Goal: Task Accomplishment & Management: Manage account settings

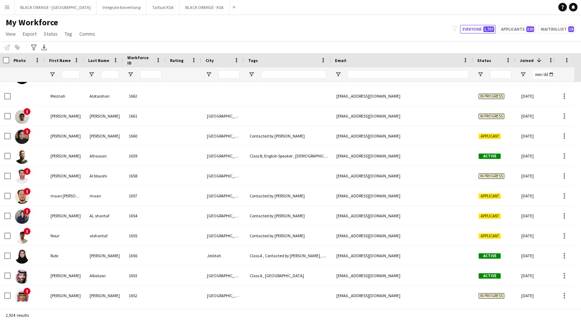
scroll to position [0, 1]
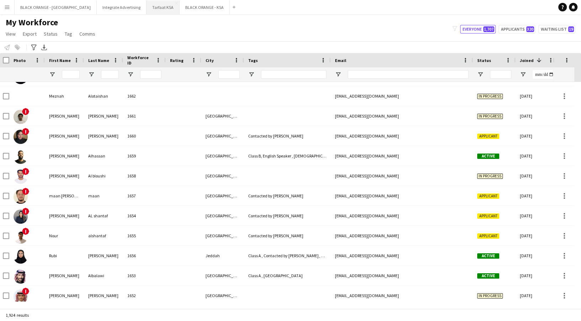
click at [147, 6] on button "Tarfaat KSA Close" at bounding box center [163, 7] width 33 height 14
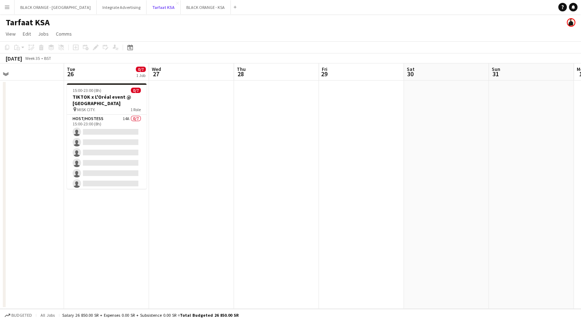
scroll to position [0, 269]
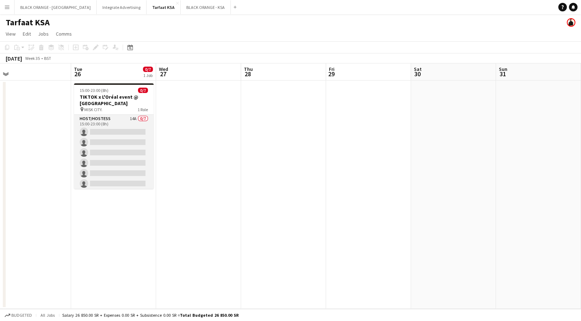
click at [134, 160] on app-card-role "Host/Hostess 14A 0/7 15:00-23:00 (8h) single-neutral-actions single-neutral-act…" at bounding box center [114, 158] width 80 height 86
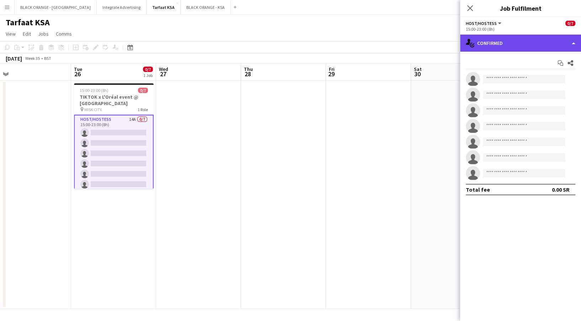
click at [535, 47] on div "single-neutral-actions-check-2 Confirmed" at bounding box center [520, 43] width 121 height 17
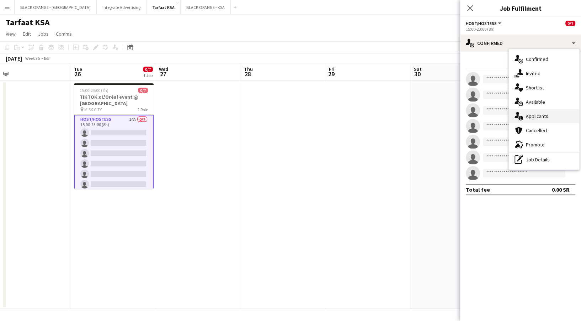
click at [538, 116] on div "single-neutral-actions-information Applicants" at bounding box center [544, 116] width 70 height 14
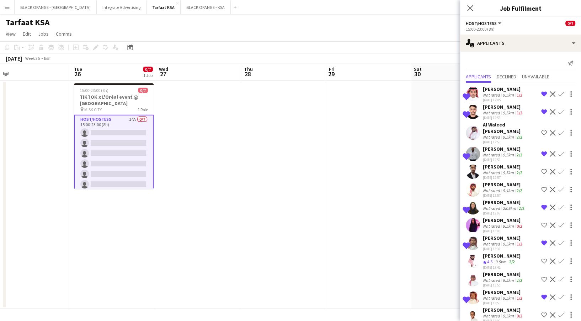
scroll to position [26, 0]
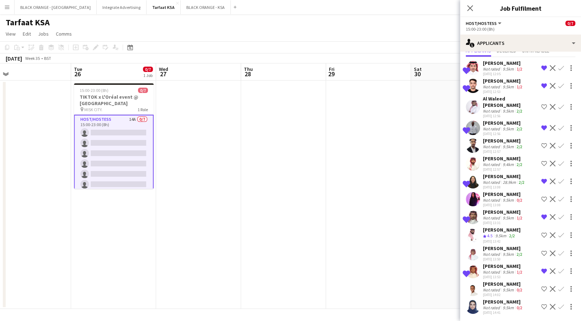
click at [502, 305] on div "9.5km" at bounding box center [509, 307] width 14 height 5
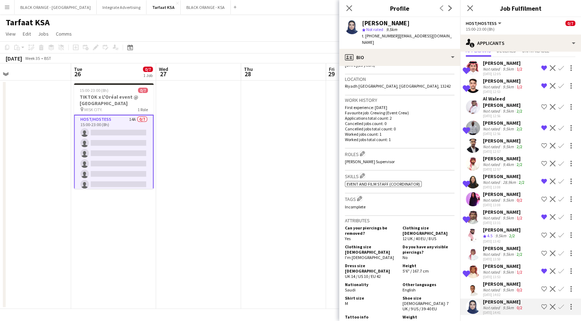
scroll to position [137, 0]
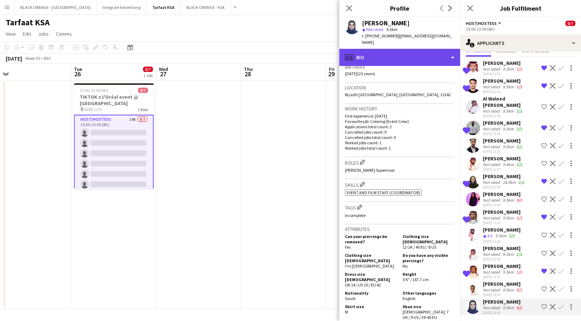
click at [396, 49] on div "profile Bio" at bounding box center [399, 57] width 121 height 17
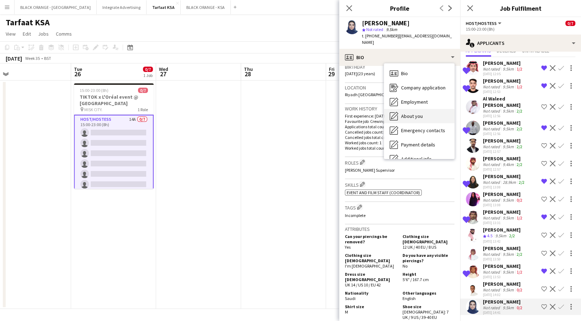
click at [398, 109] on div "About you About you" at bounding box center [419, 116] width 70 height 14
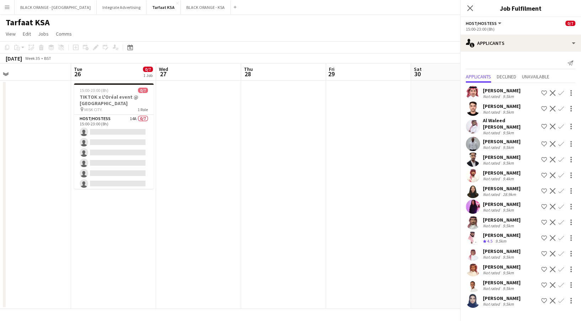
scroll to position [0, 0]
click at [469, 316] on mat-expansion-panel "users2 Applicants Send notification Applicants Declined Unavailable [PERSON_NAM…" at bounding box center [520, 186] width 121 height 269
click at [471, 300] on app-user-avatar at bounding box center [473, 300] width 14 height 14
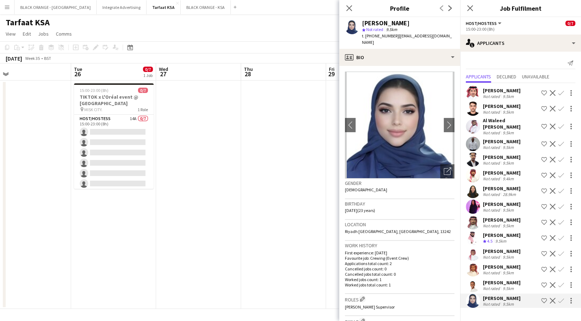
click at [542, 188] on app-icon "Shortlist crew" at bounding box center [544, 191] width 6 height 6
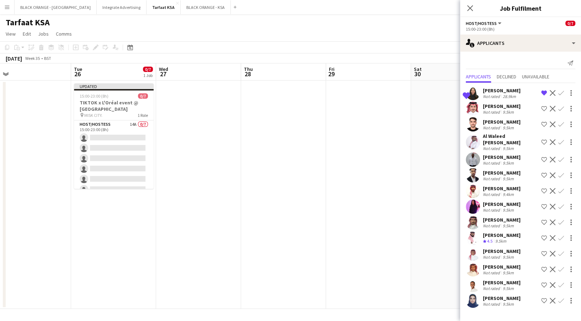
click at [545, 297] on app-icon "Shortlist crew" at bounding box center [544, 300] width 6 height 6
click at [502, 109] on div "9.5km" at bounding box center [509, 111] width 14 height 5
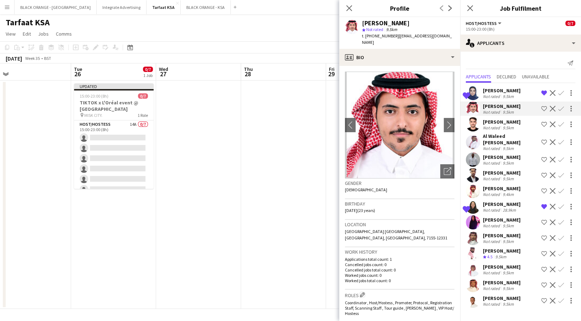
click at [542, 111] on app-icon "Shortlist crew" at bounding box center [544, 109] width 6 height 6
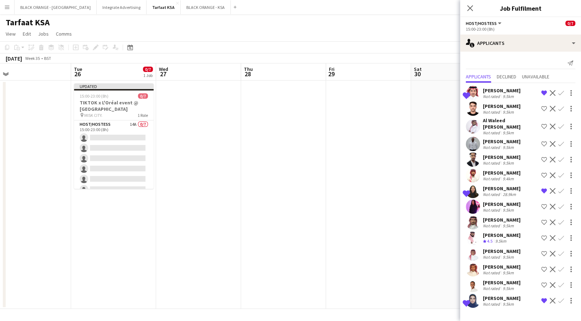
click at [396, 161] on app-date-cell at bounding box center [368, 194] width 85 height 228
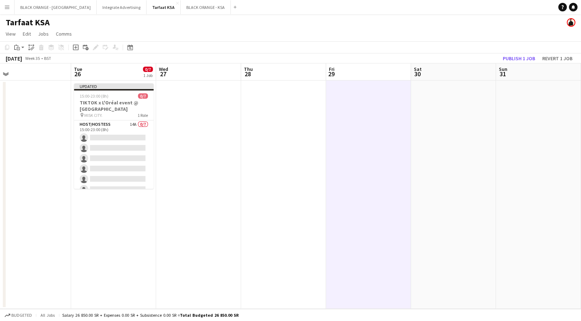
click at [519, 50] on app-toolbar "Copy Paste Paste Ctrl+V Paste with crew Ctrl+Shift+V Paste linked Job Delete Gr…" at bounding box center [290, 47] width 581 height 12
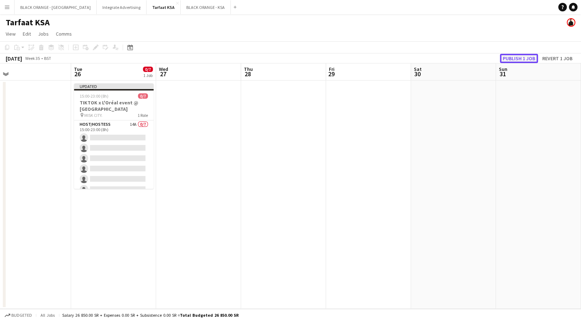
click at [520, 59] on button "Publish 1 job" at bounding box center [519, 58] width 38 height 9
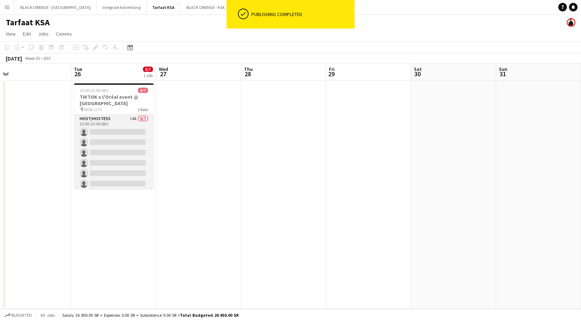
click at [118, 137] on app-card-role "Host/Hostess 14A 0/7 15:00-23:00 (8h) single-neutral-actions single-neutral-act…" at bounding box center [114, 158] width 80 height 86
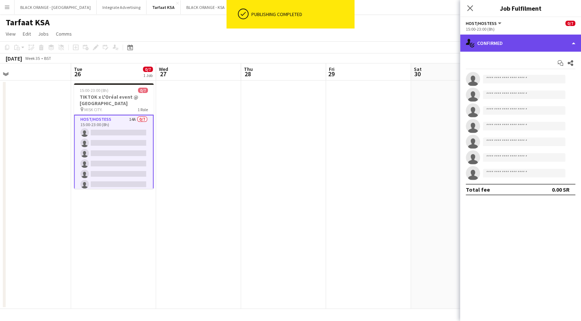
click at [526, 48] on div "single-neutral-actions-check-2 Confirmed" at bounding box center [520, 43] width 121 height 17
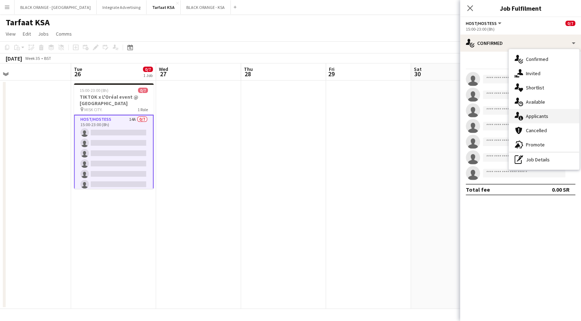
click at [537, 114] on div "single-neutral-actions-information Applicants" at bounding box center [544, 116] width 70 height 14
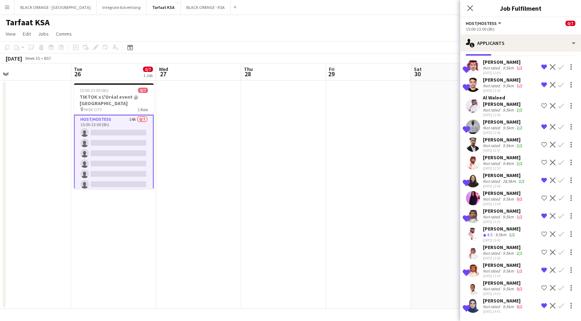
scroll to position [51, 0]
click at [485, 154] on div "Mohammed Abdulkadir" at bounding box center [503, 157] width 41 height 6
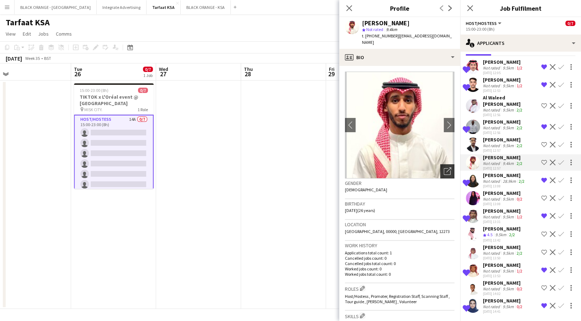
click at [444, 168] on icon at bounding box center [447, 171] width 7 height 7
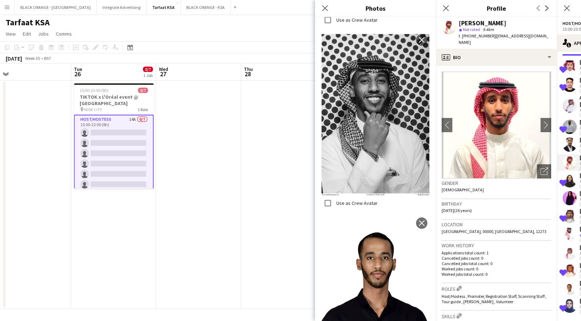
scroll to position [457, 0]
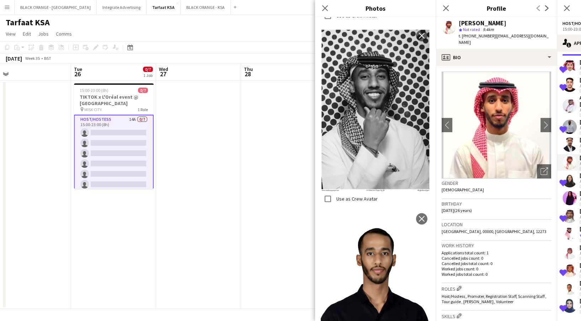
click at [253, 169] on app-date-cell at bounding box center [283, 194] width 85 height 228
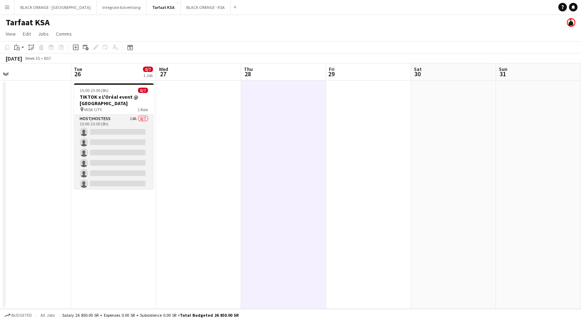
click at [123, 137] on app-card-role "Host/Hostess 14A 0/7 15:00-23:00 (8h) single-neutral-actions single-neutral-act…" at bounding box center [114, 158] width 80 height 86
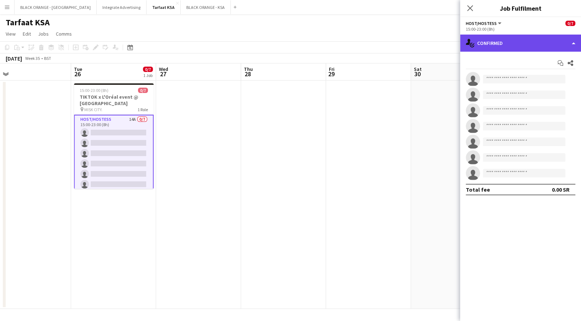
click at [516, 42] on div "single-neutral-actions-check-2 Confirmed" at bounding box center [520, 43] width 121 height 17
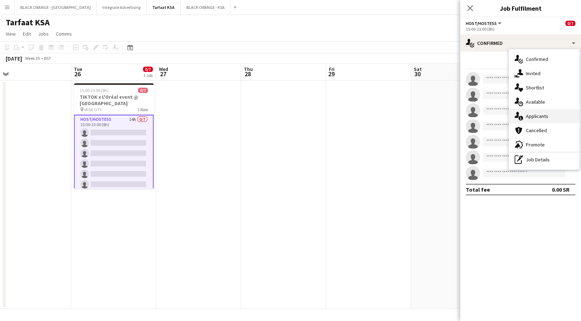
click at [541, 114] on div "single-neutral-actions-information Applicants" at bounding box center [544, 116] width 70 height 14
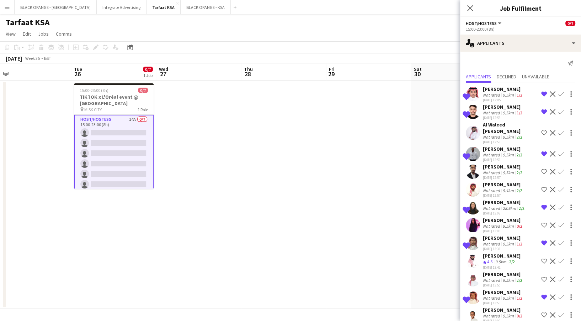
scroll to position [26, 0]
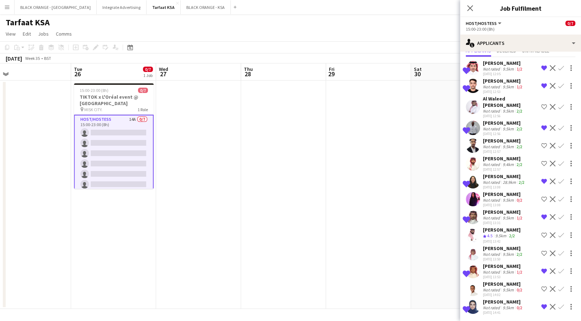
click at [473, 293] on app-user-avatar at bounding box center [473, 288] width 14 height 14
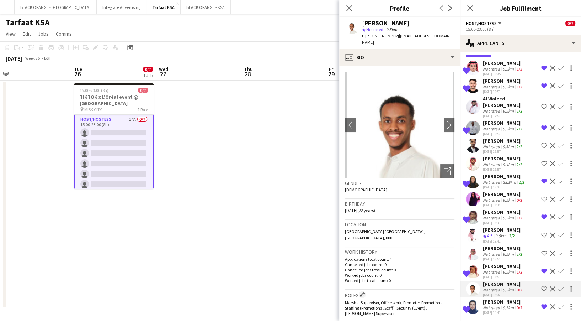
click at [481, 247] on div "Salah Elhillo Not rated 9.5km 2/2 15-08-2025 13:50 Shortlist crew Decline Confi…" at bounding box center [520, 253] width 121 height 16
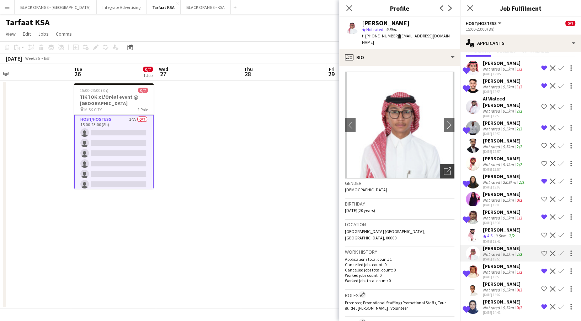
click at [445, 164] on div "Open photos pop-in" at bounding box center [447, 171] width 14 height 14
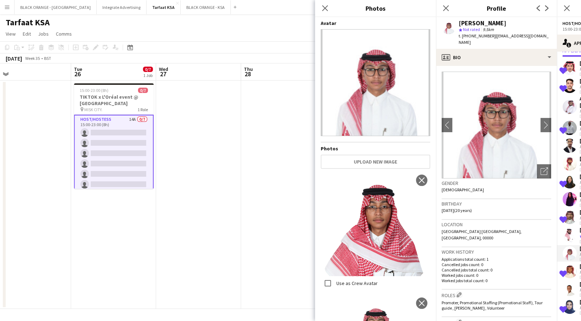
click at [573, 100] on app-user-avatar at bounding box center [570, 107] width 14 height 14
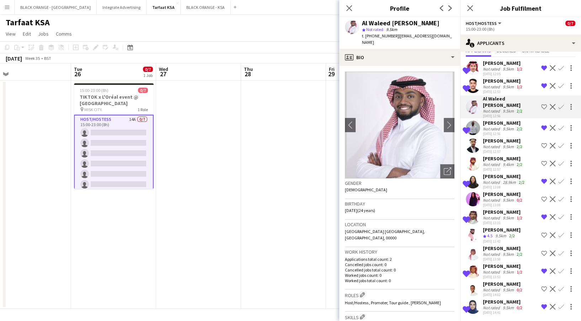
click at [541, 85] on app-icon "Remove crew from shortlist" at bounding box center [544, 86] width 6 height 6
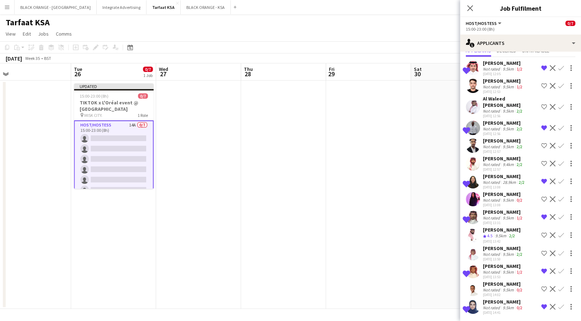
click at [489, 251] on div "Not rated" at bounding box center [492, 253] width 18 height 5
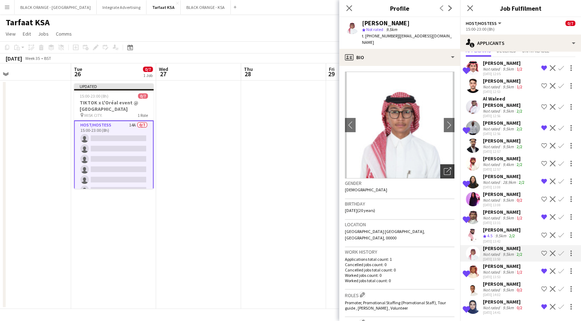
click at [440, 164] on div "Open photos pop-in" at bounding box center [447, 171] width 14 height 14
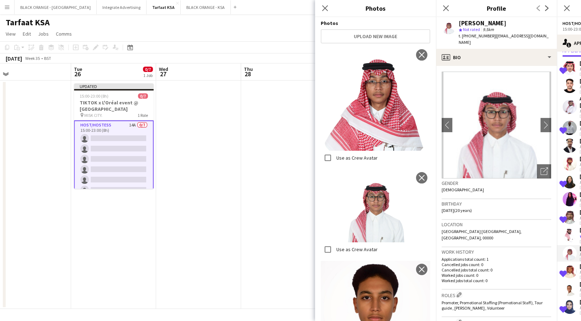
scroll to position [155, 0]
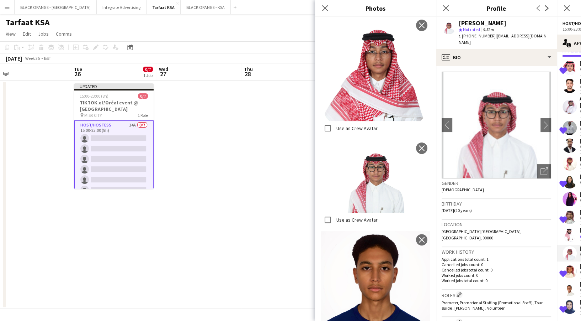
click at [570, 233] on app-user-avatar at bounding box center [570, 235] width 14 height 14
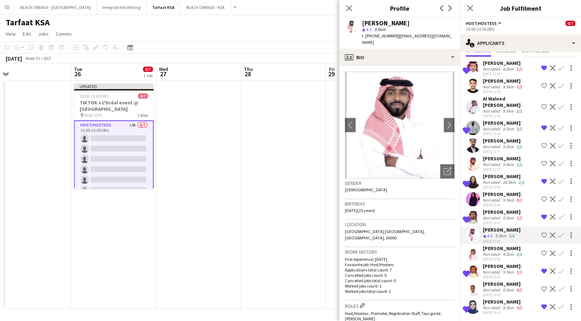
click at [541, 250] on app-icon "Shortlist crew" at bounding box center [544, 253] width 6 height 6
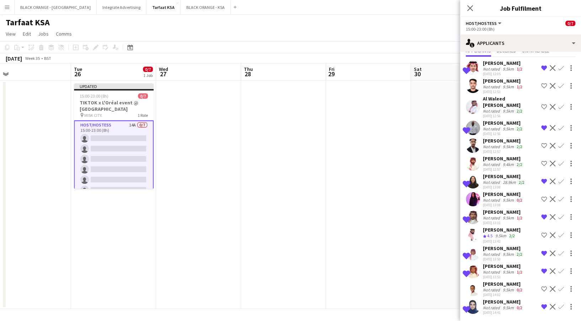
click at [367, 215] on app-date-cell at bounding box center [368, 194] width 85 height 228
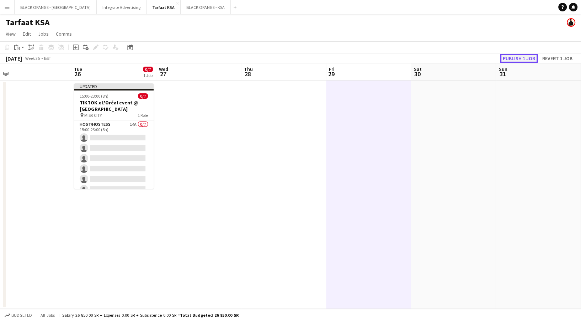
click at [514, 60] on button "Publish 1 job" at bounding box center [519, 58] width 38 height 9
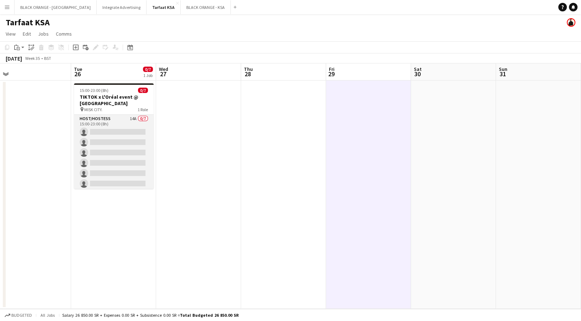
click at [134, 162] on app-card-role "Host/Hostess 14A 0/7 15:00-23:00 (8h) single-neutral-actions single-neutral-act…" at bounding box center [114, 158] width 80 height 86
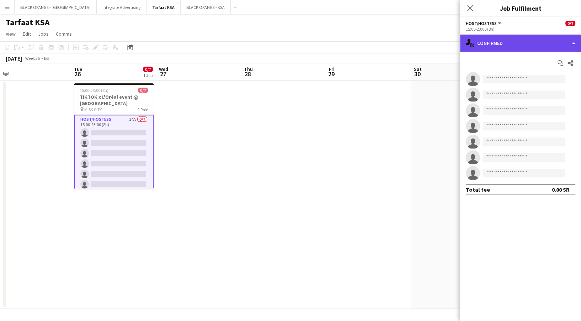
click at [539, 45] on div "single-neutral-actions-check-2 Confirmed" at bounding box center [520, 43] width 121 height 17
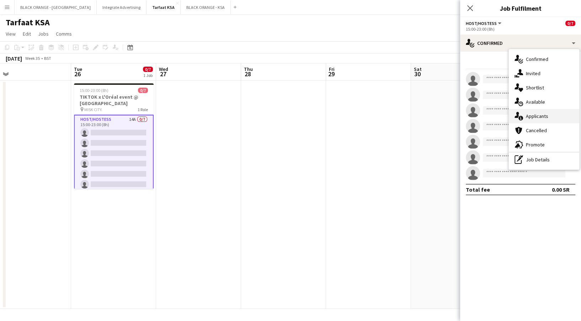
click at [539, 120] on div "single-neutral-actions-information Applicants" at bounding box center [544, 116] width 70 height 14
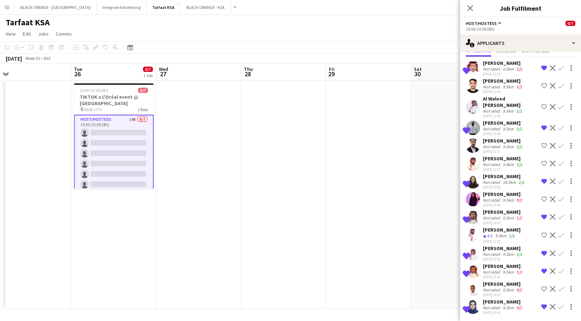
scroll to position [0, 0]
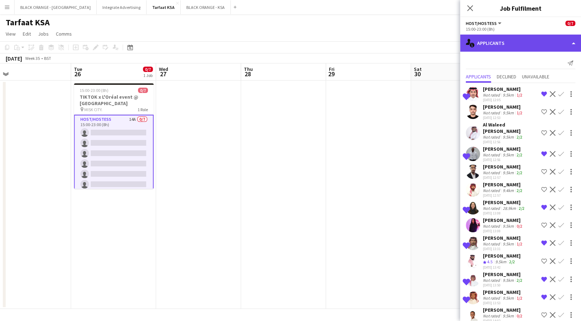
click at [518, 40] on div "single-neutral-actions-information Applicants" at bounding box center [520, 43] width 121 height 17
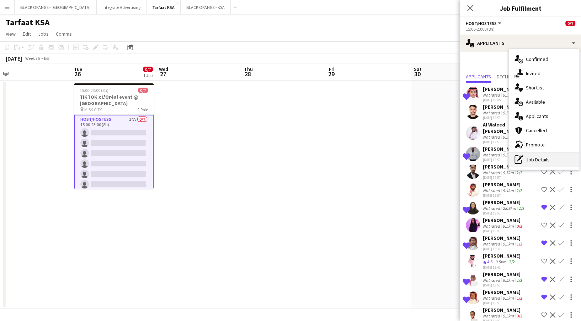
click at [528, 162] on div "pen-write Job Details" at bounding box center [544, 159] width 70 height 14
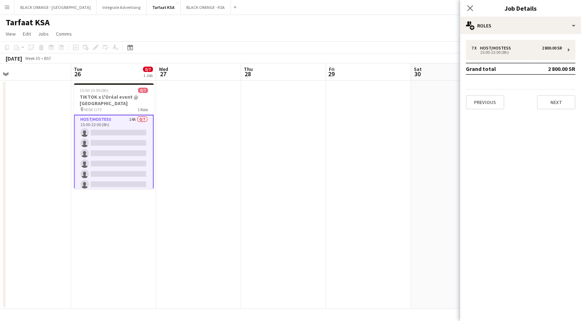
click at [101, 162] on app-card-role "Host/Hostess 14A 0/7 15:00-23:00 (8h) single-neutral-actions single-neutral-act…" at bounding box center [114, 159] width 80 height 88
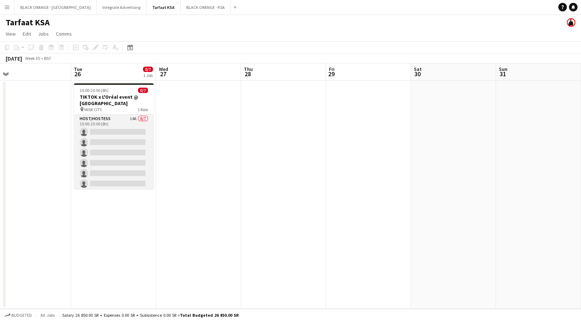
click at [101, 140] on app-card-role "Host/Hostess 14A 0/7 15:00-23:00 (8h) single-neutral-actions single-neutral-act…" at bounding box center [114, 158] width 80 height 86
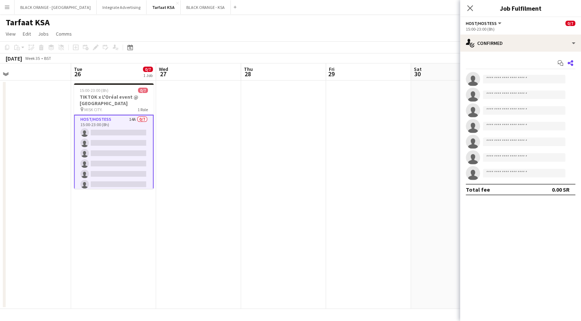
click at [571, 60] on icon "Share" at bounding box center [571, 63] width 6 height 6
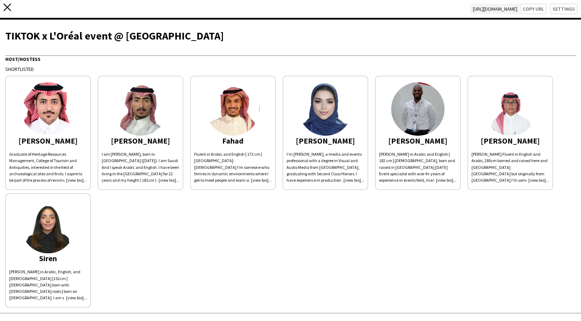
click at [4, 4] on icon at bounding box center [7, 7] width 7 height 7
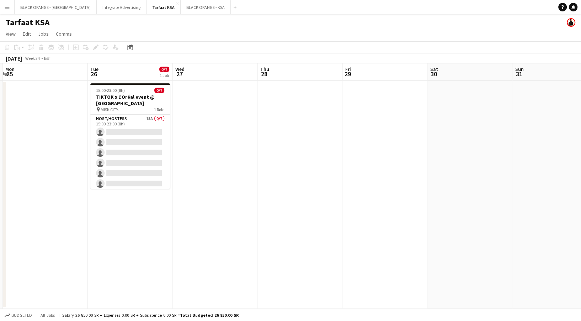
scroll to position [0, 252]
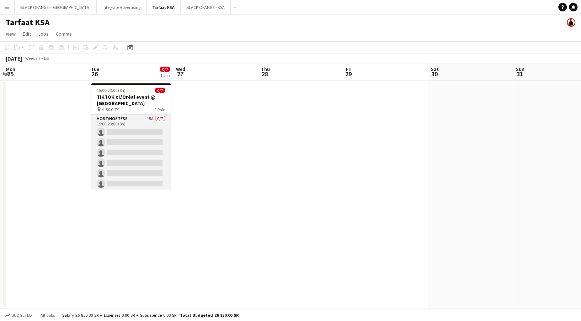
click at [118, 142] on app-card-role "Host/Hostess 15A 0/7 15:00-23:00 (8h) single-neutral-actions single-neutral-act…" at bounding box center [131, 158] width 80 height 86
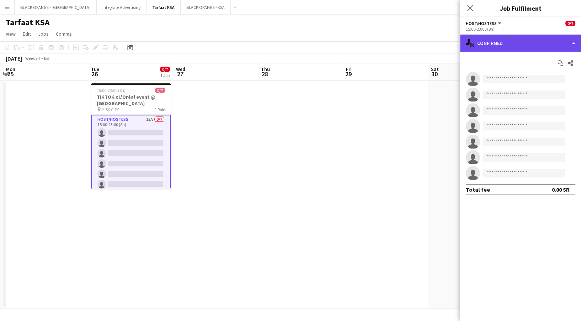
click at [562, 45] on div "single-neutral-actions-check-2 Confirmed" at bounding box center [520, 43] width 121 height 17
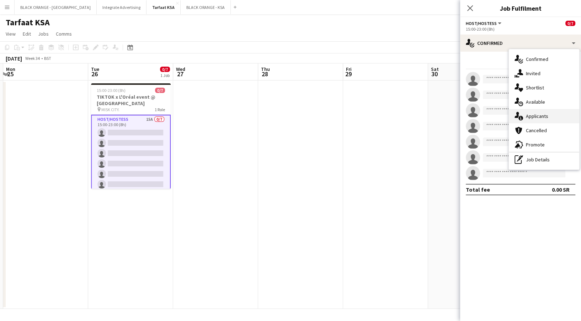
click at [539, 120] on div "single-neutral-actions-information Applicants" at bounding box center [544, 116] width 70 height 14
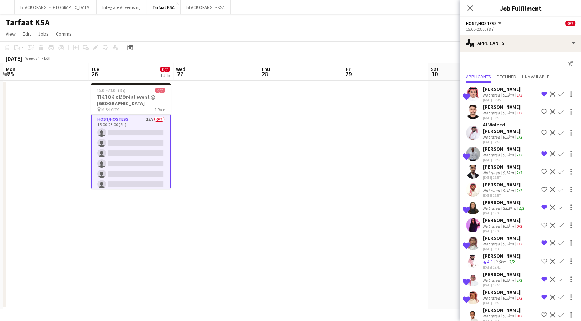
scroll to position [50, 0]
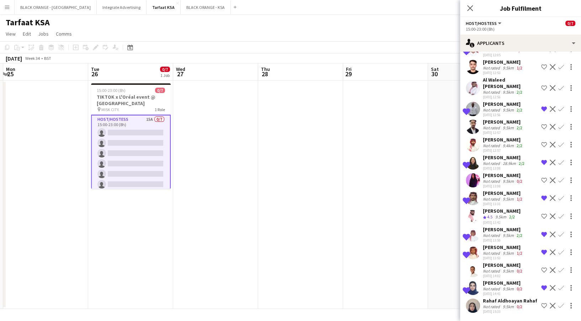
click at [497, 299] on div "Rahaf Aldhoayan Rahaf" at bounding box center [510, 300] width 54 height 6
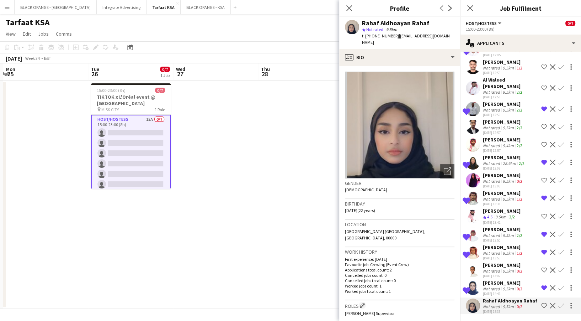
click at [541, 302] on app-icon "Shortlist crew" at bounding box center [544, 305] width 6 height 6
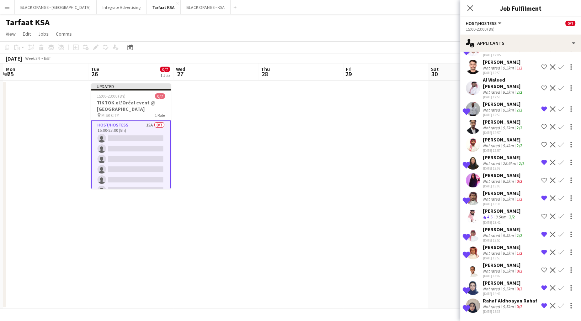
click at [379, 175] on app-date-cell at bounding box center [385, 194] width 85 height 228
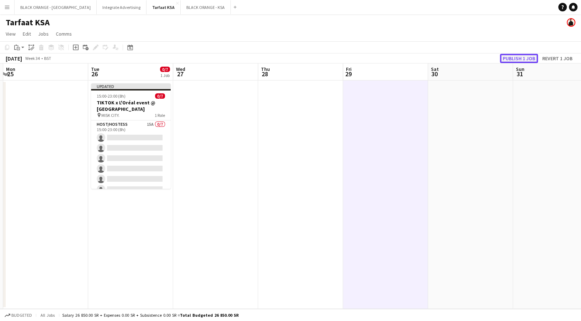
click at [512, 56] on button "Publish 1 job" at bounding box center [519, 58] width 38 height 9
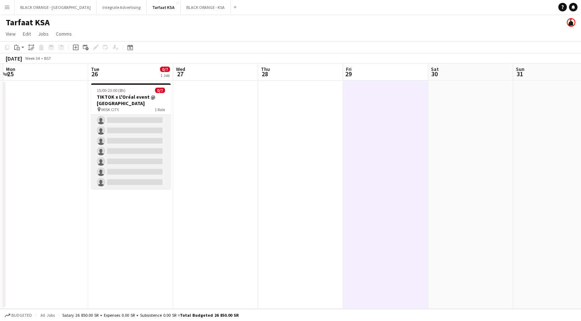
scroll to position [0, 0]
click at [122, 100] on h3 "TIKTOK x L'Oréal event @ [GEOGRAPHIC_DATA]" at bounding box center [131, 100] width 80 height 13
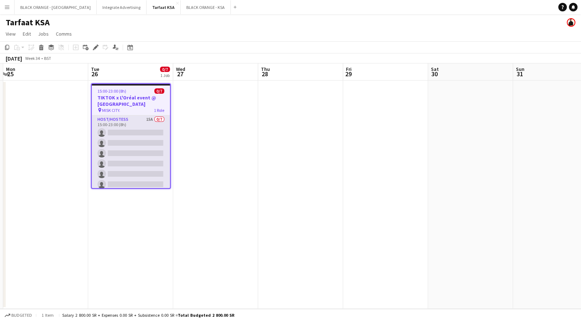
click at [134, 135] on app-card-role "Host/Hostess 15A 0/7 15:00-23:00 (8h) single-neutral-actions single-neutral-act…" at bounding box center [131, 158] width 78 height 86
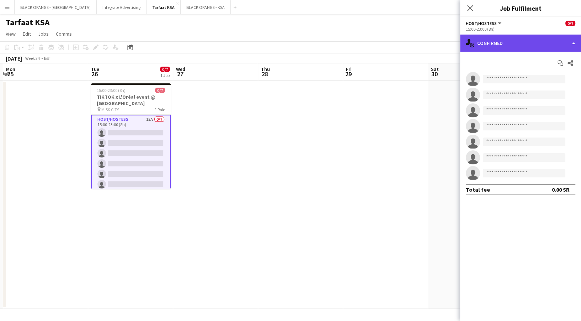
click at [519, 41] on div "single-neutral-actions-check-2 Confirmed" at bounding box center [520, 43] width 121 height 17
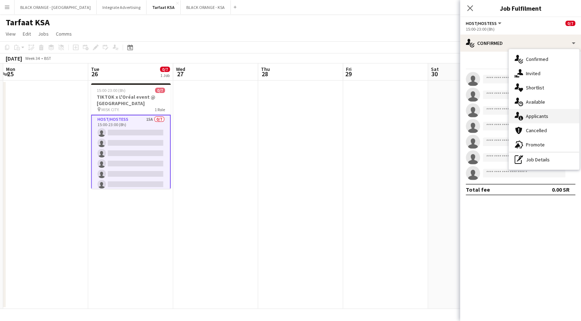
click at [531, 117] on div "single-neutral-actions-information Applicants" at bounding box center [544, 116] width 70 height 14
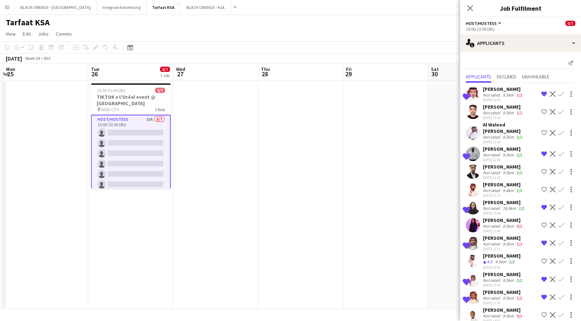
click at [383, 240] on app-date-cell at bounding box center [385, 194] width 85 height 228
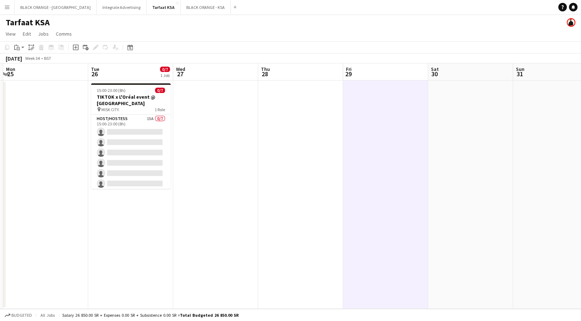
click at [119, 151] on app-card-role "Host/Hostess 15A 0/7 15:00-23:00 (8h) single-neutral-actions single-neutral-act…" at bounding box center [131, 158] width 80 height 86
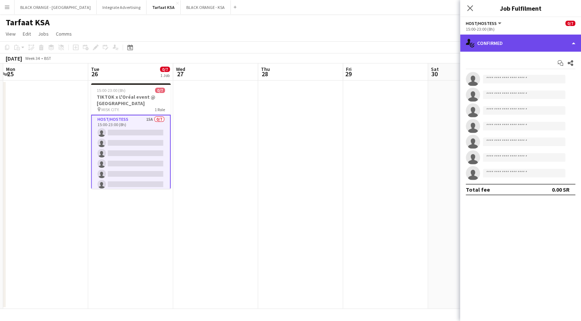
click at [513, 48] on div "single-neutral-actions-check-2 Confirmed" at bounding box center [520, 43] width 121 height 17
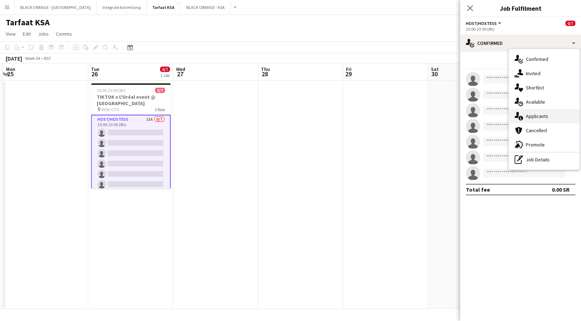
click at [539, 117] on div "single-neutral-actions-information Applicants" at bounding box center [544, 116] width 70 height 14
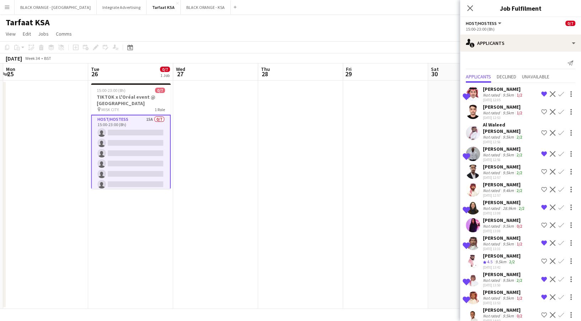
scroll to position [50, 0]
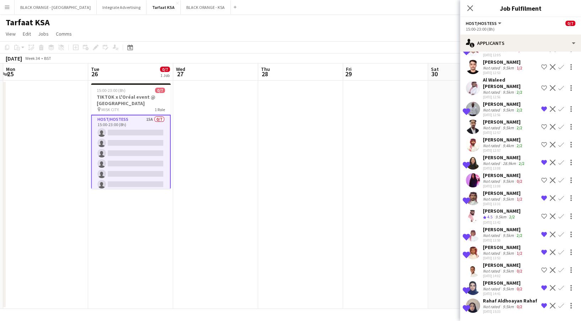
click at [502, 297] on div "Rahaf Aldhoayan Rahaf" at bounding box center [510, 300] width 54 height 6
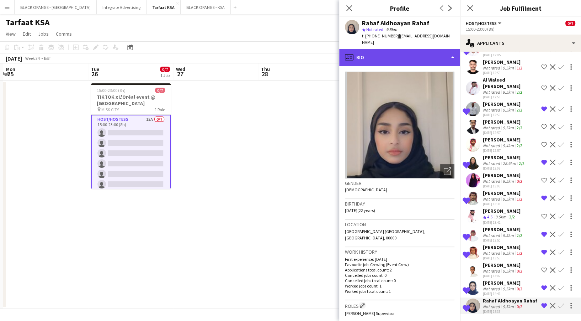
click at [408, 56] on div "profile Bio" at bounding box center [399, 57] width 121 height 17
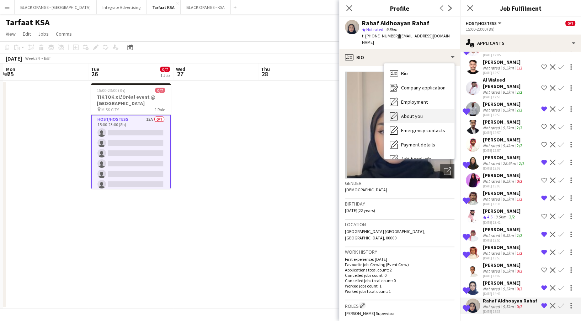
click at [412, 113] on span "About you" at bounding box center [412, 116] width 22 height 6
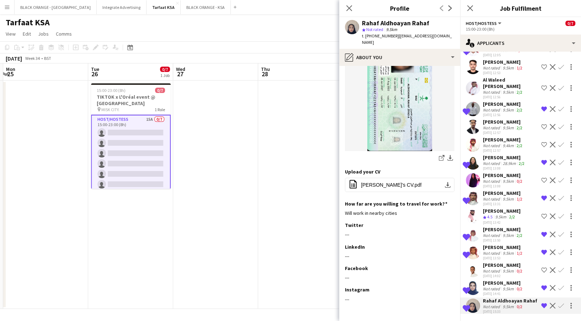
scroll to position [140, 0]
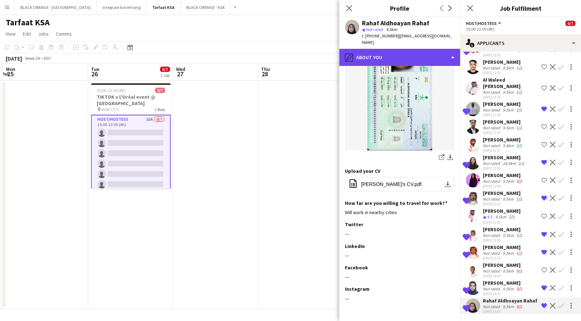
click at [407, 49] on div "pencil4 About you" at bounding box center [399, 57] width 121 height 17
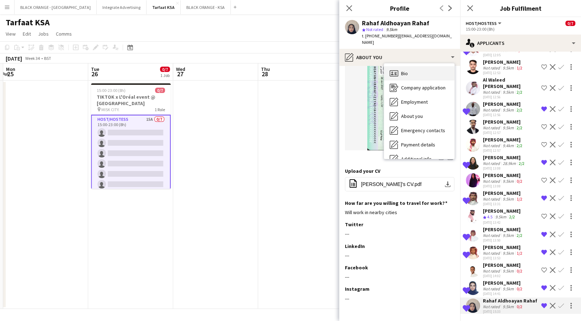
click at [412, 66] on div "Bio Bio" at bounding box center [419, 73] width 70 height 14
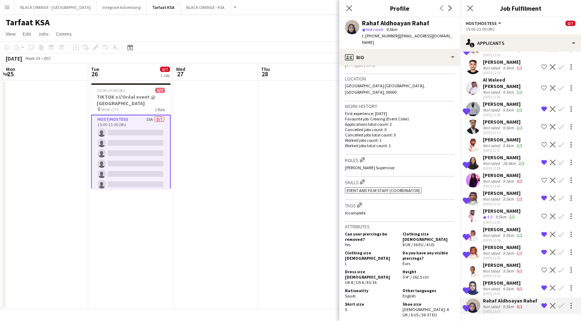
scroll to position [145, 0]
click at [6, 6] on app-icon "Menu" at bounding box center [7, 7] width 6 height 6
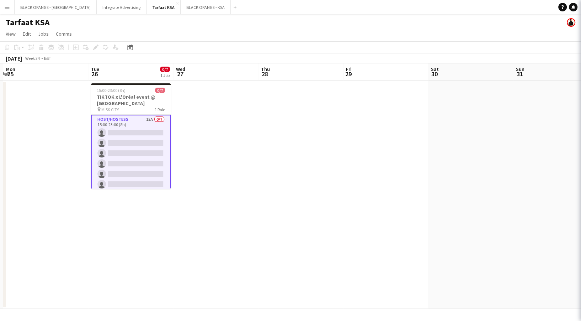
scroll to position [0, 0]
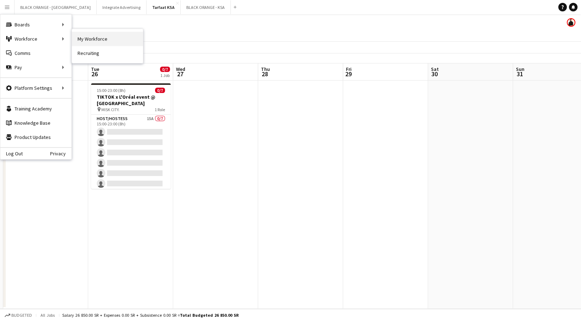
click at [110, 38] on link "My Workforce" at bounding box center [107, 39] width 71 height 14
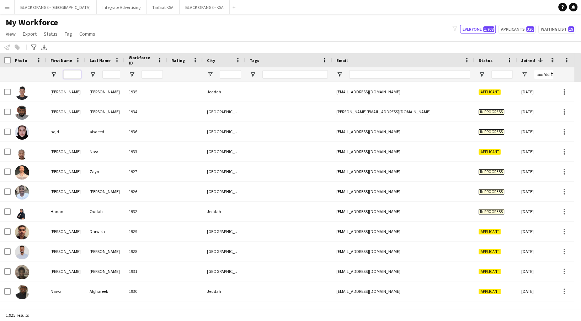
click at [68, 76] on input "First Name Filter Input" at bounding box center [72, 74] width 18 height 9
click at [147, 11] on button "Tarfaat KSA Close" at bounding box center [163, 7] width 33 height 14
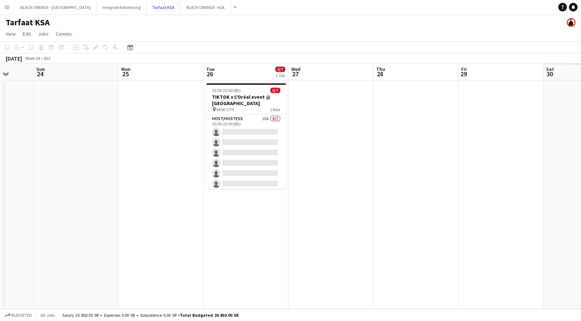
scroll to position [0, 299]
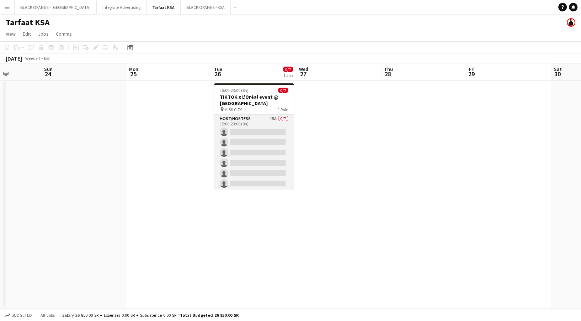
click at [253, 146] on app-card-role "Host/Hostess 15A 0/7 15:00-23:00 (8h) single-neutral-actions single-neutral-act…" at bounding box center [254, 158] width 80 height 86
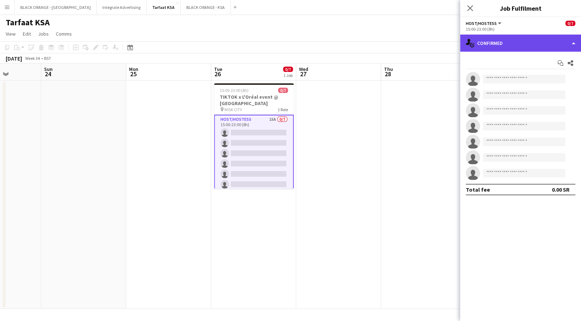
click at [492, 44] on div "single-neutral-actions-check-2 Confirmed" at bounding box center [520, 43] width 121 height 17
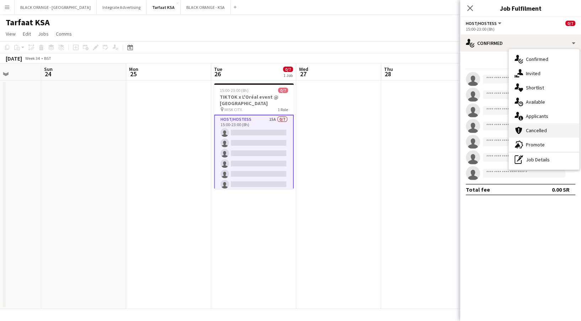
click at [536, 123] on div "cancellation Cancelled" at bounding box center [544, 130] width 70 height 14
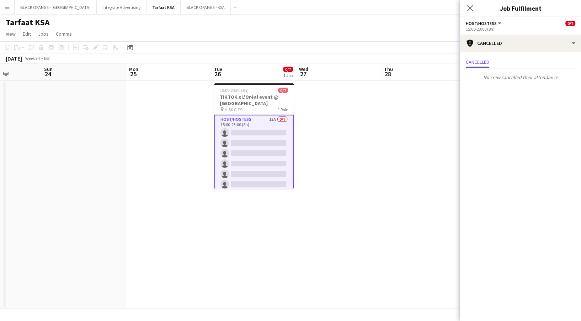
click at [279, 129] on app-card-role "Host/Hostess 15A 0/7 15:00-23:00 (8h) single-neutral-actions single-neutral-act…" at bounding box center [254, 159] width 80 height 88
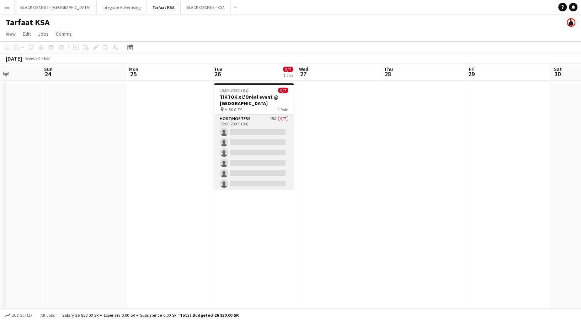
click at [279, 129] on app-card-role "Host/Hostess 15A 0/7 15:00-23:00 (8h) single-neutral-actions single-neutral-act…" at bounding box center [254, 158] width 80 height 86
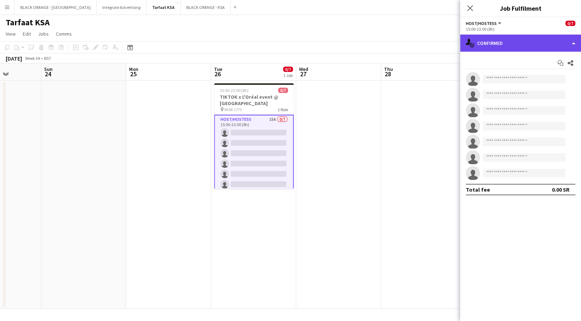
click at [504, 42] on div "single-neutral-actions-check-2 Confirmed" at bounding box center [520, 43] width 121 height 17
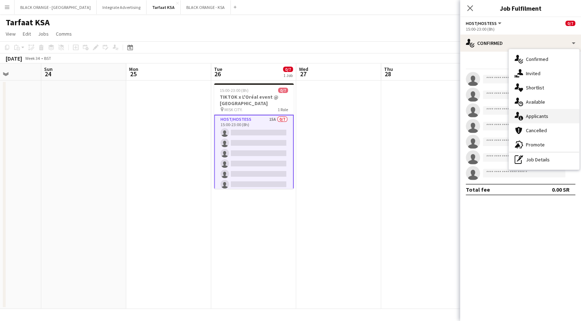
click at [526, 121] on div "single-neutral-actions-information Applicants" at bounding box center [544, 116] width 70 height 14
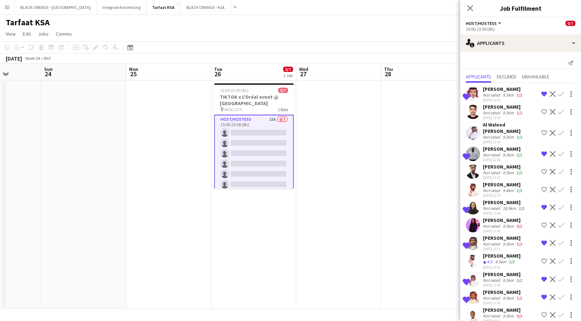
scroll to position [50, 0]
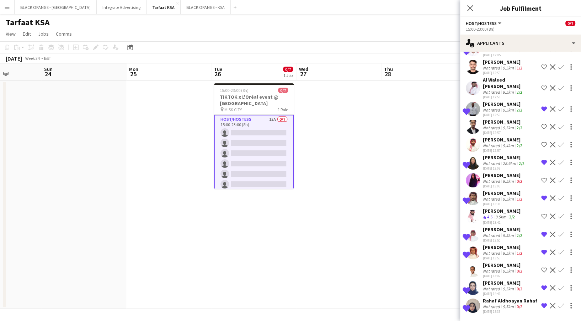
click at [508, 172] on div "[PERSON_NAME]" at bounding box center [503, 175] width 41 height 6
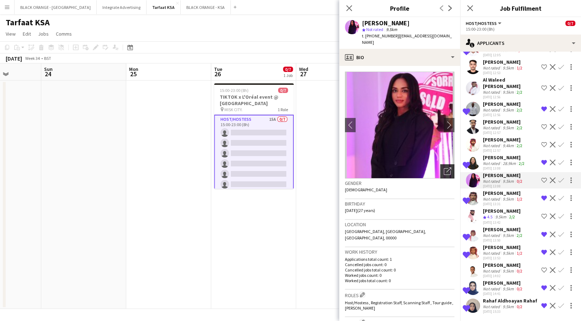
click at [444, 167] on icon "Open photos pop-in" at bounding box center [447, 170] width 7 height 7
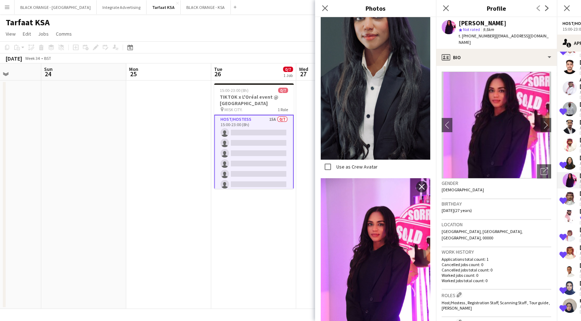
scroll to position [379, 0]
click at [274, 253] on app-date-cell "15:00-23:00 (8h) 0/7 TIKTOK x L'Oréal event @ MISK CITY pin MISK CITY. 1 Role H…" at bounding box center [253, 194] width 85 height 228
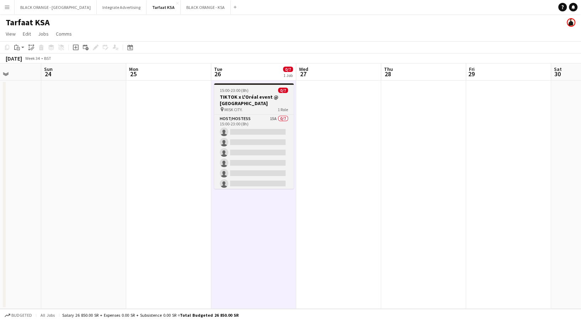
click at [240, 94] on h3 "TIKTOK x L'Oréal event @ [GEOGRAPHIC_DATA]" at bounding box center [254, 100] width 80 height 13
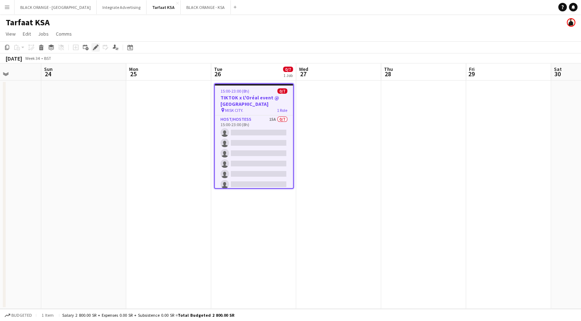
click at [92, 46] on div "Edit" at bounding box center [95, 47] width 9 height 9
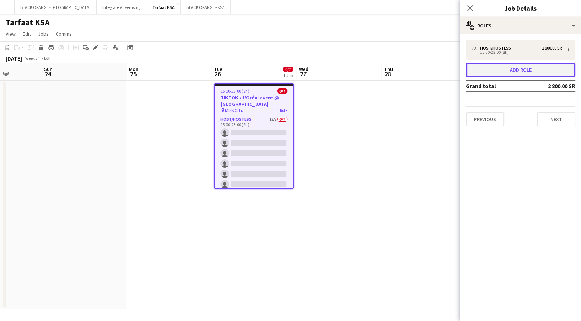
click at [520, 75] on button "Add role" at bounding box center [521, 70] width 110 height 14
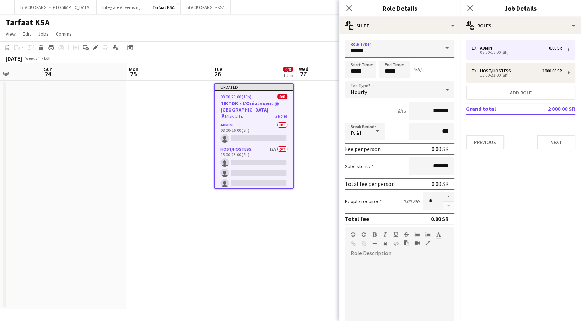
drag, startPoint x: 383, startPoint y: 49, endPoint x: 334, endPoint y: 40, distance: 49.1
click at [334, 40] on body "Menu Boards Boards Boards All jobs Status Workforce Workforce My Workforce Recr…" at bounding box center [290, 160] width 581 height 321
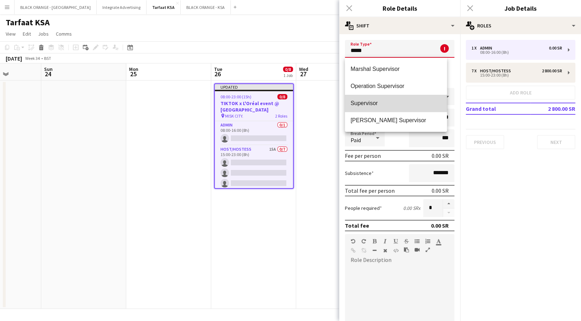
click at [357, 101] on span "Supervisor" at bounding box center [396, 103] width 91 height 7
type input "**********"
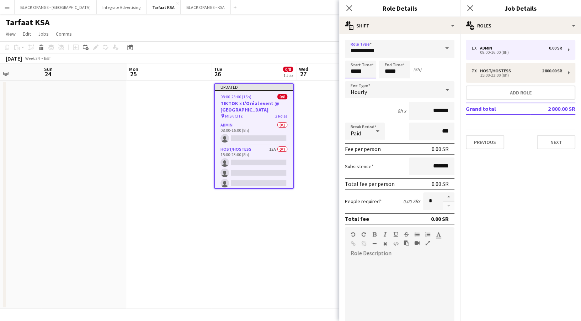
click at [371, 69] on input "*****" at bounding box center [360, 69] width 31 height 18
click at [353, 57] on div at bounding box center [353, 56] width 14 height 7
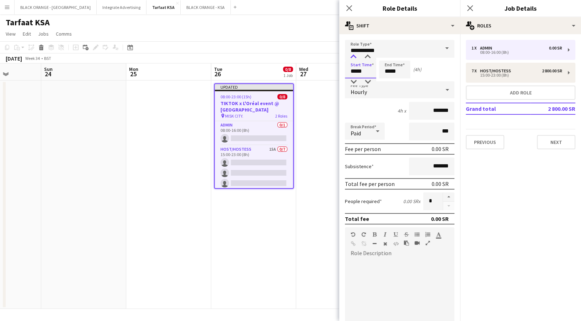
click at [353, 57] on div at bounding box center [353, 56] width 14 height 7
type input "*****"
click at [353, 57] on div at bounding box center [353, 56] width 14 height 7
click at [392, 65] on input "*****" at bounding box center [394, 69] width 31 height 18
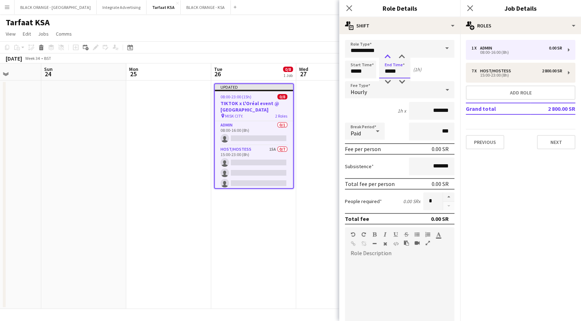
click at [391, 55] on div at bounding box center [388, 56] width 14 height 7
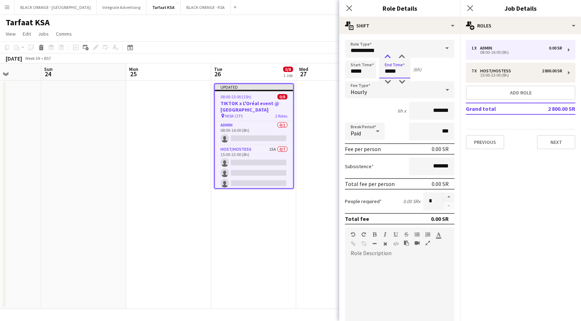
click at [391, 55] on div at bounding box center [388, 56] width 14 height 7
type input "*****"
click at [391, 56] on div at bounding box center [388, 56] width 14 height 7
click at [376, 95] on div "Hourly" at bounding box center [392, 89] width 95 height 17
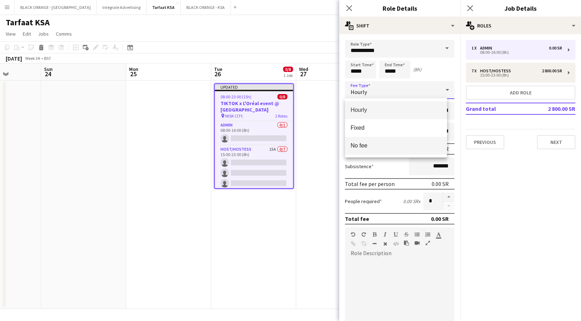
click at [358, 137] on mat-option "No fee" at bounding box center [396, 146] width 102 height 18
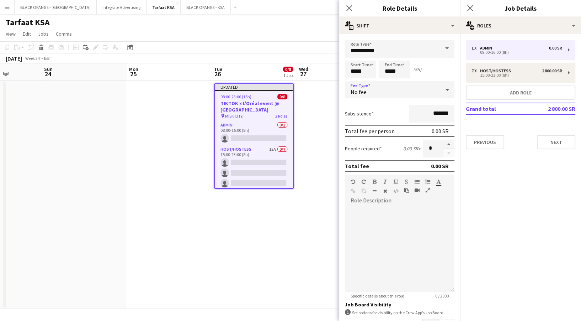
click at [360, 93] on span "No fee" at bounding box center [359, 91] width 16 height 7
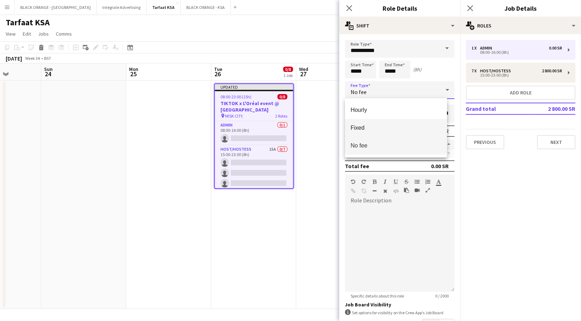
click at [361, 125] on span "Fixed" at bounding box center [396, 127] width 91 height 7
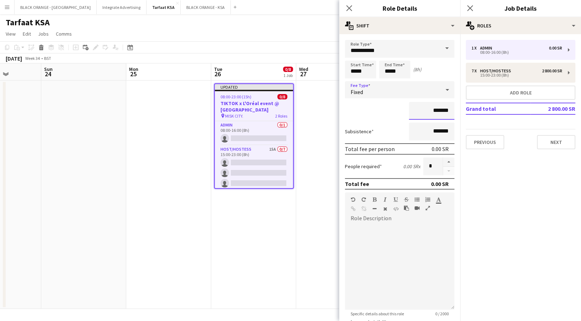
click at [425, 111] on input "*******" at bounding box center [432, 111] width 46 height 18
click at [427, 112] on input "*******" at bounding box center [432, 111] width 46 height 18
type input "****"
type input "******"
click at [316, 142] on app-date-cell at bounding box center [338, 194] width 85 height 228
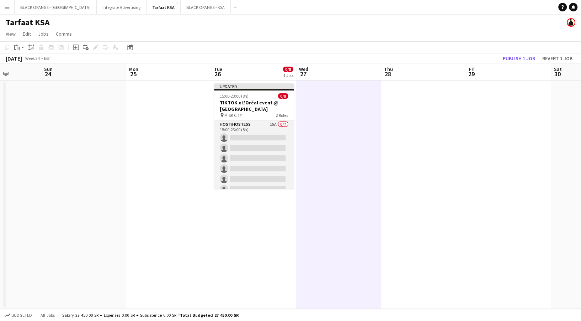
scroll to position [42, 0]
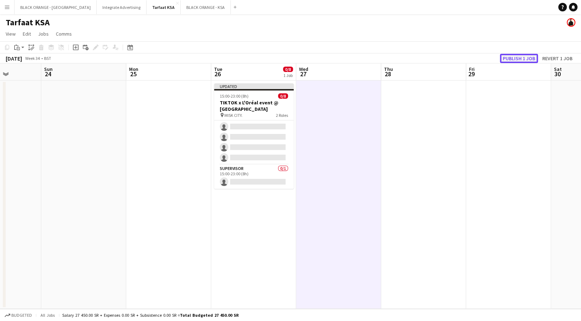
click at [514, 58] on button "Publish 1 job" at bounding box center [519, 58] width 38 height 9
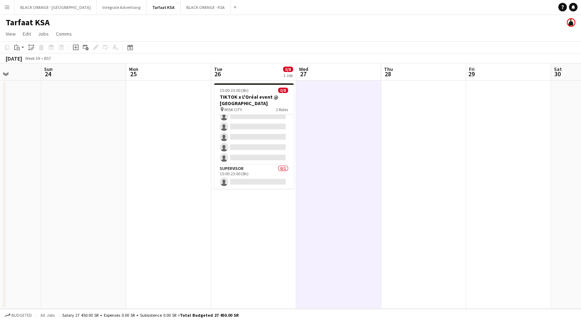
scroll to position [36, 0]
click at [273, 172] on app-card-role "Supervisor 0/1 15:00-23:00 (8h) single-neutral-actions" at bounding box center [254, 176] width 80 height 24
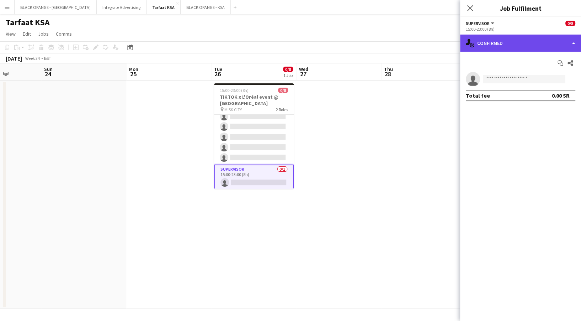
click at [487, 43] on div "single-neutral-actions-check-2 Confirmed" at bounding box center [520, 43] width 121 height 17
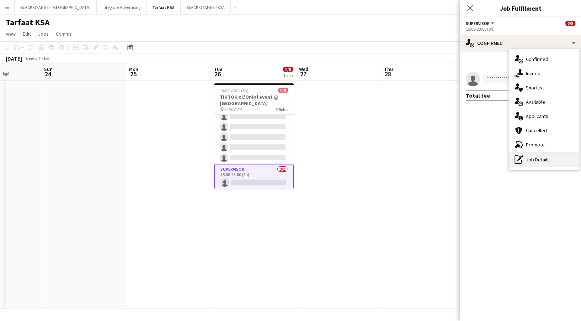
click at [528, 156] on div "pen-write Job Details" at bounding box center [544, 159] width 70 height 14
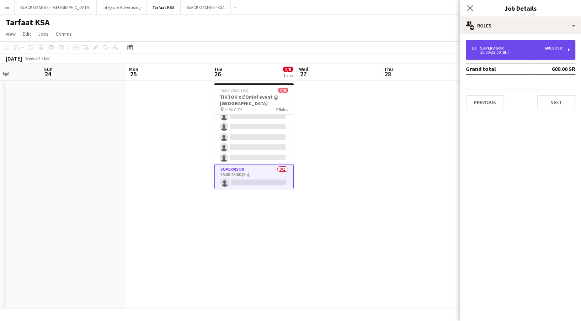
click at [506, 41] on div "1 x Supervisor 600.00 SR 15:00-23:00 (8h)" at bounding box center [521, 50] width 110 height 20
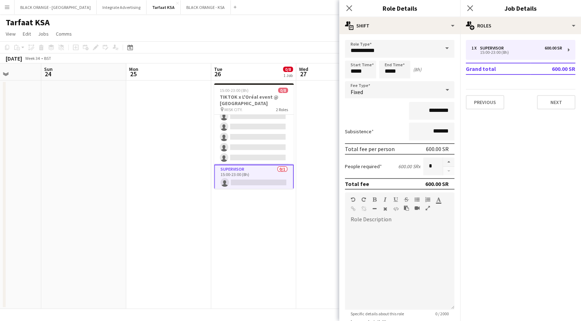
click at [155, 157] on app-date-cell at bounding box center [168, 194] width 85 height 228
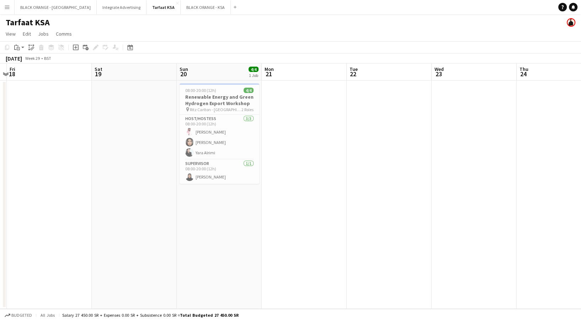
scroll to position [0, 244]
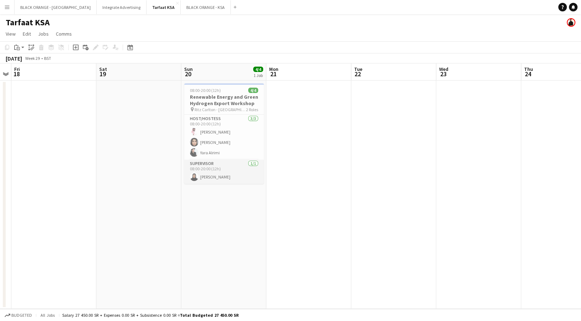
click at [254, 165] on app-card-role "Supervisor 1/1 08:00-20:00 (12h) Shahad Alsubaie" at bounding box center [224, 171] width 80 height 24
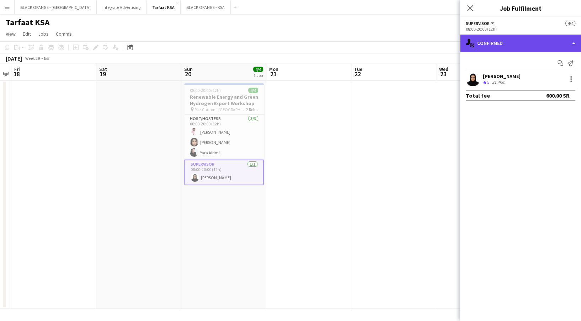
click at [478, 50] on div "single-neutral-actions-check-2 Confirmed" at bounding box center [520, 43] width 121 height 17
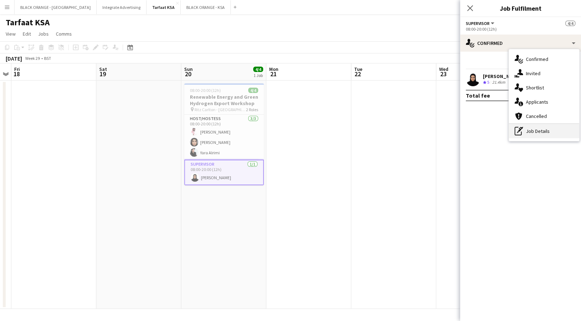
click at [551, 130] on div "pen-write Job Details" at bounding box center [544, 131] width 70 height 14
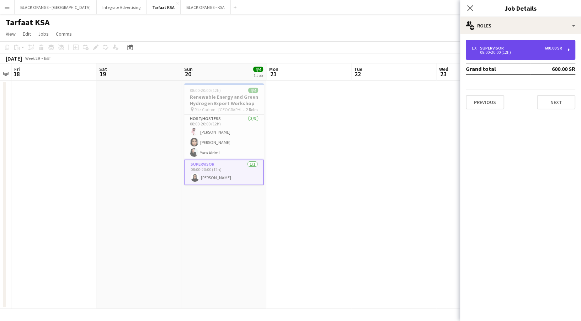
click at [517, 52] on div "08:00-20:00 (12h)" at bounding box center [517, 53] width 91 height 4
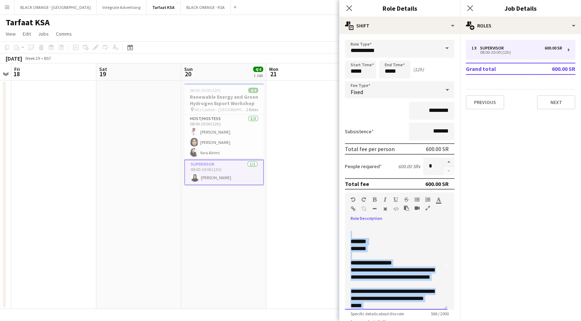
scroll to position [126, 0]
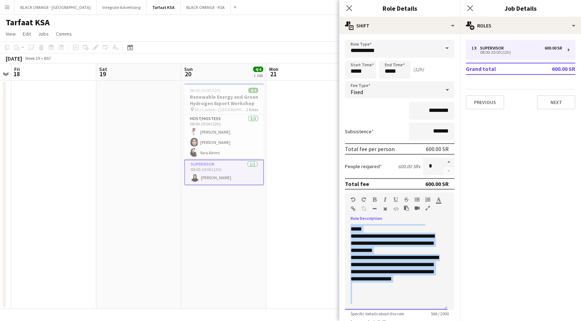
drag, startPoint x: 350, startPoint y: 223, endPoint x: 420, endPoint y: 309, distance: 111.0
click at [420, 309] on app-form-group "**********" at bounding box center [400, 254] width 110 height 124
copy div "**********"
click at [313, 174] on app-date-cell at bounding box center [308, 194] width 85 height 228
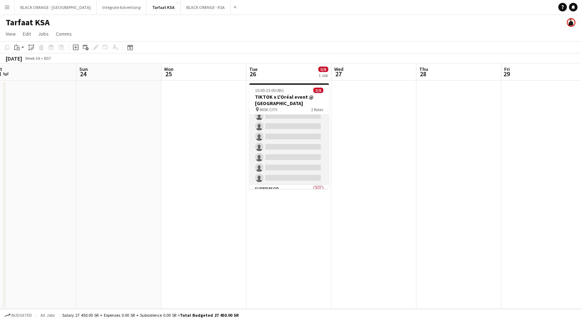
scroll to position [36, 0]
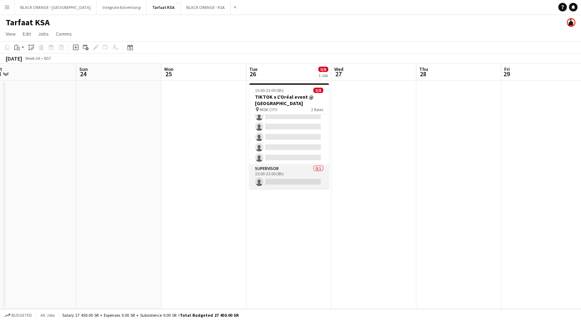
click at [293, 170] on app-card-role "Supervisor 0/1 15:00-23:00 (8h) single-neutral-actions" at bounding box center [289, 176] width 80 height 24
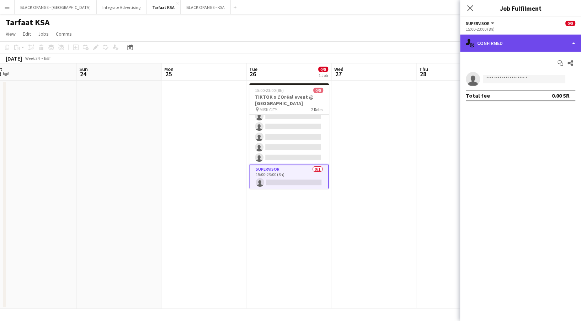
click at [507, 43] on div "single-neutral-actions-check-2 Confirmed" at bounding box center [520, 43] width 121 height 17
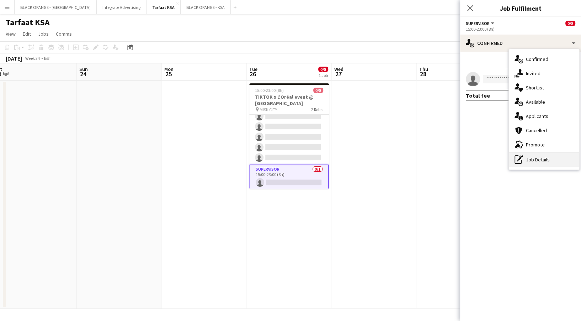
click at [532, 155] on div "pen-write Job Details" at bounding box center [544, 159] width 70 height 14
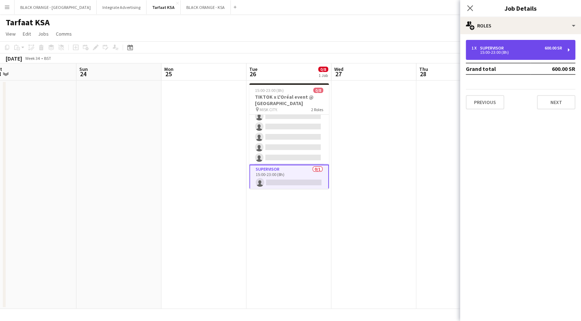
click at [515, 54] on div "1 x Supervisor 600.00 SR 15:00-23:00 (8h)" at bounding box center [521, 50] width 110 height 20
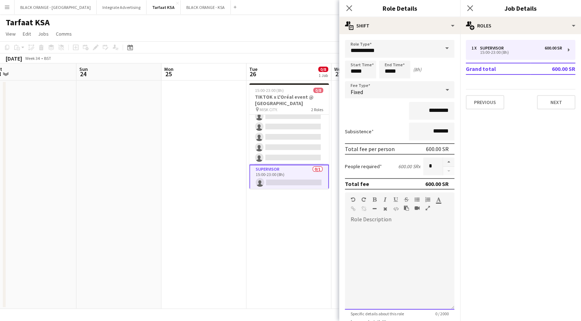
click at [370, 260] on div at bounding box center [400, 266] width 110 height 85
paste div
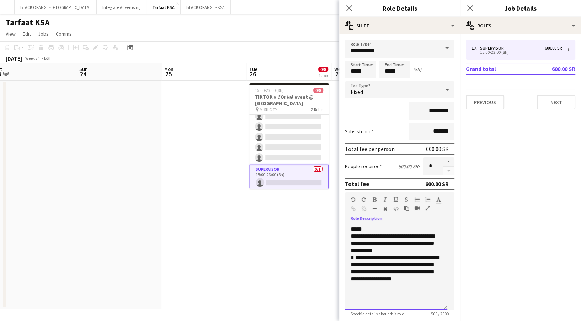
scroll to position [0, 0]
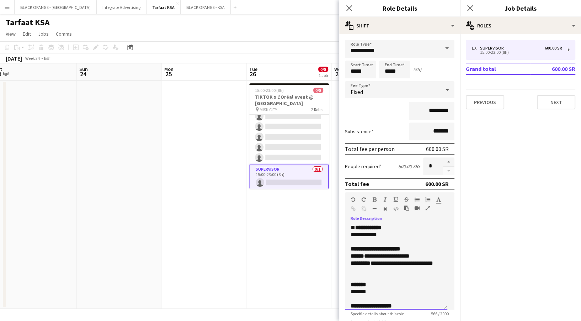
click at [372, 254] on div "**********" at bounding box center [393, 255] width 84 height 7
click at [392, 254] on div "**********" at bounding box center [393, 255] width 84 height 7
click at [417, 256] on div "**********" at bounding box center [393, 255] width 84 height 7
click at [376, 263] on div "**********" at bounding box center [393, 266] width 84 height 14
click at [388, 262] on div "**********" at bounding box center [393, 266] width 84 height 14
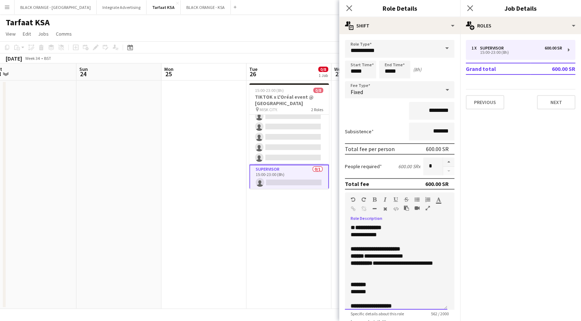
click at [403, 261] on div "**********" at bounding box center [393, 266] width 84 height 14
click at [430, 268] on div "**********" at bounding box center [393, 266] width 84 height 14
click at [432, 263] on div "**********" at bounding box center [393, 266] width 84 height 14
drag, startPoint x: 376, startPoint y: 260, endPoint x: 397, endPoint y: 264, distance: 21.7
click at [397, 264] on div "**********" at bounding box center [393, 266] width 84 height 14
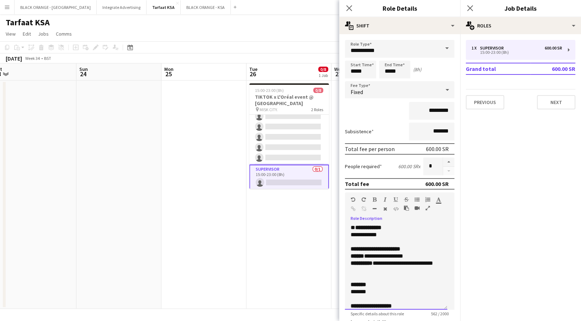
click at [396, 269] on div "**********" at bounding box center [393, 266] width 84 height 14
drag, startPoint x: 374, startPoint y: 261, endPoint x: 435, endPoint y: 265, distance: 60.9
click at [435, 265] on div "**********" at bounding box center [396, 266] width 102 height 85
click at [376, 199] on icon "button" at bounding box center [375, 199] width 4 height 5
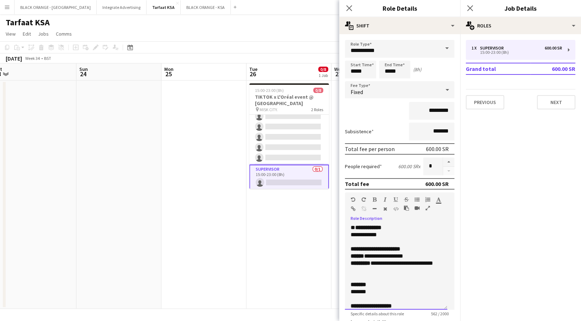
click at [383, 288] on div "*******" at bounding box center [396, 291] width 91 height 7
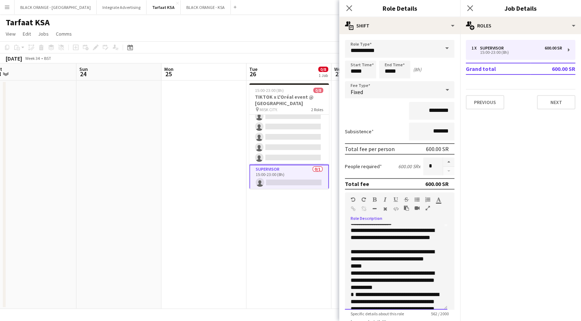
scroll to position [126, 0]
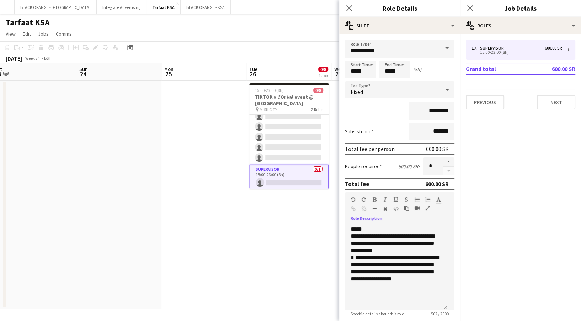
click at [277, 256] on app-date-cell "15:00-23:00 (8h) 0/8 TIKTOK x L'Oréal event @ MISK CITY pin MISK CITY. 2 Roles …" at bounding box center [289, 194] width 85 height 228
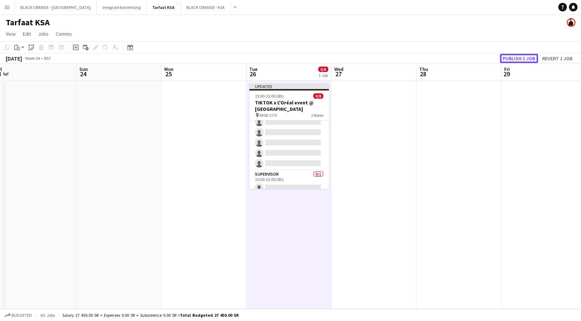
click at [509, 57] on button "Publish 1 job" at bounding box center [519, 58] width 38 height 9
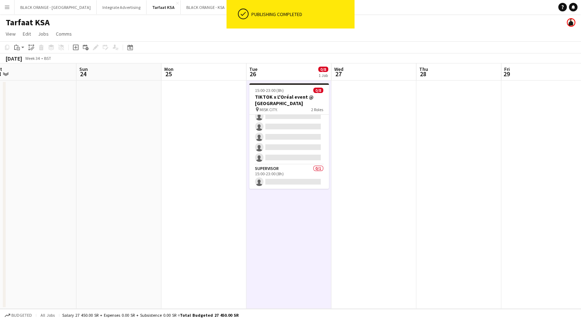
click at [9, 2] on button "Menu" at bounding box center [7, 7] width 14 height 14
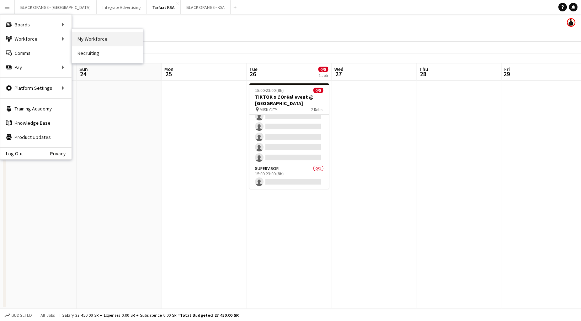
click at [78, 39] on link "My Workforce" at bounding box center [107, 39] width 71 height 14
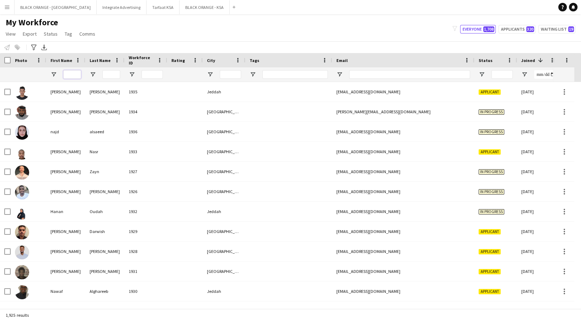
click at [68, 75] on input "First Name Filter Input" at bounding box center [72, 74] width 18 height 9
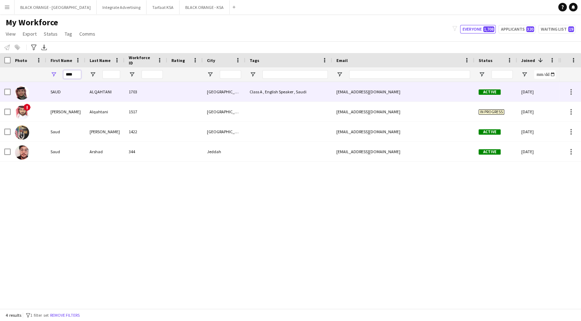
type input "****"
click at [97, 96] on div "ALQAHTANI" at bounding box center [104, 92] width 39 height 20
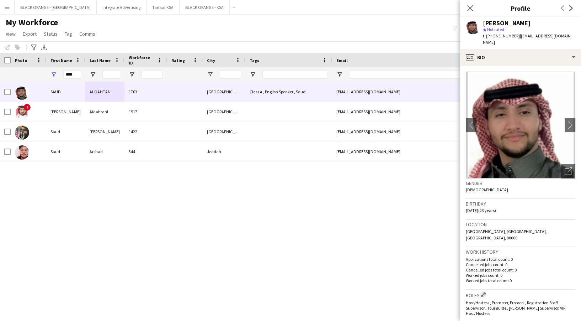
click at [487, 35] on span "t. +966543141752" at bounding box center [501, 35] width 37 height 5
drag, startPoint x: 515, startPoint y: 36, endPoint x: 486, endPoint y: 35, distance: 28.5
click at [486, 35] on span "t. +966543141752" at bounding box center [501, 35] width 37 height 5
copy span "+966543141752"
click at [147, 10] on button "Tarfaat KSA Close" at bounding box center [163, 7] width 33 height 14
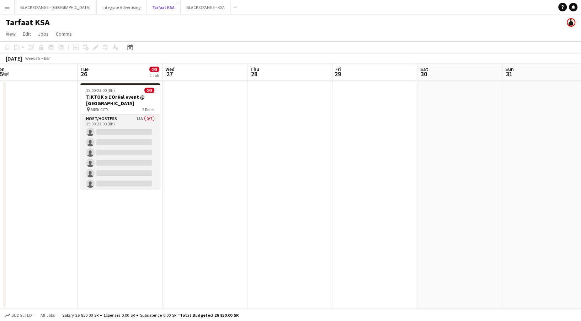
scroll to position [36, 0]
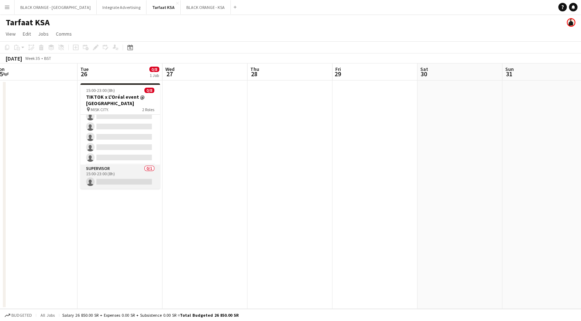
click at [107, 178] on app-card-role "Supervisor 0/1 15:00-23:00 (8h) single-neutral-actions" at bounding box center [120, 176] width 80 height 24
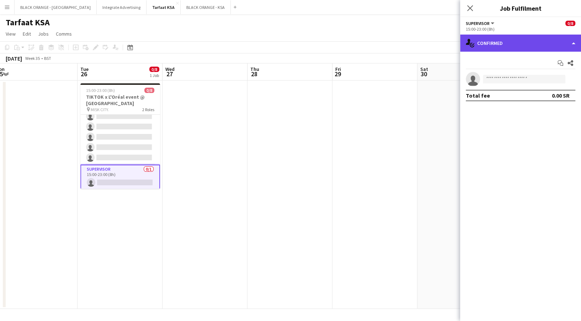
click at [530, 43] on div "single-neutral-actions-check-2 Confirmed" at bounding box center [520, 43] width 121 height 17
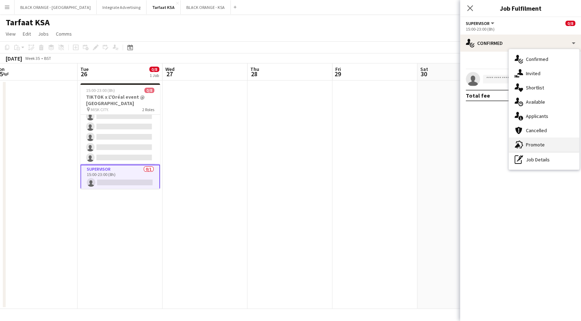
click at [538, 144] on div "advertising-megaphone Promote" at bounding box center [544, 144] width 70 height 14
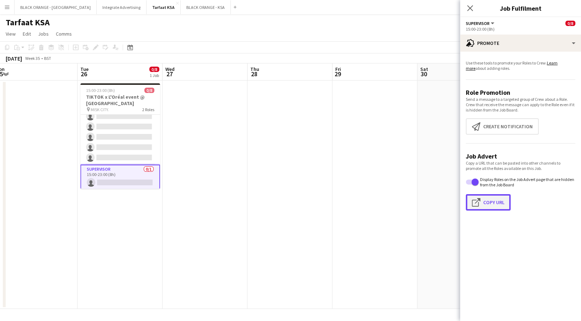
click at [486, 202] on button "Click to copy URL Copy Url" at bounding box center [488, 202] width 45 height 16
click at [5, 10] on app-icon "Menu" at bounding box center [7, 7] width 6 height 6
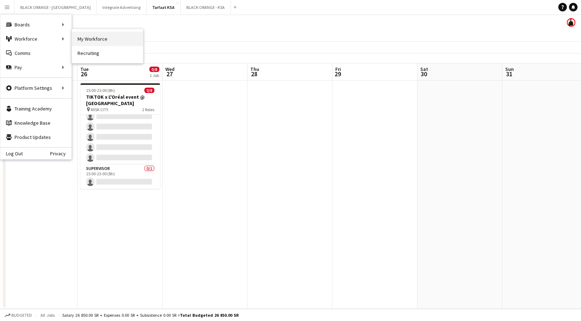
click at [81, 38] on link "My Workforce" at bounding box center [107, 39] width 71 height 14
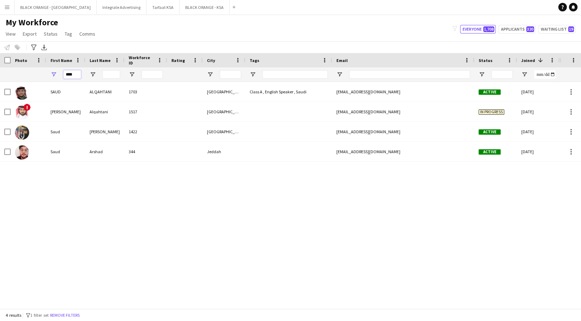
click at [80, 77] on input "****" at bounding box center [72, 74] width 18 height 9
type input "*"
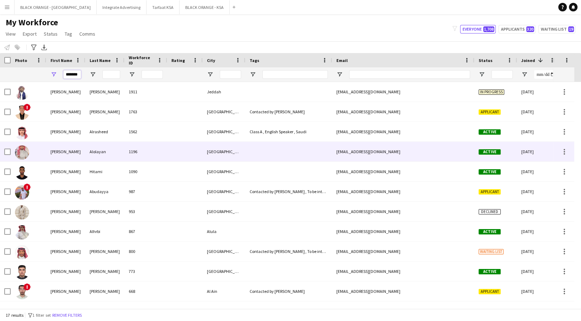
scroll to position [3, 0]
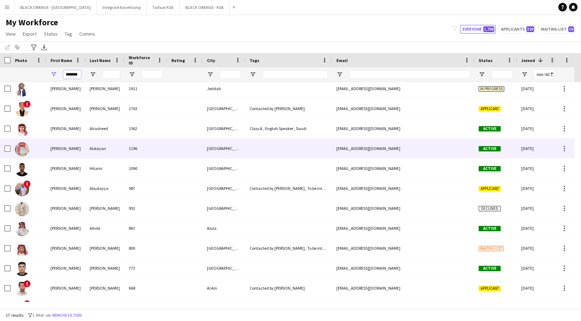
type input "*******"
click at [84, 141] on div "[PERSON_NAME]" at bounding box center [65, 148] width 39 height 20
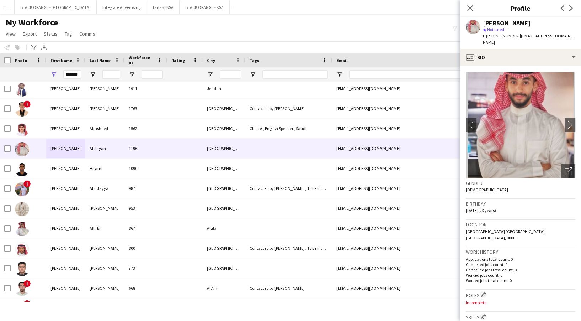
drag, startPoint x: 486, startPoint y: 35, endPoint x: 512, endPoint y: 36, distance: 26.3
click at [512, 36] on span "t. +966531622748" at bounding box center [501, 35] width 37 height 5
drag, startPoint x: 514, startPoint y: 36, endPoint x: 485, endPoint y: 36, distance: 29.2
click at [485, 36] on span "t. +966531622748" at bounding box center [501, 35] width 37 height 5
copy span "+966531622748"
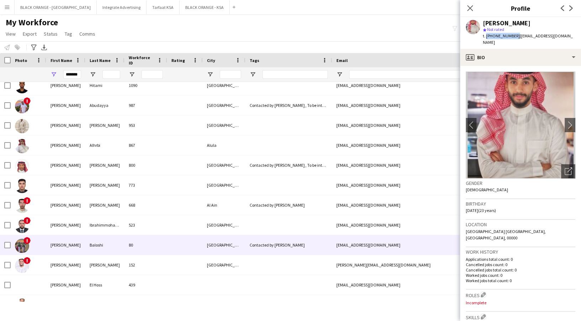
scroll to position [119, 0]
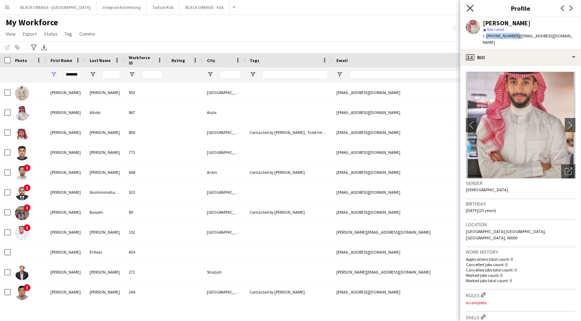
click at [472, 9] on icon "Close pop-in" at bounding box center [470, 8] width 7 height 7
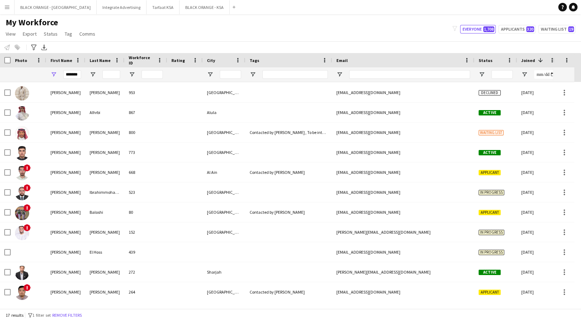
drag, startPoint x: 65, startPoint y: 69, endPoint x: 76, endPoint y: 69, distance: 11.0
click at [76, 69] on div "*******" at bounding box center [72, 74] width 18 height 14
drag, startPoint x: 81, startPoint y: 74, endPoint x: 53, endPoint y: 79, distance: 28.5
click at [53, 79] on div "*******" at bounding box center [65, 74] width 39 height 14
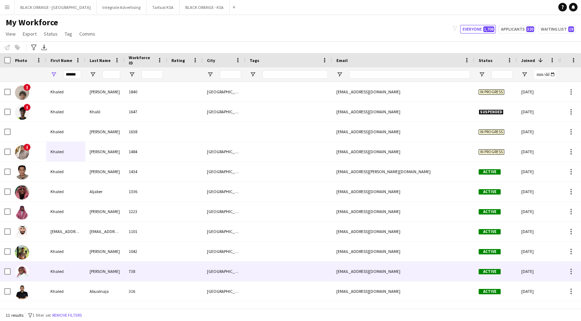
click at [80, 267] on div "Khaled" at bounding box center [65, 271] width 39 height 20
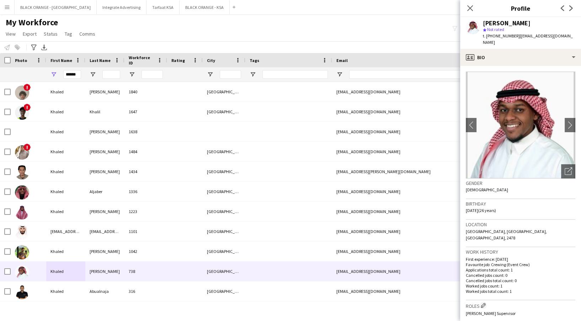
drag, startPoint x: 487, startPoint y: 36, endPoint x: 515, endPoint y: 40, distance: 28.4
click at [515, 40] on div "Khaled Bakr star Not rated t. +966565188425 | khaled.bakr001@gmail.com" at bounding box center [520, 33] width 121 height 32
copy div "+966565188425 |"
click at [80, 76] on input "******" at bounding box center [72, 74] width 18 height 9
type input "*"
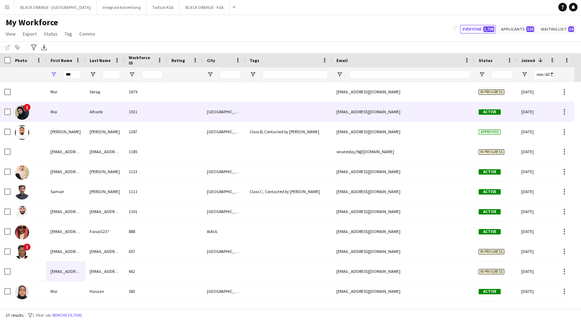
click at [90, 111] on div "Alharbi" at bounding box center [104, 112] width 39 height 20
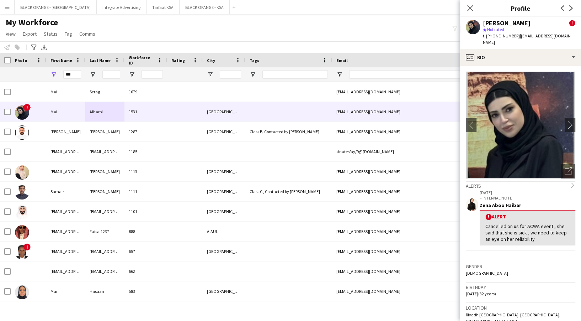
drag, startPoint x: 487, startPoint y: 35, endPoint x: 515, endPoint y: 34, distance: 28.1
click at [515, 34] on div "t. +966597605255 | maial7rbi89@gmail.com" at bounding box center [529, 39] width 92 height 13
copy div "+966597605255 |"
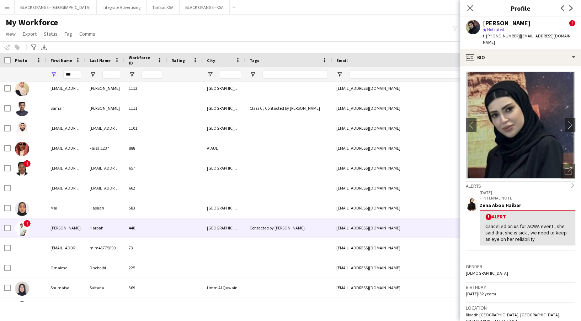
scroll to position [119, 0]
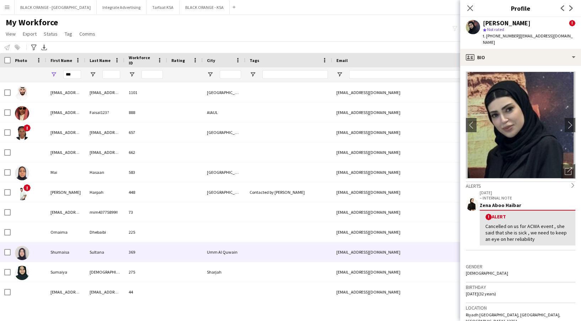
click at [164, 254] on div "369" at bounding box center [146, 252] width 43 height 20
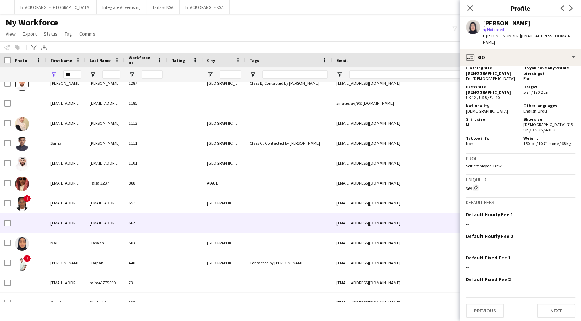
scroll to position [0, 0]
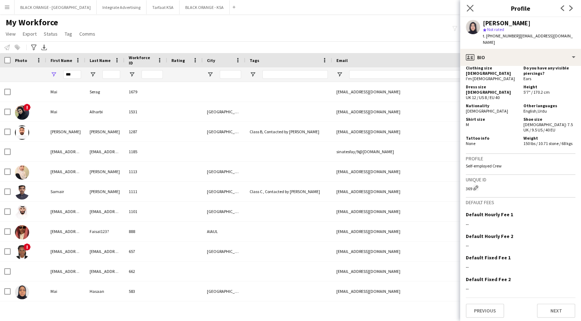
click at [474, 9] on app-icon "Close pop-in" at bounding box center [470, 8] width 10 height 10
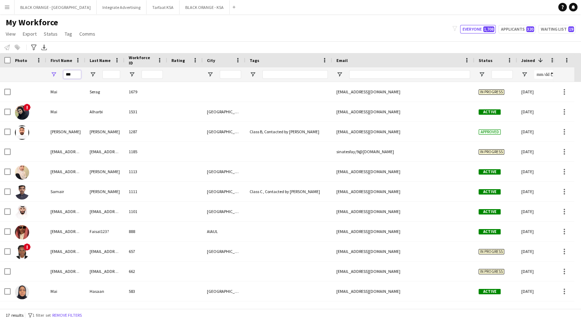
click at [71, 76] on input "***" at bounding box center [72, 74] width 18 height 9
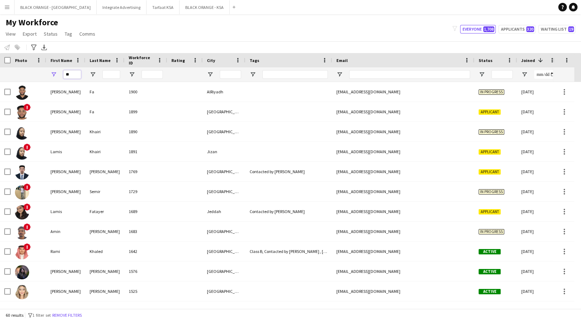
click at [74, 76] on input "**" at bounding box center [72, 74] width 18 height 9
type input "*"
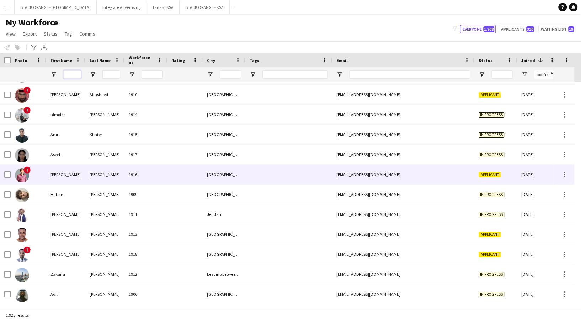
scroll to position [370, 0]
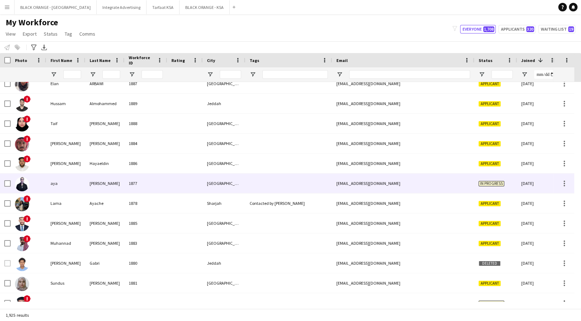
click at [97, 184] on div "noor abdallah" at bounding box center [104, 183] width 39 height 20
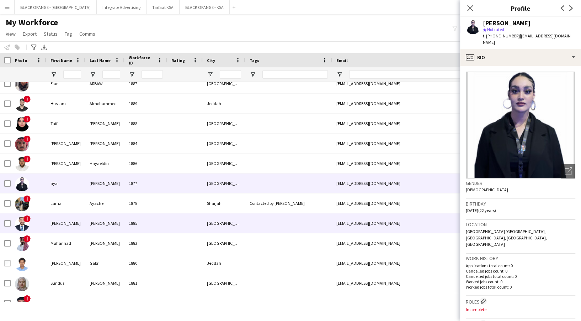
click at [250, 222] on div at bounding box center [288, 223] width 87 height 20
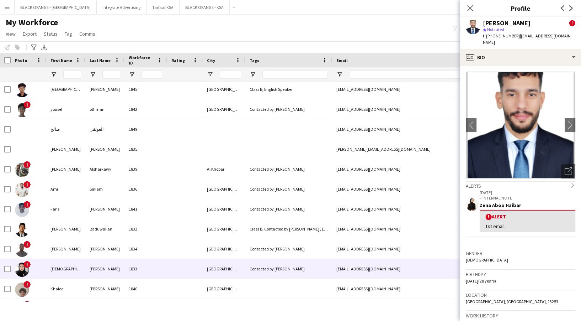
click at [263, 269] on div "Contacted by [PERSON_NAME]" at bounding box center [288, 269] width 87 height 20
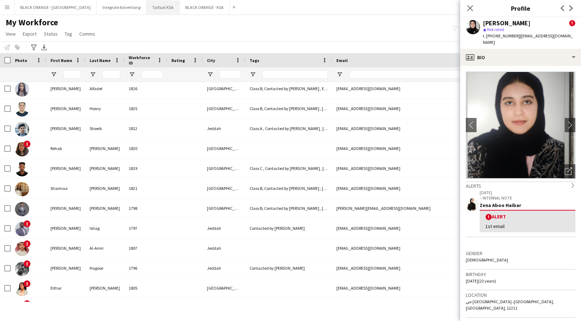
click at [147, 10] on button "Tarfaat KSA Close" at bounding box center [163, 7] width 33 height 14
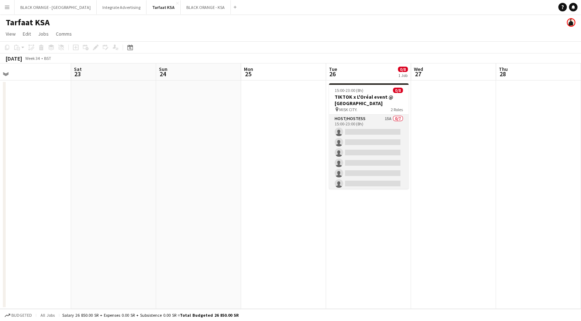
click at [378, 148] on app-card-role "Host/Hostess 15A 0/7 15:00-23:00 (8h) single-neutral-actions single-neutral-act…" at bounding box center [369, 158] width 80 height 86
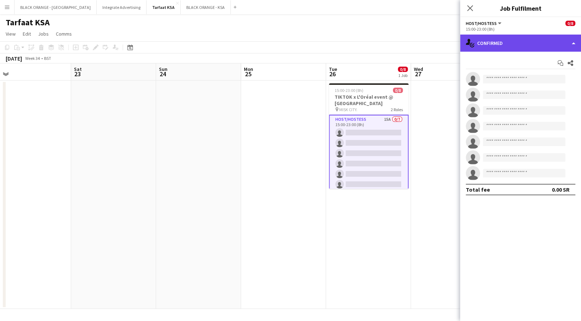
click at [535, 37] on div "single-neutral-actions-check-2 Confirmed" at bounding box center [520, 43] width 121 height 17
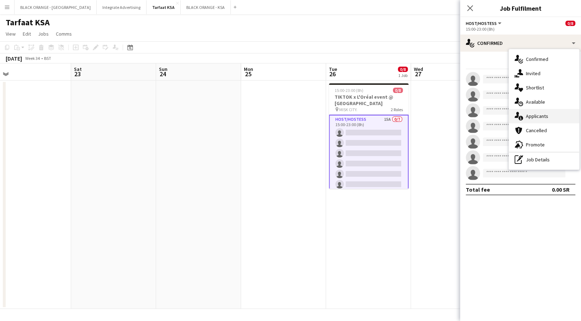
click at [534, 120] on div "single-neutral-actions-information Applicants" at bounding box center [544, 116] width 70 height 14
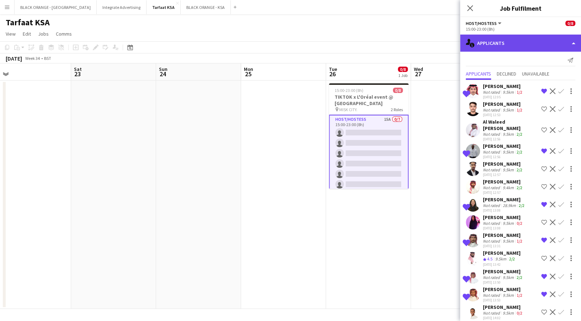
click at [538, 41] on div "single-neutral-actions-information Applicants" at bounding box center [520, 43] width 121 height 17
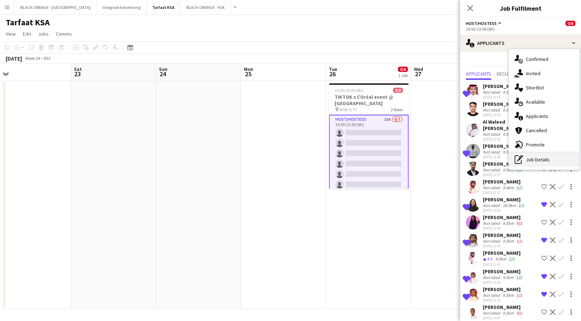
click at [529, 159] on div "pen-write Job Details" at bounding box center [544, 159] width 70 height 14
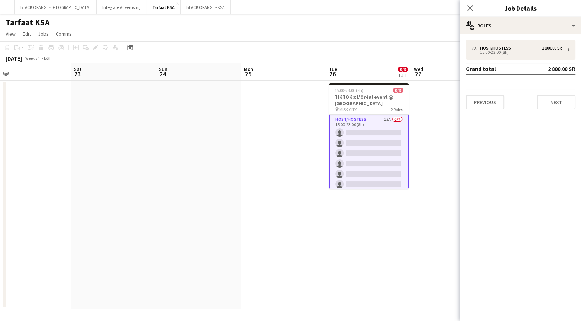
click at [425, 116] on app-date-cell at bounding box center [453, 194] width 85 height 228
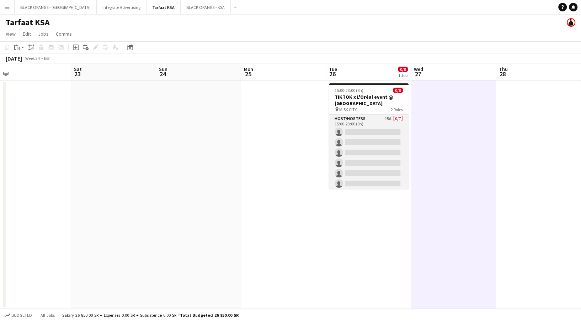
click at [387, 126] on app-card-role "Host/Hostess 15A 0/7 15:00-23:00 (8h) single-neutral-actions single-neutral-act…" at bounding box center [369, 158] width 80 height 86
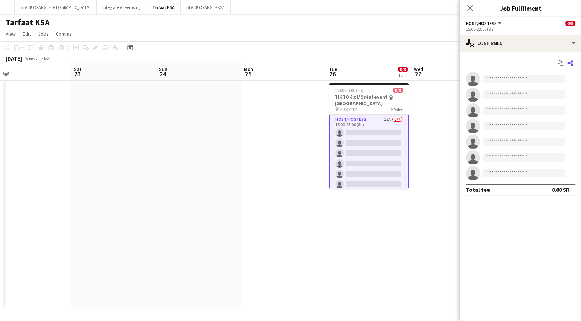
click at [568, 60] on icon "Share" at bounding box center [571, 63] width 6 height 6
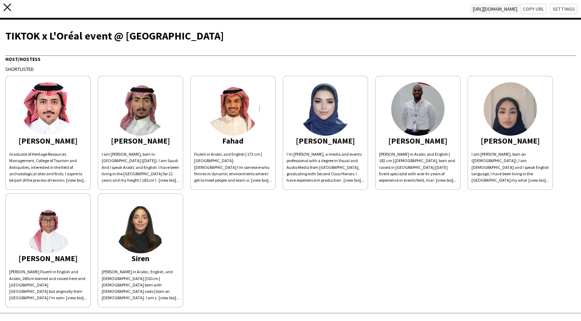
click at [6, 7] on icon "close" at bounding box center [7, 7] width 7 height 7
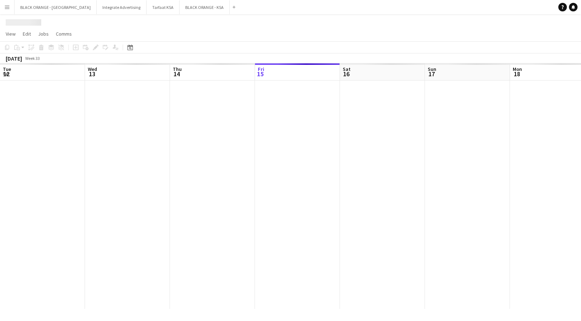
scroll to position [0, 170]
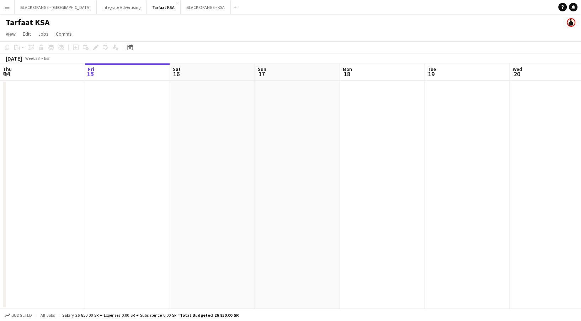
click at [11, 5] on button "Menu" at bounding box center [7, 7] width 14 height 14
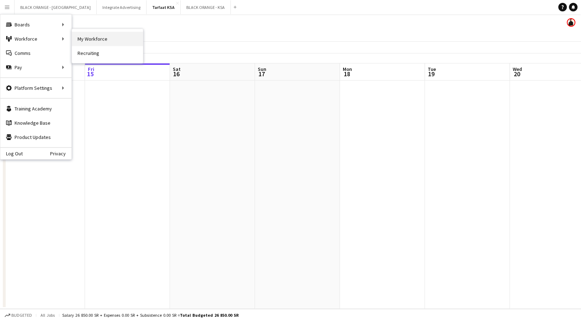
click at [79, 41] on link "My Workforce" at bounding box center [107, 39] width 71 height 14
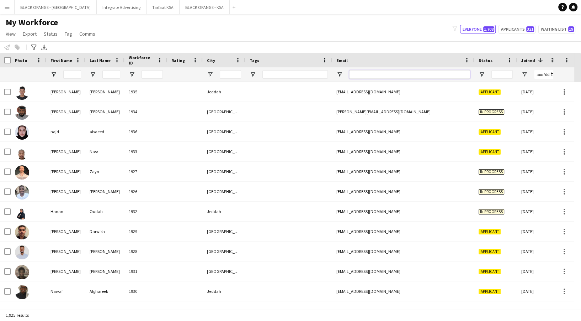
click at [442, 74] on input "Email Filter Input" at bounding box center [409, 74] width 121 height 9
paste input "**********"
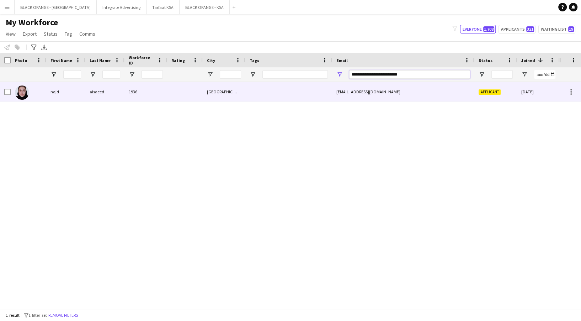
type input "**********"
click at [381, 89] on div "[EMAIL_ADDRESS][DOMAIN_NAME]" at bounding box center [403, 92] width 142 height 20
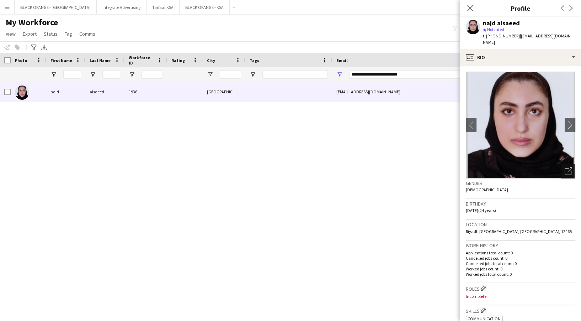
click at [565, 167] on icon "Open photos pop-in" at bounding box center [568, 170] width 7 height 7
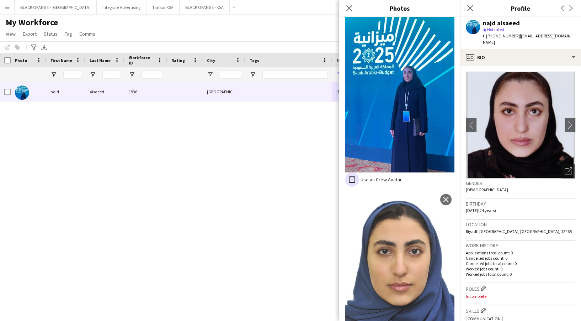
scroll to position [199, 0]
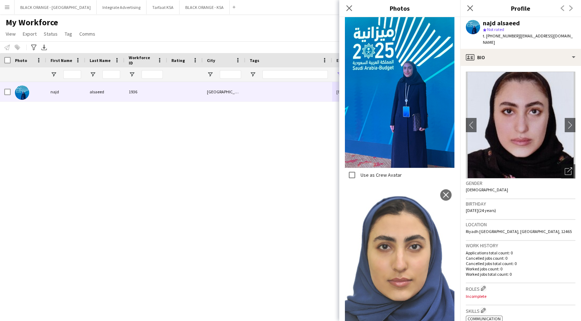
click at [291, 193] on div "najd alsaeed 1936 Riyadh najd.business000@gmail.com Applicant 15-08-2025 0" at bounding box center [280, 191] width 560 height 219
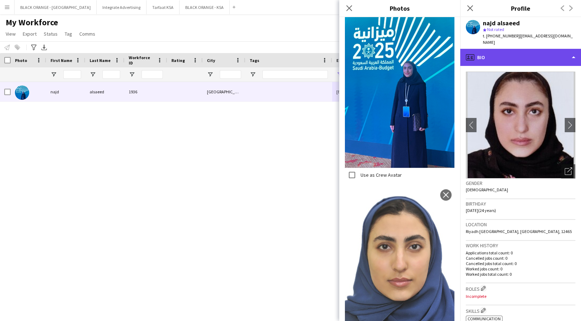
click at [536, 49] on div "profile Bio" at bounding box center [520, 57] width 121 height 17
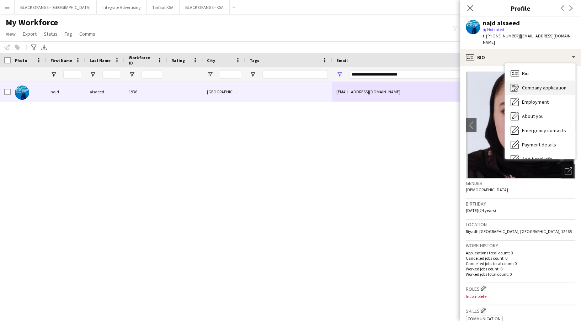
click at [535, 84] on span "Company application" at bounding box center [544, 87] width 44 height 6
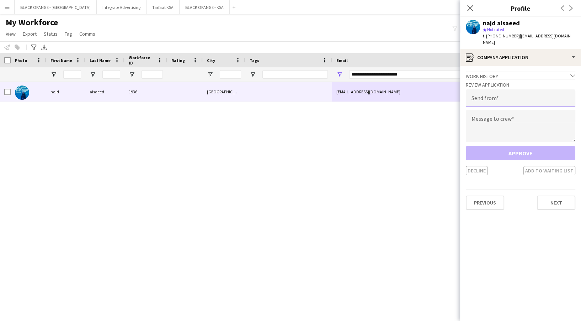
click at [489, 94] on input "email" at bounding box center [521, 98] width 110 height 18
type input "**********"
click at [524, 120] on textarea at bounding box center [521, 126] width 110 height 32
paste textarea "**********"
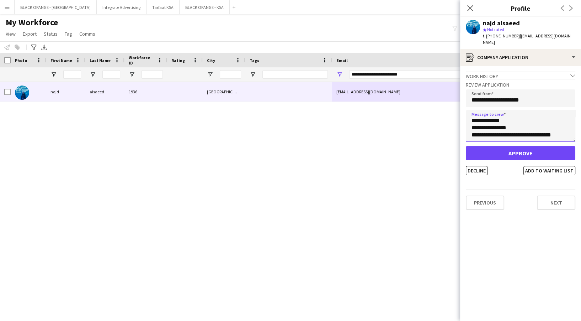
scroll to position [0, 0]
click at [482, 110] on textarea "**********" at bounding box center [521, 126] width 110 height 32
type textarea "**********"
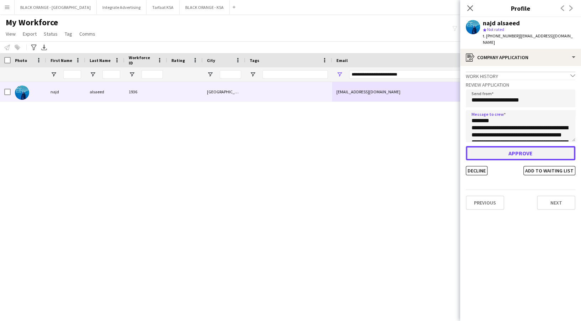
click at [511, 148] on button "Approve" at bounding box center [521, 153] width 110 height 14
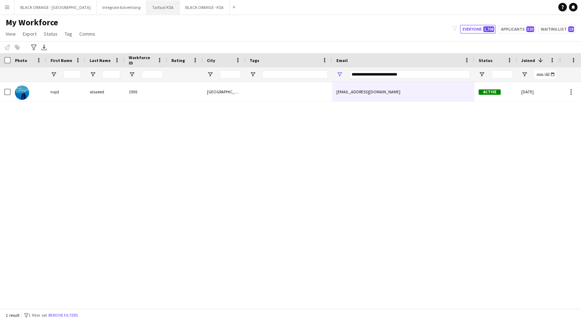
click at [147, 3] on button "Tarfaat KSA Close" at bounding box center [163, 7] width 33 height 14
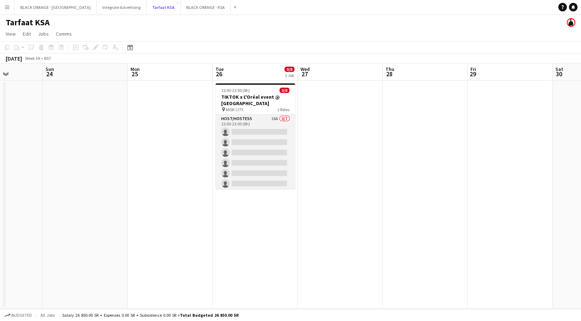
scroll to position [36, 0]
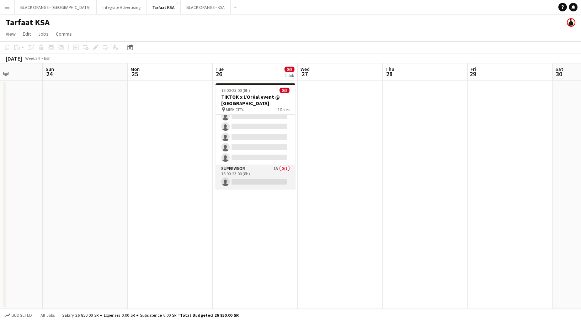
click at [271, 179] on app-card-role "Supervisor 1A 0/1 15:00-23:00 (8h) single-neutral-actions" at bounding box center [256, 176] width 80 height 24
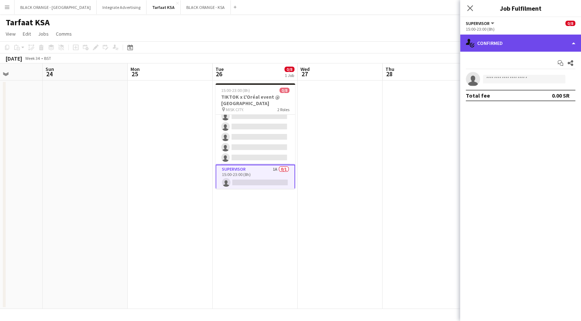
click at [528, 35] on div "single-neutral-actions-check-2 Confirmed" at bounding box center [520, 43] width 121 height 17
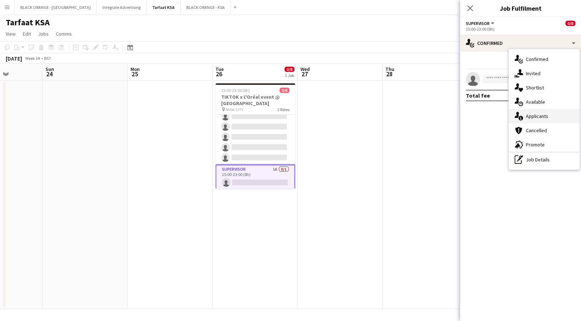
click at [556, 120] on div "single-neutral-actions-information Applicants" at bounding box center [544, 116] width 70 height 14
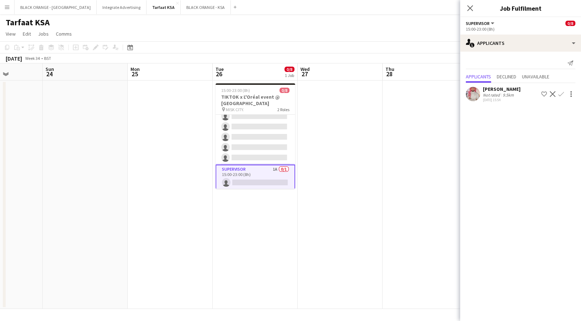
click at [541, 95] on app-icon "Shortlist crew" at bounding box center [544, 94] width 6 height 6
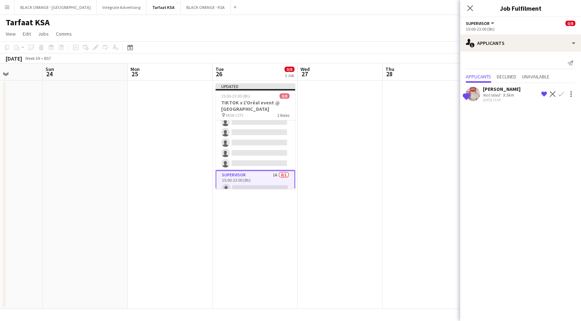
click at [517, 91] on div "[PERSON_NAME]" at bounding box center [502, 89] width 38 height 6
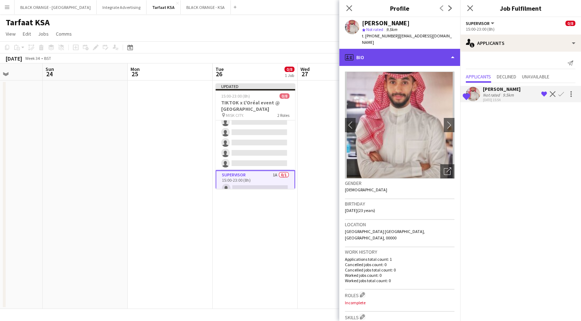
click at [419, 52] on div "profile Bio" at bounding box center [399, 57] width 121 height 17
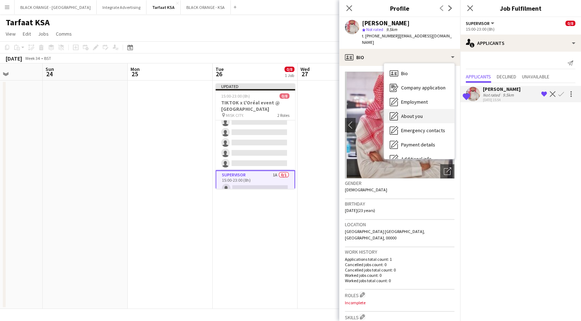
click at [417, 109] on div "About you About you" at bounding box center [419, 116] width 70 height 14
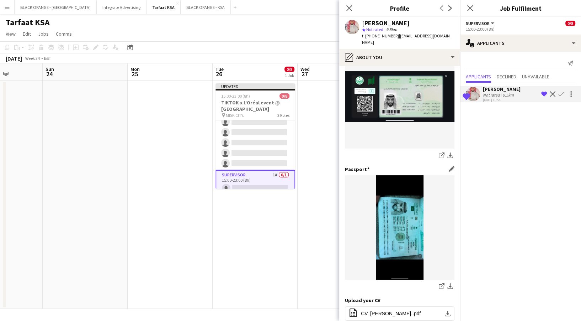
scroll to position [123, 0]
click at [299, 146] on app-date-cell at bounding box center [340, 194] width 85 height 228
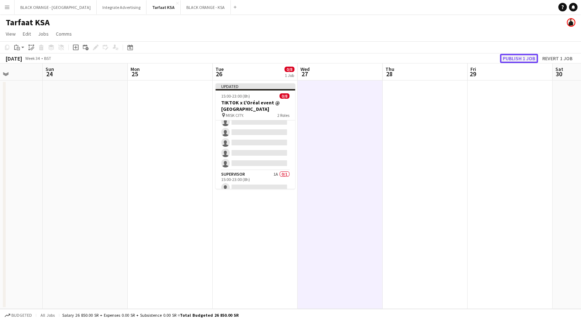
click at [517, 55] on button "Publish 1 job" at bounding box center [519, 58] width 38 height 9
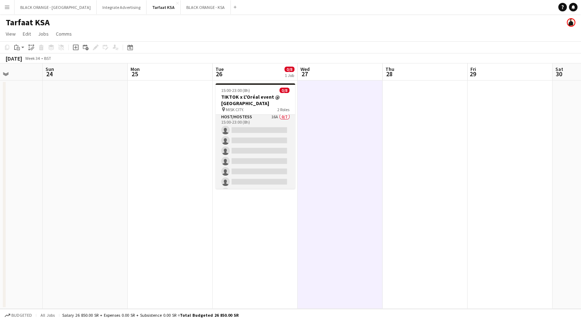
scroll to position [0, 0]
click at [275, 162] on app-card-role "Host/Hostess 16A 0/7 15:00-23:00 (8h) single-neutral-actions single-neutral-act…" at bounding box center [256, 158] width 80 height 86
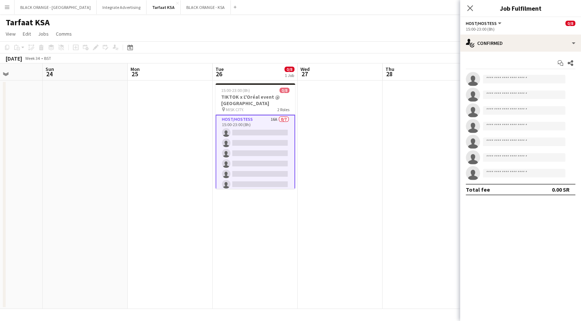
click at [510, 53] on div "Start chat Share single-neutral-actions single-neutral-actions single-neutral-a…" at bounding box center [520, 126] width 121 height 149
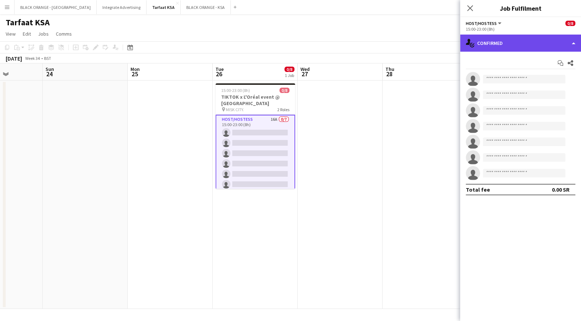
click at [508, 49] on div "single-neutral-actions-check-2 Confirmed" at bounding box center [520, 43] width 121 height 17
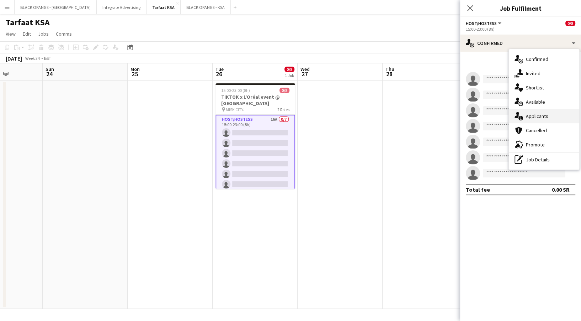
click at [563, 113] on div "single-neutral-actions-information Applicants" at bounding box center [544, 116] width 70 height 14
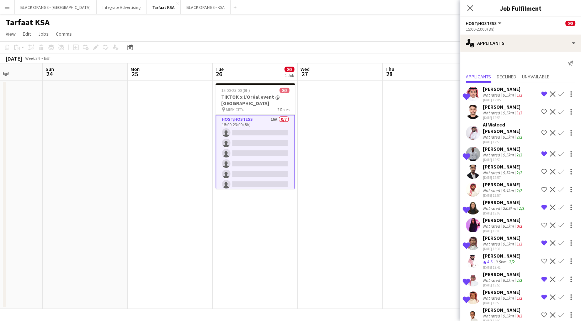
scroll to position [68, 0]
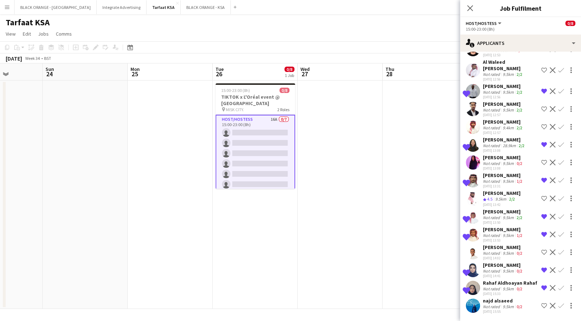
click at [541, 304] on app-icon "Shortlist crew" at bounding box center [544, 305] width 6 height 6
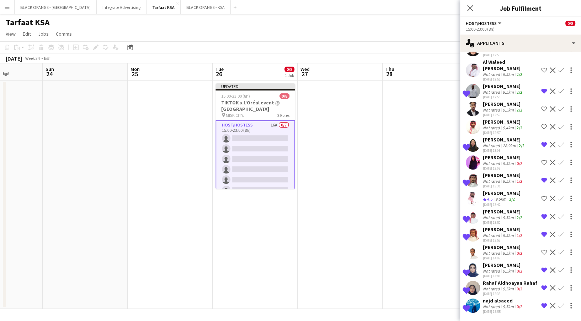
click at [501, 302] on div "najd alsaeed" at bounding box center [503, 300] width 41 height 6
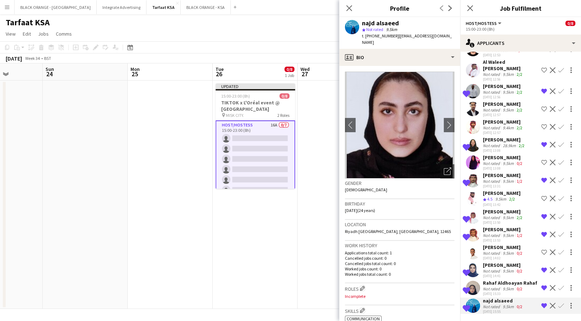
click at [282, 205] on app-date-cell "Updated 15:00-23:00 (8h) 0/8 TIKTOK x L'Oréal event @ MISK CITY pin MISK CITY. …" at bounding box center [255, 194] width 85 height 228
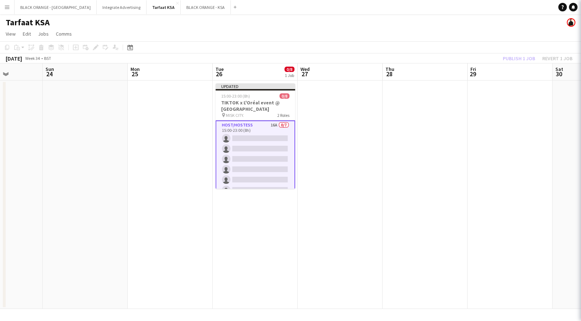
scroll to position [0, 0]
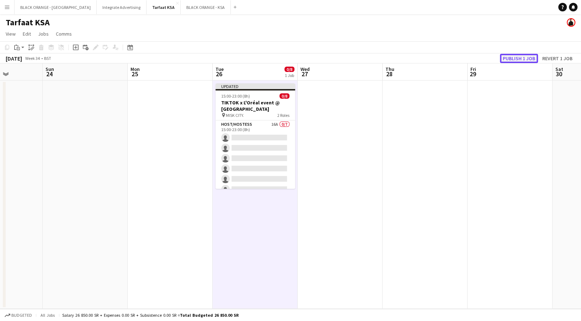
click at [519, 57] on button "Publish 1 job" at bounding box center [519, 58] width 38 height 9
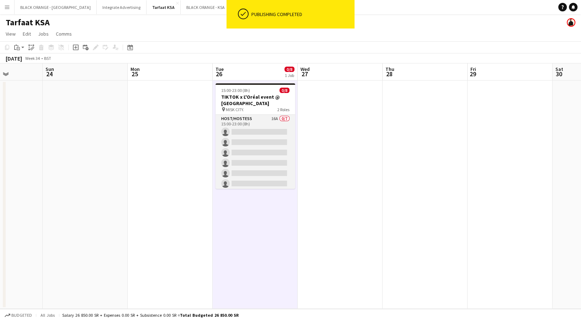
click at [253, 148] on app-card-role "Host/Hostess 16A 0/7 15:00-23:00 (8h) single-neutral-actions single-neutral-act…" at bounding box center [256, 158] width 80 height 86
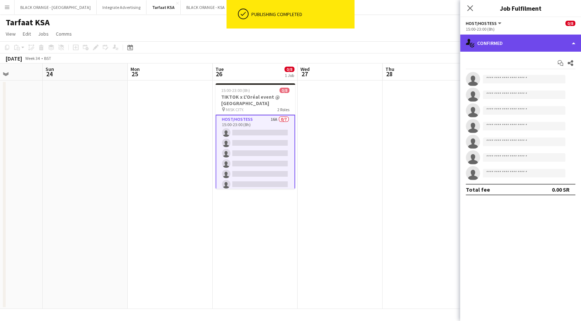
click at [511, 48] on div "single-neutral-actions-check-2 Confirmed" at bounding box center [520, 43] width 121 height 17
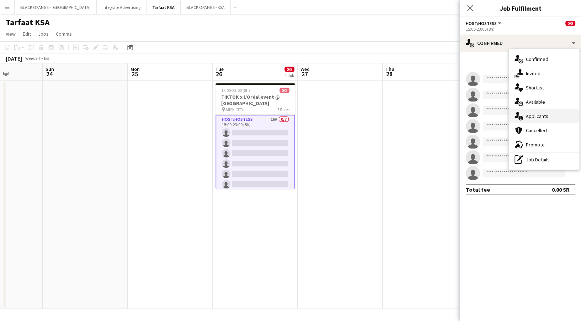
click at [547, 115] on div "single-neutral-actions-information Applicants" at bounding box center [544, 116] width 70 height 14
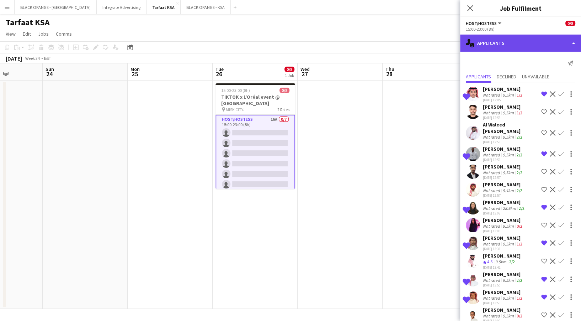
click at [545, 46] on div "single-neutral-actions-information Applicants" at bounding box center [520, 43] width 121 height 17
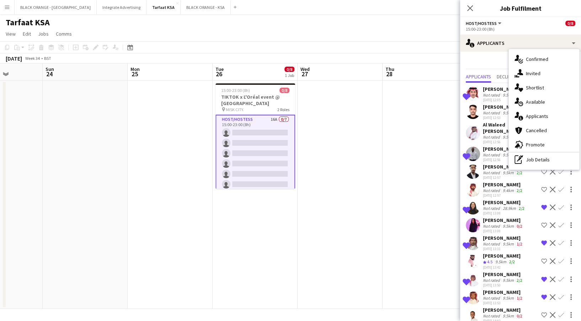
click at [436, 115] on app-date-cell at bounding box center [425, 194] width 85 height 228
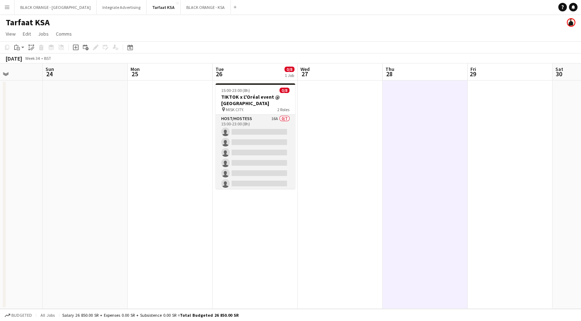
scroll to position [36, 0]
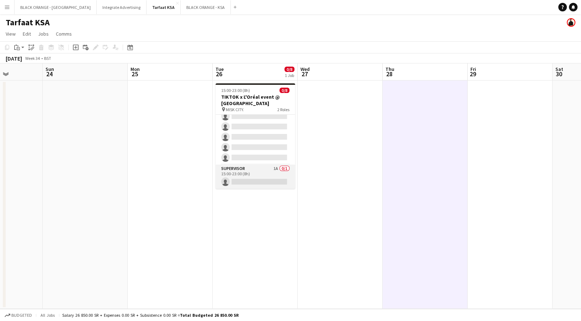
click at [240, 170] on app-card-role "Supervisor 1A 0/1 15:00-23:00 (8h) single-neutral-actions" at bounding box center [256, 176] width 80 height 24
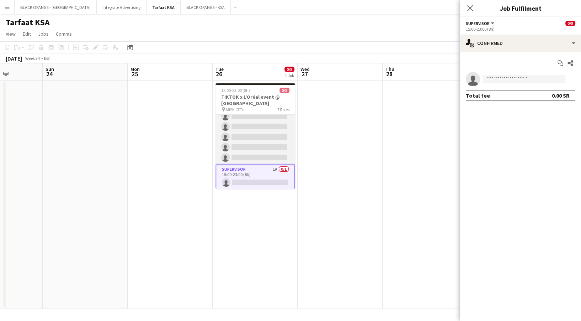
scroll to position [0, 0]
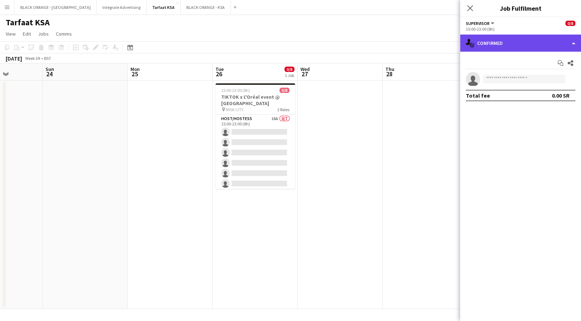
click at [520, 40] on div "single-neutral-actions-check-2 Confirmed" at bounding box center [520, 43] width 121 height 17
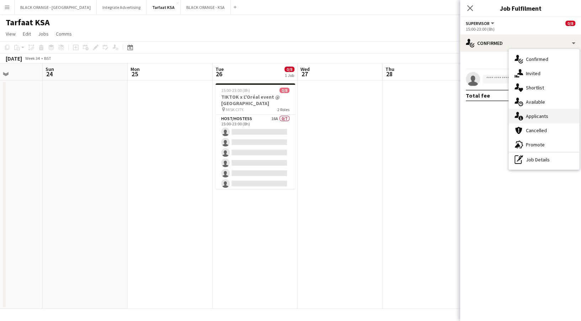
click at [544, 117] on div "single-neutral-actions-information Applicants" at bounding box center [544, 116] width 70 height 14
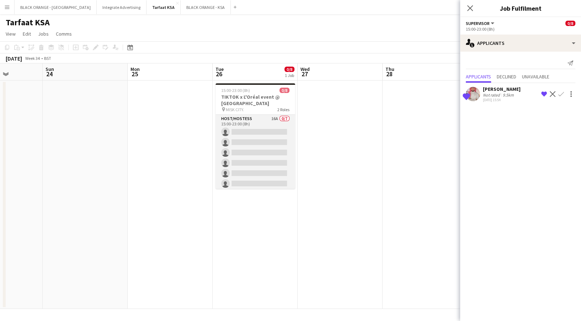
click at [254, 142] on app-card-role "Host/Hostess 16A 0/7 15:00-23:00 (8h) single-neutral-actions single-neutral-act…" at bounding box center [256, 158] width 80 height 86
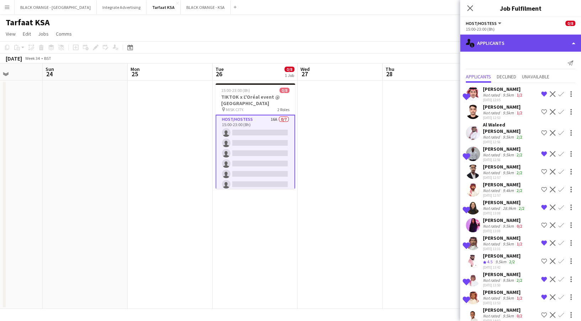
click at [502, 49] on div "single-neutral-actions-information Applicants" at bounding box center [520, 43] width 121 height 17
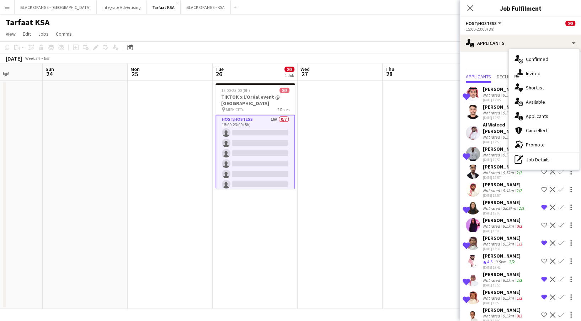
click at [383, 133] on app-date-cell at bounding box center [425, 194] width 85 height 228
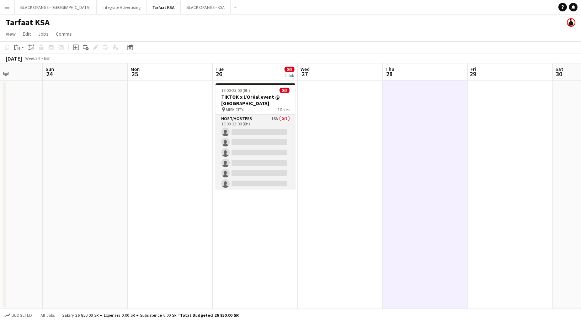
click at [240, 149] on app-card-role "Host/Hostess 16A 0/7 15:00-23:00 (8h) single-neutral-actions single-neutral-act…" at bounding box center [256, 158] width 80 height 86
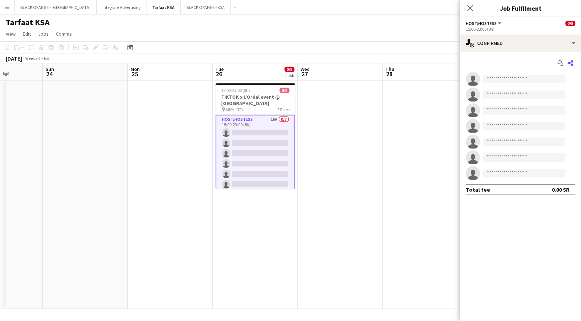
click at [572, 67] on app-icon "Share" at bounding box center [571, 63] width 10 height 10
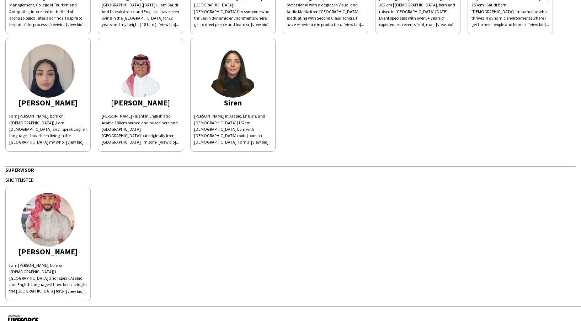
scroll to position [166, 0]
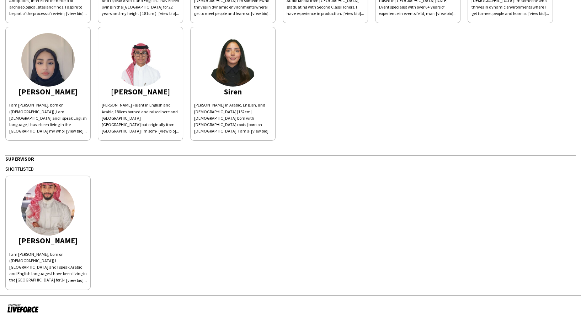
click at [58, 233] on app-share-pages-crew-card "Ibrahim I am Ibrahim Alolayan, born on (24th November , 2001) I am Saudi and I …" at bounding box center [47, 232] width 85 height 114
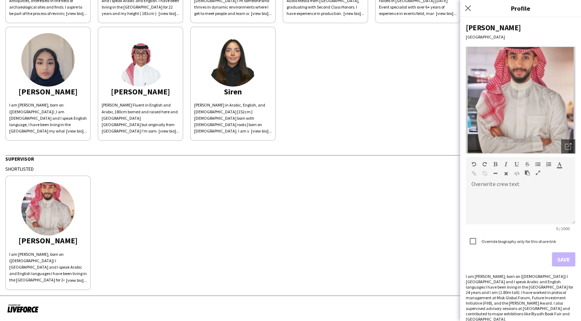
click at [473, 6] on div "Close pop-in" at bounding box center [469, 8] width 18 height 16
click at [462, 11] on div "Close pop-in" at bounding box center [469, 8] width 18 height 16
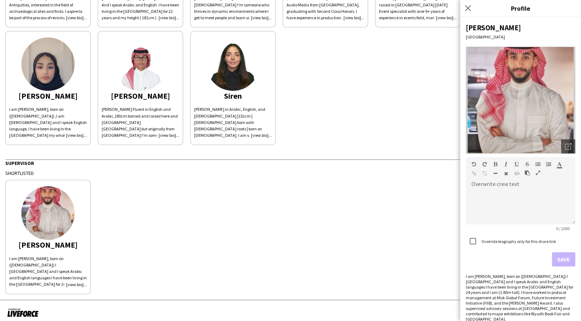
scroll to position [163, 0]
click at [565, 145] on div "Open photos pop-in" at bounding box center [568, 146] width 14 height 14
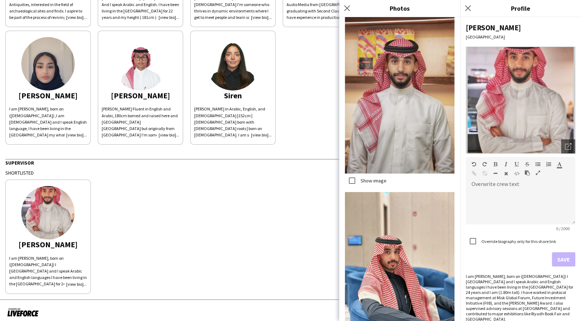
scroll to position [688, 0]
click at [255, 211] on div "Ibrahim I am Ibrahim Alolayan, born on (24th November , 2001) I am Saudi and I …" at bounding box center [290, 234] width 571 height 117
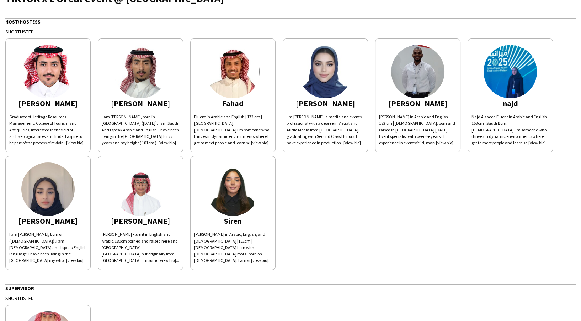
scroll to position [0, 0]
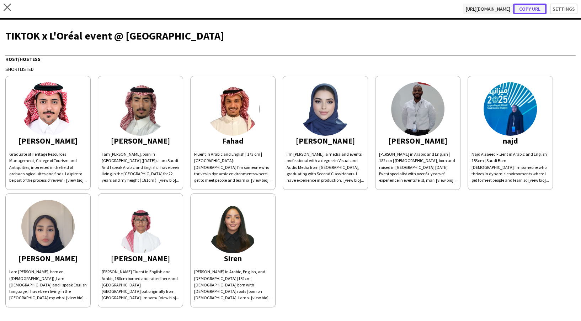
click at [531, 9] on button "Copy url" at bounding box center [529, 9] width 33 height 11
click at [3, 3] on div "close [URL][DOMAIN_NAME] Copy url Settings" at bounding box center [290, 10] width 581 height 20
click at [8, 9] on icon "close" at bounding box center [7, 7] width 7 height 7
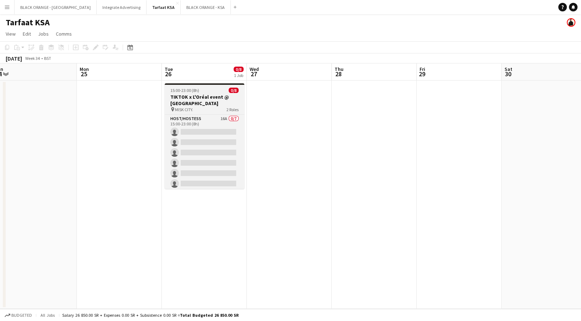
scroll to position [36, 0]
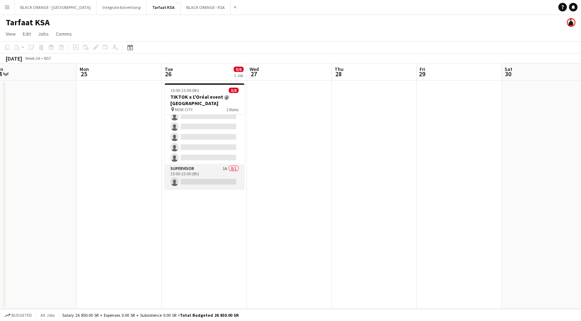
click at [202, 177] on app-card-role "Supervisor 1A 0/1 15:00-23:00 (8h) single-neutral-actions" at bounding box center [205, 176] width 80 height 24
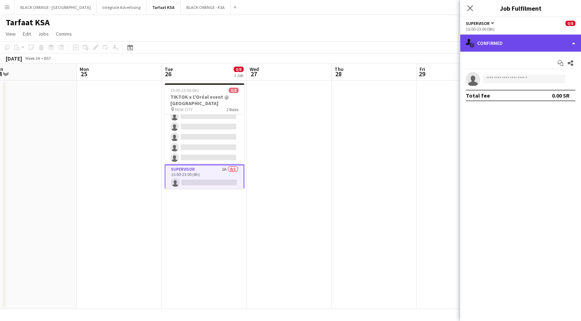
click at [527, 49] on div "single-neutral-actions-check-2 Confirmed" at bounding box center [520, 43] width 121 height 17
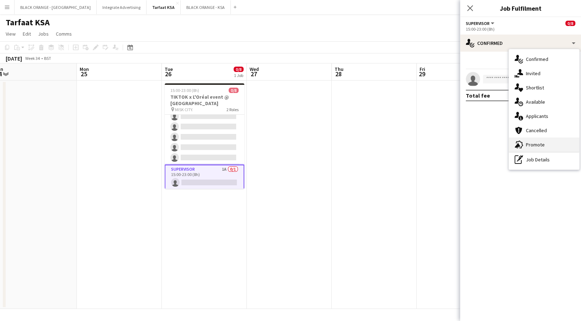
click at [532, 145] on div "advertising-megaphone Promote" at bounding box center [544, 144] width 70 height 14
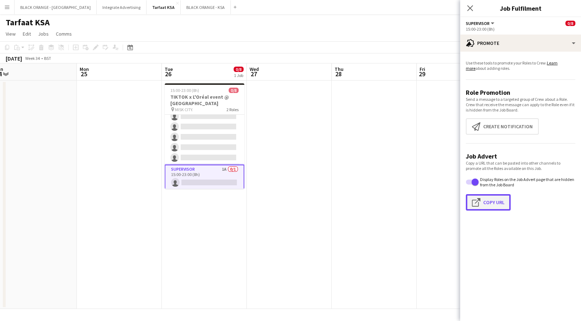
click at [488, 200] on button "Click to copy URL Copy Url" at bounding box center [488, 202] width 45 height 16
type textarea "**********"
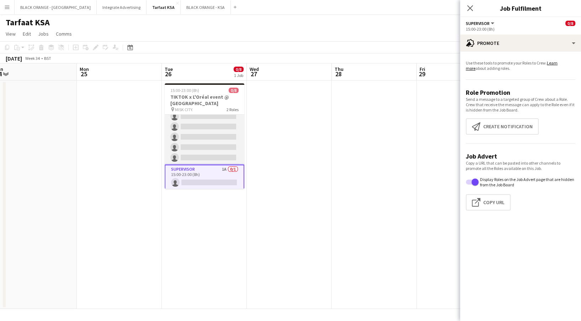
scroll to position [0, 0]
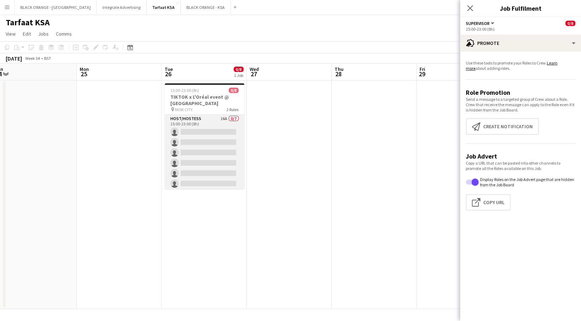
click at [193, 153] on app-card-role "Host/Hostess 16A 0/7 15:00-23:00 (8h) single-neutral-actions single-neutral-act…" at bounding box center [205, 158] width 80 height 86
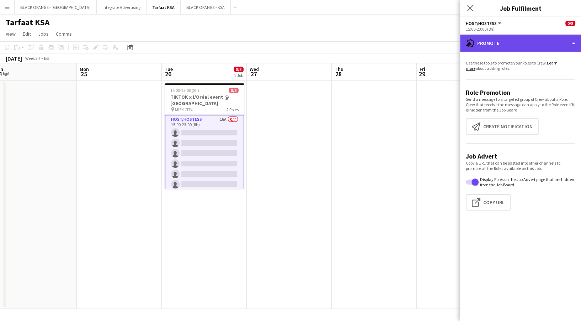
click at [493, 37] on div "advertising-megaphone Promote" at bounding box center [520, 43] width 121 height 17
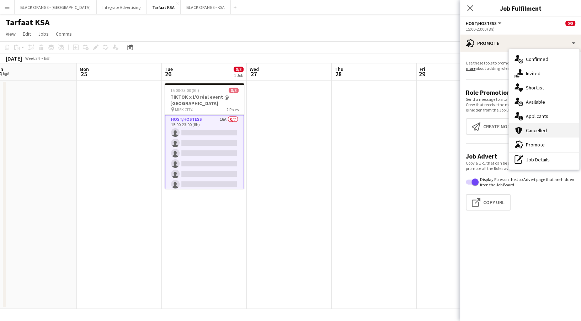
click at [513, 123] on div "cancellation Cancelled" at bounding box center [544, 130] width 70 height 14
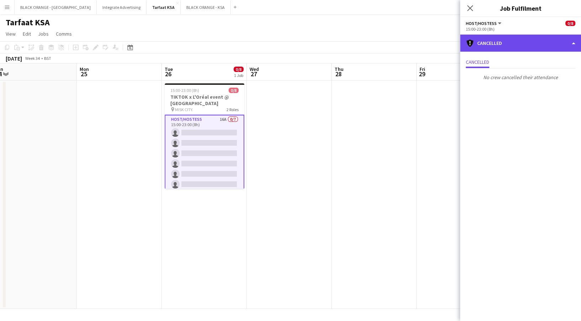
click at [497, 49] on div "cancellation Cancelled" at bounding box center [520, 43] width 121 height 17
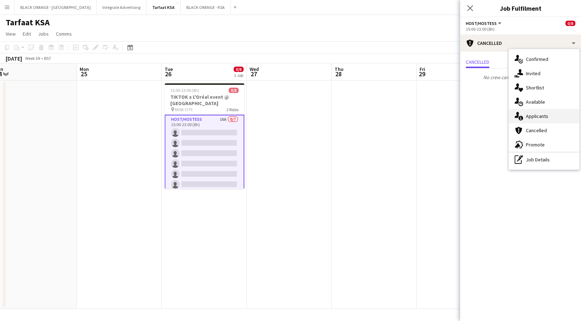
click at [528, 120] on div "single-neutral-actions-information Applicants" at bounding box center [544, 116] width 70 height 14
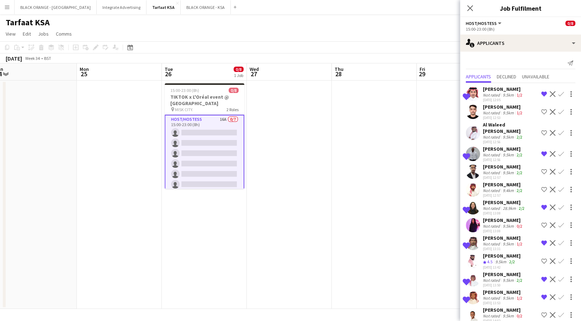
scroll to position [68, 0]
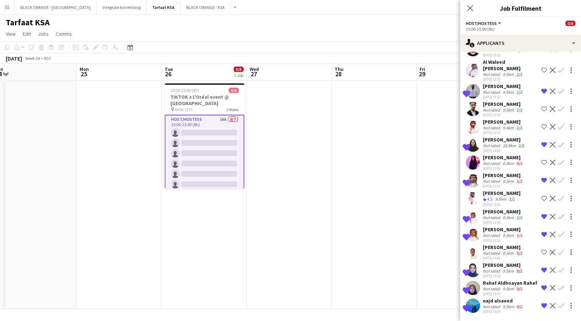
click at [376, 265] on app-date-cell at bounding box center [374, 194] width 85 height 228
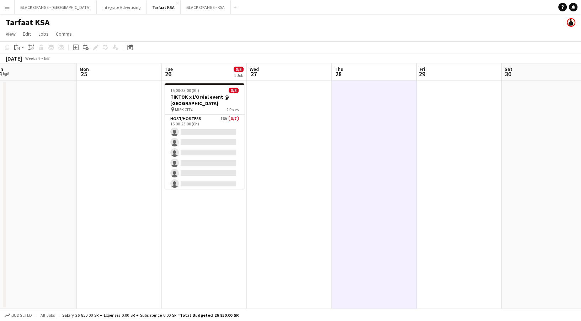
click at [7, 6] on app-icon "Menu" at bounding box center [7, 7] width 6 height 6
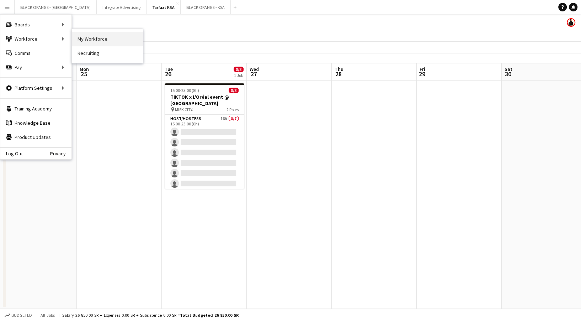
click at [88, 33] on link "My Workforce" at bounding box center [107, 39] width 71 height 14
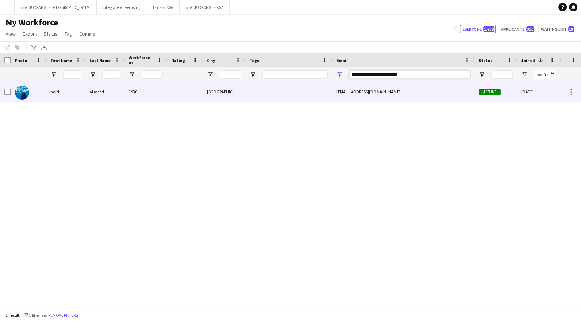
drag, startPoint x: 414, startPoint y: 73, endPoint x: 324, endPoint y: 78, distance: 90.5
click at [324, 78] on div at bounding box center [407, 74] width 815 height 14
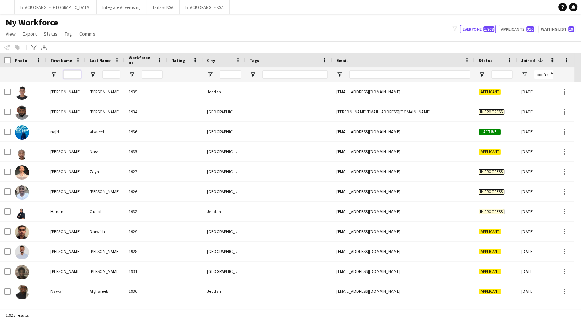
click at [68, 77] on input "First Name Filter Input" at bounding box center [72, 74] width 18 height 9
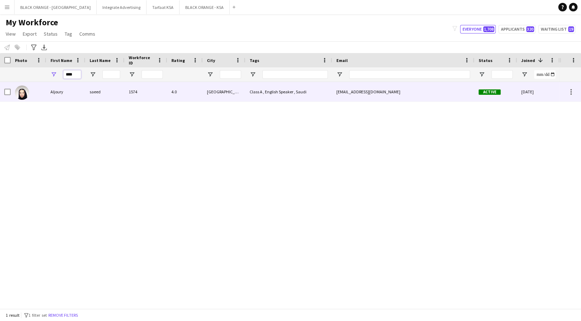
type input "****"
click at [73, 86] on div "Aljoury" at bounding box center [65, 92] width 39 height 20
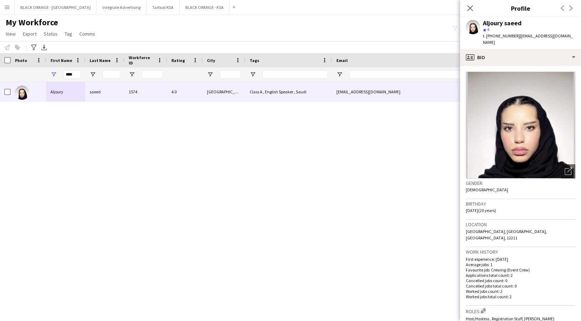
drag, startPoint x: 486, startPoint y: 35, endPoint x: 514, endPoint y: 35, distance: 28.5
click at [514, 35] on span "t. +966540967204" at bounding box center [501, 35] width 37 height 5
copy span "+966540967204"
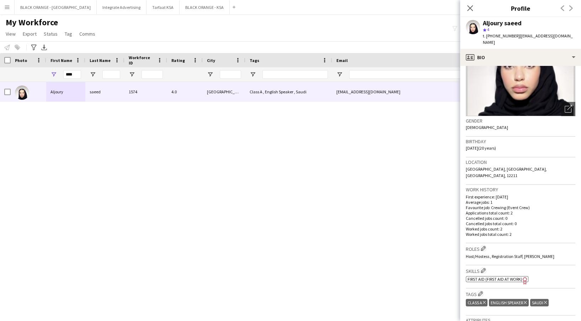
scroll to position [63, 0]
click at [7, 7] on app-icon "Menu" at bounding box center [7, 7] width 6 height 6
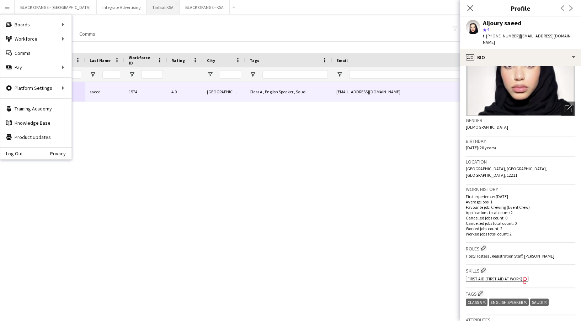
click at [147, 5] on button "Tarfaat KSA Close" at bounding box center [163, 7] width 33 height 14
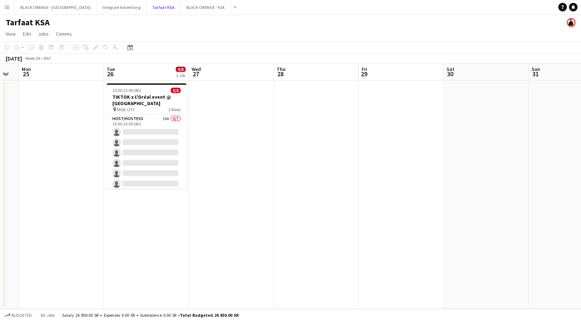
scroll to position [0, 201]
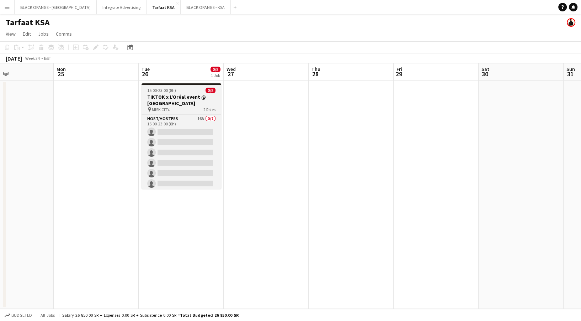
click at [193, 102] on h3 "TIKTOK x L'Oréal event @ [GEOGRAPHIC_DATA]" at bounding box center [182, 100] width 80 height 13
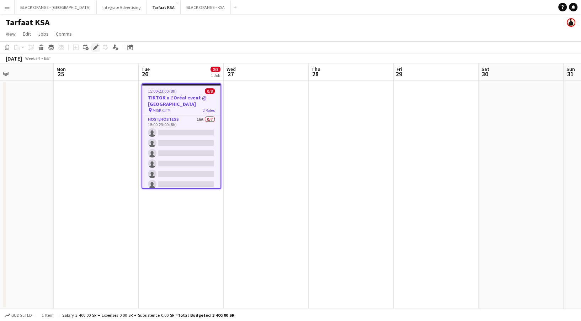
click at [95, 51] on div "Edit" at bounding box center [95, 47] width 9 height 9
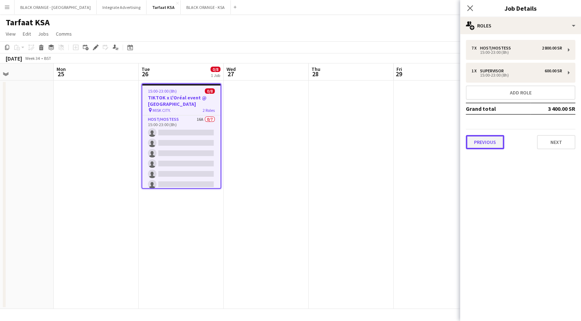
click at [498, 145] on button "Previous" at bounding box center [485, 142] width 38 height 14
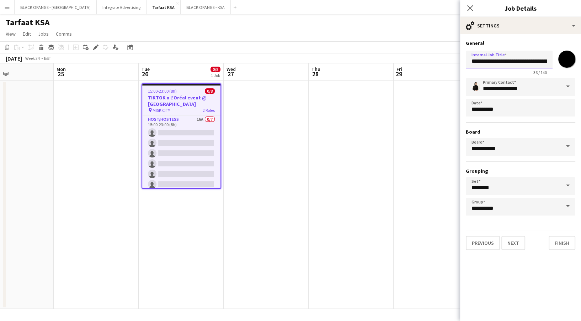
drag, startPoint x: 475, startPoint y: 57, endPoint x: 526, endPoint y: 67, distance: 52.2
click at [526, 67] on input "**********" at bounding box center [509, 60] width 87 height 18
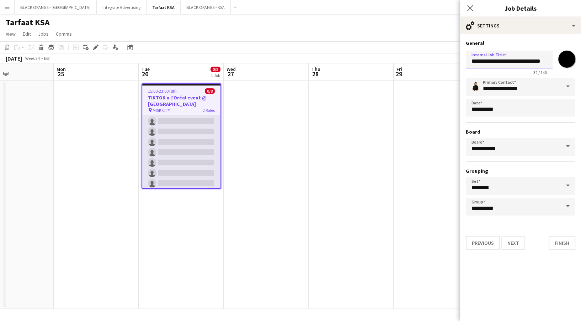
scroll to position [0, 0]
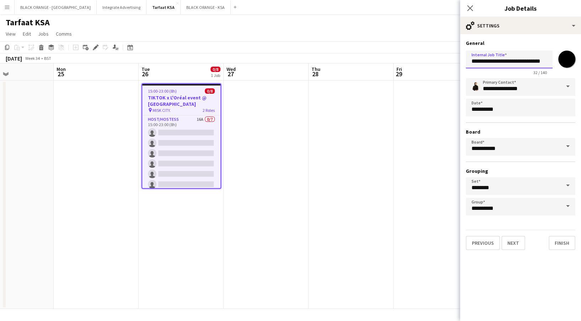
type input "**********"
click at [340, 124] on app-date-cell at bounding box center [351, 194] width 85 height 228
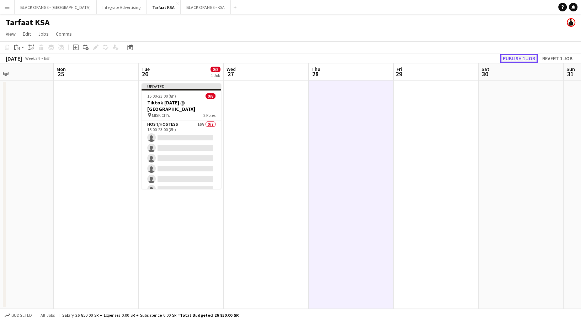
click at [520, 57] on button "Publish 1 job" at bounding box center [519, 58] width 38 height 9
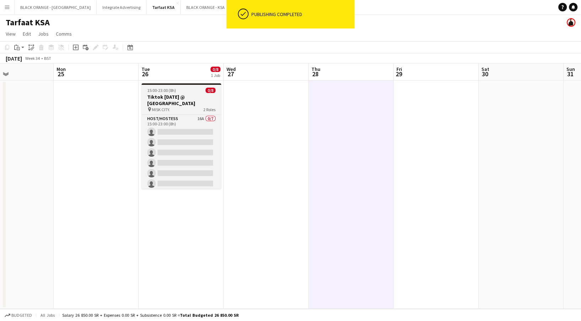
click at [186, 93] on app-job-card "15:00-23:00 (8h) 0/8 Tiktok national day @ MISK CITY pin MISK CITY. 2 Roles Hos…" at bounding box center [182, 135] width 80 height 105
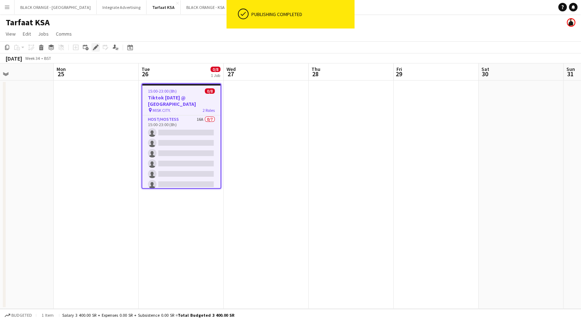
click at [92, 50] on div "Edit" at bounding box center [95, 47] width 9 height 9
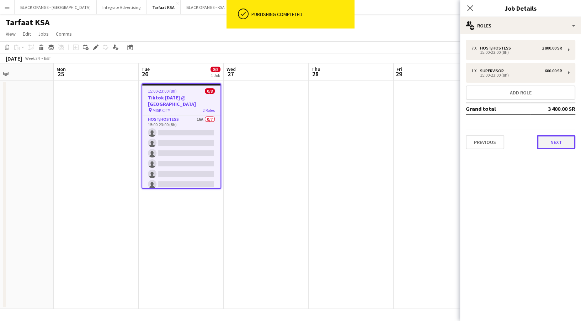
click at [549, 141] on button "Next" at bounding box center [556, 142] width 38 height 14
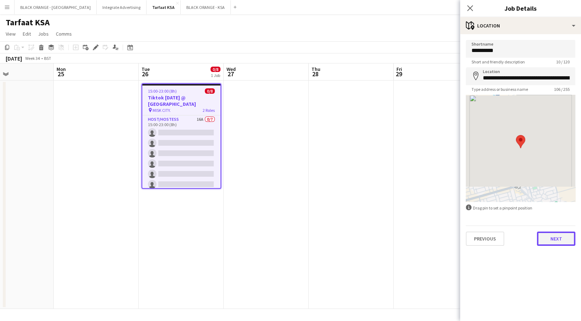
click at [561, 236] on button "Next" at bounding box center [556, 238] width 38 height 14
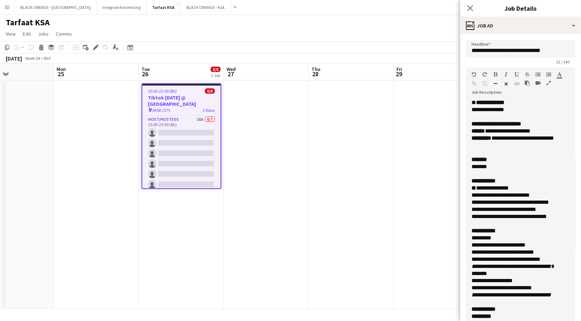
drag, startPoint x: 560, startPoint y: 148, endPoint x: 565, endPoint y: 345, distance: 196.8
click at [565, 320] on html "Menu Boards Boards Boards All jobs Status Workforce Workforce My Workforce Recr…" at bounding box center [290, 160] width 581 height 321
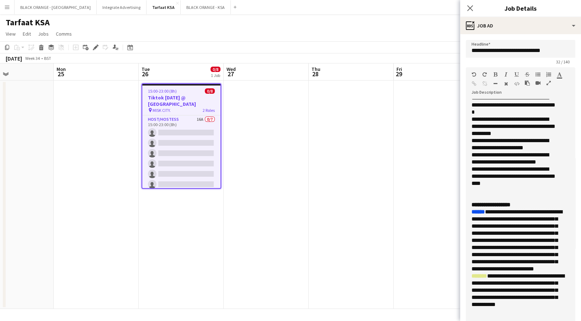
scroll to position [371, 0]
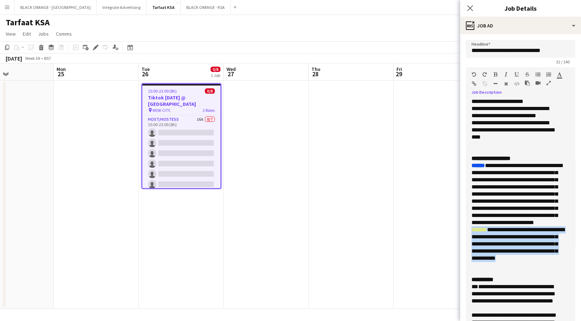
drag, startPoint x: 522, startPoint y: 244, endPoint x: 471, endPoint y: 207, distance: 62.9
click at [472, 226] on div "**********" at bounding box center [517, 244] width 91 height 36
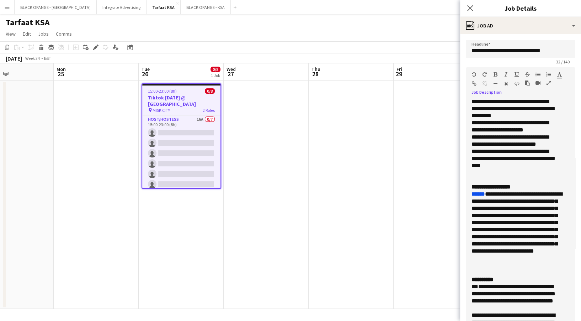
scroll to position [335, 0]
click at [384, 185] on app-date-cell at bounding box center [351, 194] width 85 height 228
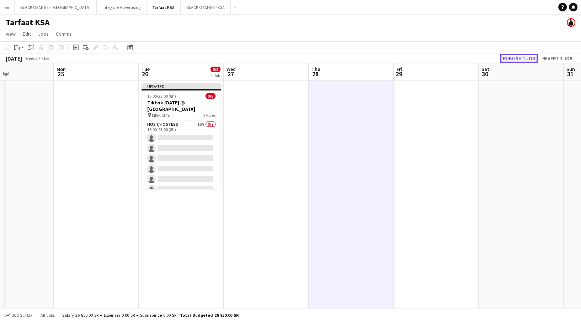
click at [502, 57] on button "Publish 1 job" at bounding box center [519, 58] width 38 height 9
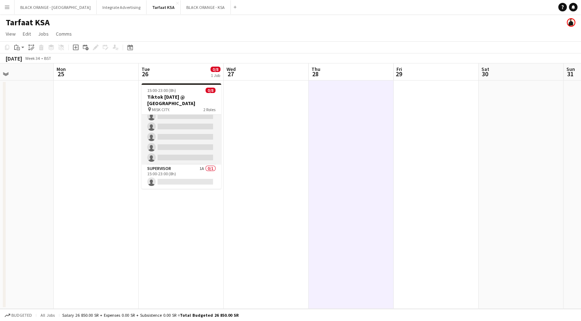
scroll to position [0, 0]
click at [185, 163] on app-card-role "Host/Hostess 16A 0/7 15:00-23:00 (8h) single-neutral-actions single-neutral-act…" at bounding box center [182, 158] width 80 height 86
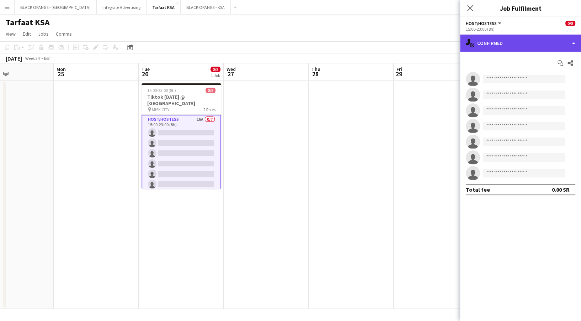
click at [492, 38] on div "single-neutral-actions-check-2 Confirmed" at bounding box center [520, 43] width 121 height 17
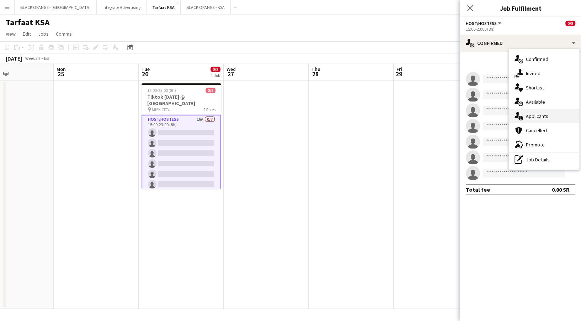
click at [531, 112] on div "single-neutral-actions-information Applicants" at bounding box center [544, 116] width 70 height 14
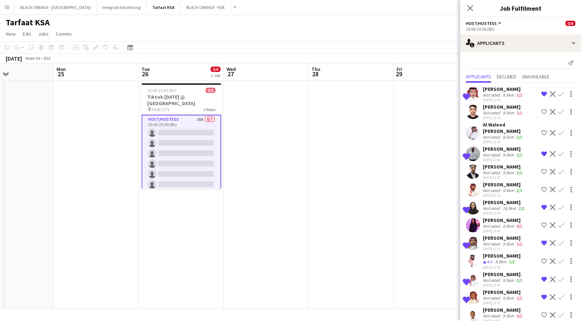
scroll to position [0, 0]
click at [493, 145] on div "[PERSON_NAME]" at bounding box center [503, 148] width 41 height 6
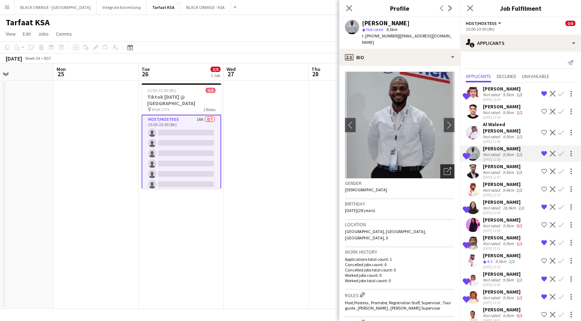
click at [444, 164] on div "Open photos pop-in" at bounding box center [447, 171] width 14 height 14
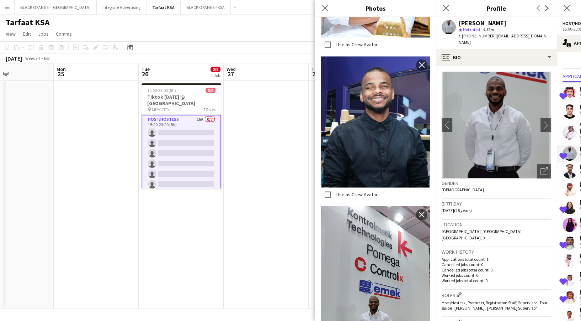
scroll to position [1129, 0]
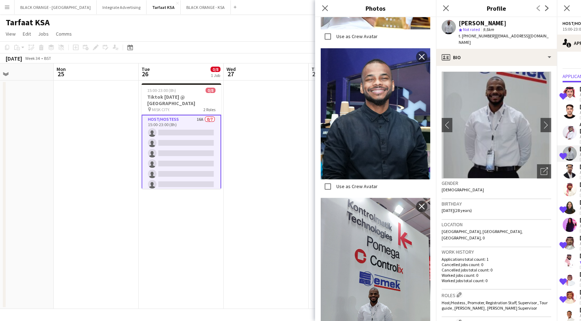
click at [572, 187] on app-user-avatar at bounding box center [570, 189] width 14 height 14
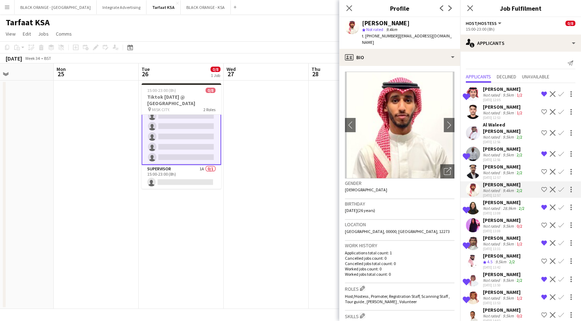
scroll to position [68, 0]
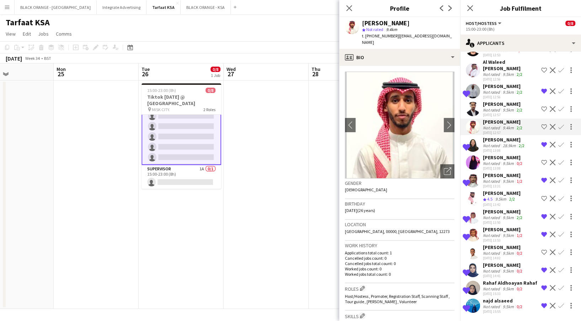
click at [486, 136] on div "[PERSON_NAME]" at bounding box center [504, 139] width 43 height 6
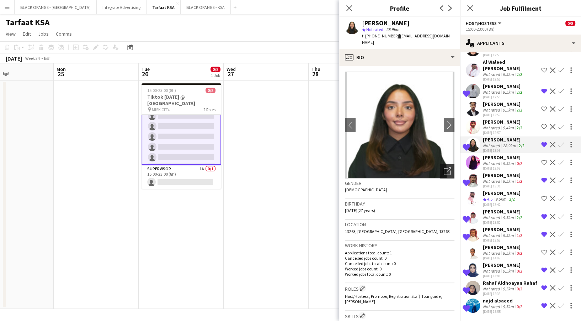
click at [440, 164] on div "Open photos pop-in" at bounding box center [447, 171] width 14 height 14
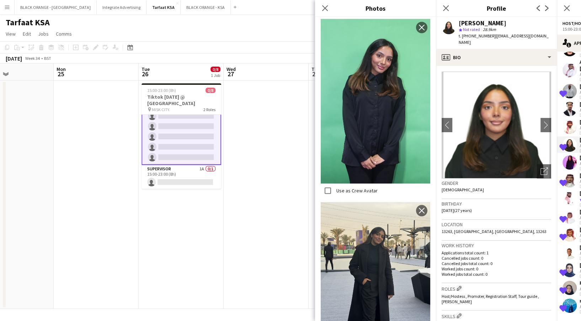
scroll to position [343, 0]
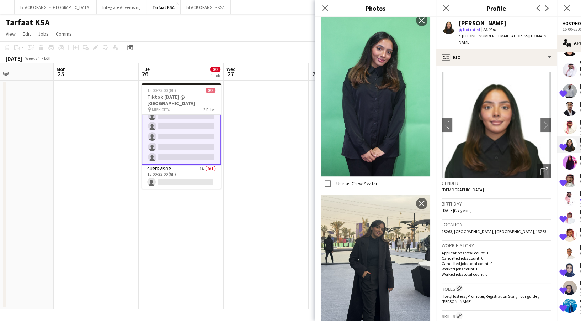
click at [259, 224] on app-date-cell at bounding box center [266, 194] width 85 height 228
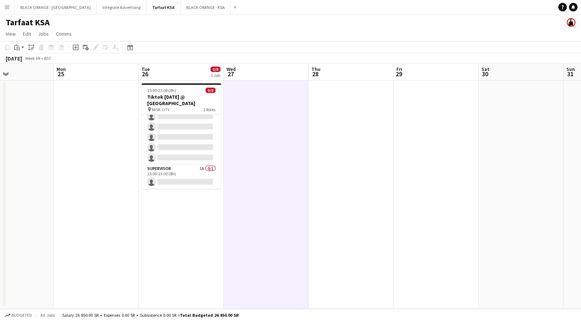
scroll to position [36, 0]
click at [192, 180] on app-card-role "Supervisor 1A 0/1 15:00-23:00 (8h) single-neutral-actions" at bounding box center [182, 176] width 80 height 24
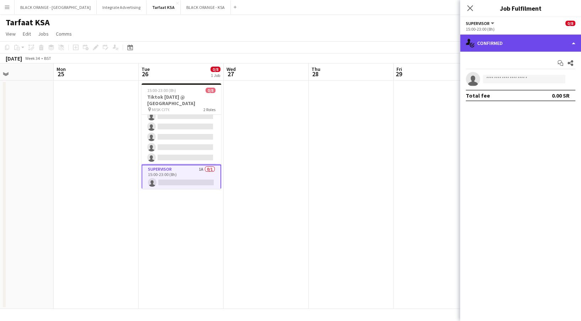
click at [531, 36] on div "single-neutral-actions-check-2 Confirmed" at bounding box center [520, 43] width 121 height 17
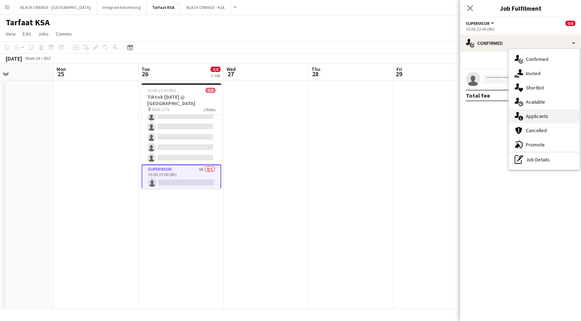
click at [529, 119] on div "single-neutral-actions-information Applicants" at bounding box center [544, 116] width 70 height 14
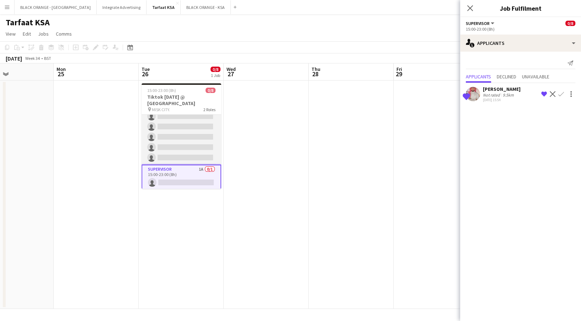
scroll to position [0, 0]
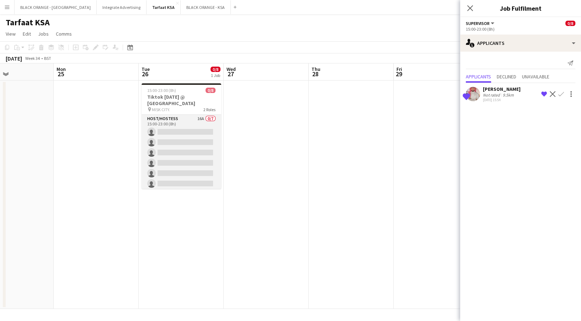
click at [196, 129] on app-card-role "Host/Hostess 16A 0/7 15:00-23:00 (8h) single-neutral-actions single-neutral-act…" at bounding box center [182, 158] width 80 height 86
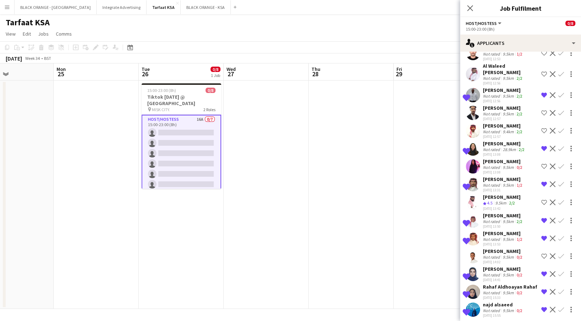
scroll to position [68, 0]
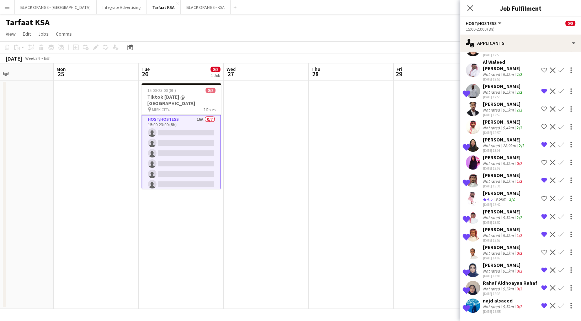
click at [491, 232] on div "Not rated" at bounding box center [492, 234] width 18 height 5
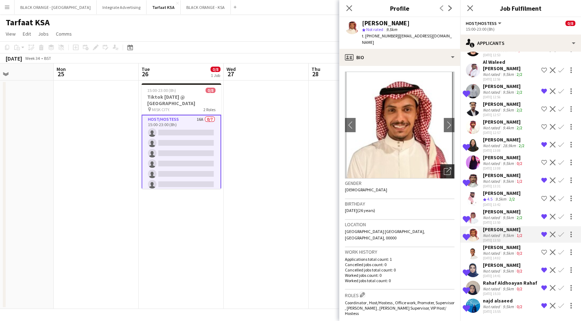
click at [444, 164] on div "Open photos pop-in" at bounding box center [447, 171] width 14 height 14
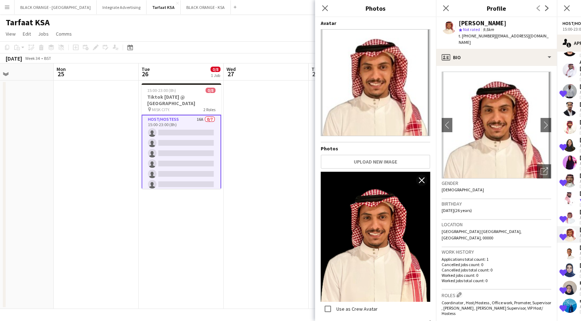
scroll to position [121, 0]
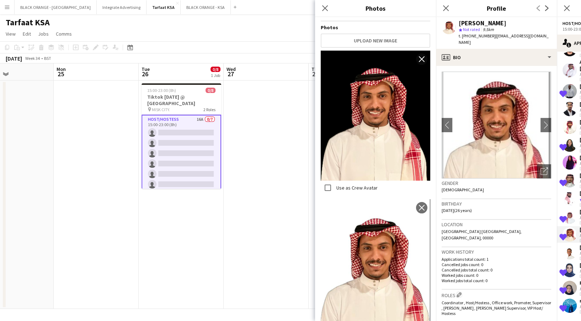
click at [566, 199] on div at bounding box center [570, 198] width 14 height 14
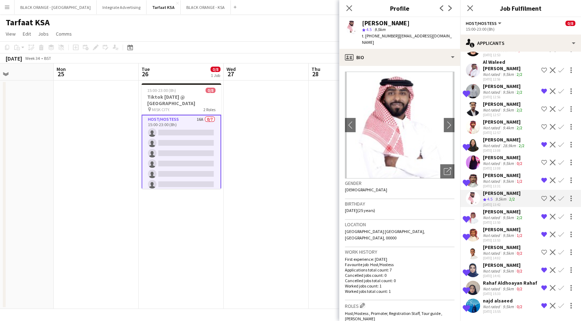
click at [501, 220] on div "[DATE] 13:50" at bounding box center [503, 222] width 41 height 5
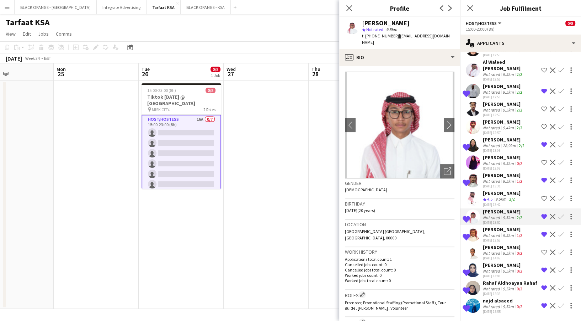
click at [502, 172] on div "[PERSON_NAME]" at bounding box center [503, 175] width 41 height 6
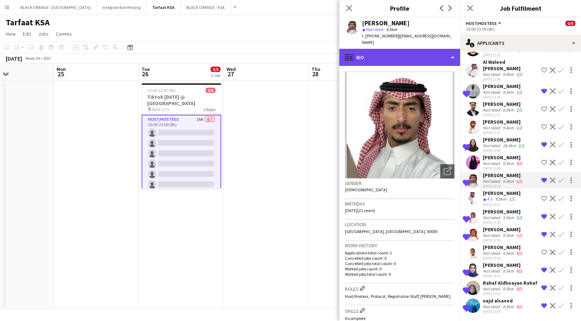
click at [427, 55] on div "profile Bio" at bounding box center [399, 57] width 121 height 17
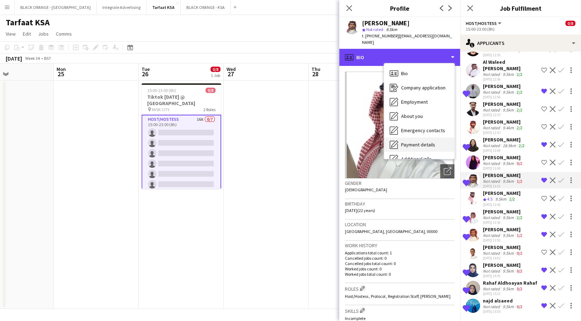
scroll to position [38, 0]
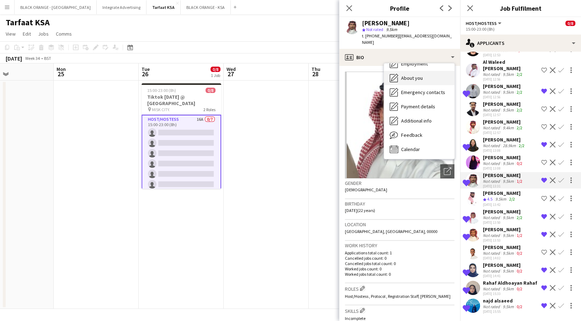
click at [419, 75] on span "About you" at bounding box center [412, 78] width 22 height 6
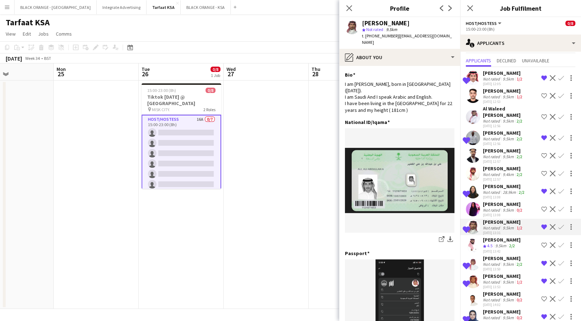
scroll to position [0, 0]
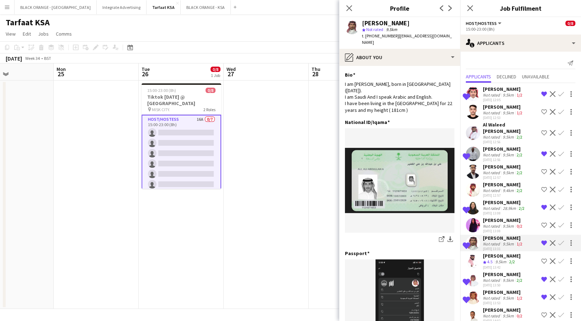
click at [323, 157] on app-date-cell at bounding box center [351, 194] width 85 height 228
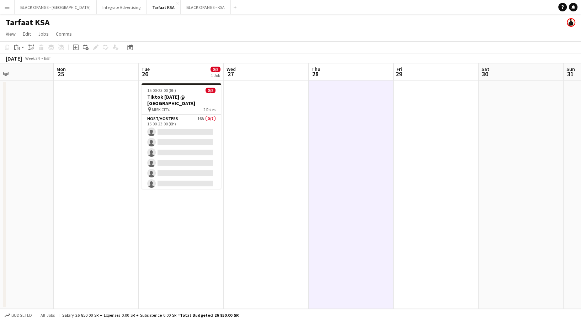
click at [7, 9] on app-icon "Menu" at bounding box center [7, 7] width 6 height 6
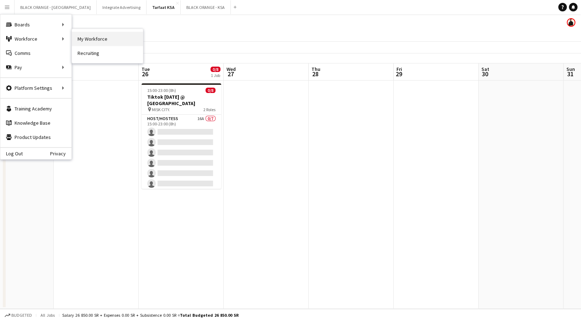
click at [87, 38] on link "My Workforce" at bounding box center [107, 39] width 71 height 14
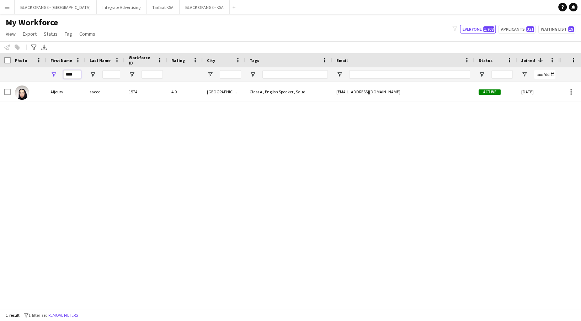
click at [81, 76] on input "****" at bounding box center [72, 74] width 18 height 9
type input "*"
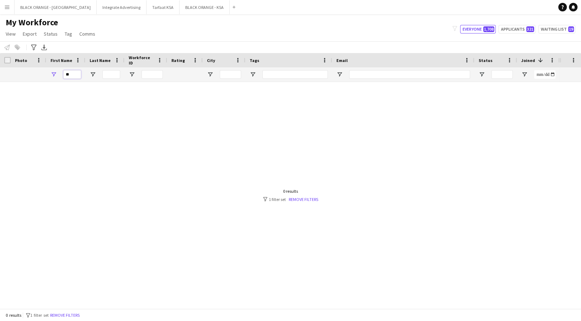
type input "*"
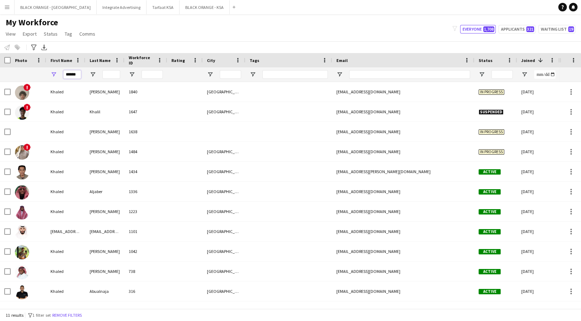
type input "******"
click at [107, 75] on input "Last Name Filter Input" at bounding box center [111, 74] width 18 height 9
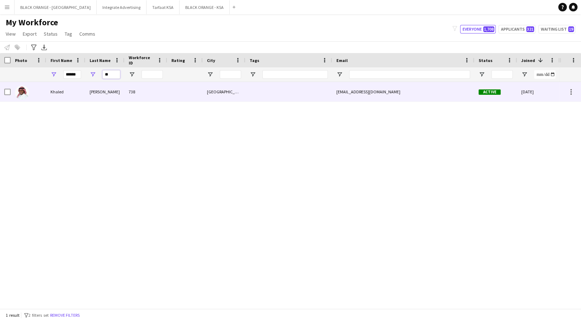
type input "**"
click at [138, 97] on div "738" at bounding box center [146, 92] width 43 height 20
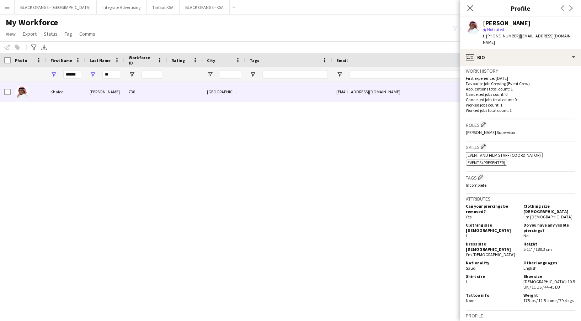
scroll to position [184, 0]
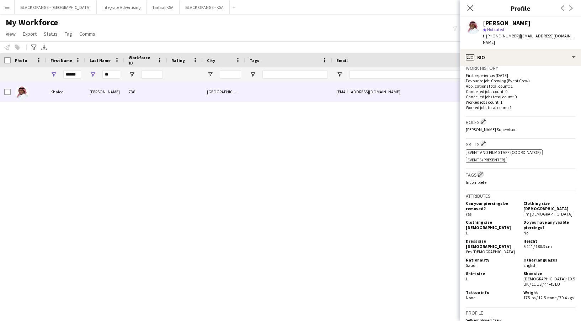
click at [482, 171] on app-icon "Edit crew company tags" at bounding box center [480, 173] width 5 height 5
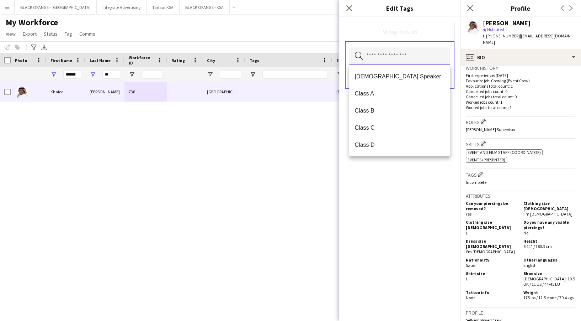
click at [393, 59] on input "text" at bounding box center [399, 56] width 101 height 18
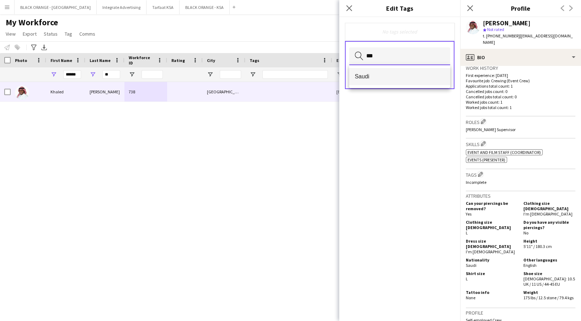
type input "***"
click at [386, 77] on span "Saudi" at bounding box center [400, 76] width 90 height 7
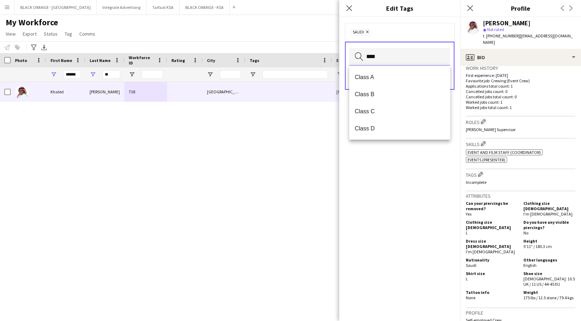
type input "****"
click at [386, 77] on span "Class A" at bounding box center [400, 77] width 90 height 7
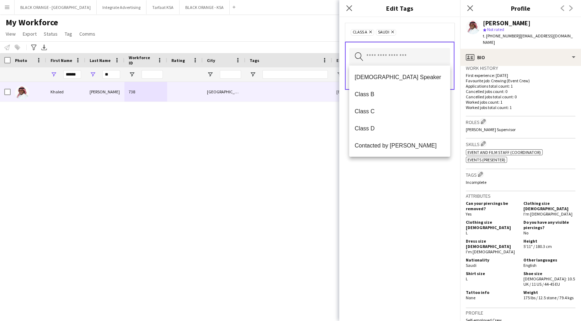
click at [416, 233] on div "Class A Remove Saudi Remove Search by tag name Save" at bounding box center [399, 168] width 121 height 303
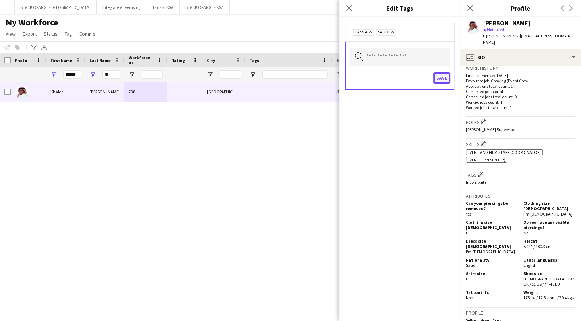
click at [442, 82] on button "Save" at bounding box center [442, 77] width 17 height 11
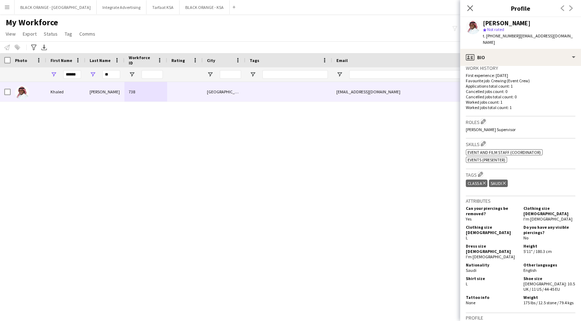
click at [481, 118] on h3 "Roles Edit crew company roles" at bounding box center [521, 121] width 110 height 7
click at [483, 119] on app-icon "Edit crew company roles" at bounding box center [483, 121] width 5 height 5
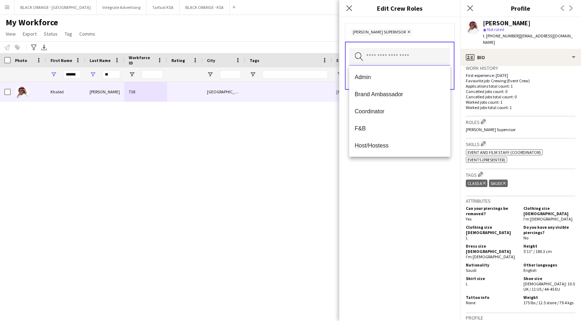
click at [400, 54] on input "text" at bounding box center [399, 57] width 101 height 18
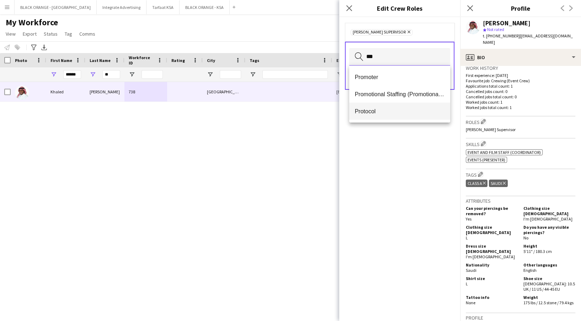
type input "***"
click at [376, 112] on span "Protocol" at bounding box center [400, 111] width 90 height 7
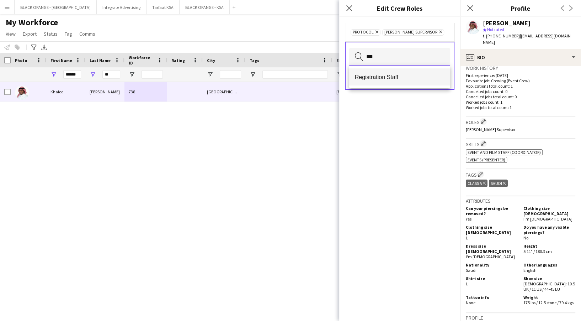
type input "***"
click at [380, 80] on span "Registration Staff" at bounding box center [400, 77] width 90 height 7
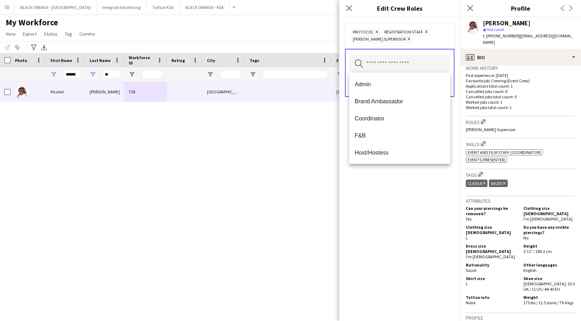
click at [404, 215] on div "Protocol Remove Registration Staff Remove Usher Supervisor Remove Search by rol…" at bounding box center [399, 168] width 121 height 303
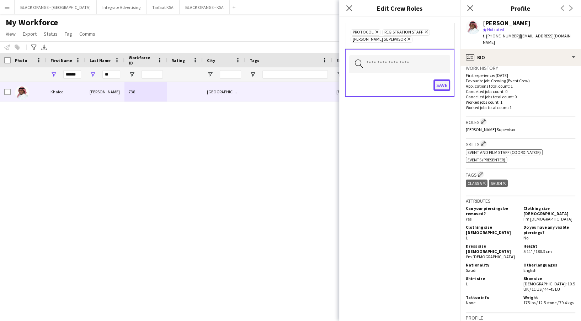
click at [440, 88] on button "Save" at bounding box center [442, 84] width 17 height 11
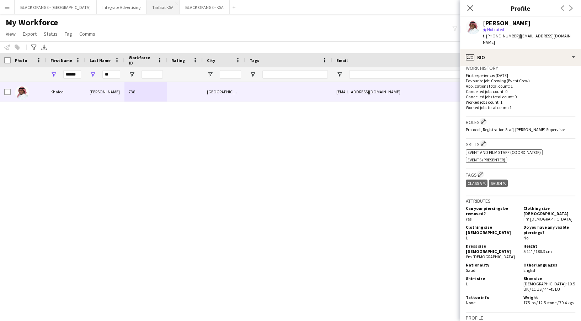
click at [147, 13] on button "Tarfaat KSA Close" at bounding box center [163, 7] width 33 height 14
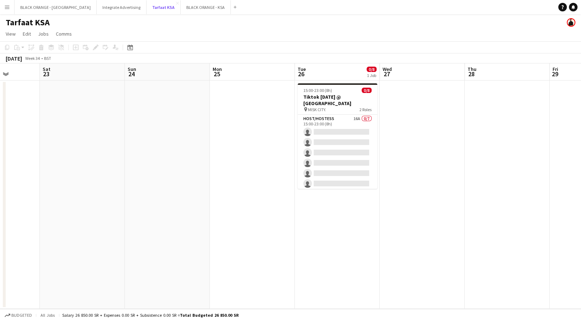
scroll to position [0, 226]
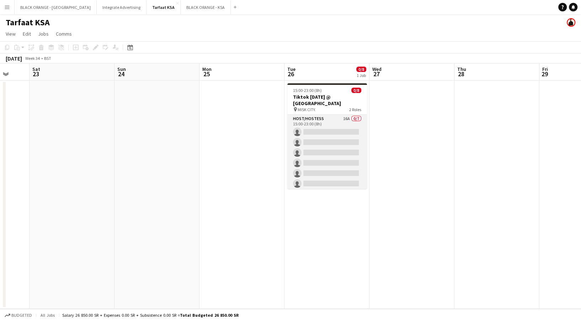
click at [330, 156] on app-card-role "Host/Hostess 16A 0/7 15:00-23:00 (8h) single-neutral-actions single-neutral-act…" at bounding box center [327, 158] width 80 height 86
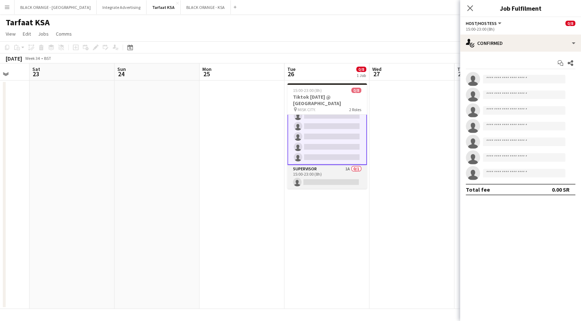
click at [330, 167] on app-card-role "Supervisor 1A 0/1 15:00-23:00 (8h) single-neutral-actions" at bounding box center [327, 177] width 80 height 24
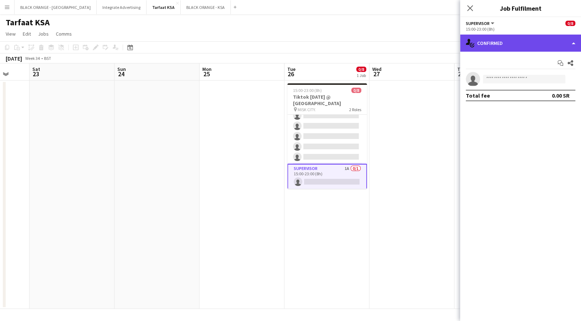
click at [531, 43] on div "single-neutral-actions-check-2 Confirmed" at bounding box center [520, 43] width 121 height 17
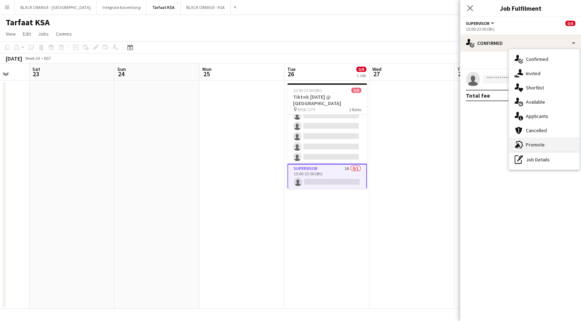
click at [534, 143] on div "advertising-megaphone Promote" at bounding box center [544, 144] width 70 height 14
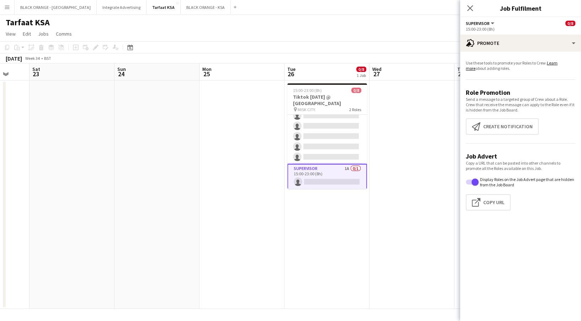
click at [498, 214] on app-form-group "Copy a URL that can be pasted into other channels to promote all the Roles avai…" at bounding box center [521, 188] width 110 height 56
click at [497, 202] on button "Click to copy URL Copy Url" at bounding box center [488, 202] width 45 height 16
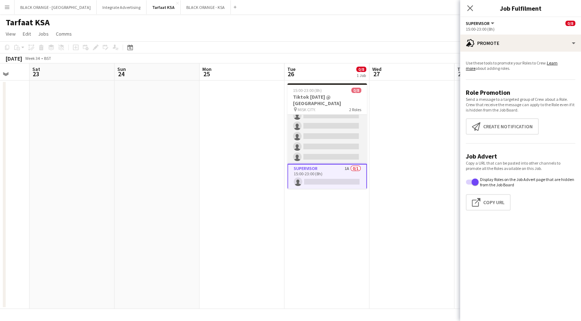
scroll to position [0, 0]
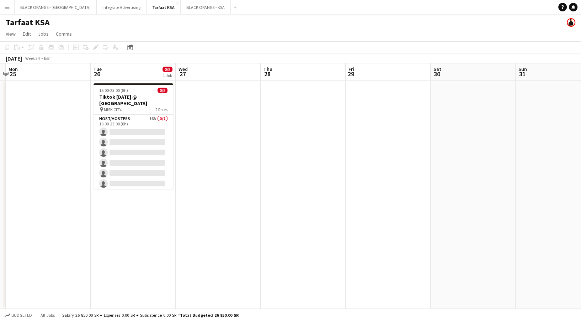
scroll to position [0, 165]
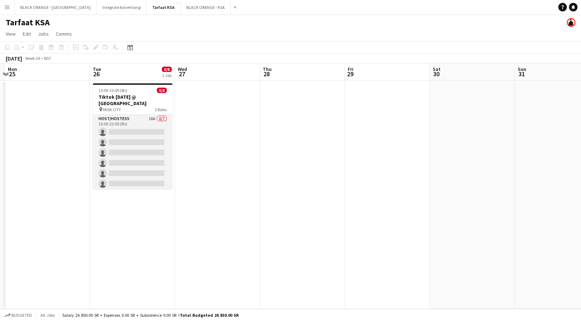
click at [153, 125] on app-card-role "Host/Hostess 16A 0/7 15:00-23:00 (8h) single-neutral-actions single-neutral-act…" at bounding box center [133, 158] width 80 height 86
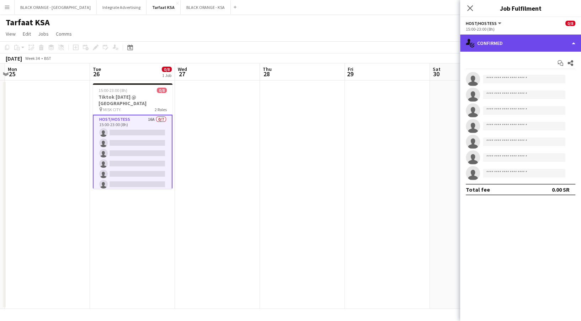
click at [473, 46] on icon at bounding box center [472, 45] width 5 height 5
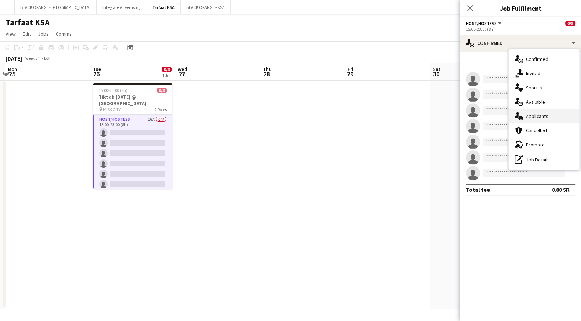
click at [550, 118] on div "single-neutral-actions-information Applicants" at bounding box center [544, 116] width 70 height 14
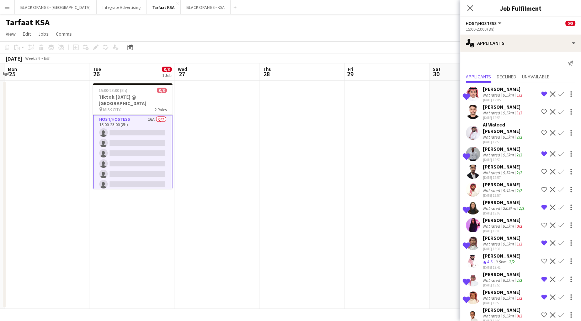
click at [505, 100] on div "[DATE] 12:05" at bounding box center [503, 99] width 41 height 5
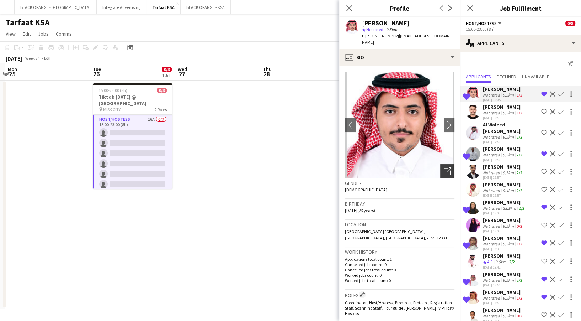
click at [444, 168] on icon "Open photos pop-in" at bounding box center [447, 170] width 7 height 7
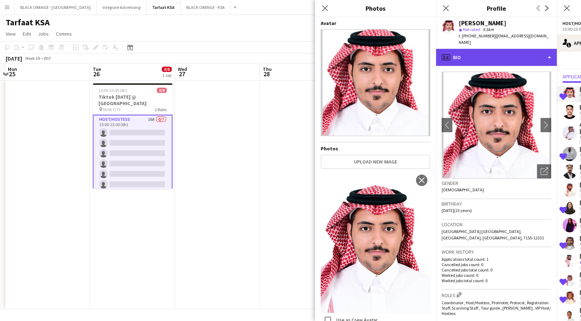
click at [479, 52] on div "profile Bio" at bounding box center [496, 57] width 121 height 17
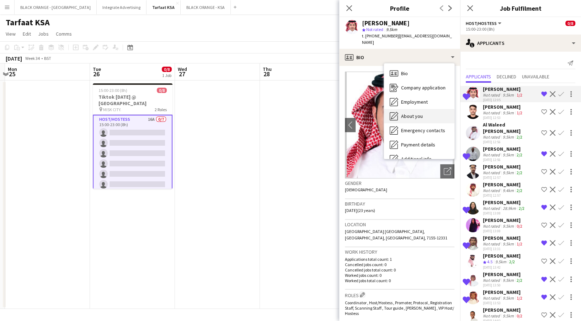
click at [423, 118] on div "About you About you" at bounding box center [419, 116] width 70 height 14
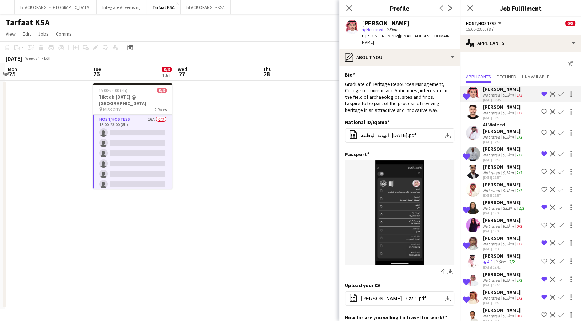
scroll to position [68, 0]
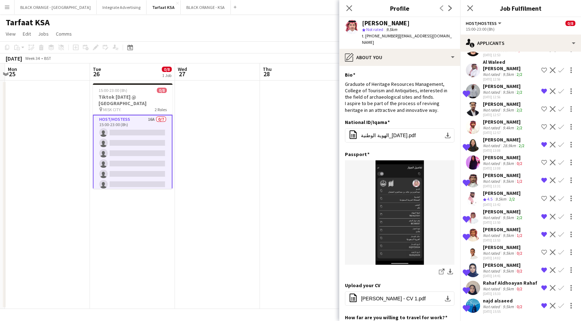
click at [504, 160] on div "9.5km" at bounding box center [509, 162] width 14 height 5
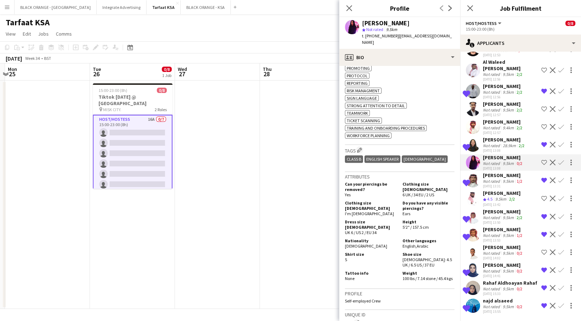
scroll to position [418, 0]
click at [497, 268] on div "Not rated" at bounding box center [492, 270] width 18 height 5
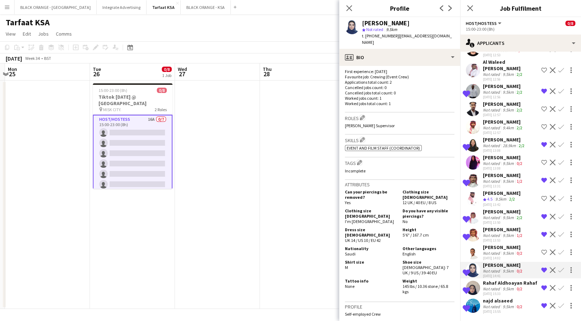
scroll to position [194, 0]
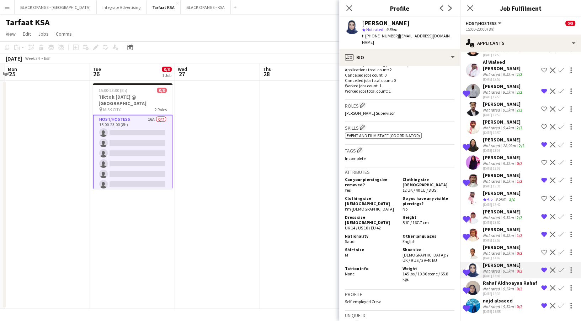
click at [486, 287] on div "Not rated" at bounding box center [492, 288] width 18 height 5
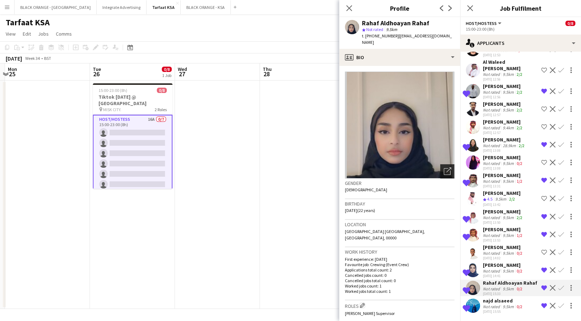
click at [446, 164] on div "Open photos pop-in" at bounding box center [447, 171] width 14 height 14
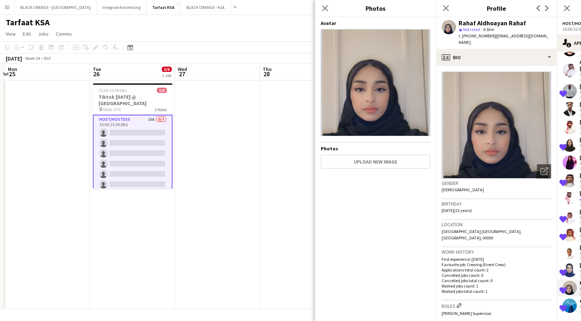
click at [569, 268] on app-user-avatar at bounding box center [570, 270] width 14 height 14
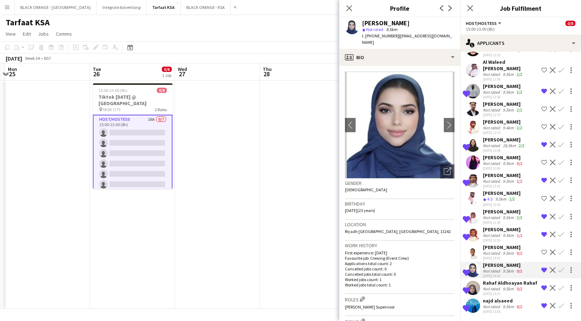
click at [496, 308] on div "Not rated" at bounding box center [492, 305] width 18 height 5
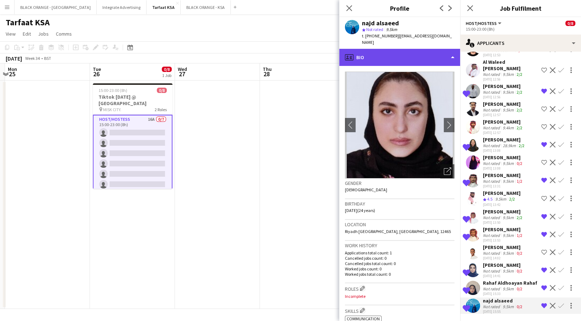
click at [417, 53] on div "profile Bio" at bounding box center [399, 57] width 121 height 17
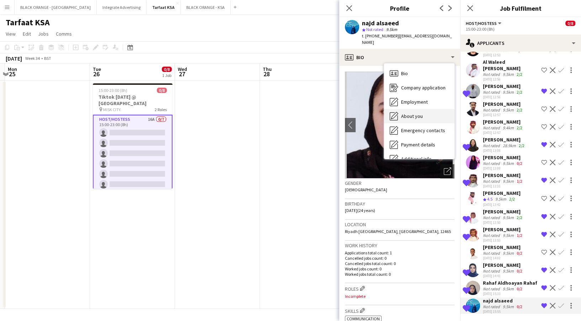
click at [417, 113] on span "About you" at bounding box center [412, 116] width 22 height 6
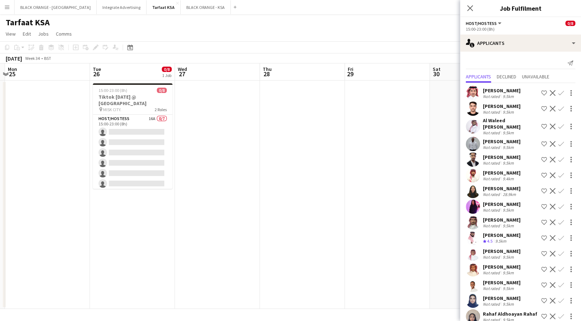
scroll to position [29, 0]
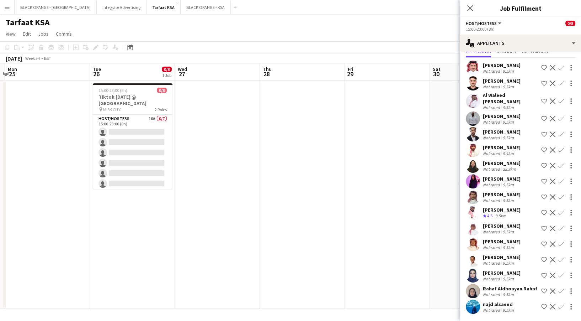
click at [390, 164] on app-date-cell at bounding box center [387, 194] width 85 height 228
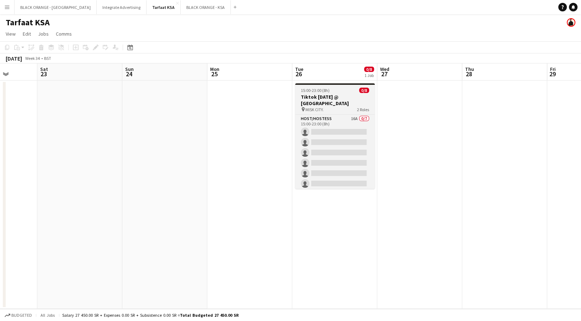
scroll to position [36, 0]
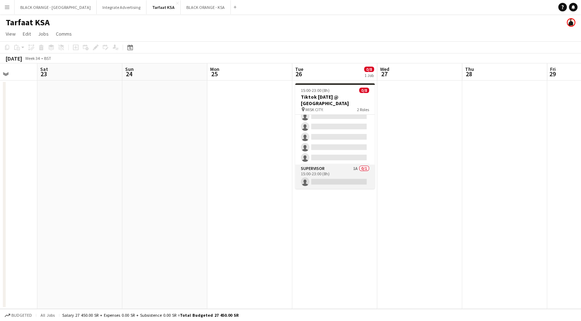
click at [340, 182] on app-card-role "Supervisor 1A 0/1 15:00-23:00 (8h) single-neutral-actions" at bounding box center [335, 176] width 80 height 24
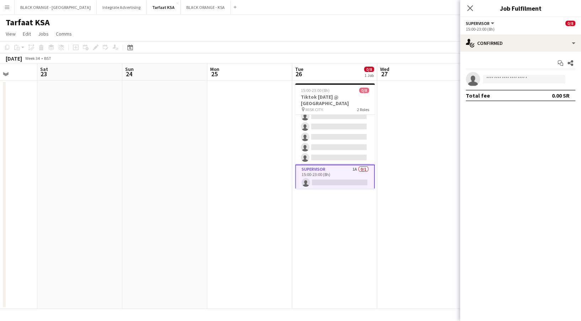
click at [227, 114] on app-date-cell at bounding box center [249, 194] width 85 height 228
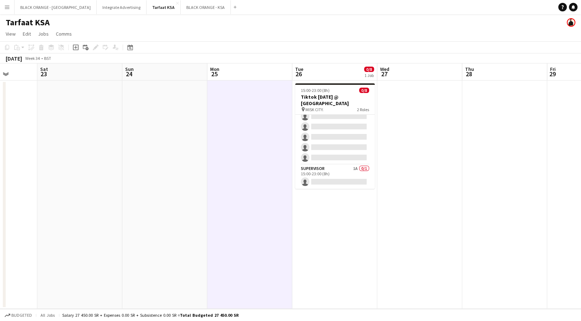
click at [9, 5] on app-icon "Menu" at bounding box center [7, 7] width 6 height 6
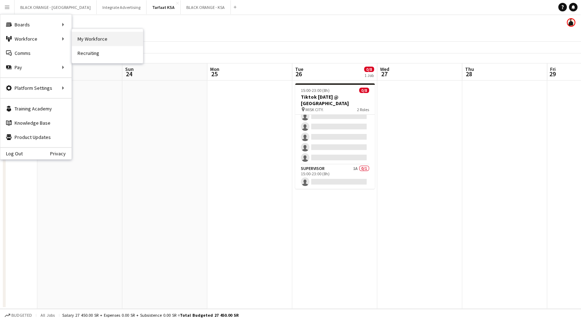
click at [100, 35] on link "My Workforce" at bounding box center [107, 39] width 71 height 14
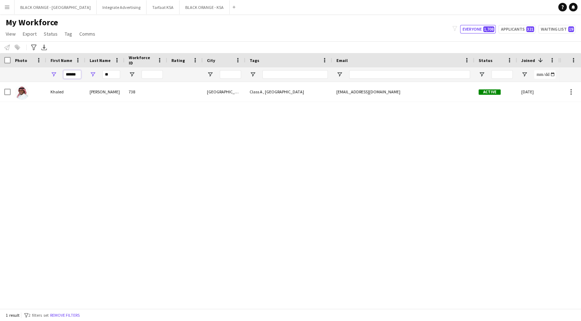
drag, startPoint x: 79, startPoint y: 75, endPoint x: 57, endPoint y: 73, distance: 21.8
click at [57, 73] on div "******" at bounding box center [65, 74] width 39 height 14
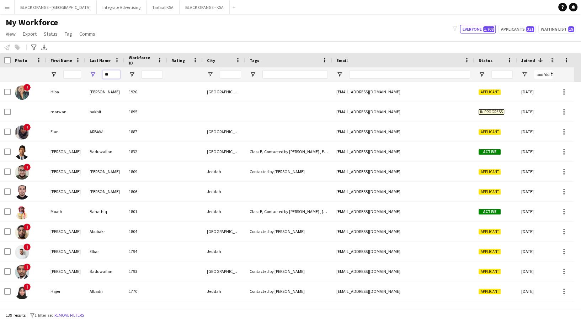
click at [113, 76] on input "**" at bounding box center [111, 74] width 18 height 9
type input "*"
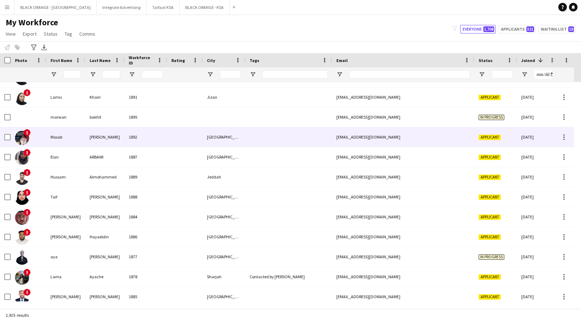
click at [147, 144] on div "1892" at bounding box center [146, 137] width 43 height 20
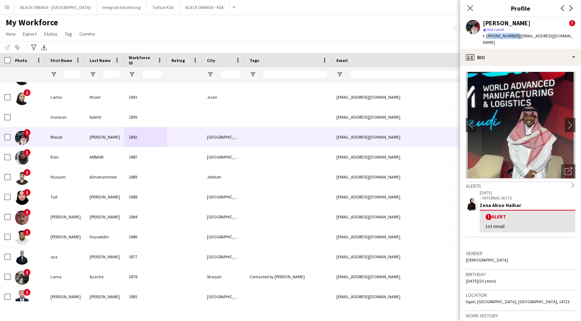
drag, startPoint x: 487, startPoint y: 33, endPoint x: 514, endPoint y: 35, distance: 27.4
click at [514, 35] on span "t. +966542656441" at bounding box center [501, 35] width 37 height 5
copy span "+966542656441"
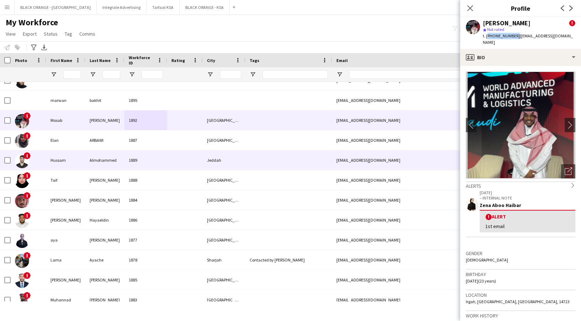
scroll to position [892, 0]
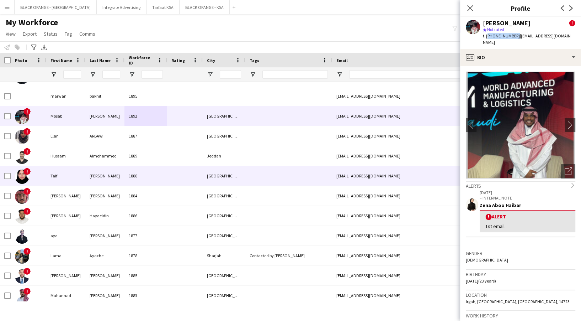
click at [301, 174] on div at bounding box center [288, 176] width 87 height 20
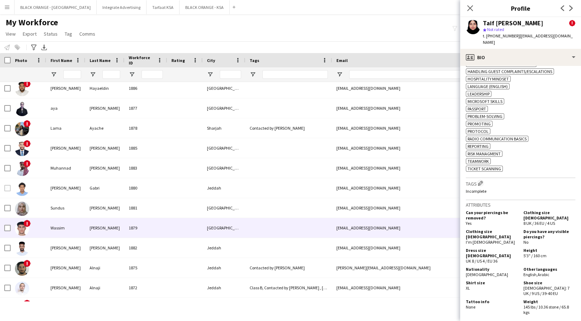
scroll to position [1020, 0]
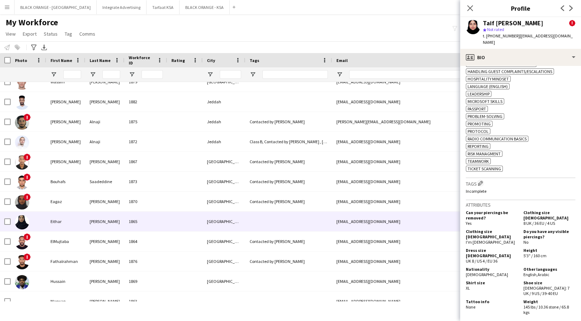
click at [336, 226] on div "ethoomaj@gmail.com" at bounding box center [403, 221] width 142 height 20
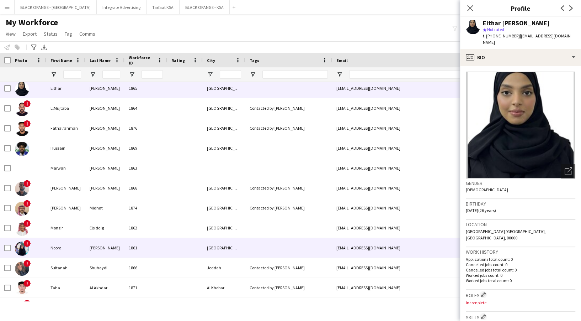
click at [330, 243] on div at bounding box center [288, 248] width 87 height 20
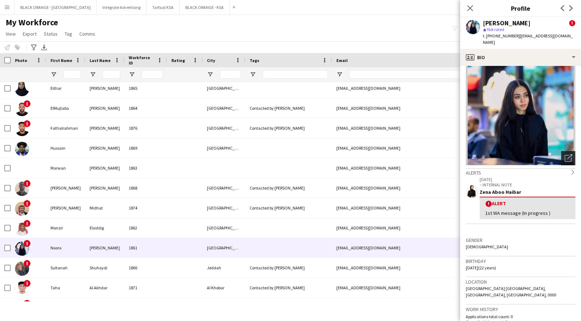
click at [565, 154] on icon "Open photos pop-in" at bounding box center [568, 157] width 7 height 7
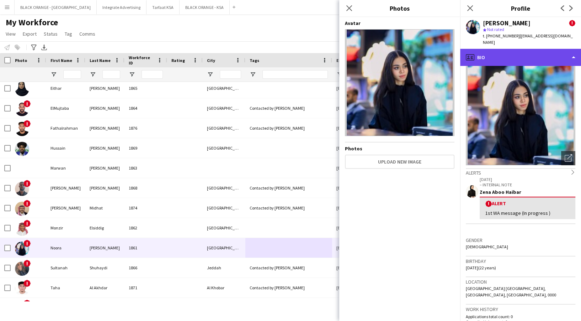
click at [514, 58] on div "profile Bio" at bounding box center [520, 57] width 121 height 17
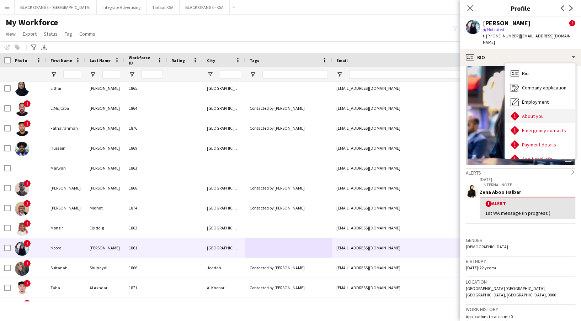
click at [523, 109] on div "About you About you" at bounding box center [540, 116] width 70 height 14
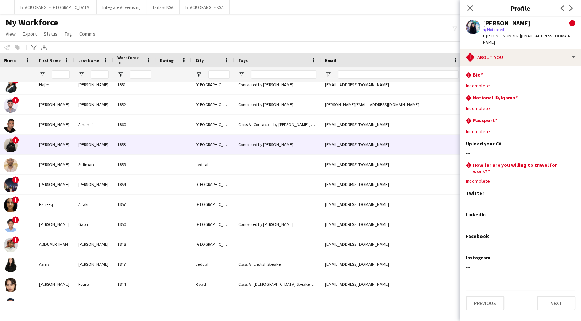
click at [312, 144] on div "Contacted by Zena" at bounding box center [277, 144] width 87 height 20
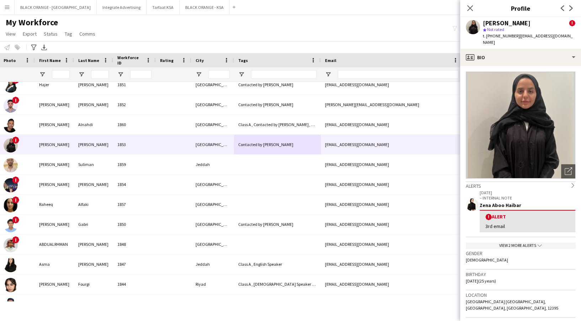
drag, startPoint x: 483, startPoint y: 34, endPoint x: 516, endPoint y: 35, distance: 32.4
click at [516, 35] on div "t. +966500265577 | mariamosiqa@gmail.com" at bounding box center [529, 39] width 92 height 13
copy div "t. +966500265577 |"
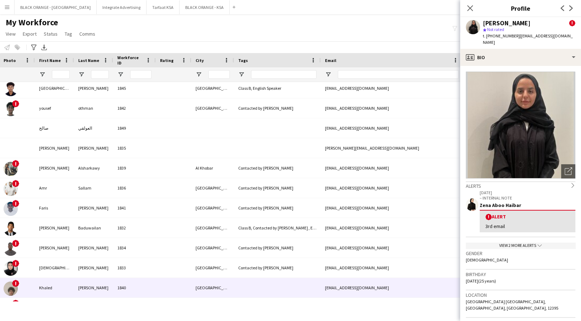
scroll to position [1848, 0]
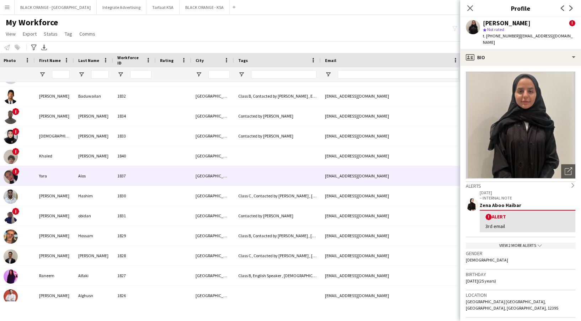
click at [216, 174] on div "Saudi Arabia in Jeddah" at bounding box center [212, 176] width 43 height 20
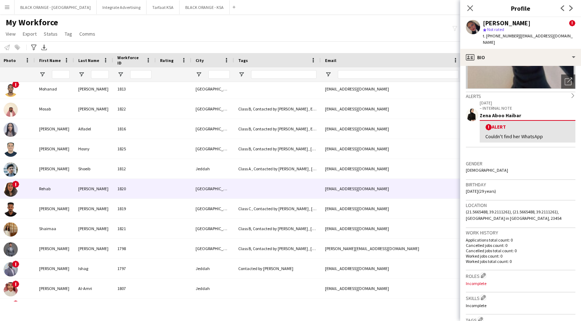
click at [371, 194] on div "rhabxze@hotmail.com" at bounding box center [392, 189] width 142 height 20
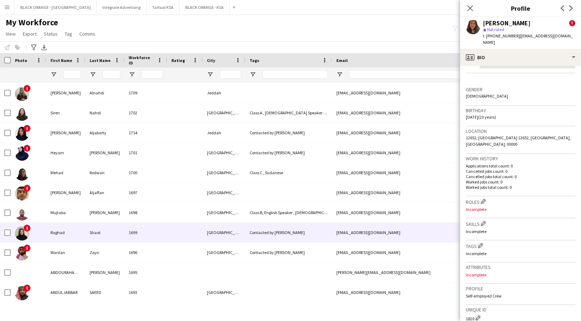
click at [265, 229] on div "Contacted by Zena" at bounding box center [288, 232] width 87 height 20
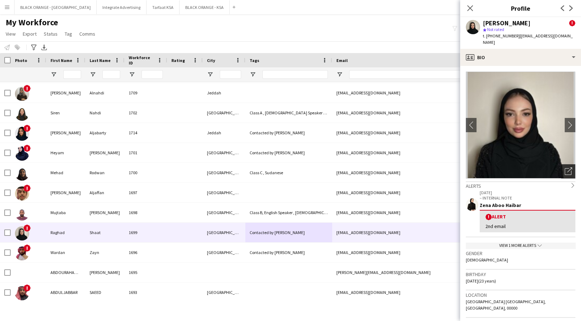
click at [565, 167] on icon "Open photos pop-in" at bounding box center [568, 170] width 7 height 7
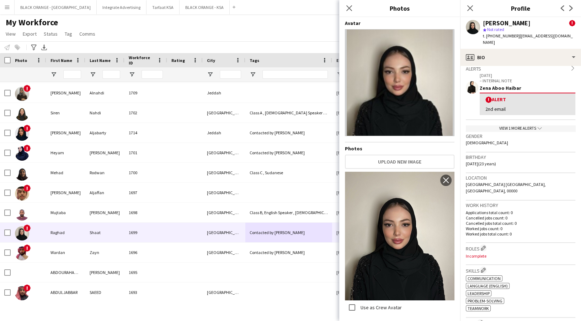
drag, startPoint x: 486, startPoint y: 34, endPoint x: 514, endPoint y: 36, distance: 28.1
click at [514, 36] on span "t. +966532342587" at bounding box center [501, 35] width 37 height 5
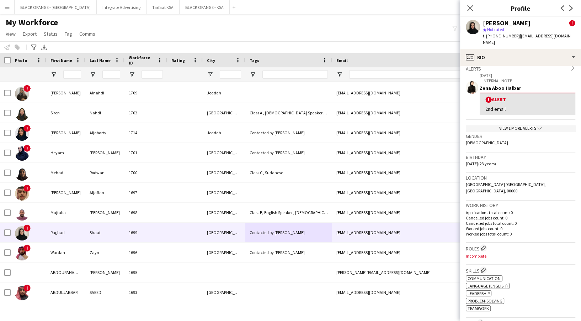
copy span "+966532342587"
click at [220, 36] on div "My Workforce View Views Default view New view Update view Delete view Edit name…" at bounding box center [290, 29] width 581 height 24
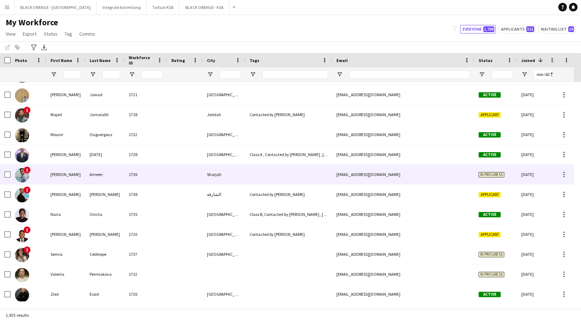
scroll to position [4027, 0]
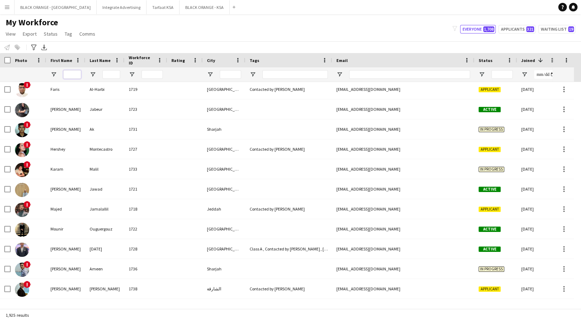
click at [75, 71] on input "First Name Filter Input" at bounding box center [72, 74] width 18 height 9
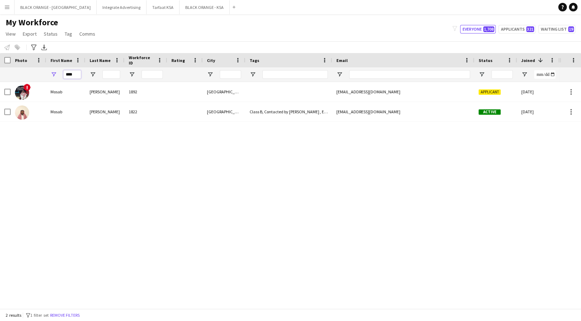
scroll to position [0, 0]
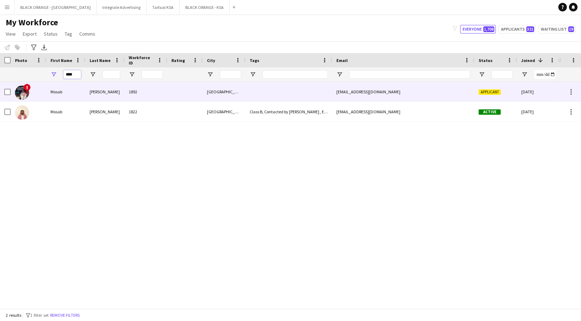
type input "****"
click at [110, 87] on div "Omar" at bounding box center [104, 92] width 39 height 20
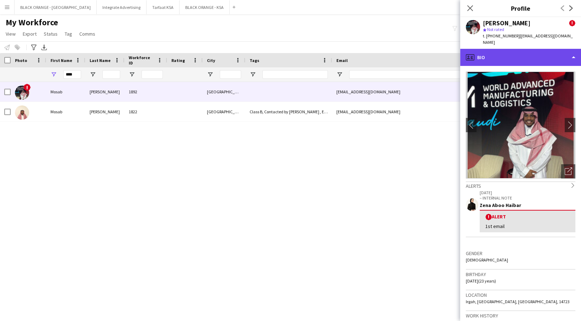
click at [491, 57] on div "profile Bio" at bounding box center [520, 57] width 121 height 17
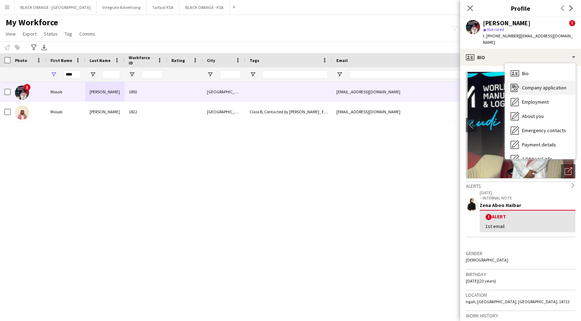
click at [522, 84] on span "Company application" at bounding box center [544, 87] width 44 height 6
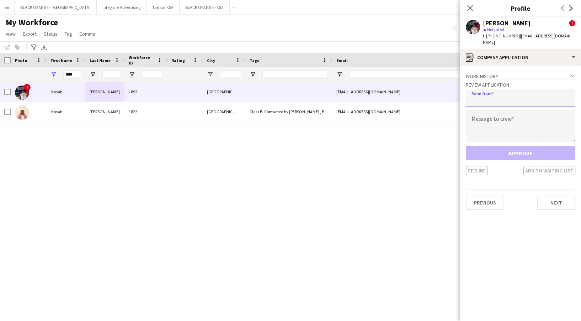
click at [497, 89] on input "email" at bounding box center [521, 98] width 110 height 18
type input "**********"
click at [499, 131] on textarea at bounding box center [521, 126] width 110 height 32
paste textarea "**********"
type textarea "**********"
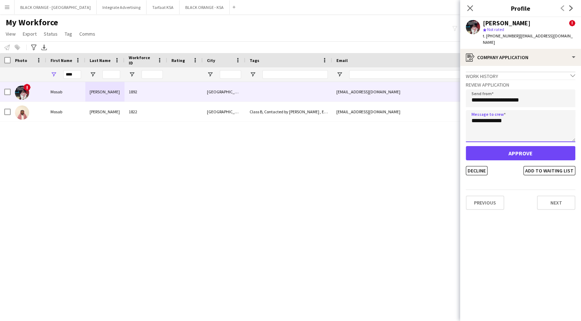
drag, startPoint x: 515, startPoint y: 114, endPoint x: 408, endPoint y: 116, distance: 106.7
click at [408, 116] on body "Menu Boards Boards Boards All jobs Status Workforce Workforce My Workforce Recr…" at bounding box center [290, 160] width 581 height 321
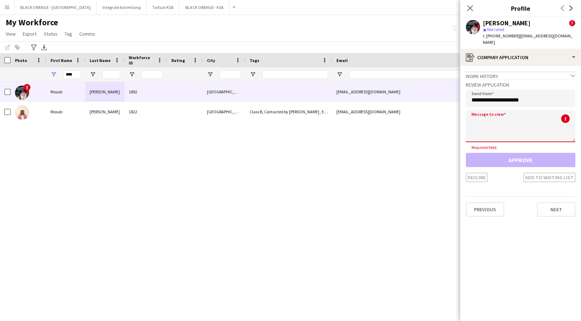
paste textarea "**********"
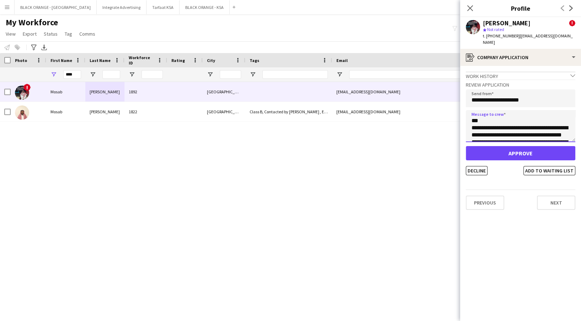
click at [506, 119] on textarea "**********" at bounding box center [521, 126] width 110 height 32
click at [497, 115] on textarea "**********" at bounding box center [521, 126] width 110 height 32
type textarea "**********"
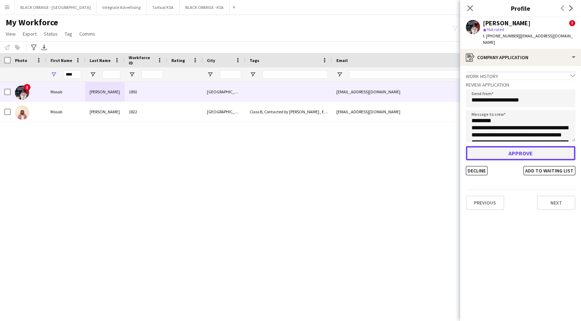
click at [518, 149] on button "Approve" at bounding box center [521, 153] width 110 height 14
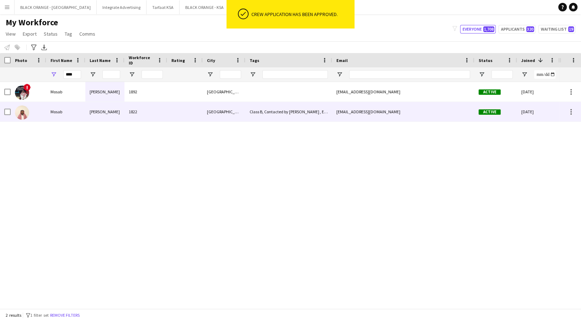
click at [466, 105] on div "mosabilo.188@gmail.com" at bounding box center [403, 112] width 142 height 20
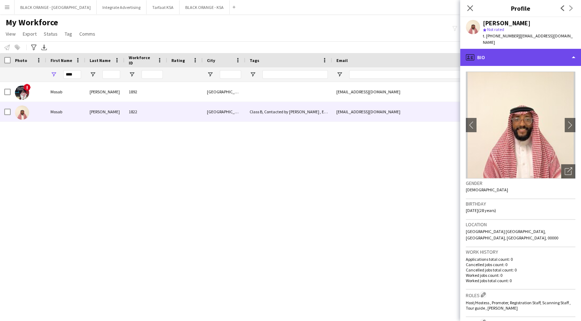
click at [545, 51] on div "profile Bio" at bounding box center [520, 57] width 121 height 17
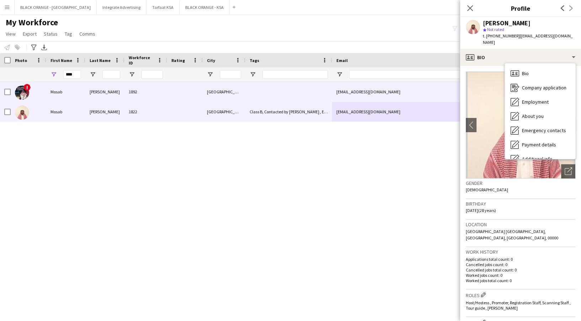
click at [382, 96] on div "mosab.omar.b11@gmail.com" at bounding box center [403, 92] width 142 height 20
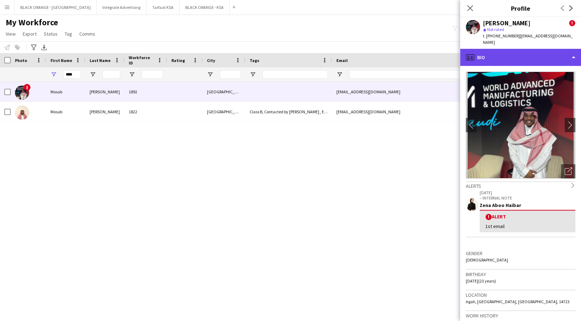
click at [489, 57] on div "profile Bio" at bounding box center [520, 57] width 121 height 17
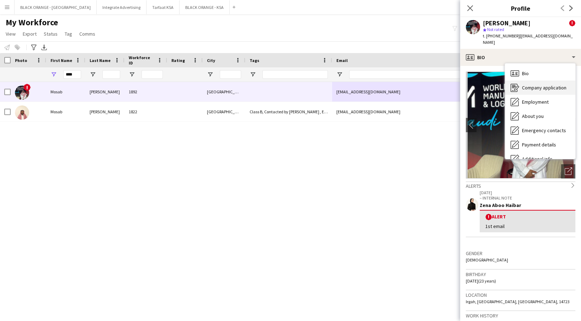
click at [535, 84] on span "Company application" at bounding box center [544, 87] width 44 height 6
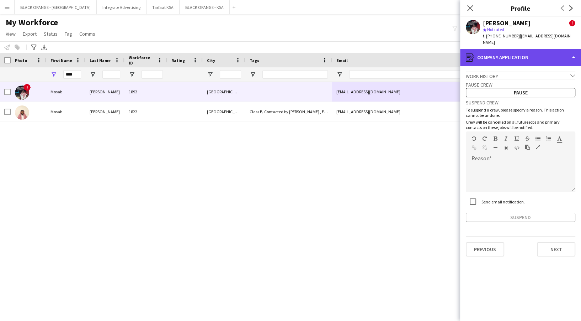
click at [517, 57] on div "register Company application" at bounding box center [520, 57] width 121 height 17
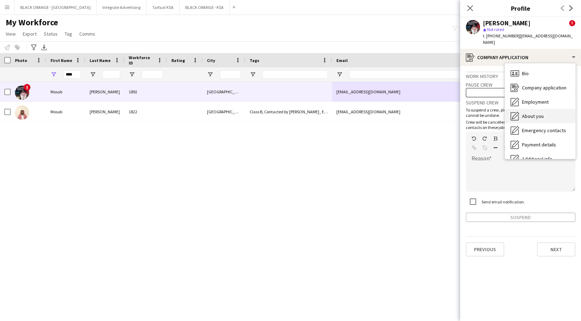
click at [539, 109] on div "About you About you" at bounding box center [540, 116] width 70 height 14
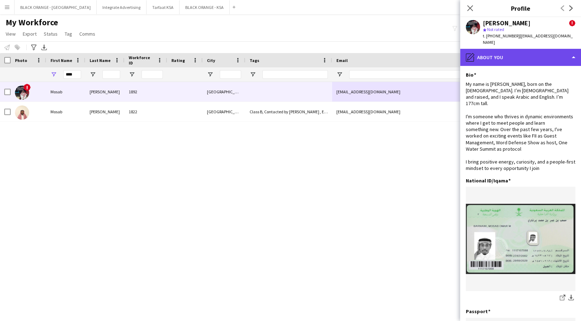
click at [524, 49] on div "pencil4 About you" at bounding box center [520, 57] width 121 height 17
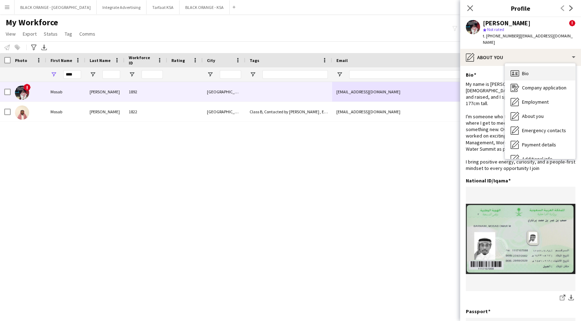
click at [536, 73] on div "Bio Bio" at bounding box center [540, 73] width 70 height 14
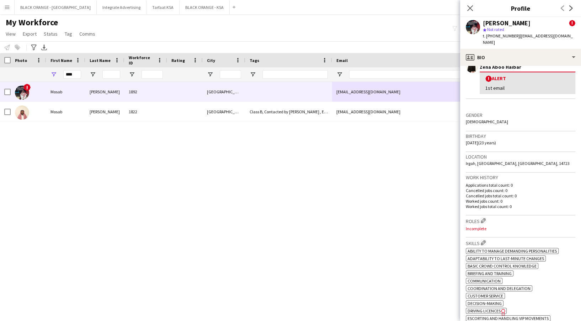
scroll to position [139, 0]
click at [147, 3] on button "Tarfaat KSA Close" at bounding box center [163, 7] width 33 height 14
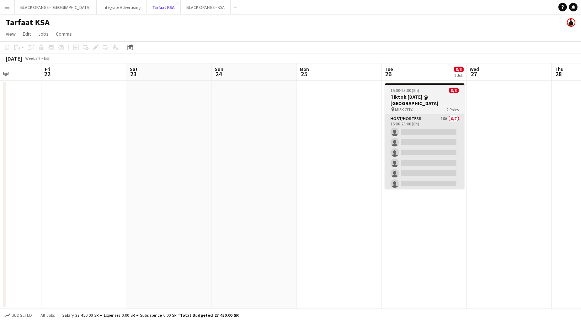
scroll to position [0, 302]
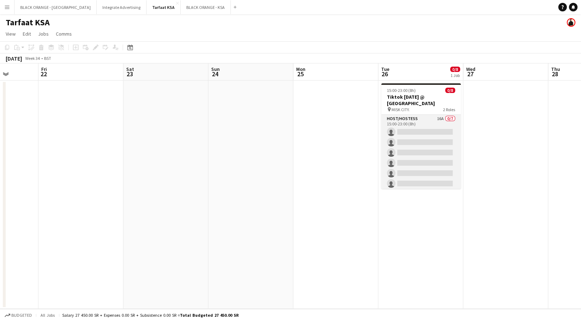
click at [446, 123] on app-card-role "Host/Hostess 16A 0/7 15:00-23:00 (8h) single-neutral-actions single-neutral-act…" at bounding box center [421, 158] width 80 height 86
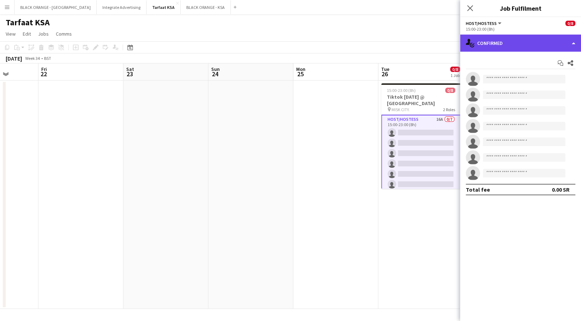
click at [549, 38] on div "single-neutral-actions-check-2 Confirmed" at bounding box center [520, 43] width 121 height 17
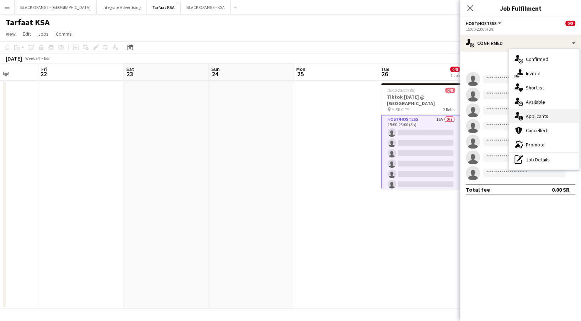
click at [542, 119] on div "single-neutral-actions-information Applicants" at bounding box center [544, 116] width 70 height 14
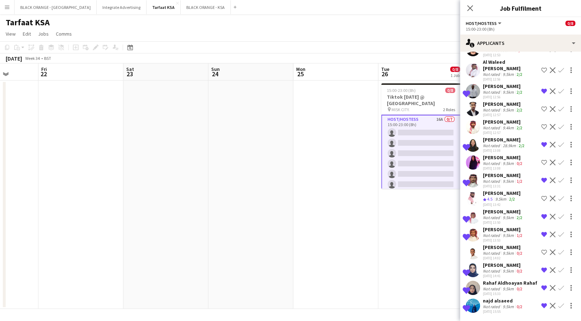
scroll to position [37, 0]
click at [419, 177] on app-card-role "Supervisor 1A 0/1 15:00-23:00 (8h) single-neutral-actions" at bounding box center [421, 177] width 80 height 24
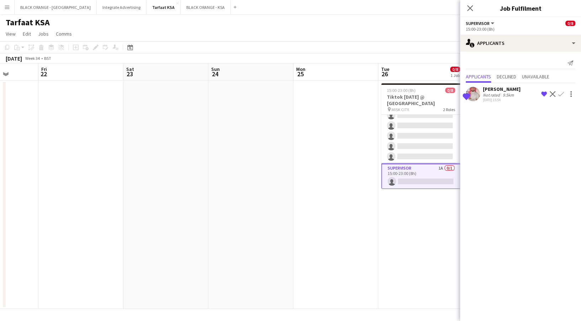
click at [11, 2] on button "Menu" at bounding box center [7, 7] width 14 height 14
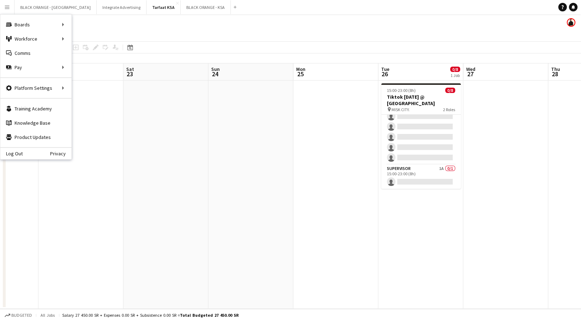
scroll to position [36, 0]
click at [99, 37] on link "My Workforce" at bounding box center [107, 39] width 71 height 14
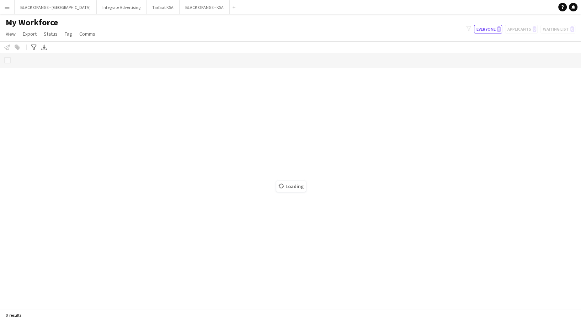
click at [10, 8] on button "Menu" at bounding box center [7, 7] width 14 height 14
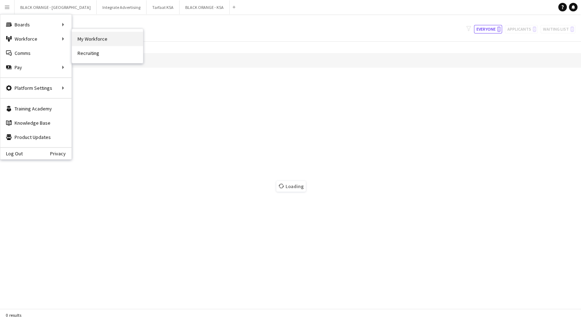
click at [82, 38] on link "My Workforce" at bounding box center [107, 39] width 71 height 14
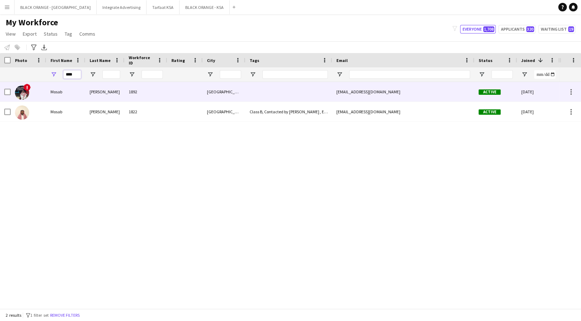
drag, startPoint x: 76, startPoint y: 76, endPoint x: 47, endPoint y: 81, distance: 29.7
click at [47, 81] on div "Workforce Details Photo First Name" at bounding box center [290, 180] width 581 height 255
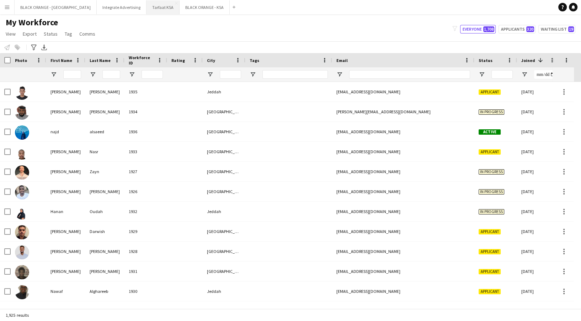
click at [147, 11] on button "Tarfaat KSA Close" at bounding box center [163, 7] width 33 height 14
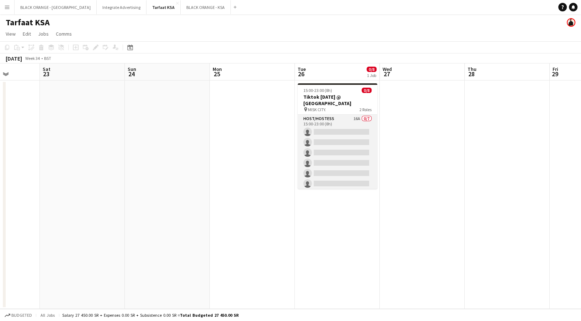
click at [339, 131] on app-card-role "Host/Hostess 16A 0/7 15:00-23:00 (8h) single-neutral-actions single-neutral-act…" at bounding box center [338, 158] width 80 height 86
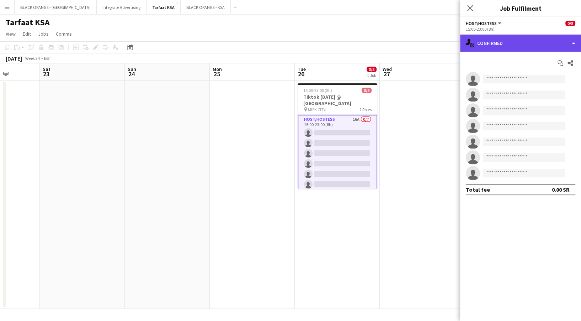
click at [520, 40] on div "single-neutral-actions-check-2 Confirmed" at bounding box center [520, 43] width 121 height 17
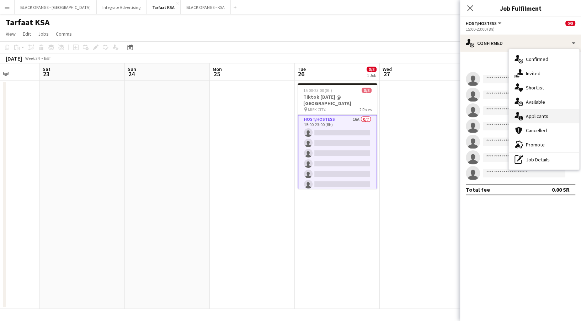
click at [528, 115] on div "single-neutral-actions-information Applicants" at bounding box center [544, 116] width 70 height 14
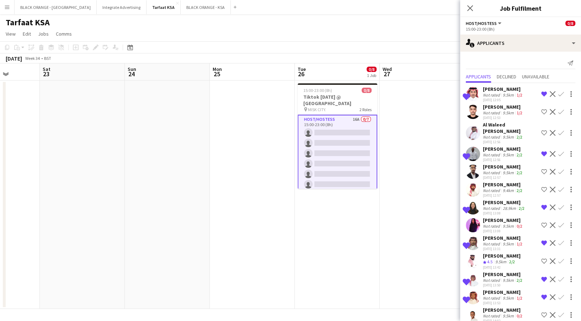
click at [512, 97] on div "9.5km" at bounding box center [509, 94] width 14 height 5
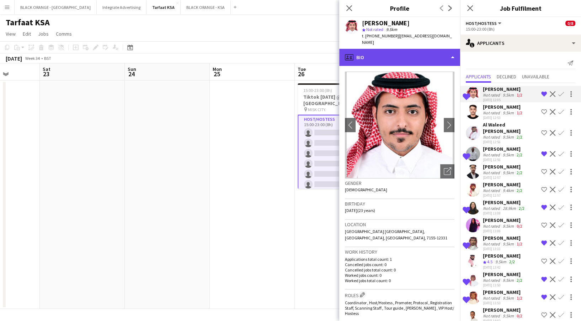
click at [415, 57] on div "profile Bio" at bounding box center [399, 57] width 121 height 17
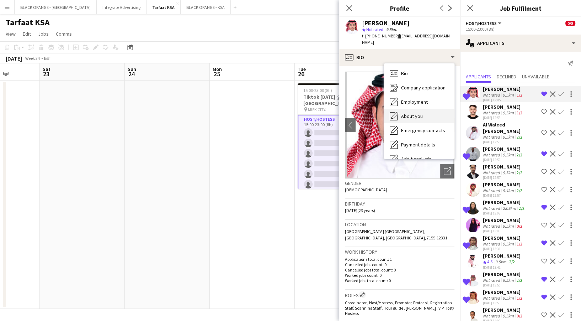
click at [411, 117] on span "About you" at bounding box center [412, 116] width 22 height 6
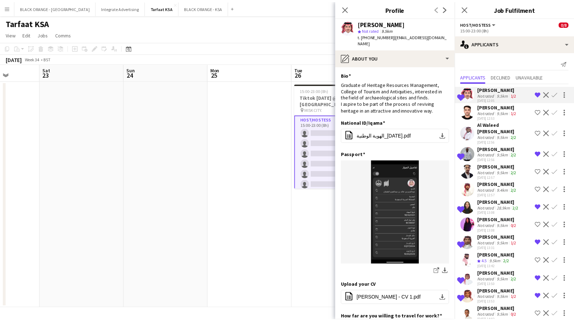
scroll to position [68, 0]
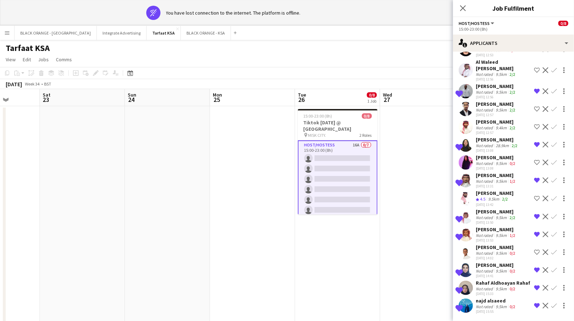
click at [275, 218] on app-date-cell at bounding box center [252, 220] width 85 height 228
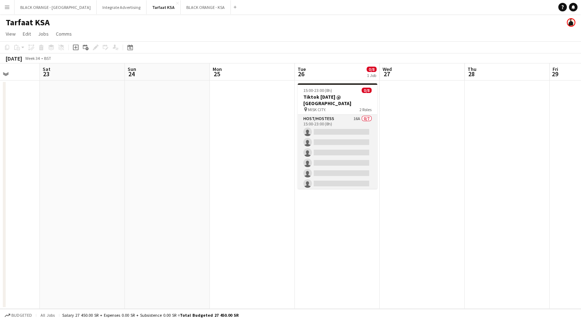
scroll to position [36, 0]
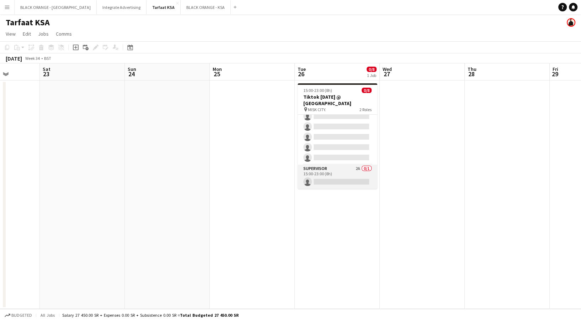
click at [333, 176] on app-card-role "Supervisor 2A 0/1 15:00-23:00 (8h) single-neutral-actions" at bounding box center [338, 176] width 80 height 24
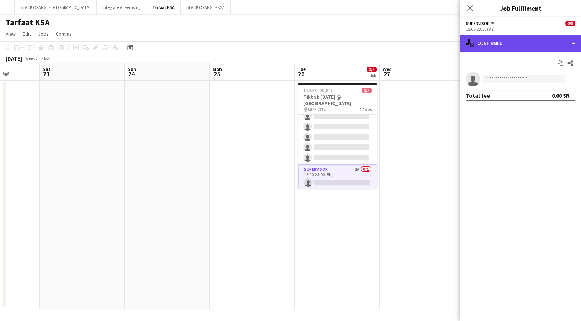
click at [509, 39] on div "single-neutral-actions-check-2 Confirmed" at bounding box center [520, 43] width 121 height 17
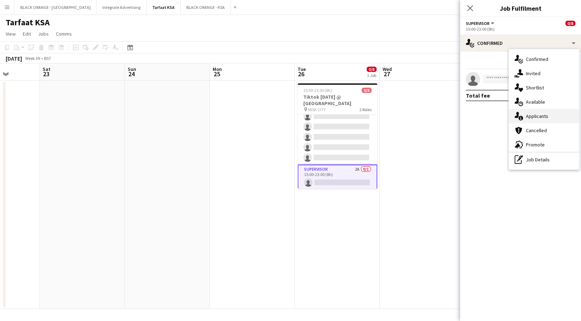
click at [525, 117] on div "single-neutral-actions-information Applicants" at bounding box center [544, 116] width 70 height 14
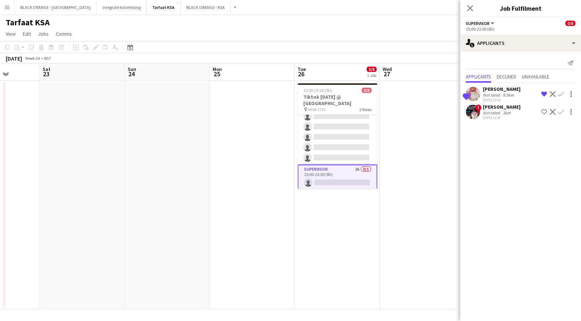
click at [542, 113] on app-icon "Shortlist crew" at bounding box center [544, 112] width 6 height 6
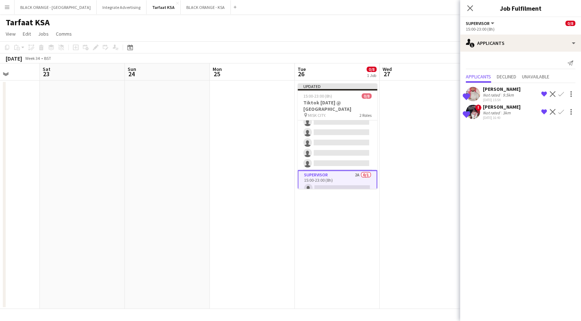
click at [448, 147] on app-date-cell at bounding box center [422, 194] width 85 height 228
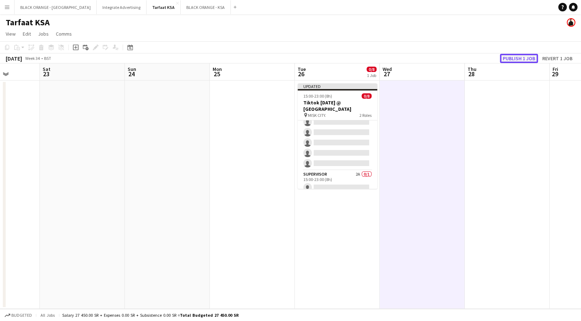
click at [526, 60] on button "Publish 1 job" at bounding box center [519, 58] width 38 height 9
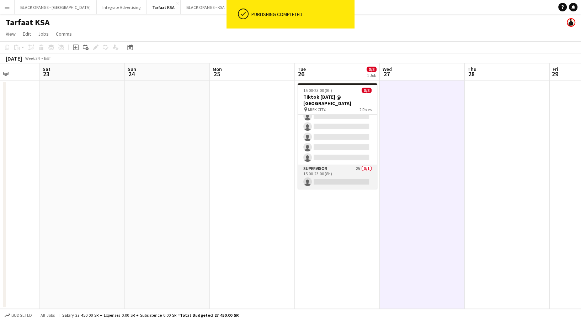
scroll to position [0, 0]
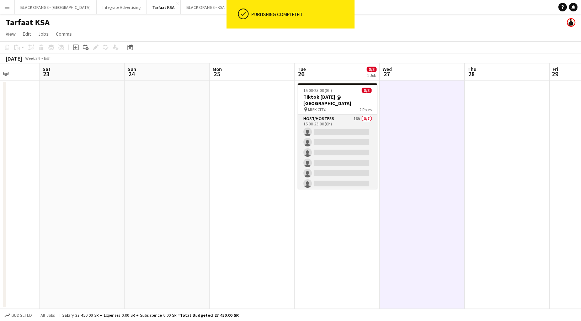
click at [340, 170] on app-card-role "Host/Hostess 16A 0/7 15:00-23:00 (8h) single-neutral-actions single-neutral-act…" at bounding box center [338, 158] width 80 height 86
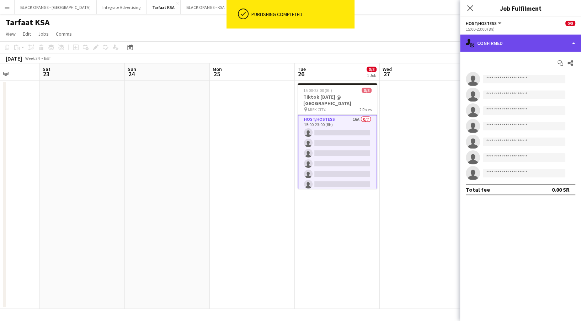
click at [528, 38] on div "single-neutral-actions-check-2 Confirmed" at bounding box center [520, 43] width 121 height 17
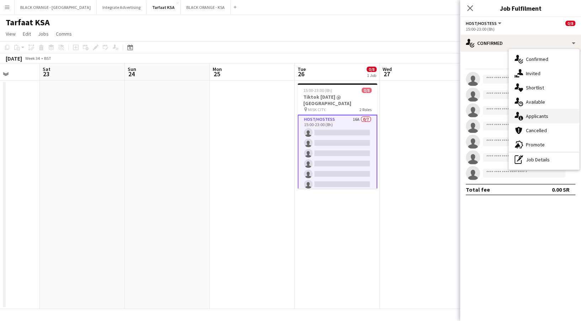
click at [540, 112] on div "single-neutral-actions-information Applicants" at bounding box center [544, 116] width 70 height 14
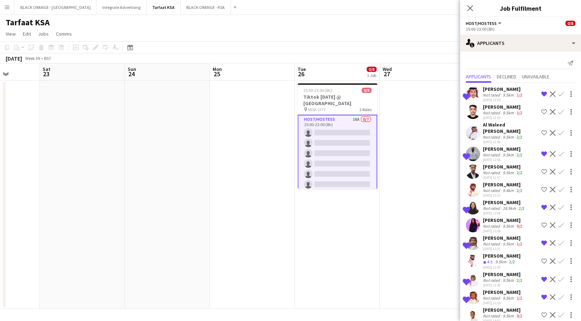
click at [347, 129] on app-card-role "Host/Hostess 16A 0/7 15:00-23:00 (8h) single-neutral-actions single-neutral-act…" at bounding box center [338, 159] width 80 height 88
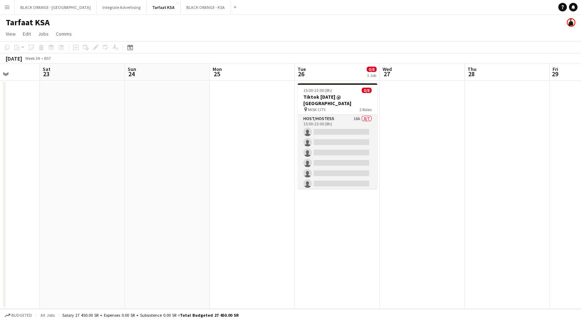
click at [347, 129] on app-card-role "Host/Hostess 16A 0/7 15:00-23:00 (8h) single-neutral-actions single-neutral-act…" at bounding box center [338, 158] width 80 height 86
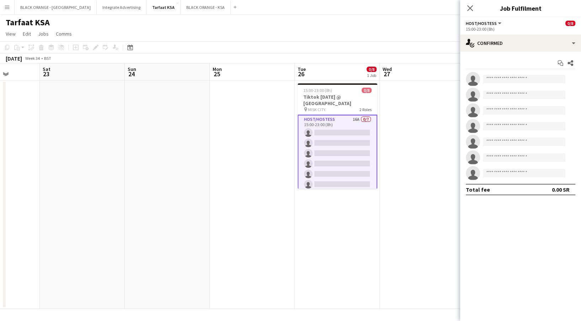
click at [576, 62] on div "Start chat Share single-neutral-actions single-neutral-actions single-neutral-a…" at bounding box center [520, 126] width 121 height 149
click at [573, 62] on icon at bounding box center [571, 63] width 6 height 6
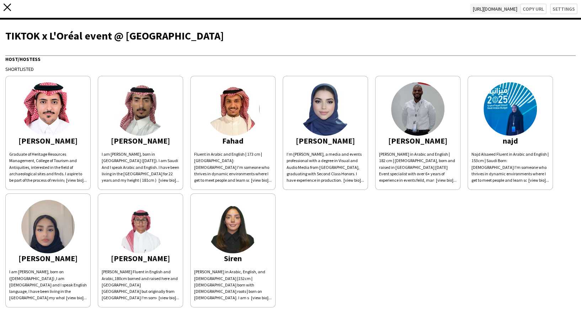
click at [5, 6] on icon "close" at bounding box center [7, 7] width 7 height 7
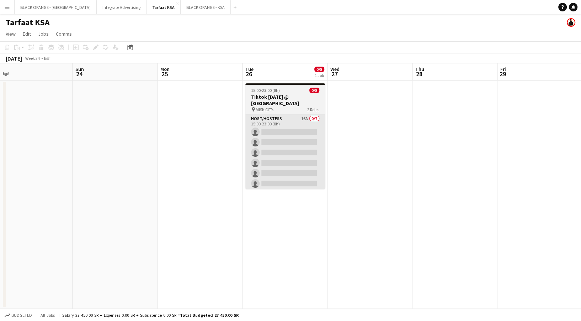
scroll to position [0, 268]
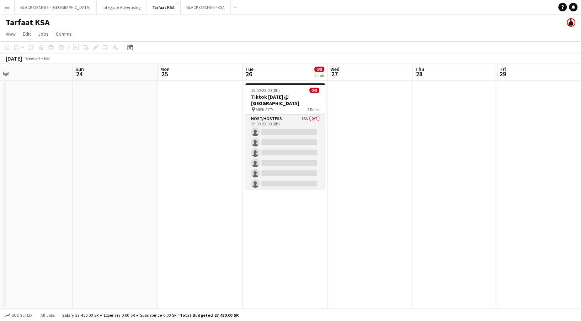
click at [298, 121] on app-card-role "Host/Hostess 16A 0/7 15:00-23:00 (8h) single-neutral-actions single-neutral-act…" at bounding box center [285, 158] width 80 height 86
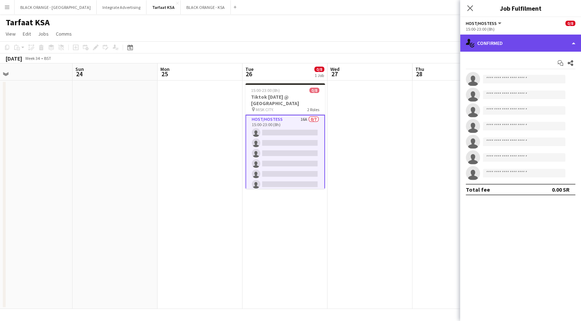
click at [559, 36] on div "single-neutral-actions-check-2 Confirmed" at bounding box center [520, 43] width 121 height 17
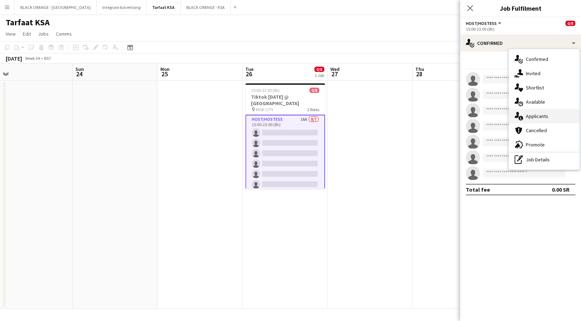
click at [542, 116] on div "single-neutral-actions-information Applicants" at bounding box center [544, 116] width 70 height 14
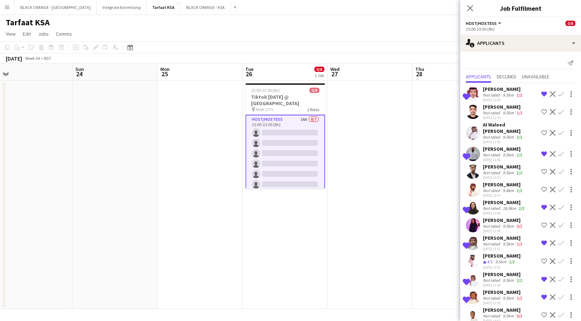
click at [497, 96] on div "Not rated" at bounding box center [492, 94] width 18 height 5
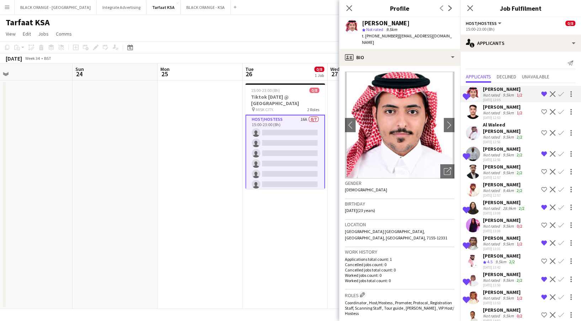
click at [484, 152] on div "Not rated" at bounding box center [492, 154] width 18 height 5
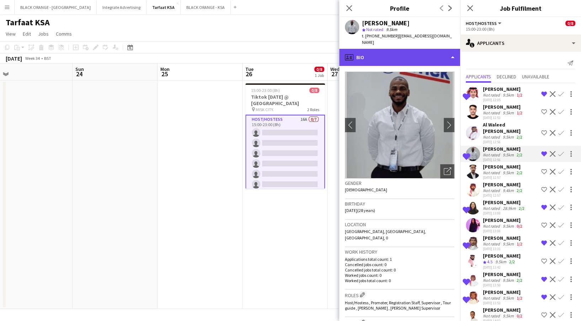
click at [422, 50] on div "profile Bio" at bounding box center [399, 57] width 121 height 17
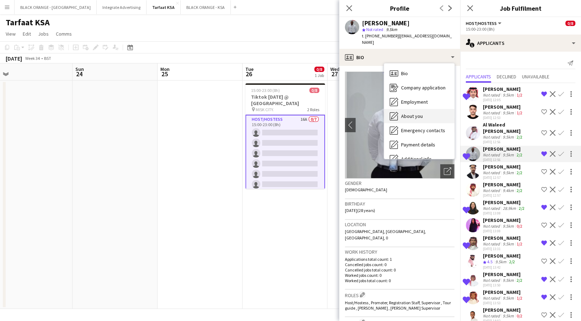
click at [423, 113] on div "About you About you" at bounding box center [419, 116] width 70 height 14
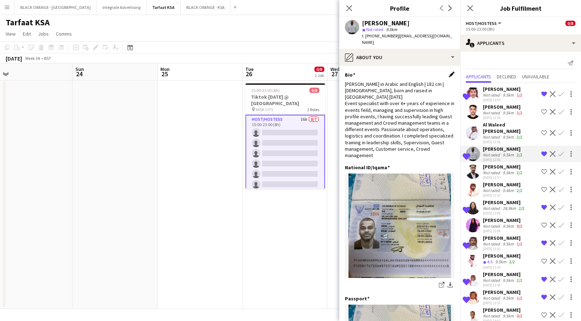
click at [449, 72] on app-icon "Edit this field" at bounding box center [452, 75] width 6 height 6
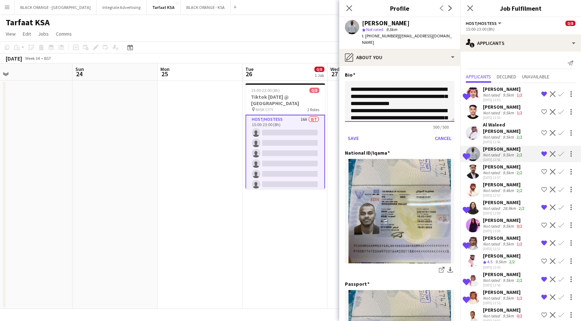
click at [349, 83] on textarea "**********" at bounding box center [400, 101] width 110 height 41
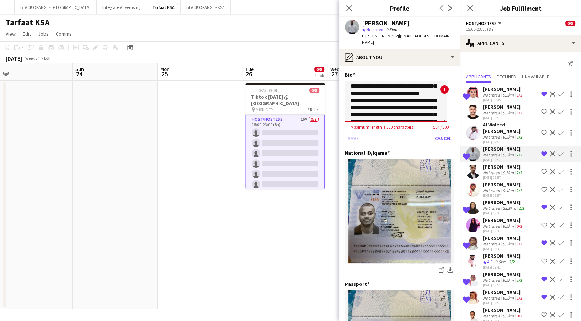
scroll to position [7, 0]
click at [422, 84] on textarea "**********" at bounding box center [396, 101] width 102 height 41
click at [400, 84] on textarea "**********" at bounding box center [396, 101] width 102 height 41
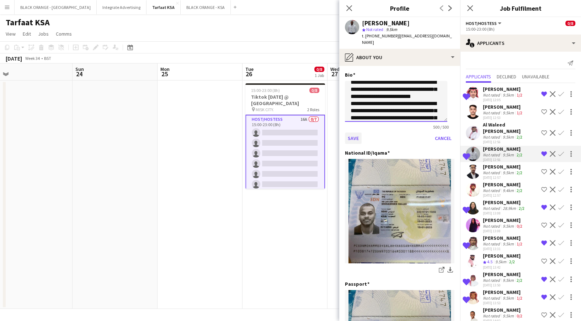
type textarea "**********"
click at [357, 132] on button "Save" at bounding box center [353, 137] width 17 height 11
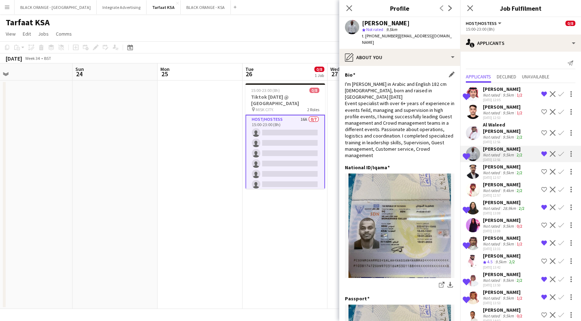
click at [490, 208] on div "Not rated" at bounding box center [492, 207] width 18 height 5
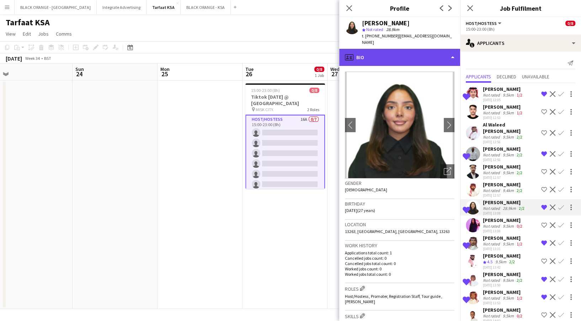
click at [402, 49] on div "profile Bio" at bounding box center [399, 57] width 121 height 17
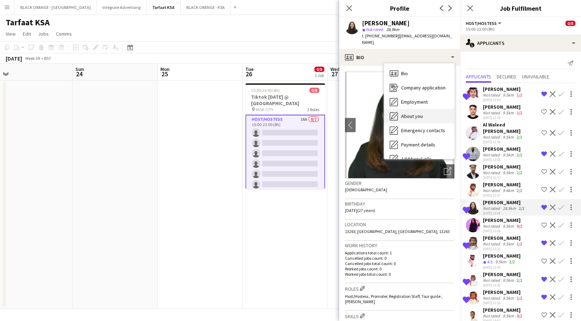
click at [414, 113] on span "About you" at bounding box center [412, 116] width 22 height 6
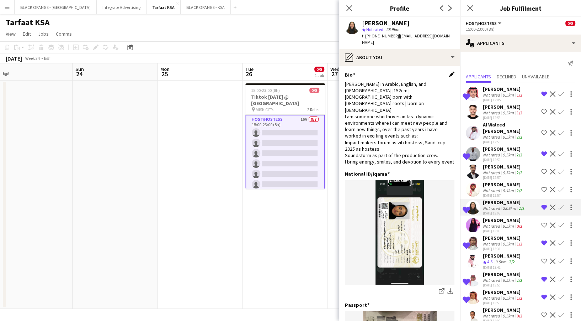
click at [449, 72] on app-icon "Edit this field" at bounding box center [452, 75] width 6 height 6
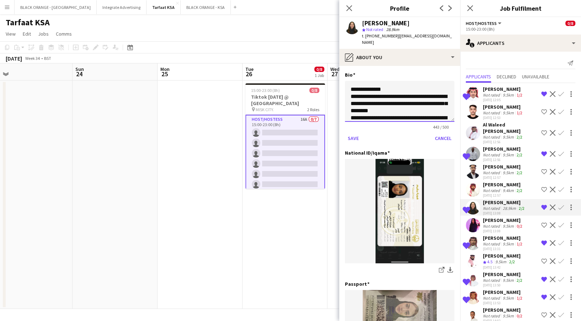
click at [349, 81] on textarea "**********" at bounding box center [400, 101] width 110 height 41
type textarea "**********"
click at [349, 132] on button "Save" at bounding box center [353, 137] width 17 height 11
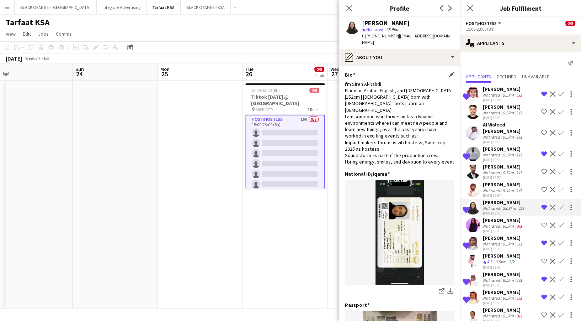
click at [507, 238] on div "Ali Alkhoudhair" at bounding box center [503, 237] width 41 height 6
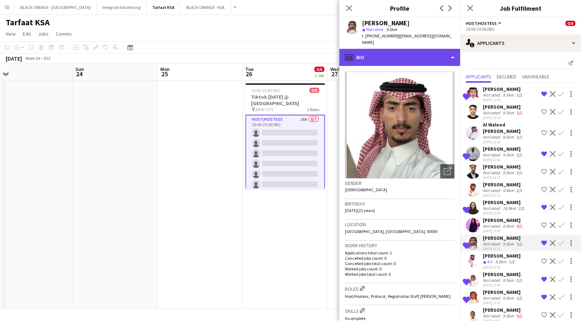
click at [403, 49] on div "profile Bio" at bounding box center [399, 57] width 121 height 17
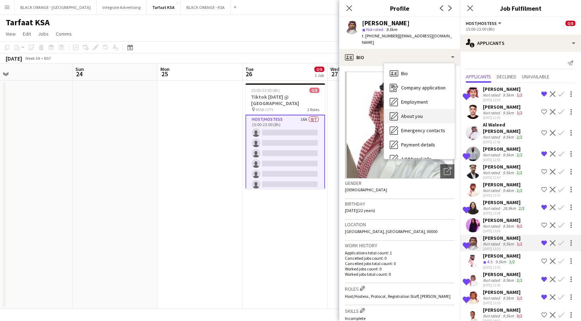
click at [419, 113] on span "About you" at bounding box center [412, 116] width 22 height 6
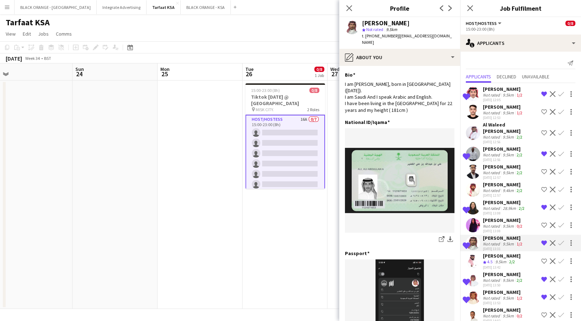
click at [499, 280] on div "Not rated" at bounding box center [492, 279] width 18 height 5
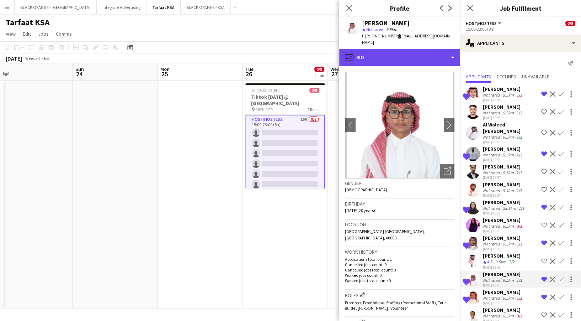
click at [413, 49] on div "profile Bio" at bounding box center [399, 57] width 121 height 17
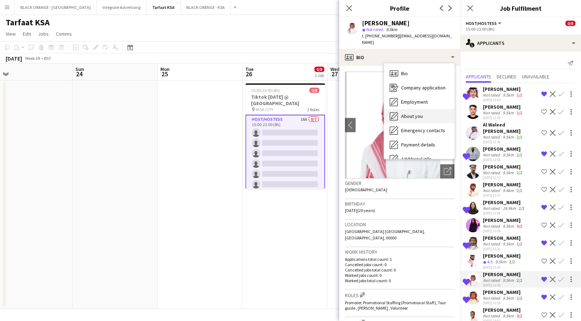
click at [413, 113] on span "About you" at bounding box center [412, 116] width 22 height 6
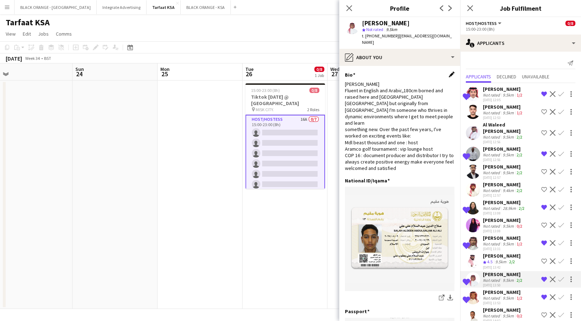
click at [449, 72] on app-icon "Edit this field" at bounding box center [452, 75] width 6 height 6
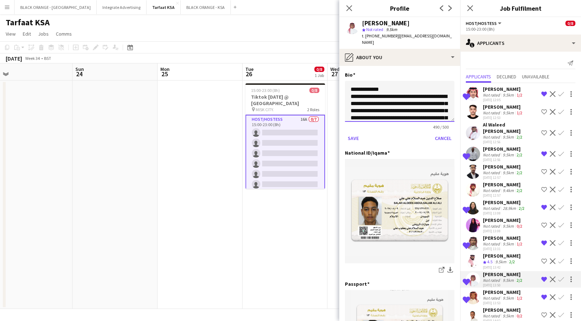
click at [349, 81] on textarea "**********" at bounding box center [400, 101] width 110 height 41
drag, startPoint x: 363, startPoint y: 95, endPoint x: 366, endPoint y: 77, distance: 18.1
click at [366, 81] on textarea "**********" at bounding box center [400, 101] width 110 height 41
type textarea "**********"
click at [359, 132] on button "Save" at bounding box center [353, 137] width 17 height 11
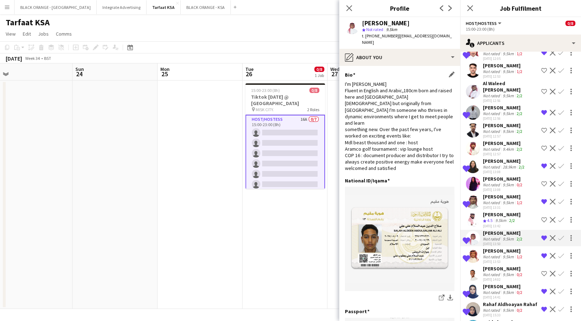
scroll to position [52, 0]
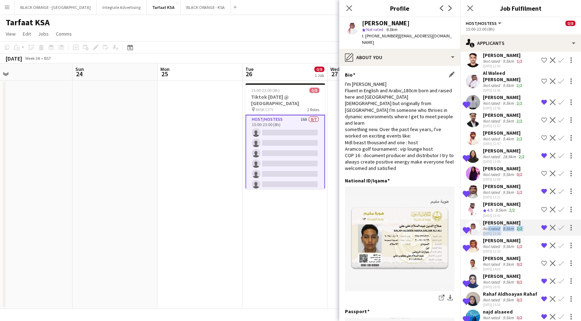
drag, startPoint x: 485, startPoint y: 228, endPoint x: 483, endPoint y: 241, distance: 13.4
click at [483, 241] on div "Shortlisted Abdulaziz Alothman Not rated 9.5km 1/2 15-08-2025 12:05 Remove crew…" at bounding box center [520, 178] width 121 height 295
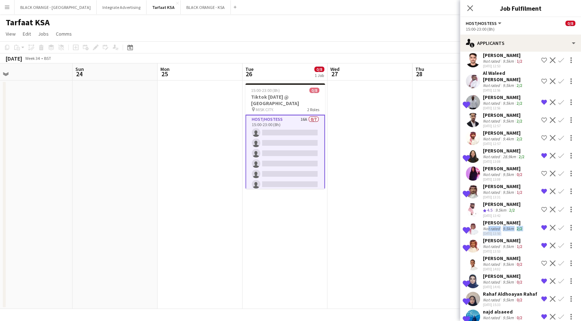
drag, startPoint x: 483, startPoint y: 241, endPoint x: 470, endPoint y: 247, distance: 14.3
click at [470, 247] on icon at bounding box center [466, 247] width 7 height 6
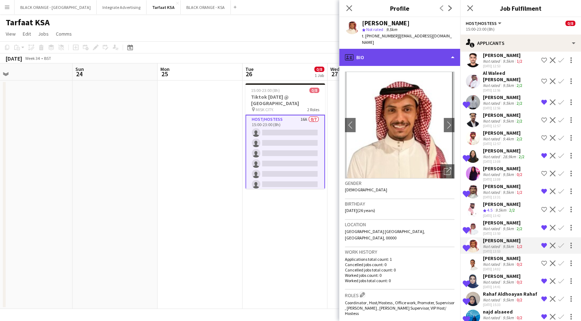
click at [397, 57] on div "profile Bio" at bounding box center [399, 57] width 121 height 17
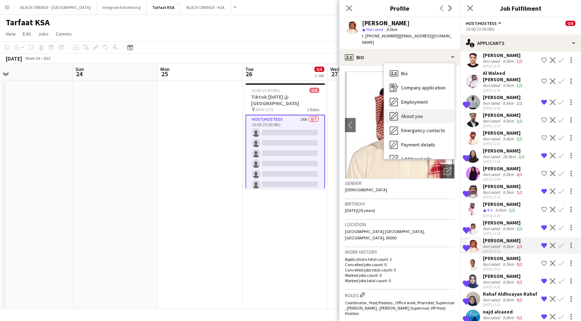
click at [403, 109] on div "About you About you" at bounding box center [419, 116] width 70 height 14
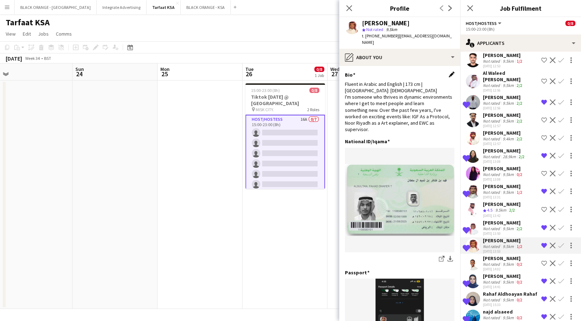
click at [449, 72] on app-icon "Edit this field" at bounding box center [452, 75] width 6 height 6
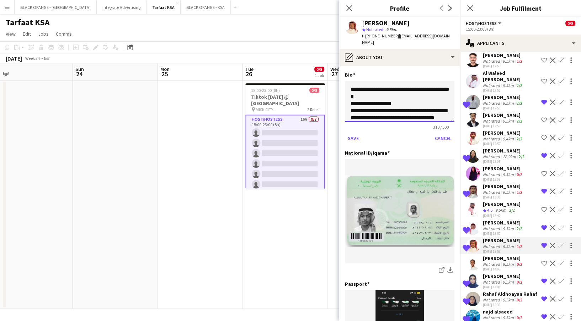
click at [349, 81] on textarea "**********" at bounding box center [400, 101] width 110 height 41
click at [351, 82] on textarea "**********" at bounding box center [400, 101] width 110 height 41
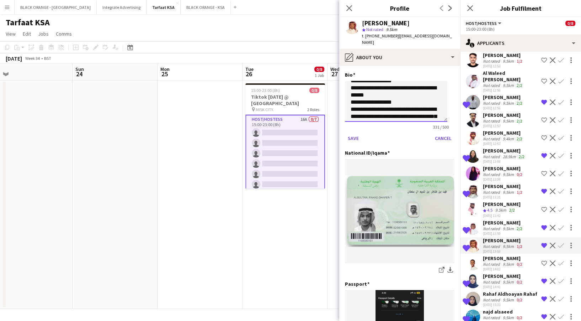
scroll to position [64, 0]
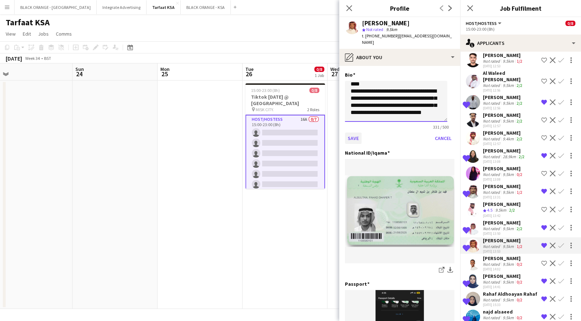
type textarea "**********"
click at [355, 132] on button "Save" at bounding box center [353, 137] width 17 height 11
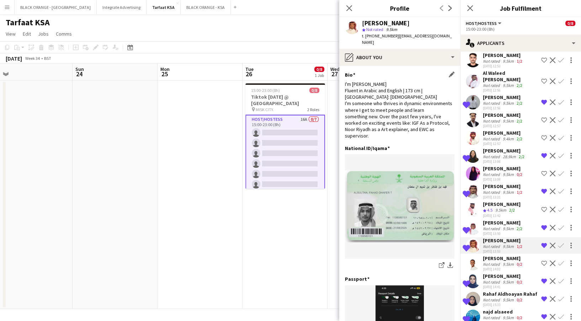
click at [486, 284] on div "[DATE] 14:41" at bounding box center [503, 286] width 41 height 5
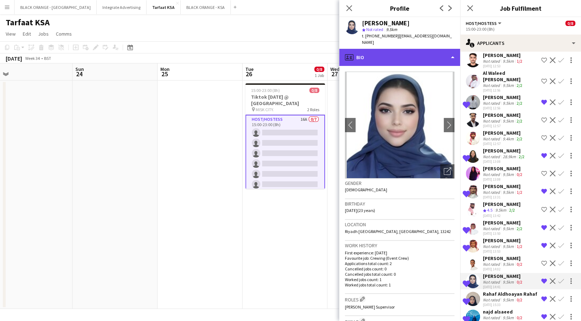
click at [436, 52] on div "profile Bio" at bounding box center [399, 57] width 121 height 17
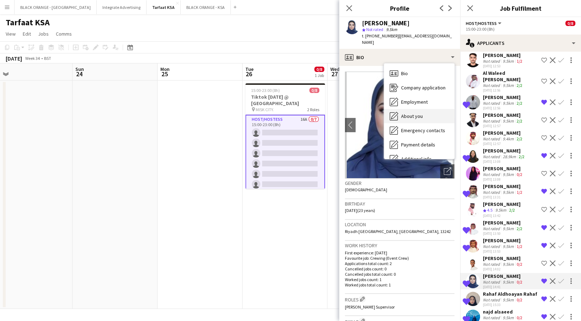
click at [417, 113] on span "About you" at bounding box center [412, 116] width 22 height 6
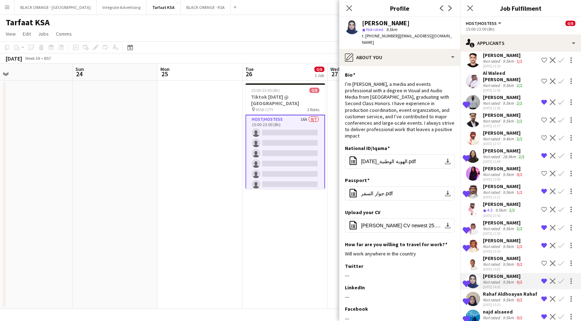
scroll to position [92, 0]
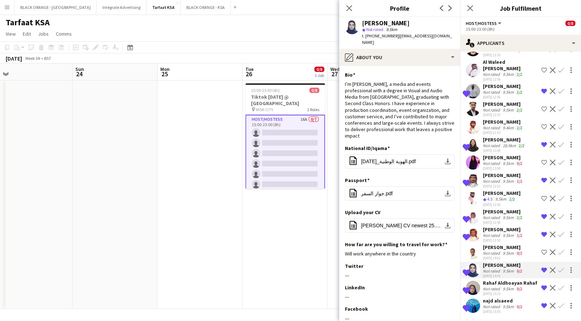
click at [507, 279] on div "Rahaf Aldhoayan Rahaf" at bounding box center [510, 282] width 54 height 6
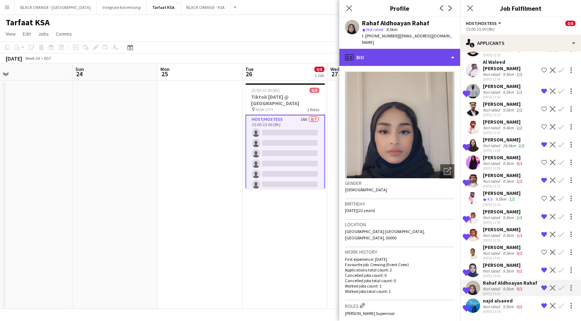
click at [407, 49] on div "profile Bio" at bounding box center [399, 57] width 121 height 17
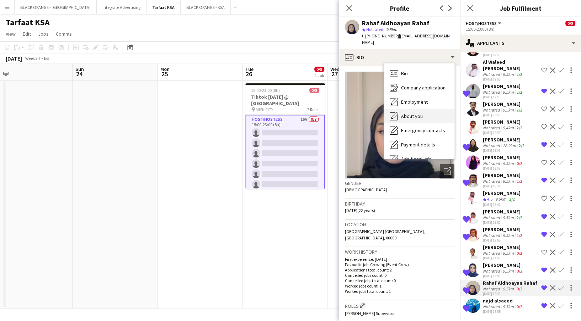
click at [407, 109] on div "About you About you" at bounding box center [419, 116] width 70 height 14
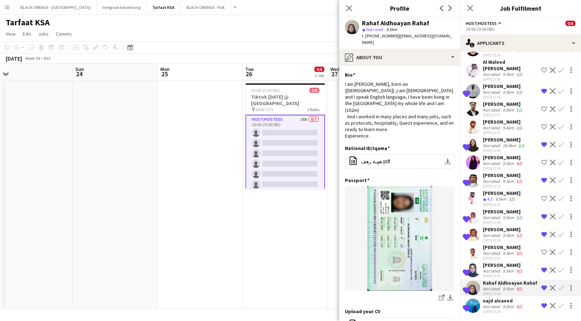
click at [488, 290] on div "Shortlisted Abdulaziz Alothman Not rated 9.5km 1/2 15-08-2025 12:05 Remove crew…" at bounding box center [520, 167] width 121 height 295
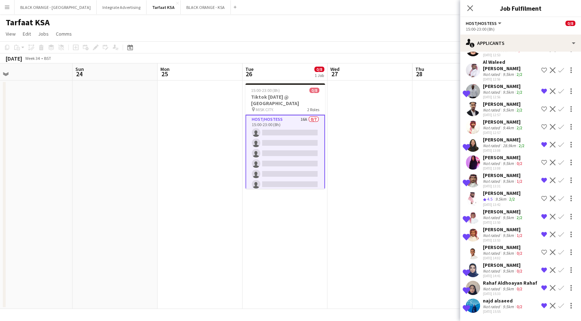
click at [347, 239] on app-date-cell at bounding box center [370, 194] width 85 height 228
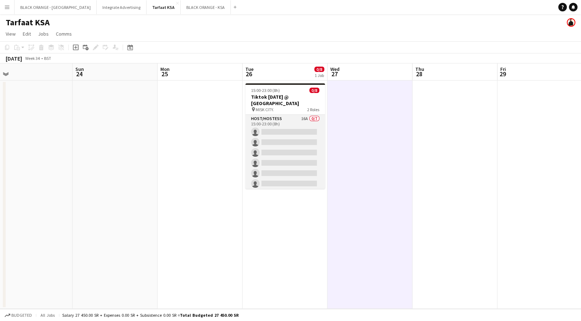
click at [260, 125] on app-card-role "Host/Hostess 16A 0/7 15:00-23:00 (8h) single-neutral-actions single-neutral-act…" at bounding box center [285, 158] width 80 height 86
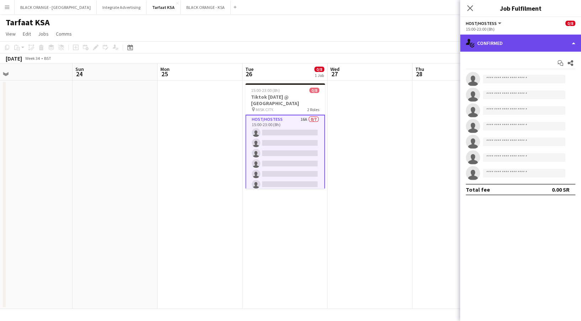
click at [483, 38] on div "single-neutral-actions-check-2 Confirmed" at bounding box center [520, 43] width 121 height 17
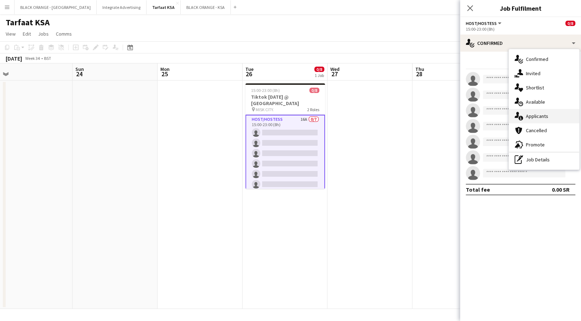
click at [523, 119] on div "single-neutral-actions-information Applicants" at bounding box center [544, 116] width 70 height 14
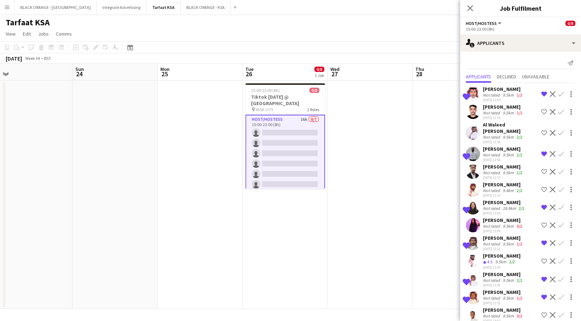
scroll to position [68, 0]
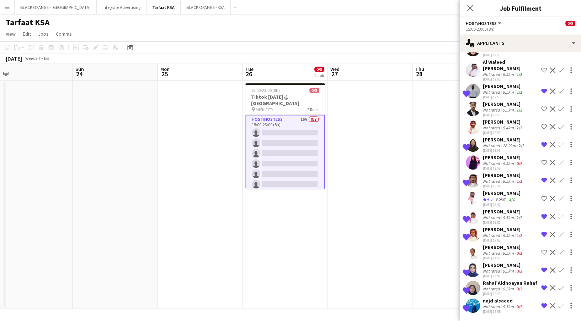
click at [499, 305] on div "Not rated" at bounding box center [492, 305] width 18 height 5
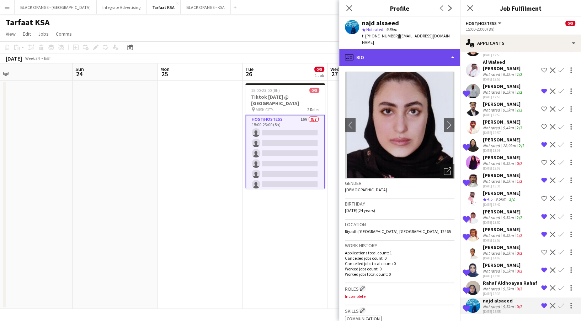
click at [397, 49] on div "profile Bio" at bounding box center [399, 57] width 121 height 17
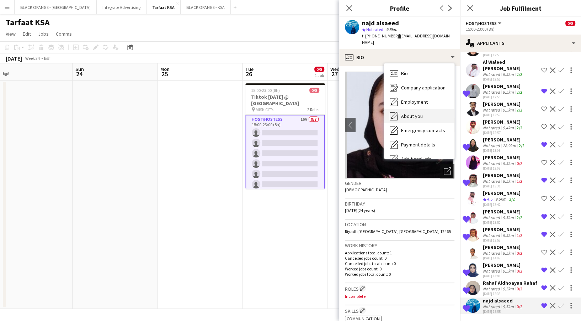
click at [423, 111] on div "About you About you" at bounding box center [419, 116] width 70 height 14
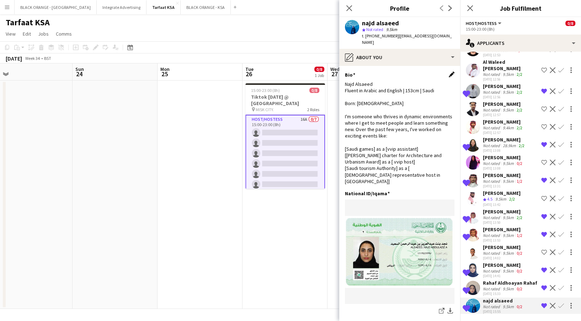
click at [449, 72] on app-icon "Edit this field" at bounding box center [452, 75] width 6 height 6
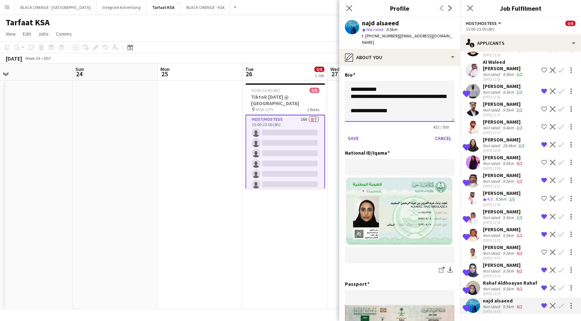
click at [349, 82] on textarea "**********" at bounding box center [400, 101] width 110 height 41
type textarea "**********"
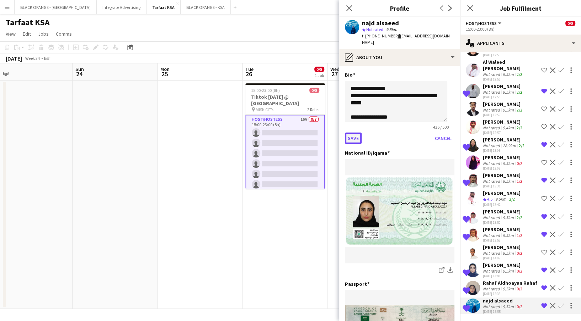
click at [356, 132] on button "Save" at bounding box center [353, 137] width 17 height 11
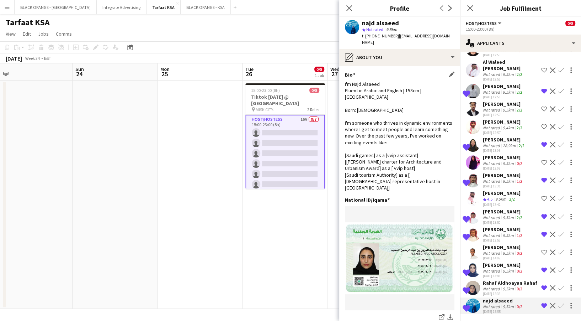
scroll to position [0, 0]
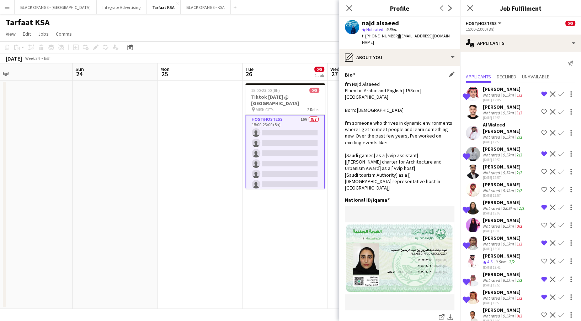
click at [503, 85] on div "Shortlisted Abdulaziz Alothman Not rated 9.5km 1/2 15-08-2025 12:05 Remove crew…" at bounding box center [520, 230] width 121 height 295
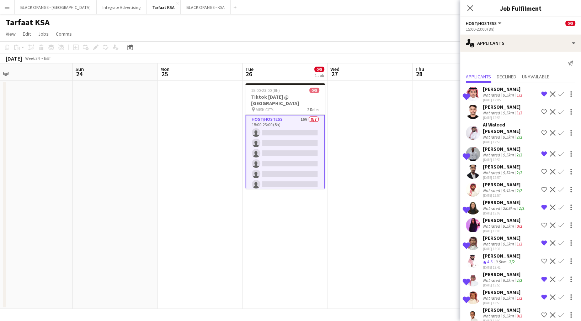
click at [503, 91] on div "[PERSON_NAME]" at bounding box center [503, 89] width 41 height 6
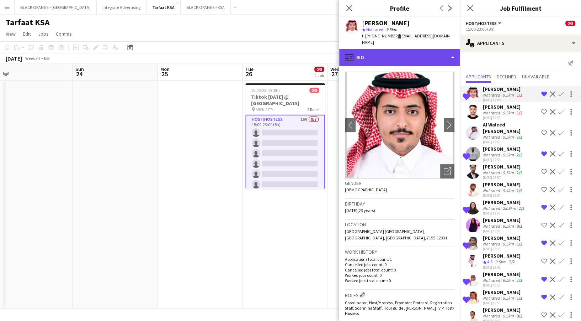
click at [440, 59] on div "profile Bio" at bounding box center [399, 57] width 121 height 17
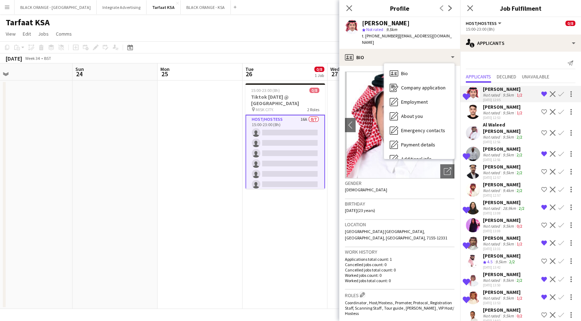
click at [485, 145] on div "[PERSON_NAME]" at bounding box center [503, 148] width 41 height 6
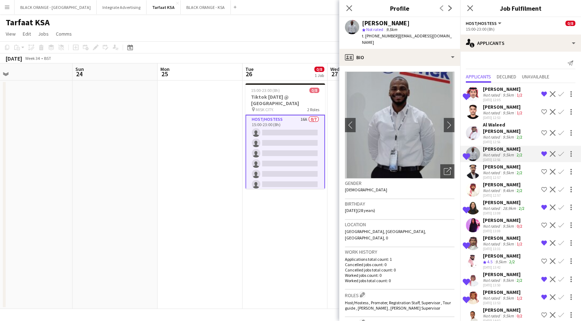
click at [488, 237] on div "[PERSON_NAME]" at bounding box center [503, 237] width 41 height 6
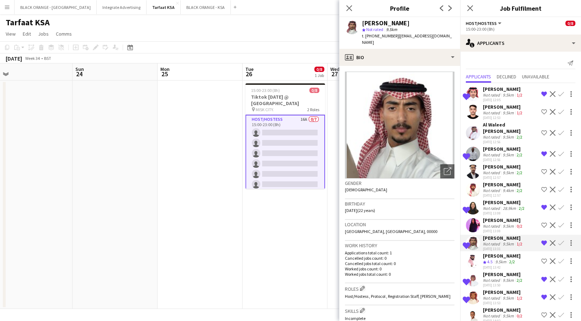
click at [487, 282] on div "[DATE] 13:50" at bounding box center [503, 284] width 41 height 5
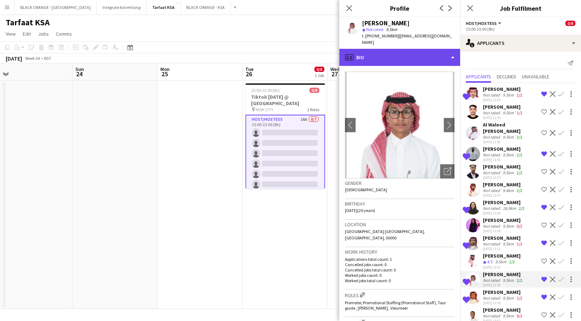
click at [410, 54] on div "profile Bio" at bounding box center [399, 57] width 121 height 17
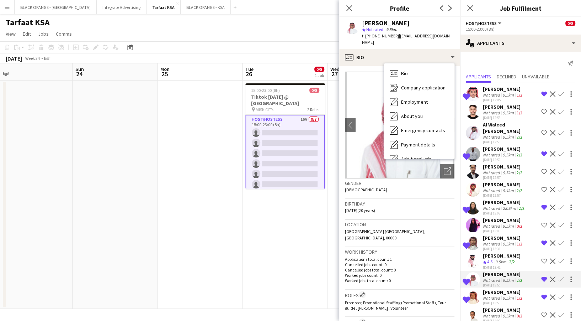
click at [478, 291] on app-user-avatar at bounding box center [473, 297] width 14 height 14
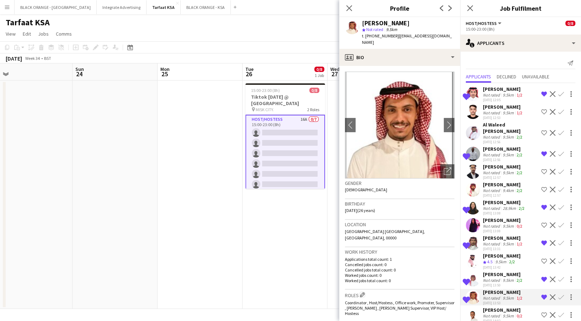
click at [383, 66] on app-crew-profile-bio "chevron-left chevron-right Open photos pop-in Gender Male Birthday 02-06-1999 (…" at bounding box center [399, 193] width 121 height 255
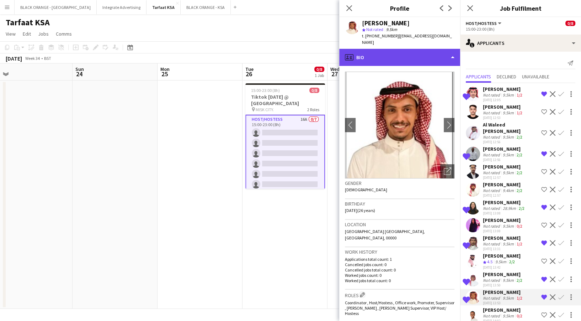
click at [380, 49] on div "profile Bio" at bounding box center [399, 57] width 121 height 17
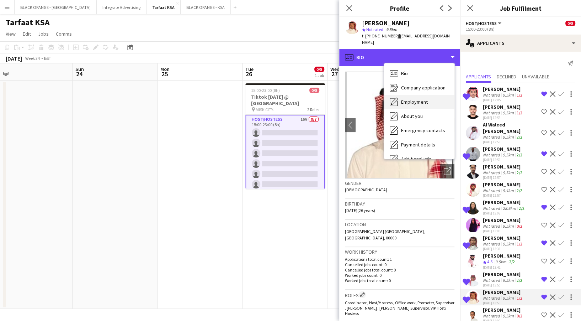
scroll to position [38, 0]
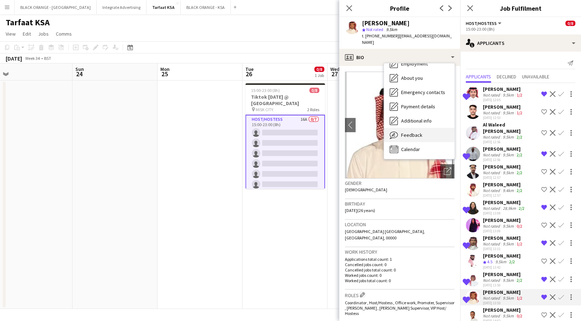
click at [406, 133] on div "Feedback Feedback" at bounding box center [419, 135] width 70 height 14
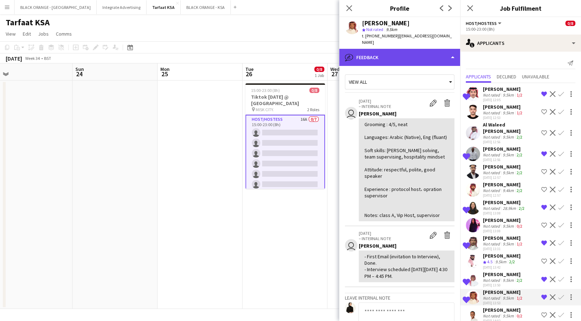
click at [397, 54] on div "bubble-pencil Feedback" at bounding box center [399, 57] width 121 height 17
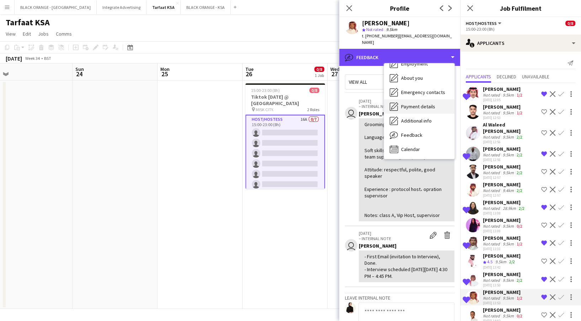
scroll to position [18, 0]
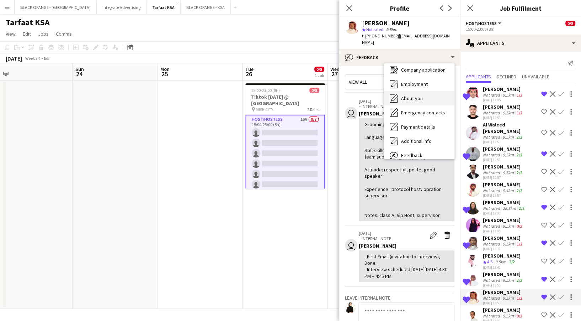
click at [413, 95] on span "About you" at bounding box center [412, 98] width 22 height 6
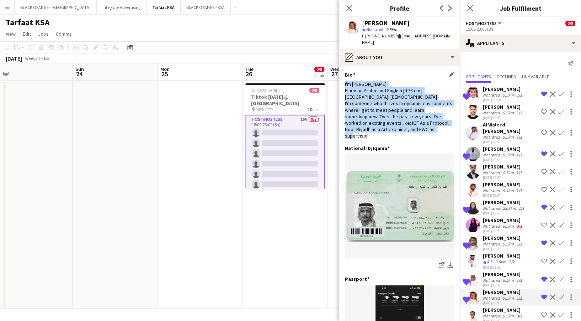
drag, startPoint x: 345, startPoint y: 78, endPoint x: 403, endPoint y: 142, distance: 86.7
click at [403, 139] on div "I'm [PERSON_NAME] Fluent in Arabic and English | 173 cm | [GEOGRAPHIC_DATA]: [D…" at bounding box center [400, 110] width 110 height 58
copy div "I'm [PERSON_NAME] Fluent in Arabic and English | 173 cm | [GEOGRAPHIC_DATA]: [D…"
click at [496, 99] on div "[DATE] 12:05" at bounding box center [503, 99] width 41 height 5
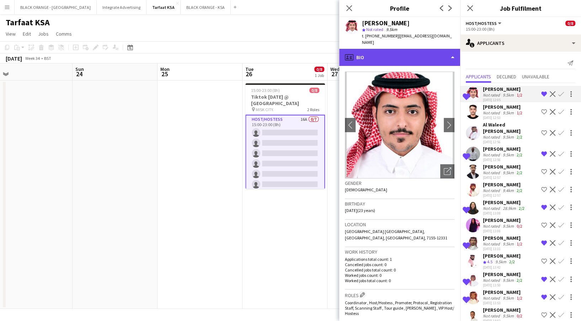
click at [435, 50] on div "profile Bio" at bounding box center [399, 57] width 121 height 17
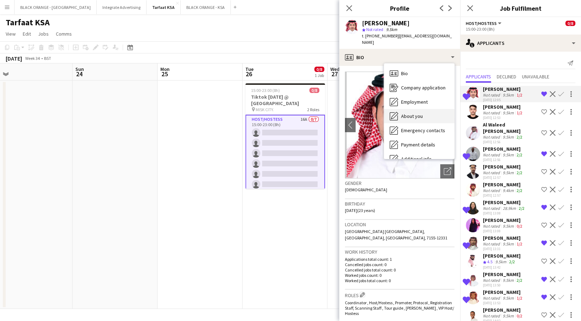
click at [418, 117] on span "About you" at bounding box center [412, 116] width 22 height 6
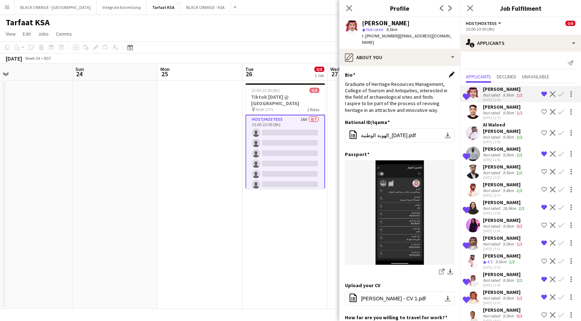
click at [449, 77] on app-icon "Edit this field" at bounding box center [452, 75] width 6 height 6
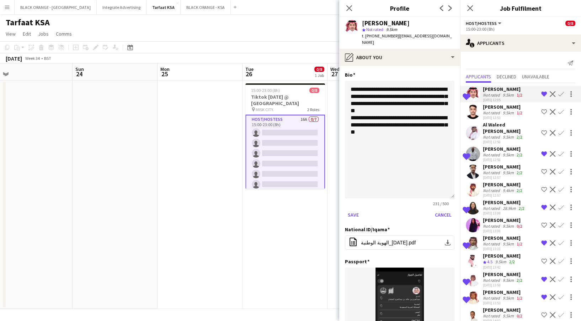
drag, startPoint x: 442, startPoint y: 118, endPoint x: 435, endPoint y: 215, distance: 97.0
click at [435, 198] on textarea "**********" at bounding box center [400, 139] width 110 height 117
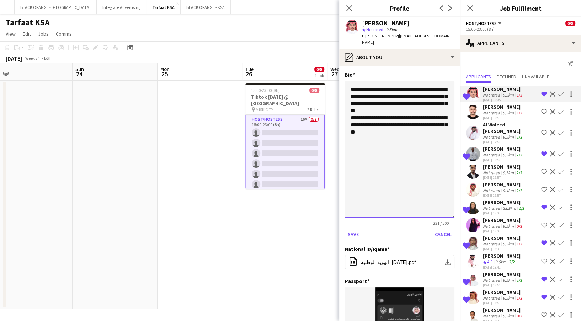
drag, startPoint x: 392, startPoint y: 133, endPoint x: 349, endPoint y: 84, distance: 65.1
click at [349, 84] on textarea "**********" at bounding box center [400, 149] width 110 height 137
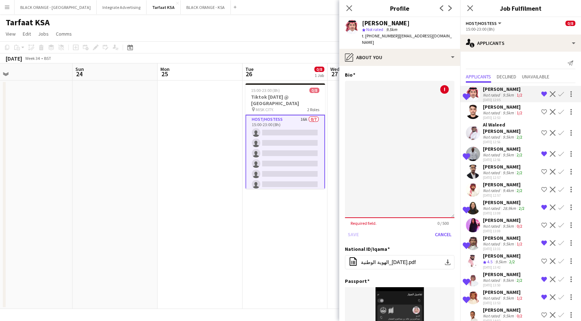
paste textarea "**********"
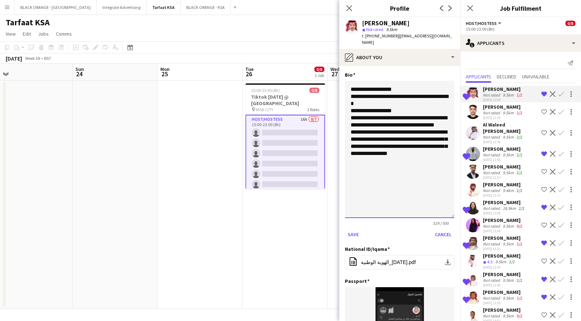
click at [400, 89] on textarea "**********" at bounding box center [400, 149] width 110 height 137
type textarea "**********"
click at [356, 234] on button "Save" at bounding box center [353, 233] width 17 height 11
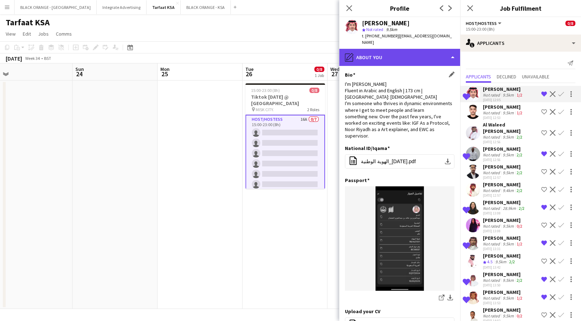
click at [397, 60] on div "pencil4 About you" at bounding box center [399, 57] width 121 height 17
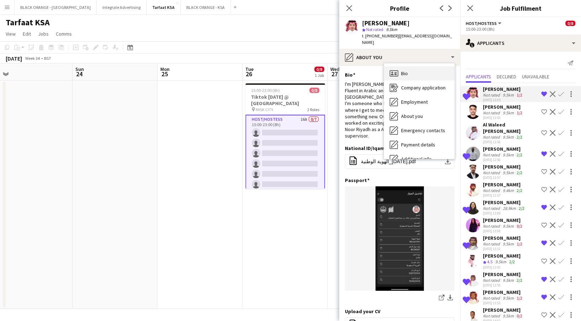
click at [413, 72] on div "Bio Bio" at bounding box center [419, 73] width 70 height 14
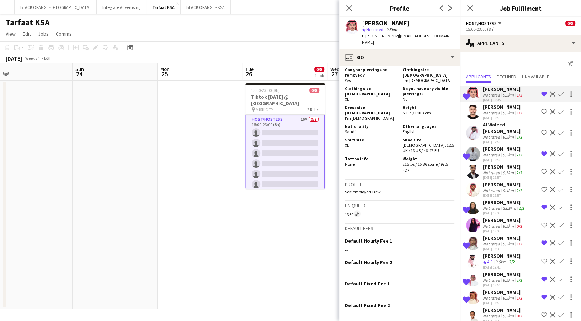
scroll to position [411, 0]
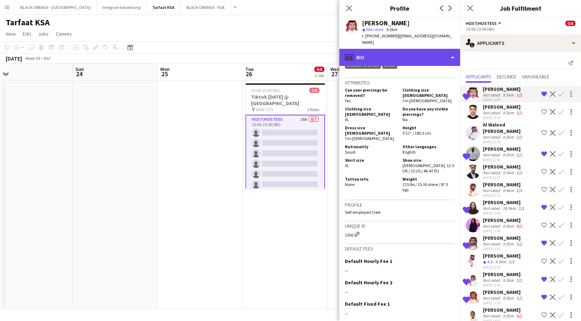
click at [405, 52] on div "profile Bio" at bounding box center [399, 57] width 121 height 17
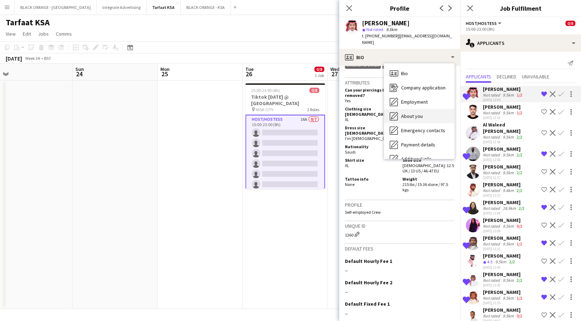
click at [419, 116] on span "About you" at bounding box center [412, 116] width 22 height 6
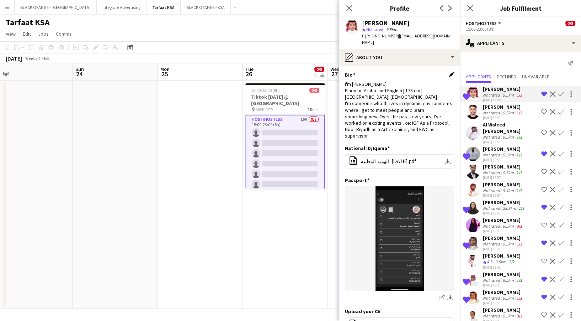
click at [449, 72] on app-icon "Edit this field" at bounding box center [452, 75] width 6 height 6
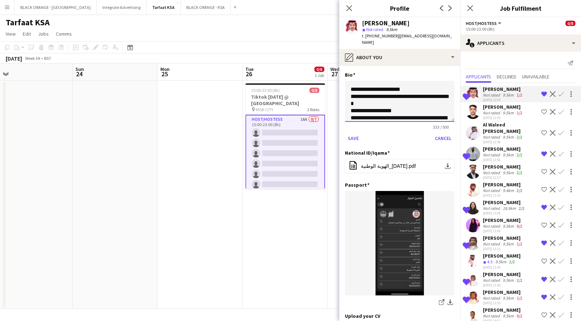
click at [429, 98] on textarea "**********" at bounding box center [400, 101] width 110 height 41
type textarea "**********"
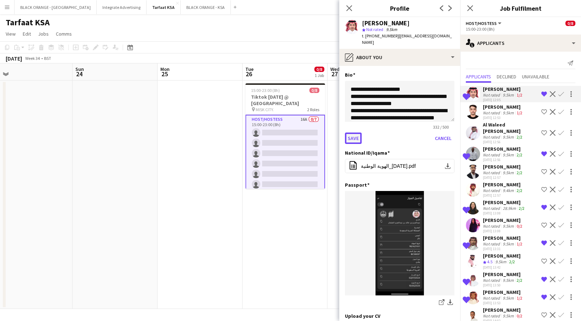
click at [353, 137] on button "Save" at bounding box center [353, 137] width 17 height 11
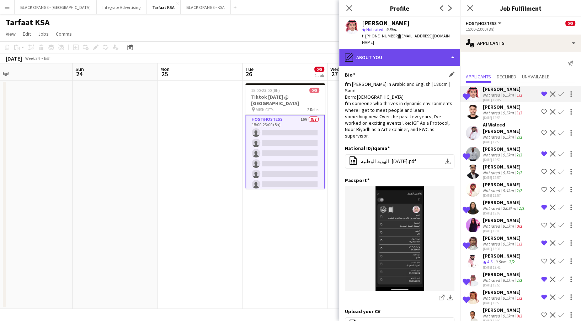
click at [419, 60] on div "pencil4 About you" at bounding box center [399, 57] width 121 height 17
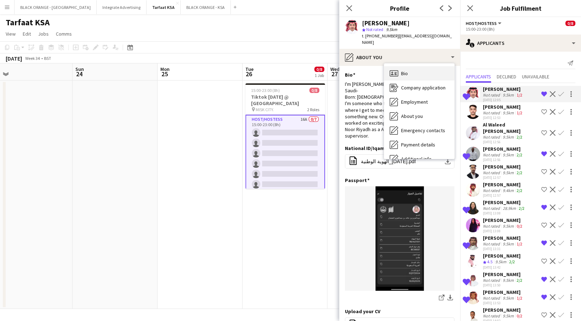
click at [423, 71] on div "Bio Bio" at bounding box center [419, 73] width 70 height 14
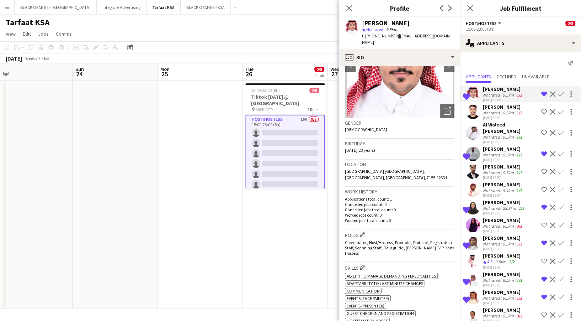
scroll to position [60, 0]
drag, startPoint x: 346, startPoint y: 150, endPoint x: 366, endPoint y: 153, distance: 20.9
click at [366, 153] on div "Birthday 18-08-2001 (23 years)" at bounding box center [400, 149] width 110 height 21
copy span "18-08-2001 ("
click at [388, 48] on div "Abdulaziz Alothman star Not rated 9.5km t. +966550283400 | abdulazizalothman086…" at bounding box center [399, 33] width 121 height 32
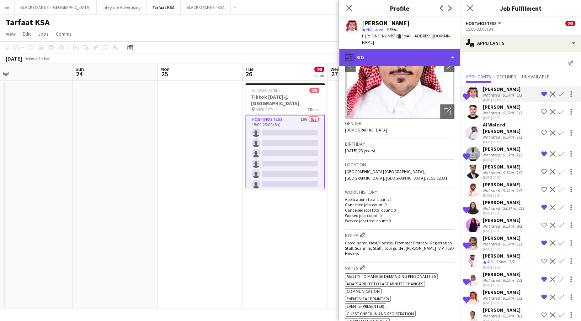
click at [391, 51] on div "profile Bio" at bounding box center [399, 57] width 121 height 17
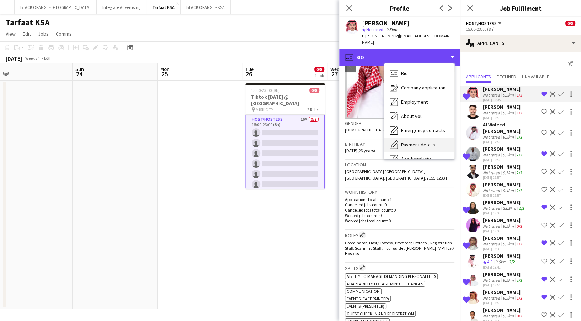
scroll to position [38, 0]
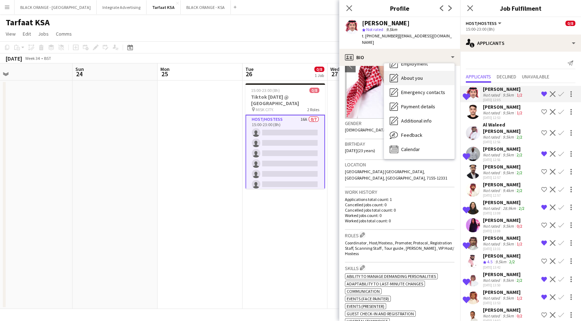
click at [414, 84] on div "About you About you" at bounding box center [419, 78] width 70 height 14
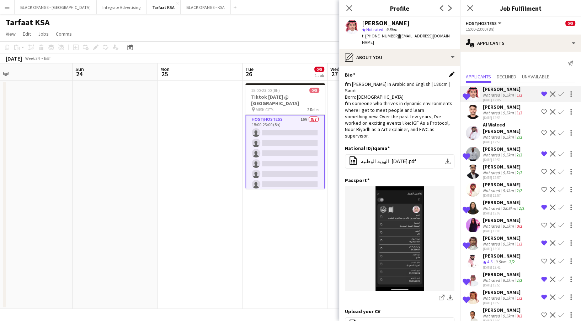
click at [449, 75] on app-icon "Edit this field" at bounding box center [452, 75] width 6 height 6
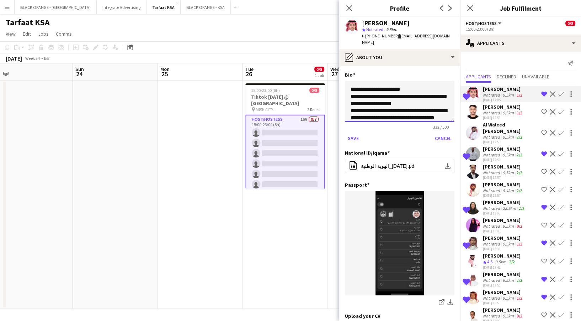
drag, startPoint x: 366, startPoint y: 108, endPoint x: 398, endPoint y: 107, distance: 32.0
click at [398, 107] on textarea "**********" at bounding box center [400, 101] width 110 height 41
paste textarea
click at [369, 111] on textarea "**********" at bounding box center [400, 101] width 110 height 41
click at [398, 110] on textarea "**********" at bounding box center [400, 101] width 110 height 41
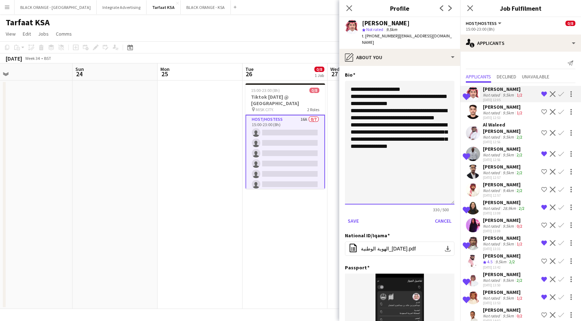
drag, startPoint x: 443, startPoint y: 121, endPoint x: 435, endPoint y: 203, distance: 82.9
click at [435, 203] on textarea "**********" at bounding box center [400, 142] width 110 height 123
drag, startPoint x: 382, startPoint y: 168, endPoint x: 389, endPoint y: 140, distance: 29.3
click at [389, 140] on textarea "**********" at bounding box center [400, 142] width 110 height 123
type textarea "**********"
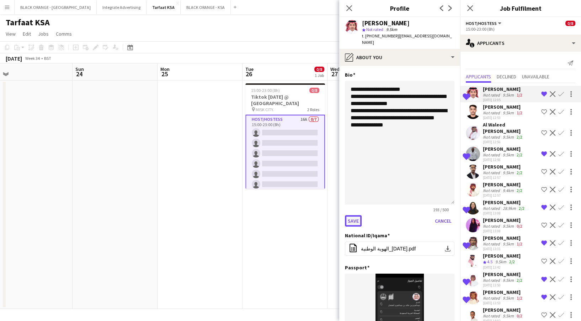
click at [354, 216] on button "Save" at bounding box center [353, 220] width 17 height 11
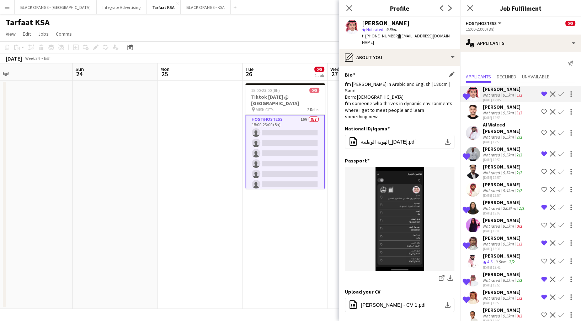
click at [320, 226] on app-date-cell "15:00-23:00 (8h) 0/8 Tiktok national day @ MISK CITY pin MISK CITY. 2 Roles Hos…" at bounding box center [285, 194] width 85 height 228
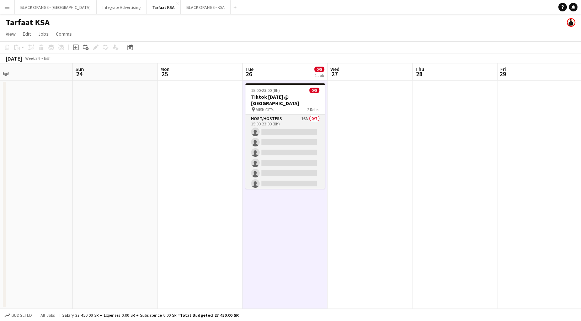
click at [309, 131] on app-card-role "Host/Hostess 16A 0/7 15:00-23:00 (8h) single-neutral-actions single-neutral-act…" at bounding box center [285, 158] width 80 height 86
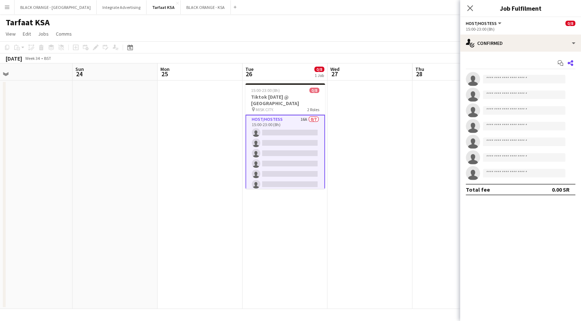
click at [573, 64] on icon at bounding box center [571, 63] width 6 height 6
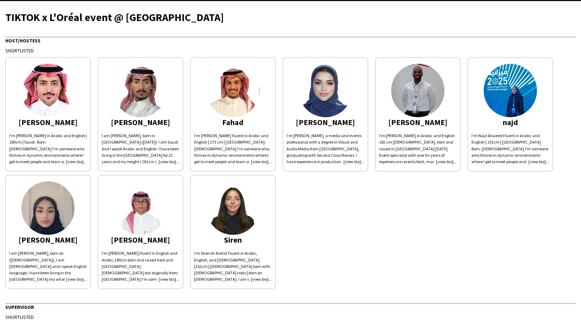
scroll to position [19, 0]
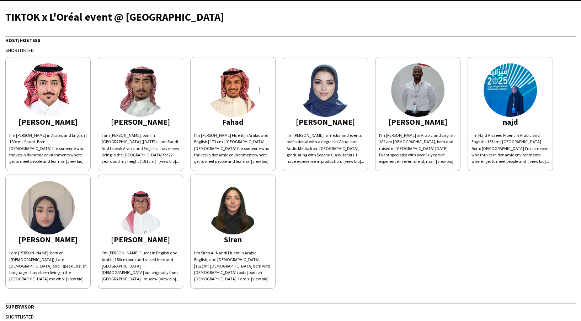
click at [73, 159] on div "I'm [PERSON_NAME] in Arabic and English | 180cm | Saudi- Born: [DEMOGRAPHIC_DAT…" at bounding box center [48, 148] width 78 height 32
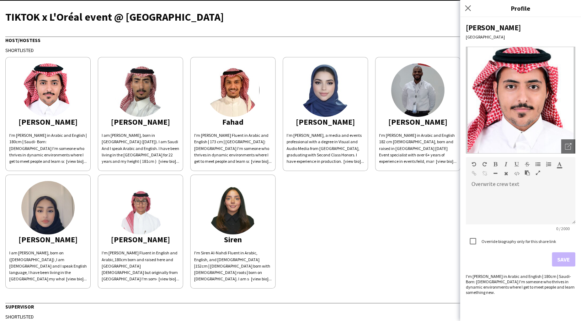
click at [167, 161] on app-share-pages-crew-card "Ali I am Ali Alkhoudhair, born in Riyadh (13th July 2003). I am Saudi And I spe…" at bounding box center [140, 114] width 85 height 114
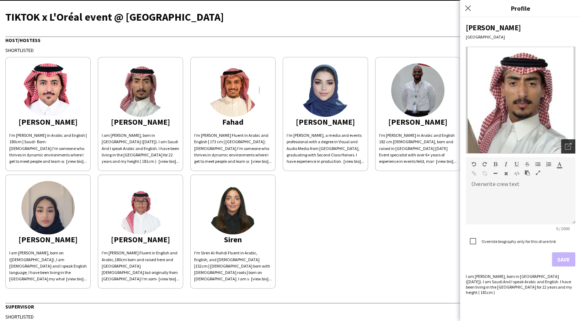
click at [571, 143] on icon "Open photos pop-in" at bounding box center [568, 146] width 6 height 6
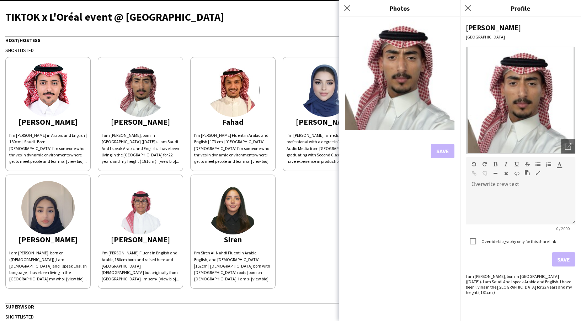
click at [258, 155] on div "I'm [PERSON_NAME] Fluent in Arabic and English | 173 cm | [GEOGRAPHIC_DATA]: [D…" at bounding box center [233, 148] width 78 height 32
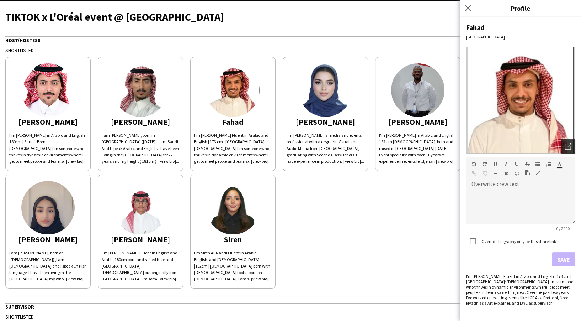
click at [568, 144] on icon at bounding box center [568, 147] width 6 height 6
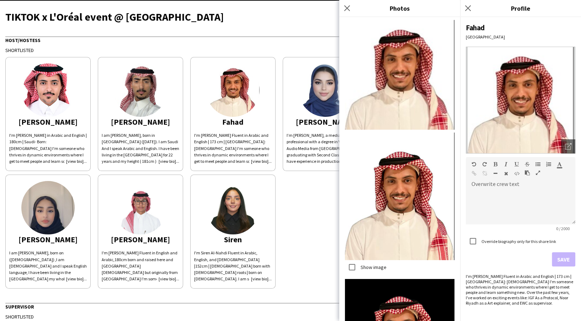
scroll to position [107, 0]
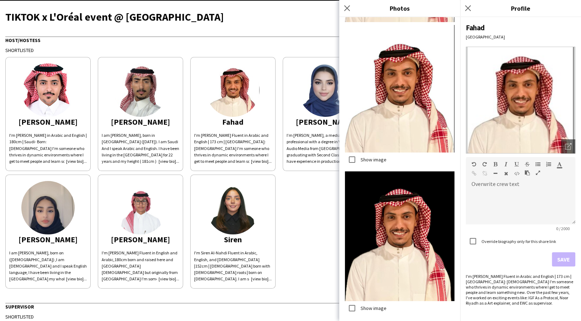
click at [327, 141] on div "I’m [PERSON_NAME], a media and events professional with a degree in Visual and …" at bounding box center [326, 148] width 78 height 32
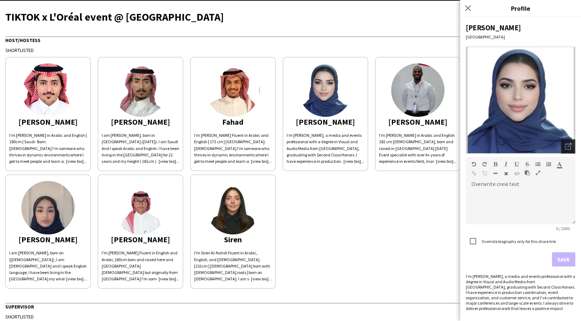
click at [562, 144] on div "Open photos pop-in" at bounding box center [568, 146] width 14 height 14
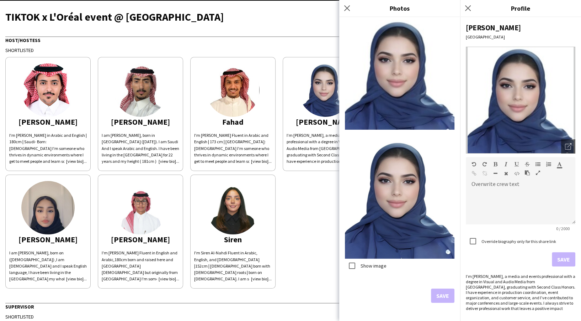
click at [308, 199] on div "[PERSON_NAME]'m [PERSON_NAME] in Arabic and English | 180cm | Saudi- Born: [DEM…" at bounding box center [290, 170] width 571 height 235
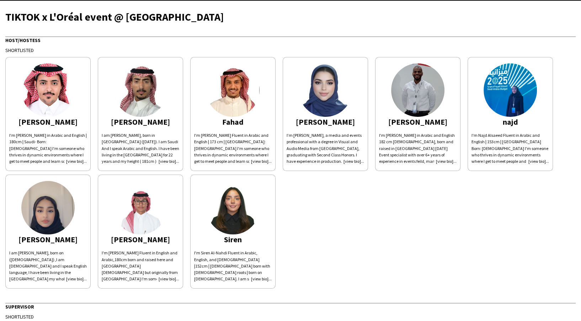
click at [453, 134] on div "I'm [PERSON_NAME] in Arabic and English 182 cm [DEMOGRAPHIC_DATA], born and rai…" at bounding box center [418, 148] width 78 height 32
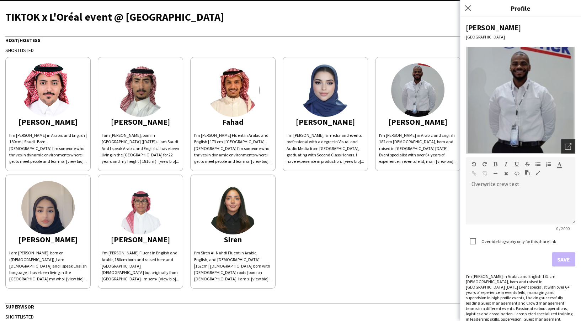
click at [565, 147] on icon "Open photos pop-in" at bounding box center [568, 146] width 6 height 6
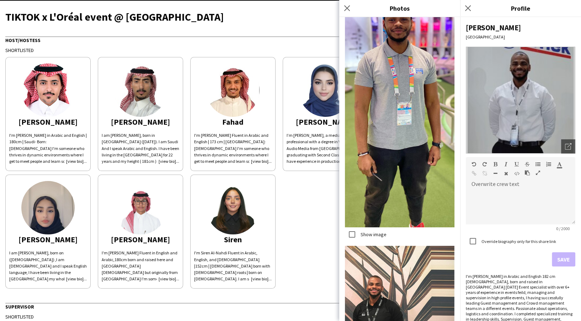
scroll to position [1116, 0]
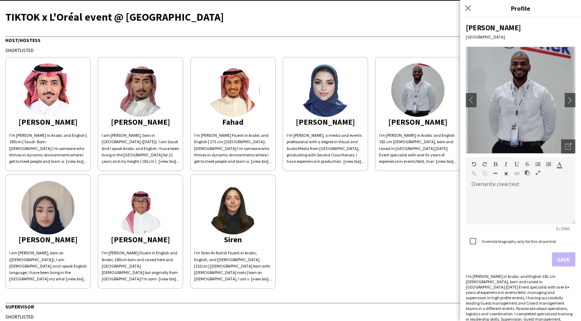
click at [448, 175] on div "[PERSON_NAME]'m [PERSON_NAME] in Arabic and English | 180cm | Saudi- Born: [DEM…" at bounding box center [290, 170] width 571 height 235
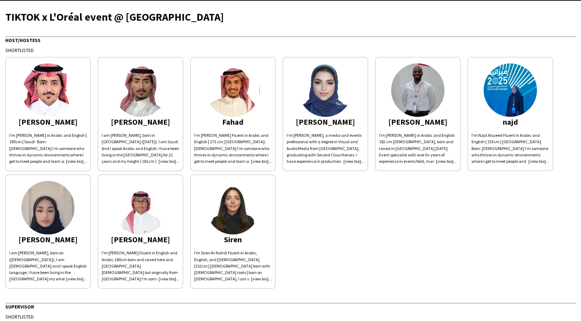
click at [472, 159] on div "I'm Najd Alsaeed Fluent in Arabic and English | 153cm | [GEOGRAPHIC_DATA] Born:…" at bounding box center [511, 148] width 78 height 32
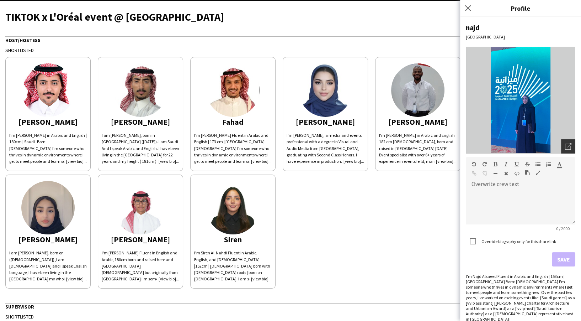
click at [565, 146] on icon "Open photos pop-in" at bounding box center [568, 146] width 6 height 6
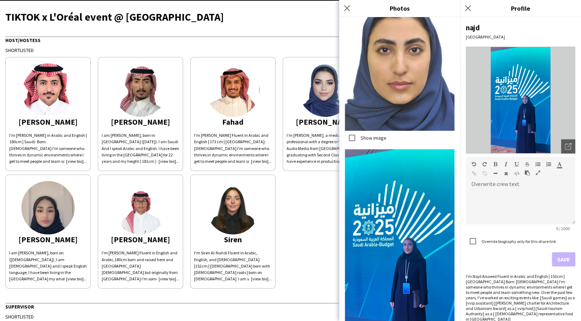
scroll to position [260, 0]
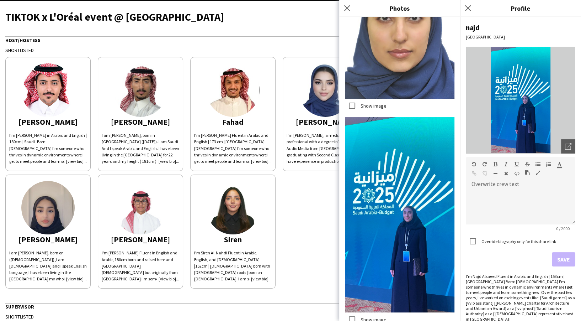
click at [65, 267] on div "I am [PERSON_NAME], born on ([DEMOGRAPHIC_DATA]) ,I am [DEMOGRAPHIC_DATA] and I…" at bounding box center [48, 265] width 78 height 32
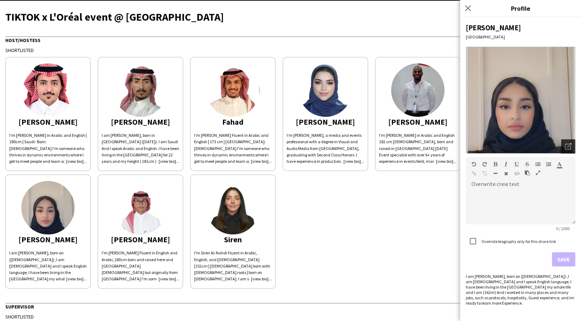
click at [568, 147] on icon "Open photos pop-in" at bounding box center [568, 146] width 6 height 6
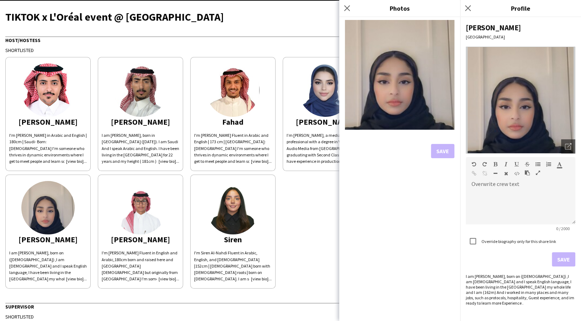
click at [173, 255] on div "I'm [PERSON_NAME] Fluent in English and Arabic,180cm born and raised here and […" at bounding box center [141, 265] width 78 height 32
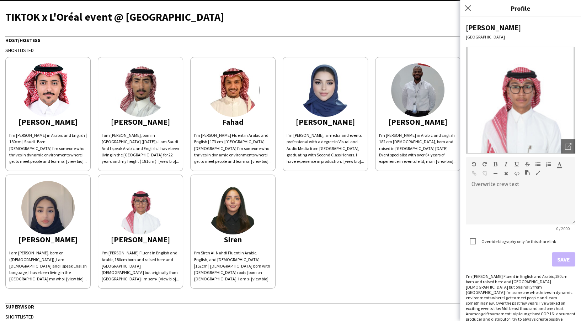
click at [394, 214] on div "[PERSON_NAME]'m [PERSON_NAME] in Arabic and English | 180cm | Saudi- Born: [DEM…" at bounding box center [290, 170] width 571 height 235
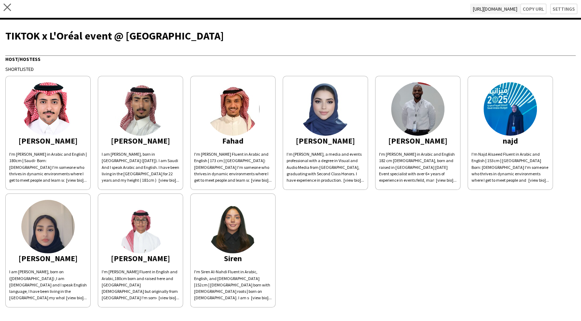
click at [173, 32] on div "TIKTOK x L'Oréal event @ [GEOGRAPHIC_DATA]" at bounding box center [290, 35] width 571 height 11
click at [2, 7] on div "close [URL][DOMAIN_NAME] Copy url Settings" at bounding box center [290, 10] width 581 height 20
click at [10, 8] on icon "close" at bounding box center [7, 7] width 7 height 7
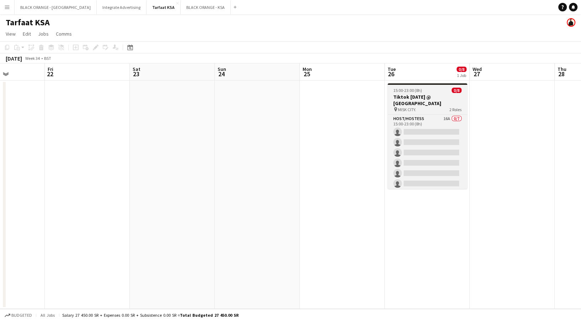
scroll to position [0, 301]
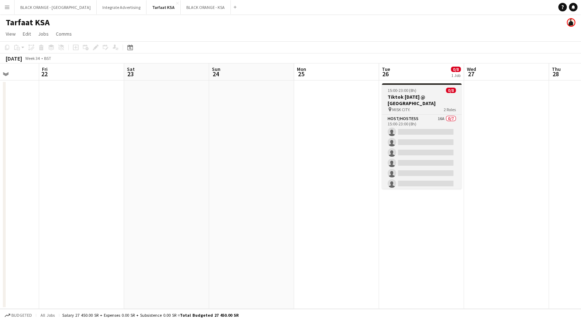
click at [406, 88] on span "15:00-23:00 (8h)" at bounding box center [402, 90] width 29 height 5
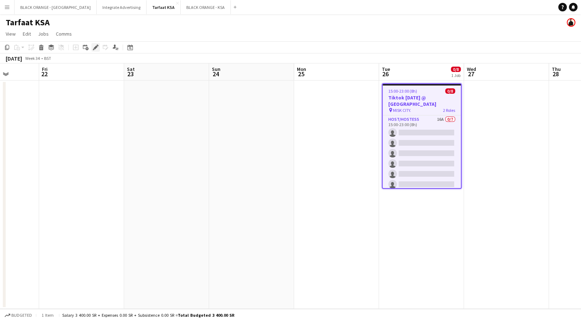
click at [98, 46] on icon "Edit" at bounding box center [96, 47] width 6 height 6
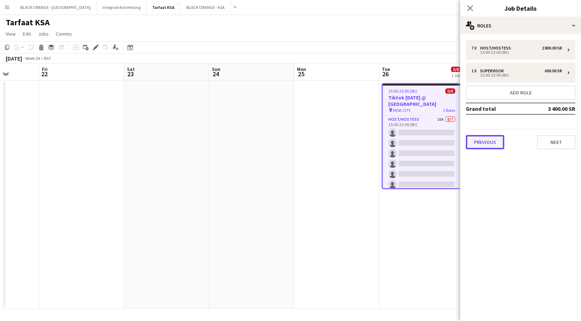
click at [502, 138] on button "Previous" at bounding box center [485, 142] width 38 height 14
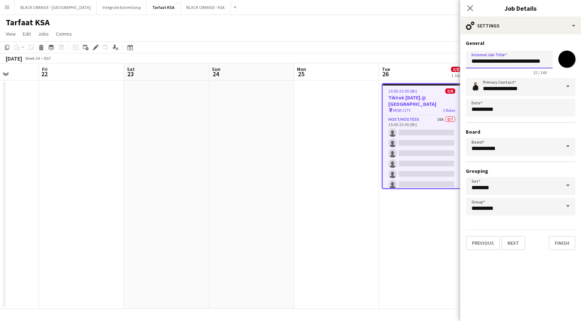
drag, startPoint x: 517, startPoint y: 60, endPoint x: 473, endPoint y: 59, distance: 43.1
click at [473, 59] on input "**********" at bounding box center [509, 60] width 87 height 18
type input "**********"
click at [343, 114] on app-date-cell at bounding box center [336, 194] width 85 height 228
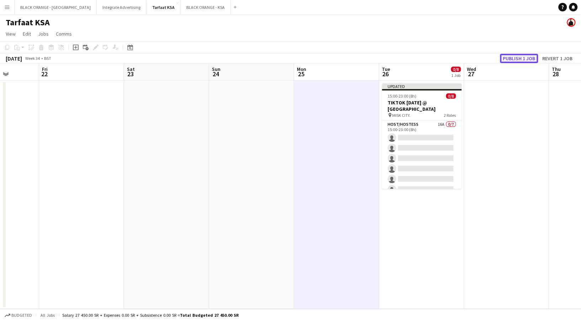
click at [524, 59] on button "Publish 1 job" at bounding box center [519, 58] width 38 height 9
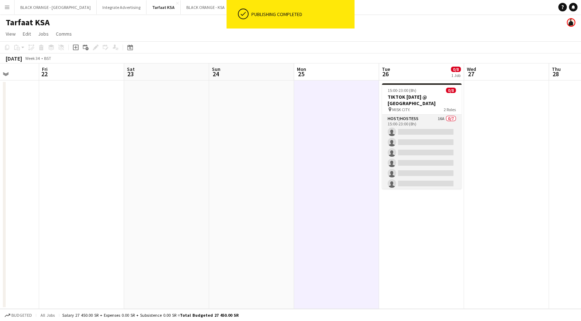
click at [434, 139] on app-card-role "Host/Hostess 16A 0/7 15:00-23:00 (8h) single-neutral-actions single-neutral-act…" at bounding box center [422, 158] width 80 height 86
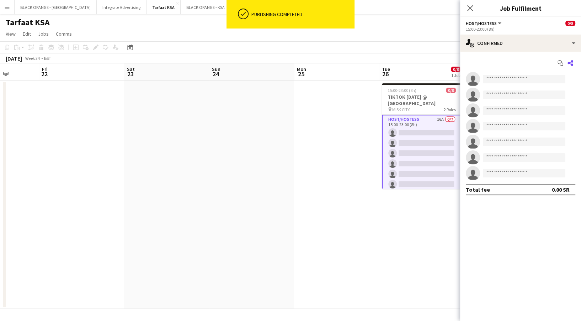
click at [571, 63] on icon "Share" at bounding box center [571, 63] width 6 height 6
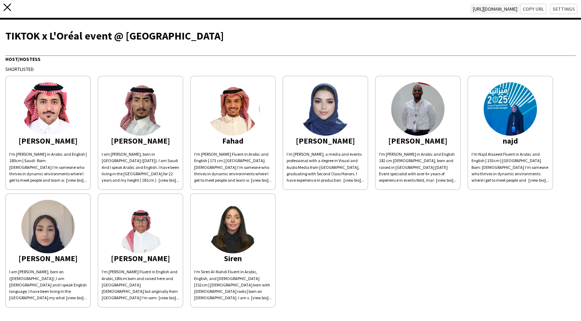
click at [7, 11] on app-icon "close" at bounding box center [7, 9] width 7 height 11
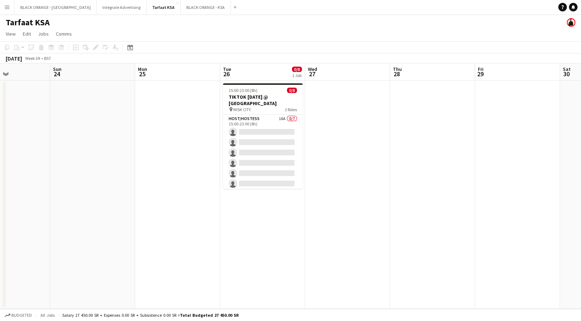
scroll to position [0, 204]
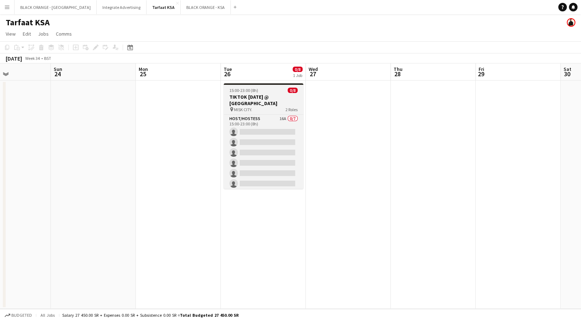
click at [256, 105] on h3 "TIKTOK [DATE] @ [GEOGRAPHIC_DATA]" at bounding box center [264, 100] width 80 height 13
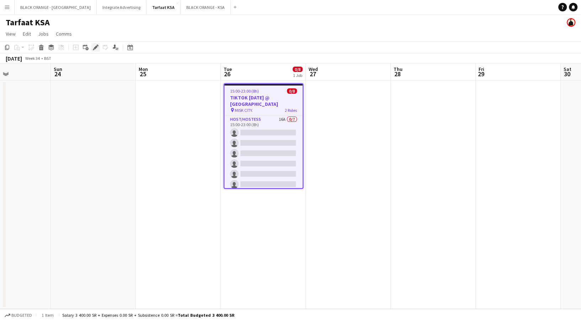
click at [95, 46] on icon "Edit" at bounding box center [96, 47] width 6 height 6
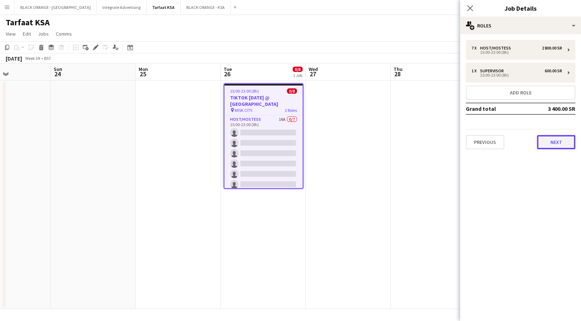
click at [563, 147] on button "Next" at bounding box center [556, 142] width 38 height 14
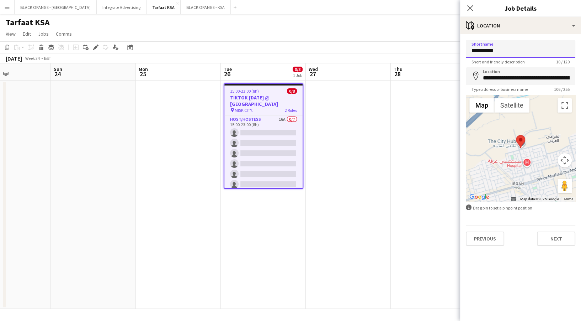
click at [501, 51] on input "**********" at bounding box center [521, 49] width 110 height 18
click at [501, 51] on input "*********" at bounding box center [521, 49] width 110 height 18
click at [497, 49] on input "*********" at bounding box center [521, 49] width 110 height 18
type input "*********"
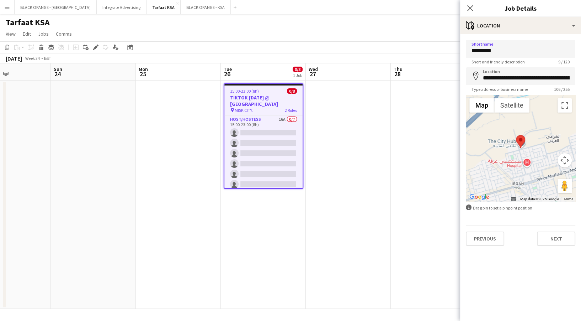
click at [546, 246] on div "**********" at bounding box center [520, 142] width 121 height 217
click at [555, 242] on button "Next" at bounding box center [556, 238] width 38 height 14
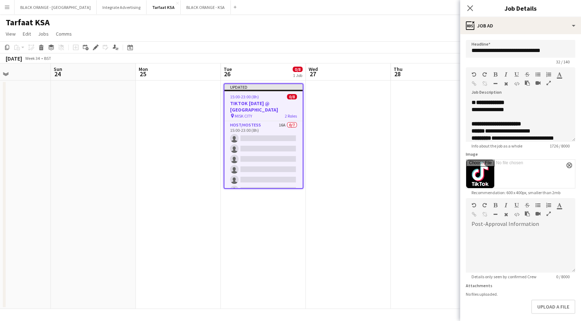
scroll to position [33, 0]
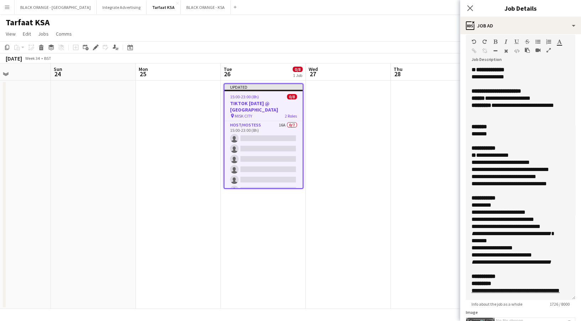
drag, startPoint x: 566, startPoint y: 104, endPoint x: 554, endPoint y: 295, distance: 191.5
click at [554, 295] on div "**********" at bounding box center [521, 182] width 110 height 233
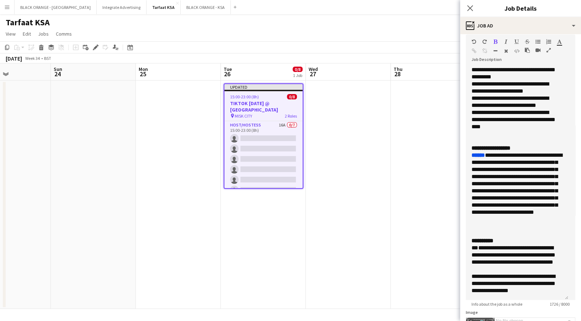
scroll to position [223, 0]
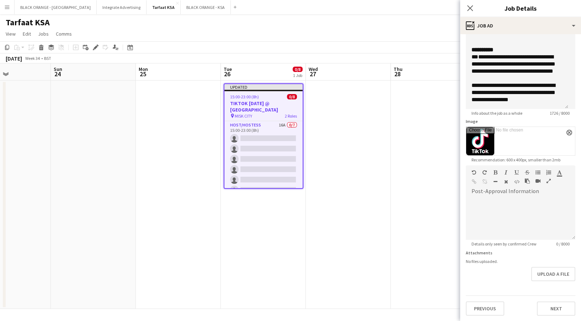
click at [435, 202] on app-date-cell at bounding box center [433, 194] width 85 height 228
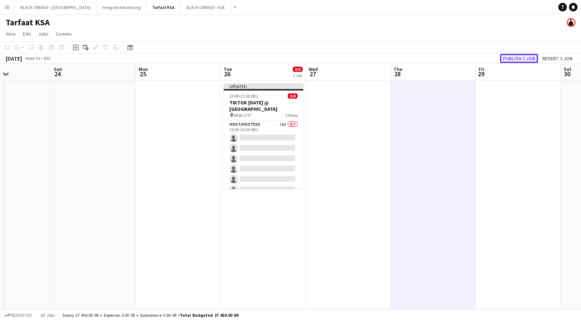
click at [521, 61] on button "Publish 1 job" at bounding box center [519, 58] width 38 height 9
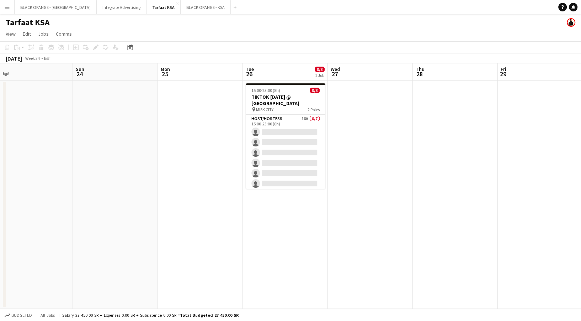
scroll to position [0, 279]
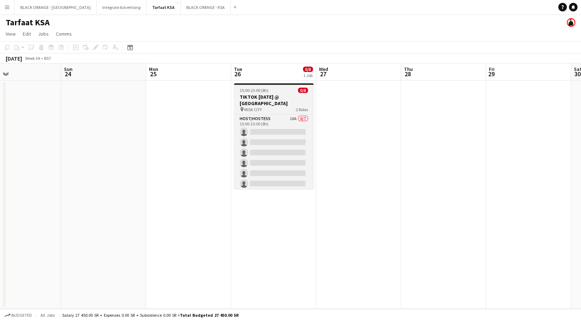
click at [257, 110] on span "MISK CITY" at bounding box center [252, 109] width 17 height 5
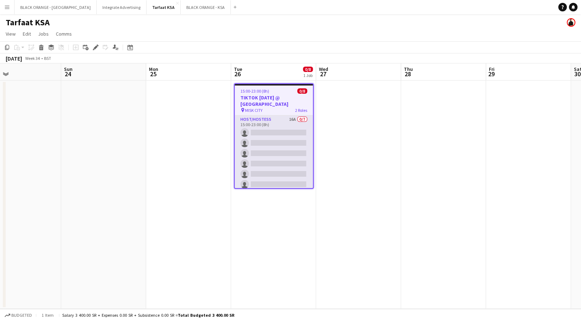
click at [276, 144] on app-card-role "Host/Hostess 16A 0/7 15:00-23:00 (8h) single-neutral-actions single-neutral-act…" at bounding box center [274, 158] width 78 height 86
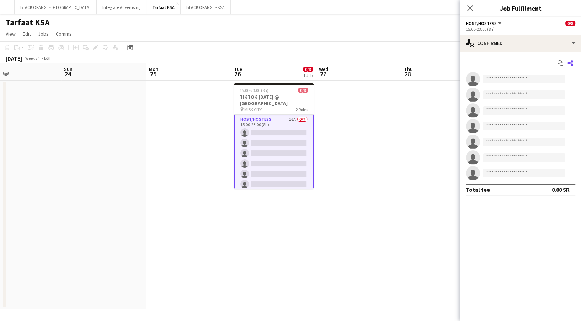
click at [573, 65] on icon "Share" at bounding box center [571, 63] width 6 height 6
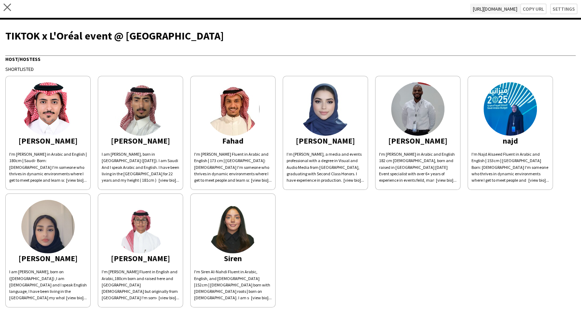
click at [121, 35] on div "TIKTOK x L'Oréal event @ [GEOGRAPHIC_DATA]" at bounding box center [290, 35] width 571 height 11
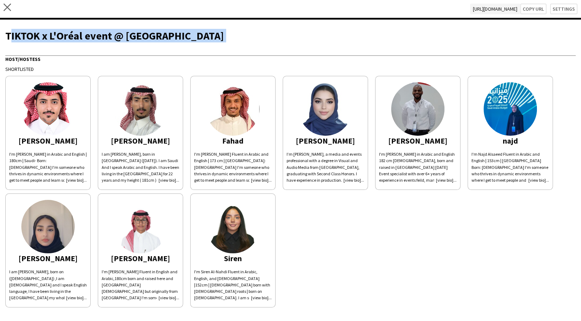
click at [121, 35] on div "TIKTOK x L'Oréal event @ [GEOGRAPHIC_DATA]" at bounding box center [290, 35] width 571 height 11
drag, startPoint x: 109, startPoint y: 35, endPoint x: 4, endPoint y: 36, distance: 105.3
click at [4, 36] on div "TIKTOK x L'Oréal event @ [GEOGRAPHIC_DATA] Host/Hostess Shortlisted [PERSON_NAM…" at bounding box center [290, 241] width 581 height 442
click at [5, 11] on app-icon "close" at bounding box center [7, 9] width 7 height 11
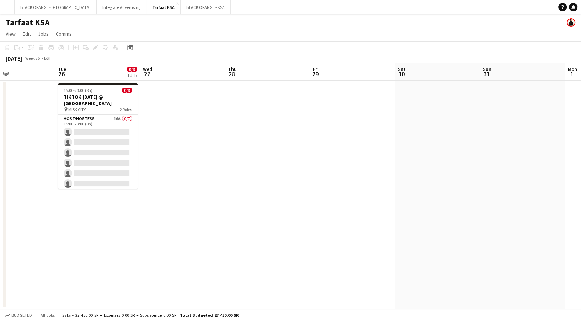
scroll to position [0, 173]
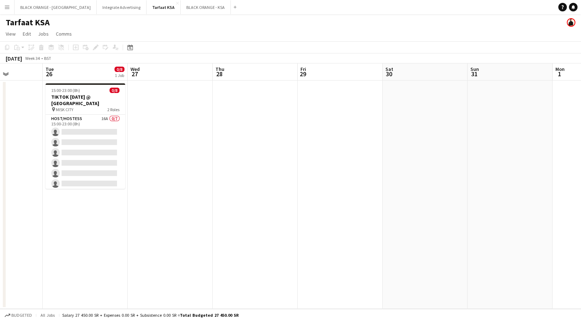
scroll to position [0, 187]
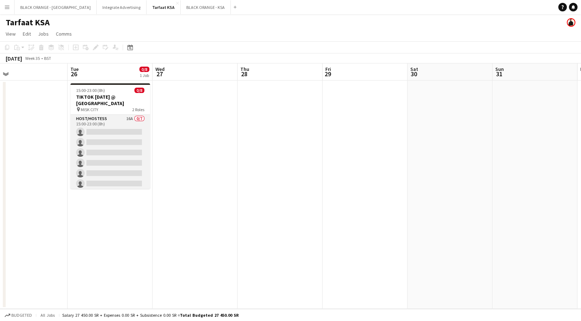
click at [120, 128] on app-card-role "Host/Hostess 16A 0/7 15:00-23:00 (8h) single-neutral-actions single-neutral-act…" at bounding box center [110, 158] width 80 height 86
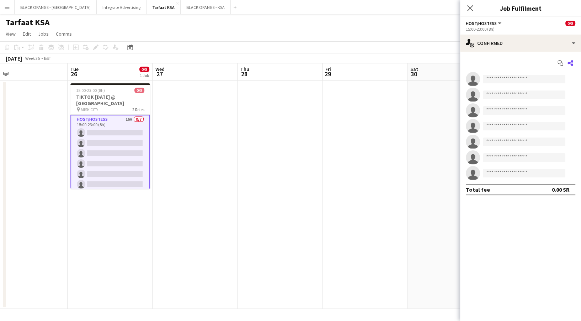
click at [573, 63] on icon "Share" at bounding box center [571, 63] width 6 height 6
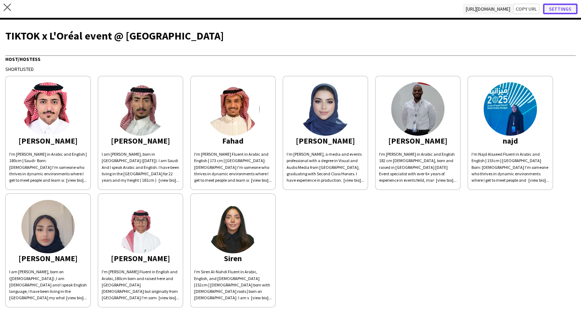
click at [557, 9] on button "Settings" at bounding box center [560, 9] width 35 height 11
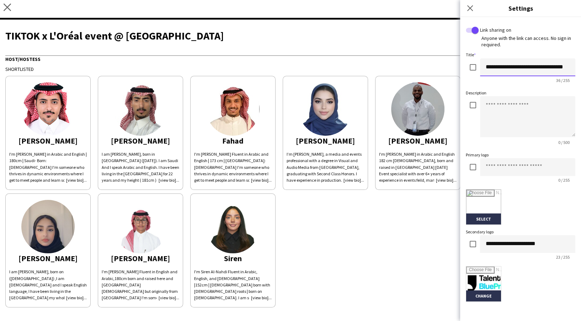
drag, startPoint x: 505, startPoint y: 67, endPoint x: 540, endPoint y: 67, distance: 34.5
click at [540, 67] on input "**********" at bounding box center [527, 67] width 95 height 18
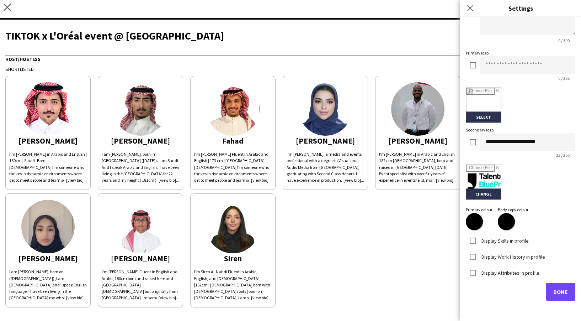
type input "**********"
click at [553, 296] on button "Done" at bounding box center [561, 291] width 30 height 18
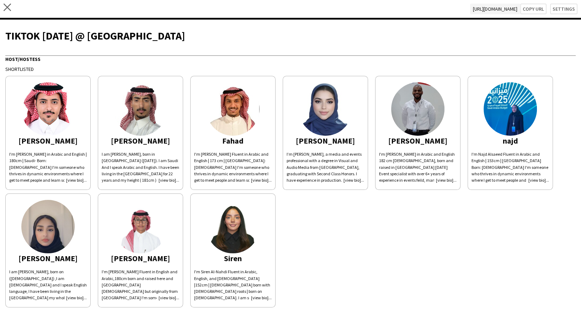
click at [371, 246] on div "[PERSON_NAME]'m [PERSON_NAME] in Arabic and English | 180cm | Saudi- Born: [DEM…" at bounding box center [290, 189] width 571 height 235
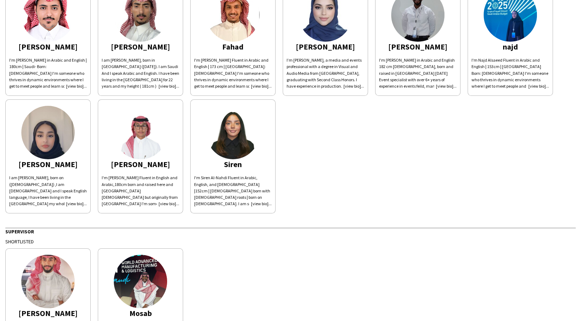
scroll to position [0, 0]
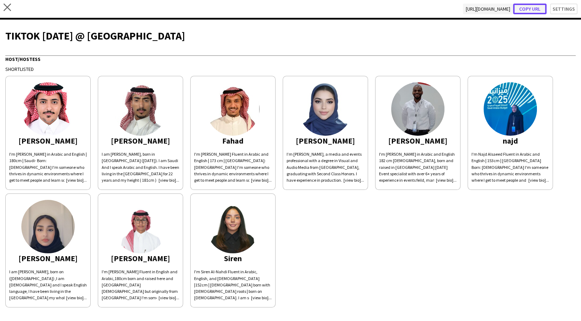
click at [523, 8] on button "Copy url" at bounding box center [529, 9] width 33 height 11
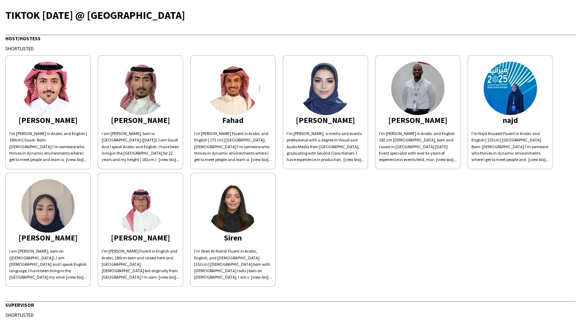
scroll to position [22, 0]
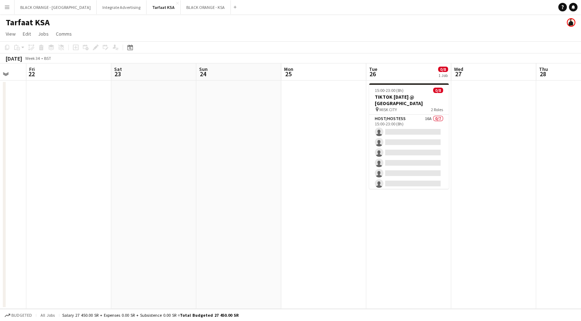
scroll to position [0, 229]
click at [9, 7] on app-icon "Menu" at bounding box center [7, 7] width 6 height 6
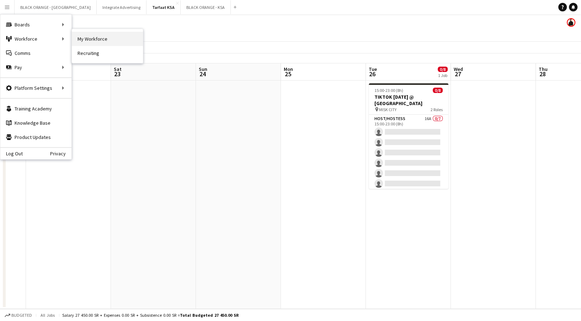
click at [79, 37] on link "My Workforce" at bounding box center [107, 39] width 71 height 14
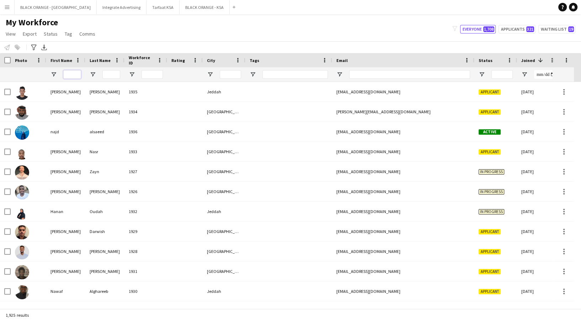
click at [76, 75] on input "First Name Filter Input" at bounding box center [72, 74] width 18 height 9
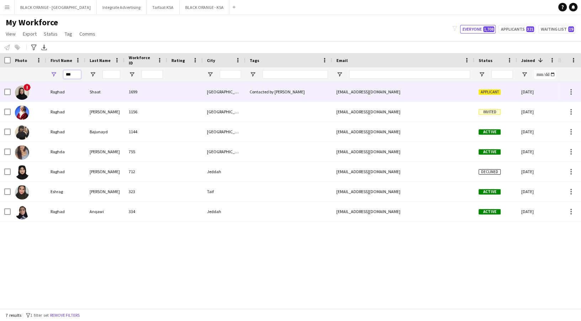
type input "***"
click at [80, 83] on div "Raghad" at bounding box center [65, 92] width 39 height 20
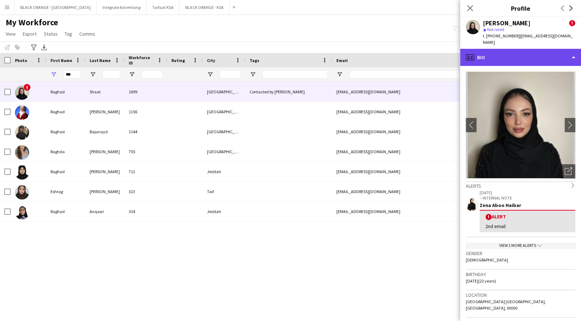
click at [508, 55] on div "profile Bio" at bounding box center [520, 57] width 121 height 17
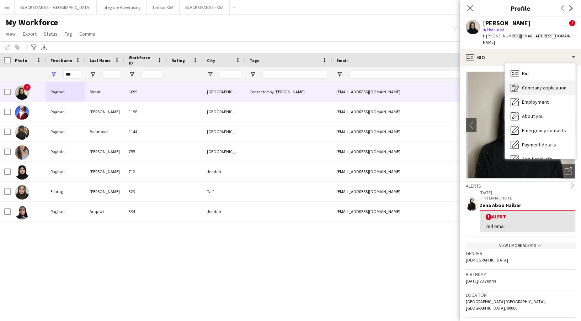
click at [536, 84] on span "Company application" at bounding box center [544, 87] width 44 height 6
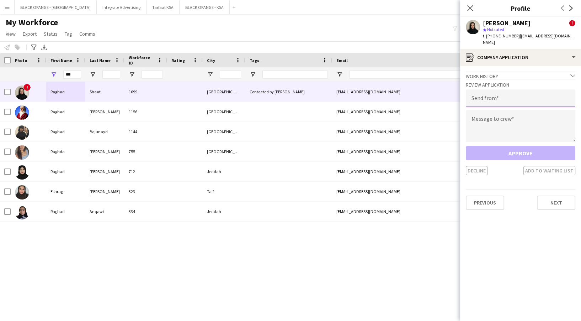
click at [517, 99] on input "email" at bounding box center [521, 98] width 110 height 18
type input "**********"
click at [489, 126] on textarea at bounding box center [521, 126] width 110 height 32
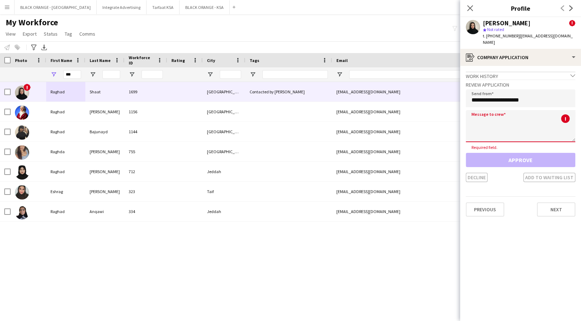
paste textarea "**********"
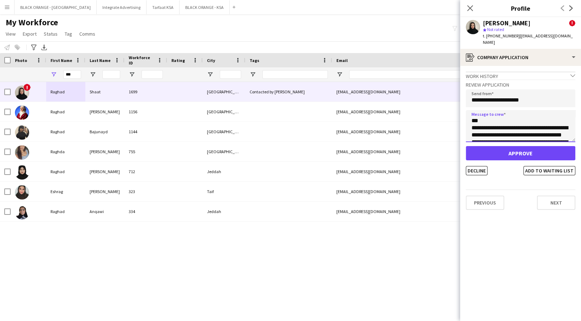
click at [488, 110] on textarea "**********" at bounding box center [521, 126] width 110 height 32
type textarea "**********"
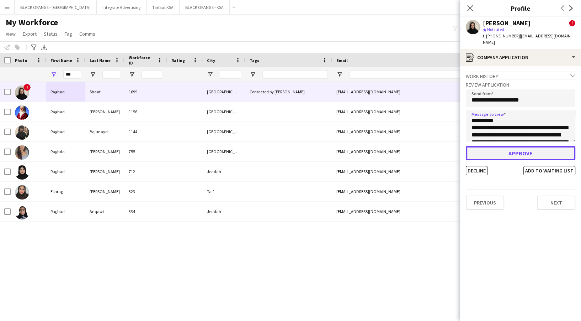
click at [492, 146] on button "Approve" at bounding box center [521, 153] width 110 height 14
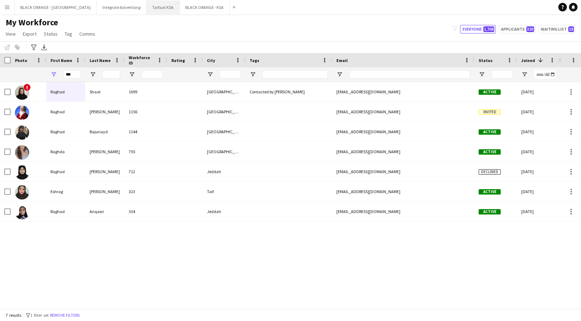
click at [147, 11] on button "Tarfaat KSA Close" at bounding box center [163, 7] width 33 height 14
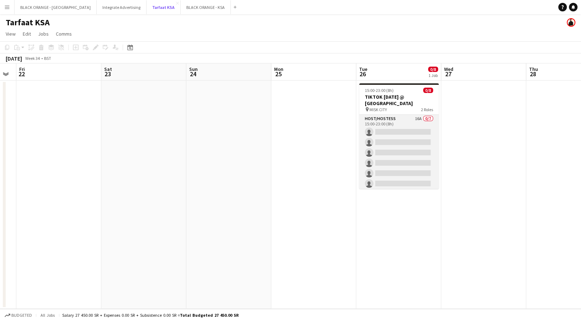
scroll to position [36, 0]
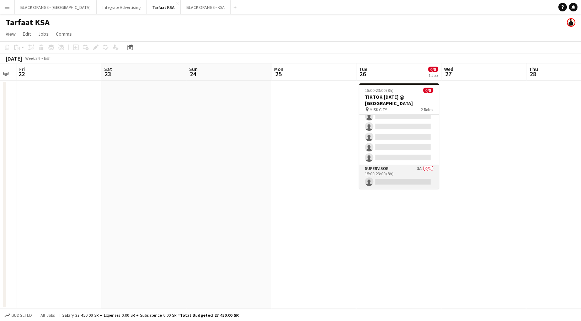
click at [386, 170] on app-card-role "Supervisor 3A 0/1 15:00-23:00 (8h) single-neutral-actions" at bounding box center [399, 176] width 80 height 24
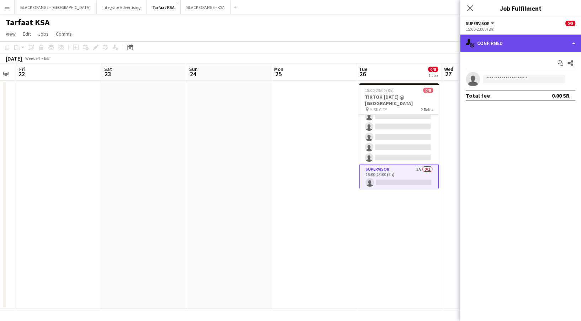
click at [515, 44] on div "single-neutral-actions-check-2 Confirmed" at bounding box center [520, 43] width 121 height 17
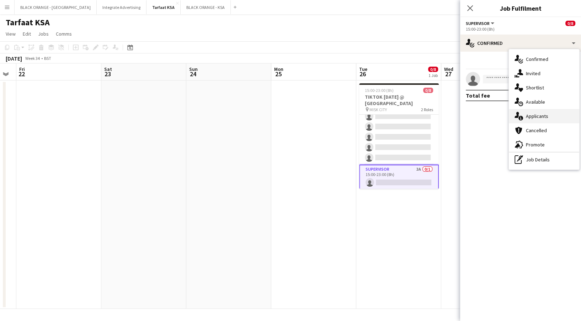
click at [525, 121] on div "single-neutral-actions-information Applicants" at bounding box center [544, 116] width 70 height 14
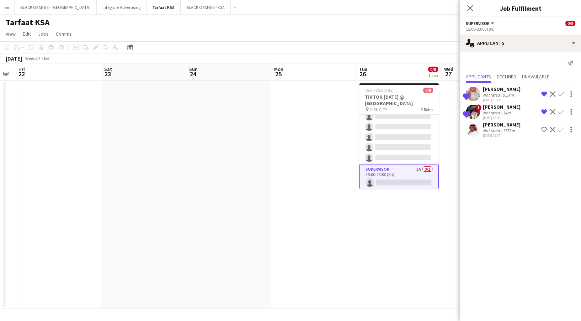
click at [545, 127] on app-icon "Shortlist crew" at bounding box center [544, 130] width 6 height 6
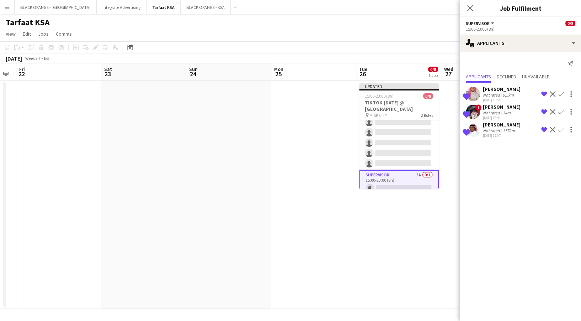
click at [388, 209] on app-date-cell "Updated 15:00-23:00 (8h) 0/8 TIKTOK [DATE] @ [GEOGRAPHIC_DATA] pin MISK CITY 2 …" at bounding box center [398, 194] width 85 height 228
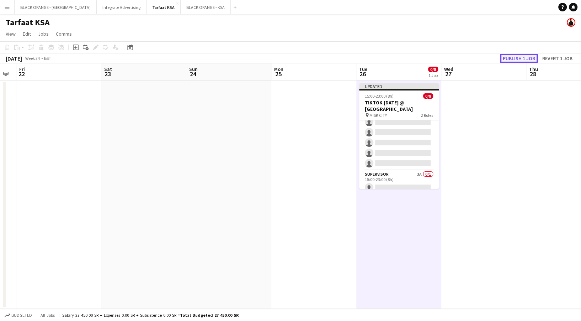
click at [519, 59] on button "Publish 1 job" at bounding box center [519, 58] width 38 height 9
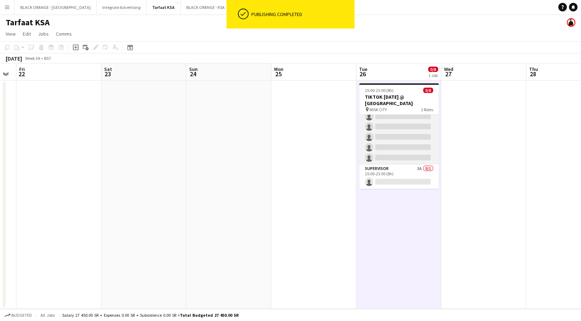
click at [406, 141] on app-card-role "Host/Hostess 16A 0/7 15:00-23:00 (8h) single-neutral-actions single-neutral-act…" at bounding box center [399, 121] width 80 height 86
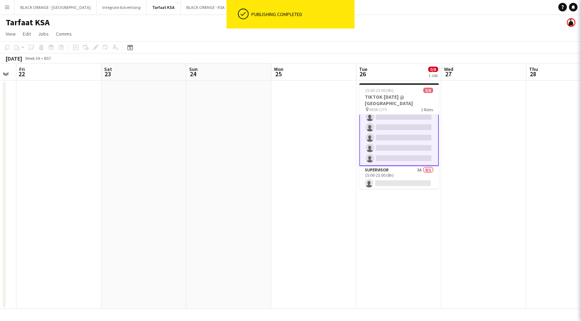
scroll to position [37, 0]
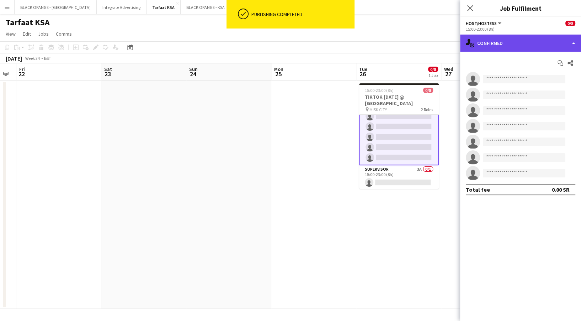
click at [520, 42] on div "single-neutral-actions-check-2 Confirmed" at bounding box center [520, 43] width 121 height 17
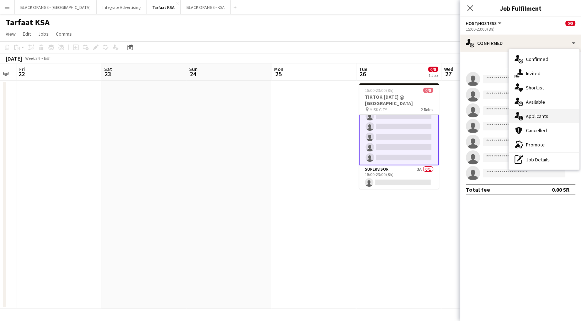
click at [532, 116] on div "single-neutral-actions-information Applicants" at bounding box center [544, 116] width 70 height 14
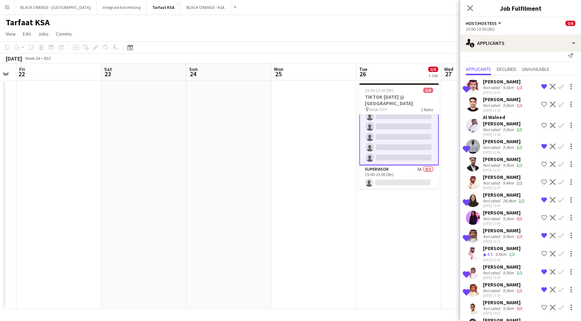
scroll to position [92, 0]
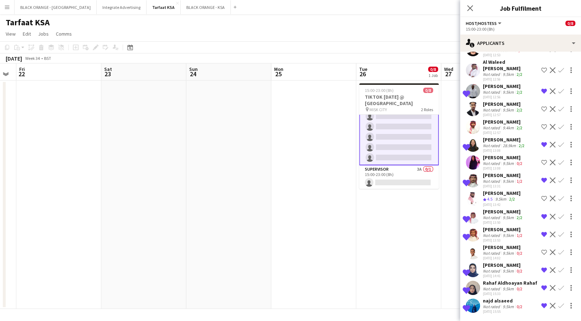
click at [348, 276] on app-date-cell at bounding box center [313, 194] width 85 height 228
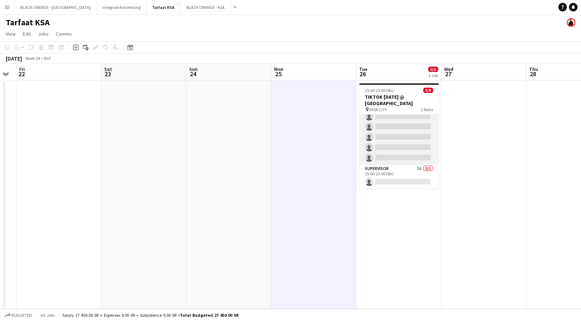
scroll to position [0, 0]
click at [400, 156] on app-card-role "Host/Hostess 17A 0/7 15:00-23:00 (8h) single-neutral-actions single-neutral-act…" at bounding box center [399, 158] width 80 height 86
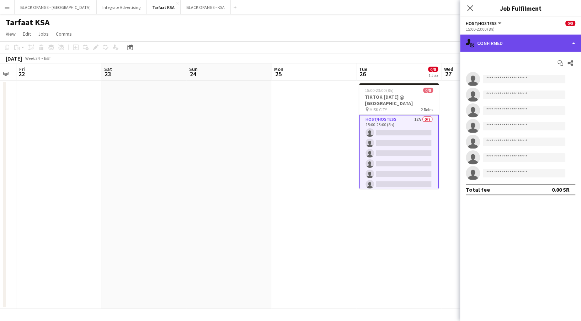
click at [509, 42] on div "single-neutral-actions-check-2 Confirmed" at bounding box center [520, 43] width 121 height 17
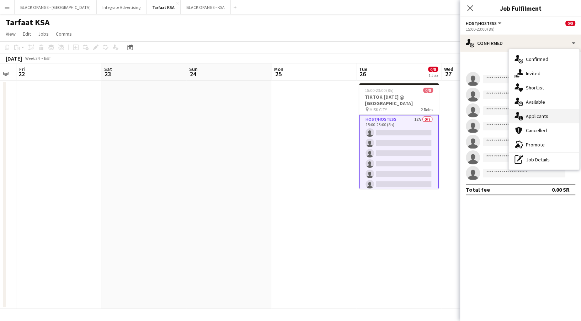
click at [541, 117] on div "single-neutral-actions-information Applicants" at bounding box center [544, 116] width 70 height 14
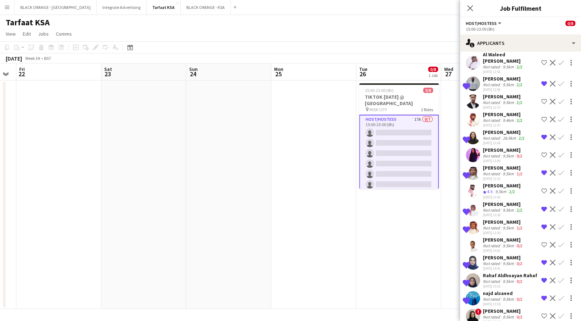
scroll to position [86, 0]
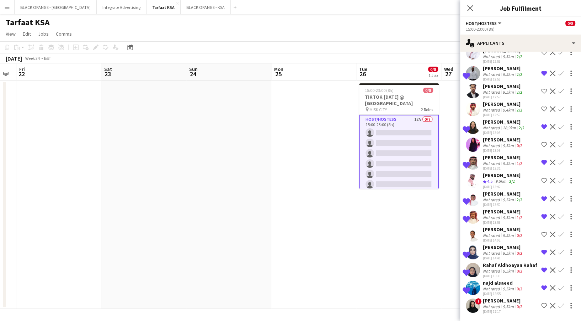
click at [540, 302] on button "Shortlist crew" at bounding box center [544, 305] width 9 height 9
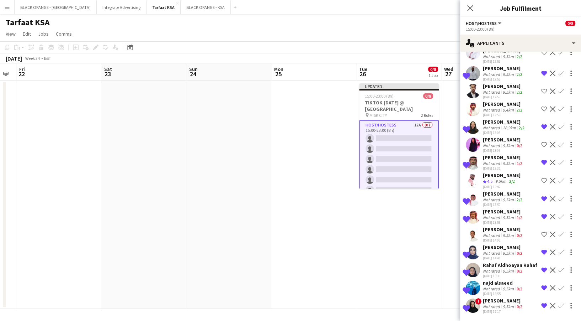
click at [510, 308] on div "9.5km" at bounding box center [509, 305] width 14 height 5
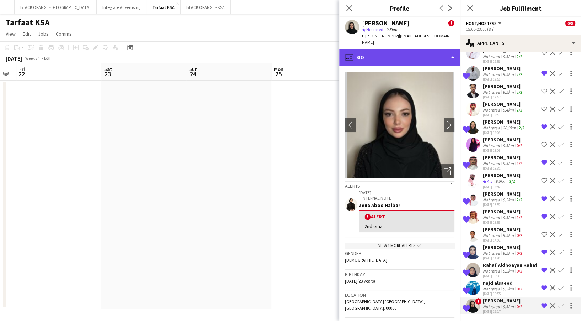
click at [420, 55] on div "profile Bio" at bounding box center [399, 57] width 121 height 17
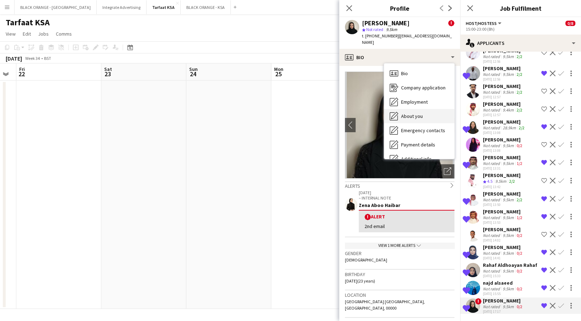
click at [418, 113] on span "About you" at bounding box center [412, 116] width 22 height 6
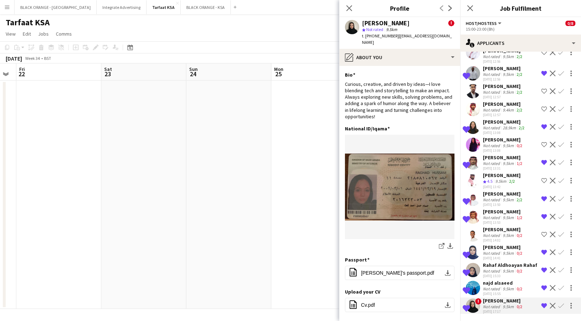
click at [321, 233] on app-date-cell at bounding box center [313, 194] width 85 height 228
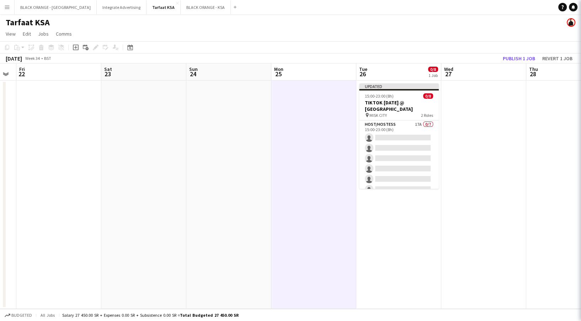
scroll to position [0, 0]
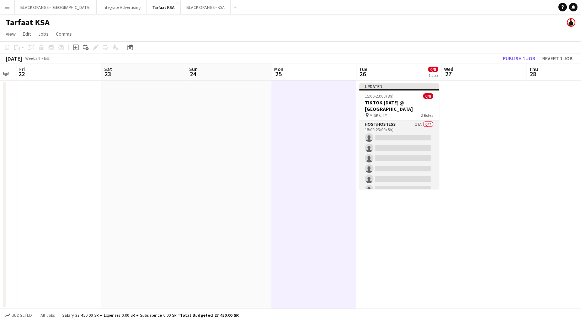
click at [401, 148] on app-card-role "Host/Hostess 17A 0/7 15:00-23:00 (8h) single-neutral-actions single-neutral-act…" at bounding box center [399, 163] width 80 height 86
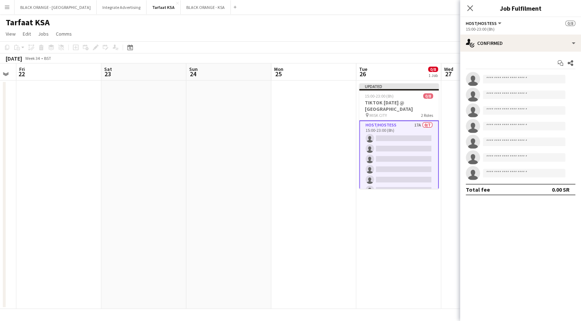
click at [318, 137] on app-date-cell at bounding box center [313, 194] width 85 height 228
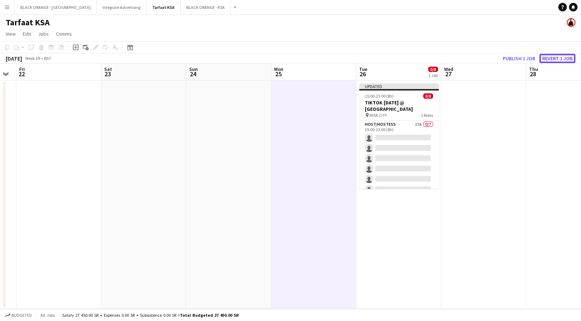
click at [556, 55] on button "Revert 1 job" at bounding box center [558, 58] width 36 height 9
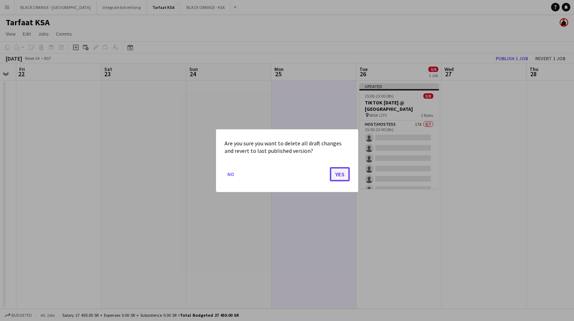
click at [345, 174] on button "Yes" at bounding box center [340, 173] width 20 height 14
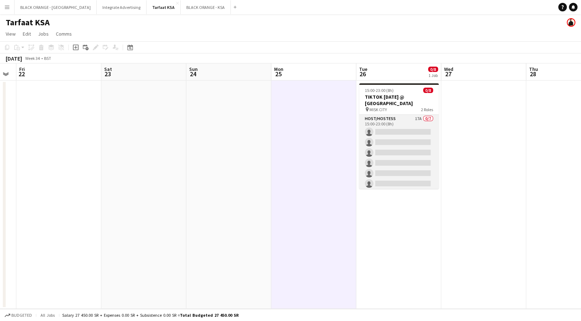
click at [400, 162] on app-card-role "Host/Hostess 17A 0/7 15:00-23:00 (8h) single-neutral-actions single-neutral-act…" at bounding box center [399, 158] width 80 height 86
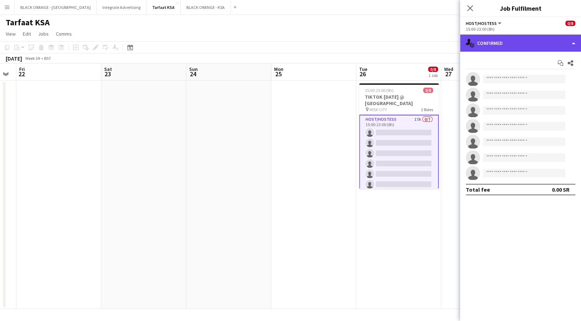
click at [537, 46] on div "single-neutral-actions-check-2 Confirmed" at bounding box center [520, 43] width 121 height 17
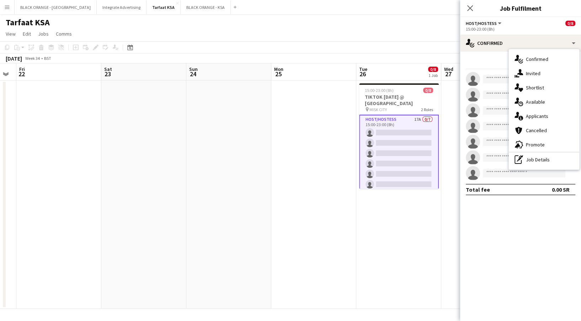
click at [428, 126] on app-card-role "Host/Hostess 17A 0/7 15:00-23:00 (8h) single-neutral-actions single-neutral-act…" at bounding box center [399, 159] width 80 height 88
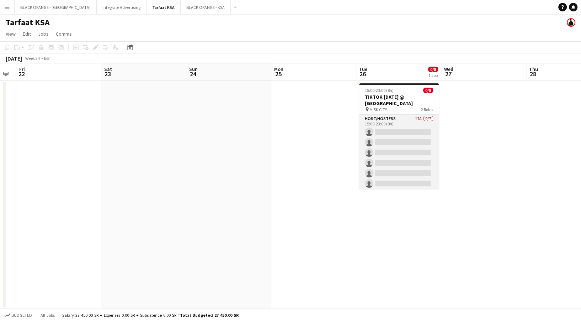
click at [428, 126] on app-card-role "Host/Hostess 17A 0/7 15:00-23:00 (8h) single-neutral-actions single-neutral-act…" at bounding box center [399, 158] width 80 height 86
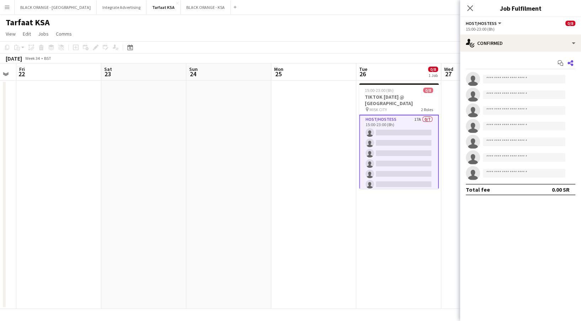
click at [573, 60] on app-icon "Share" at bounding box center [571, 63] width 10 height 10
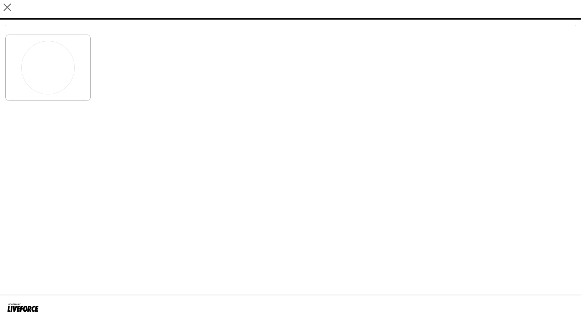
click at [571, 65] on div at bounding box center [290, 66] width 571 height 70
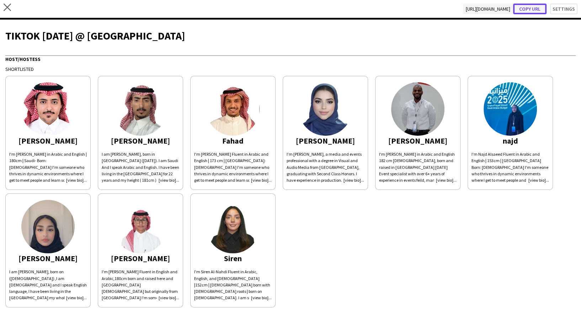
click at [531, 7] on button "Copy url" at bounding box center [529, 9] width 33 height 11
click at [9, 7] on icon "close" at bounding box center [7, 7] width 7 height 7
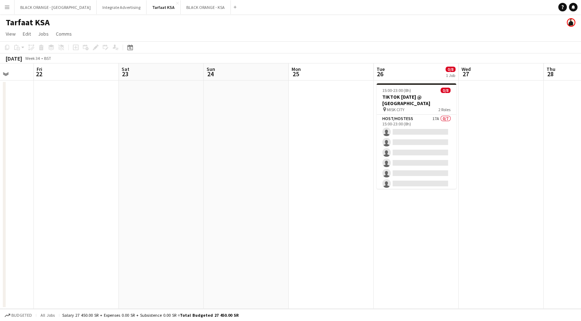
scroll to position [0, 221]
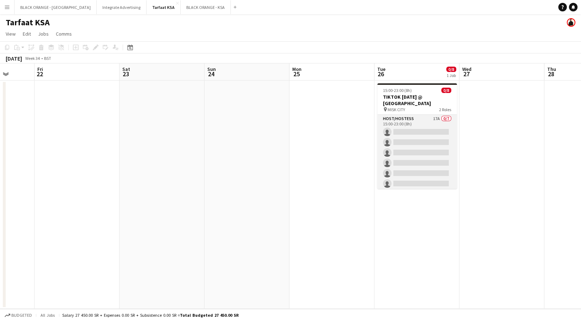
click at [437, 118] on app-card-role "Host/Hostess 17A 0/7 15:00-23:00 (8h) single-neutral-actions single-neutral-act…" at bounding box center [417, 158] width 80 height 86
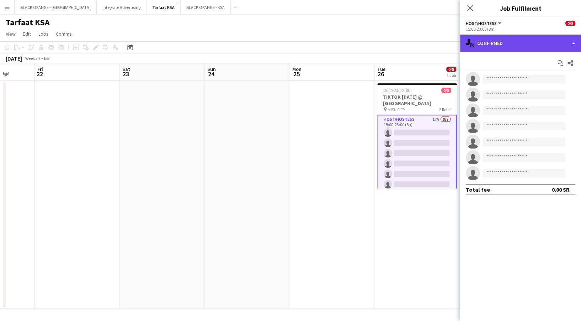
click at [519, 45] on div "single-neutral-actions-check-2 Confirmed" at bounding box center [520, 43] width 121 height 17
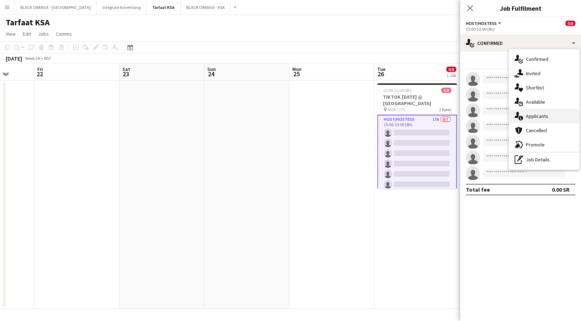
click at [543, 111] on div "single-neutral-actions-information Applicants" at bounding box center [544, 116] width 70 height 14
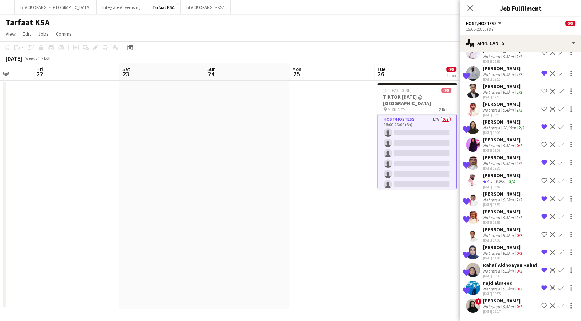
scroll to position [110, 0]
click at [508, 297] on div "[PERSON_NAME]" at bounding box center [503, 300] width 41 height 6
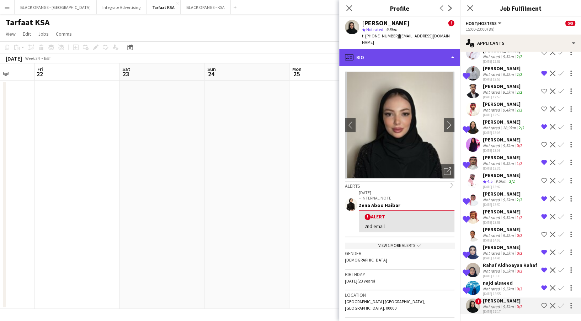
click at [412, 49] on div "profile Bio" at bounding box center [399, 57] width 121 height 17
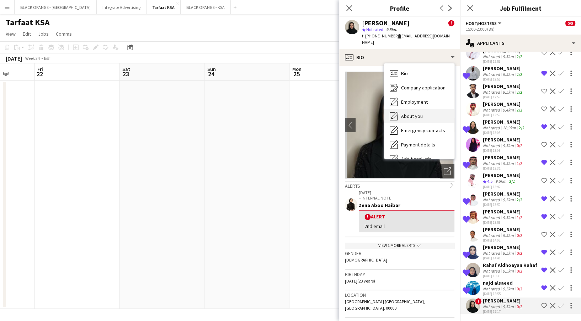
click at [406, 109] on div "About you About you" at bounding box center [419, 116] width 70 height 14
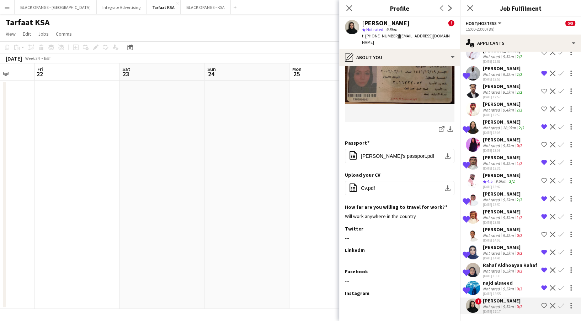
scroll to position [123, 0]
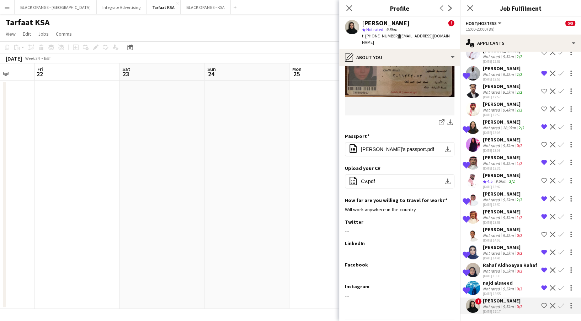
click at [541, 302] on app-icon "Shortlist crew" at bounding box center [544, 305] width 6 height 6
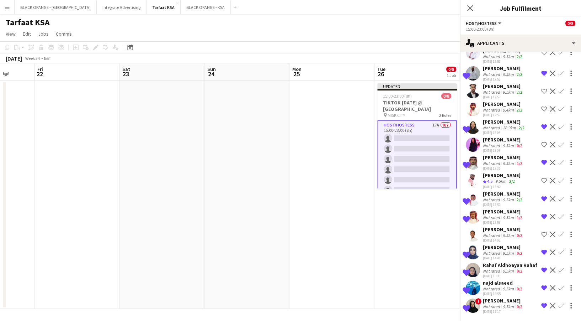
scroll to position [86, 0]
drag, startPoint x: 447, startPoint y: 234, endPoint x: 312, endPoint y: 177, distance: 146.7
click at [312, 177] on app-date-cell at bounding box center [332, 194] width 85 height 228
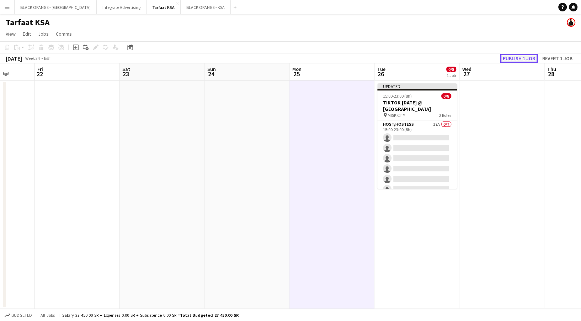
click at [527, 55] on button "Publish 1 job" at bounding box center [519, 58] width 38 height 9
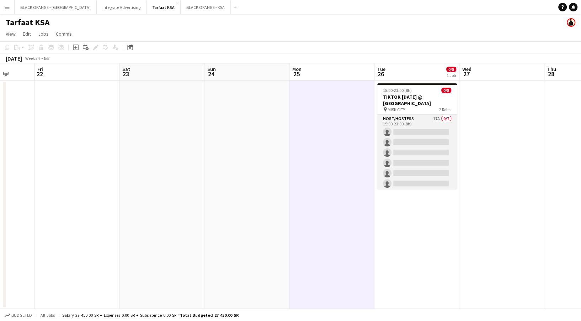
click at [408, 167] on app-card-role "Host/Hostess 17A 0/7 15:00-23:00 (8h) single-neutral-actions single-neutral-act…" at bounding box center [417, 158] width 80 height 86
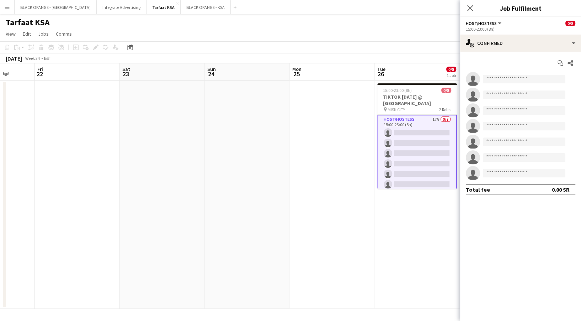
click at [285, 120] on app-date-cell at bounding box center [247, 194] width 85 height 228
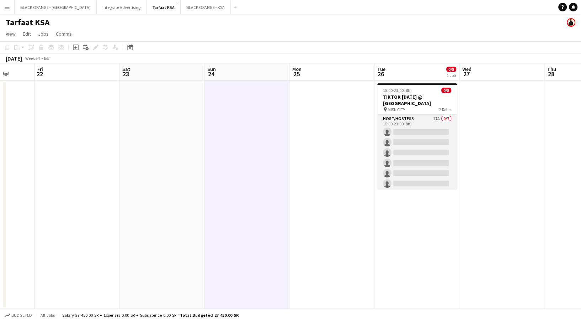
click at [428, 159] on app-card-role "Host/Hostess 17A 0/7 15:00-23:00 (8h) single-neutral-actions single-neutral-act…" at bounding box center [417, 158] width 80 height 86
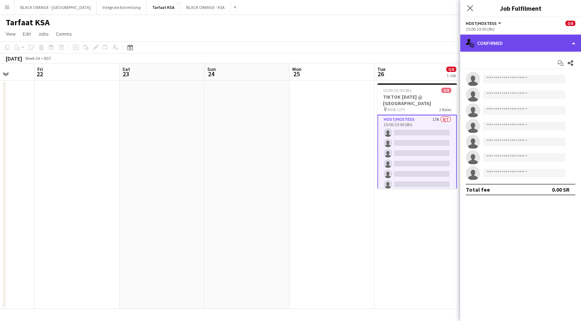
click at [533, 37] on div "single-neutral-actions-check-2 Confirmed" at bounding box center [520, 43] width 121 height 17
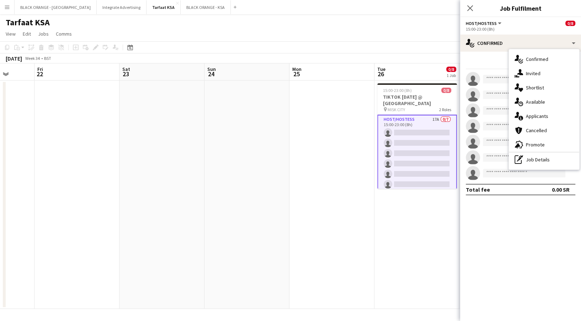
click at [499, 61] on div "Start chat Share" at bounding box center [521, 63] width 110 height 12
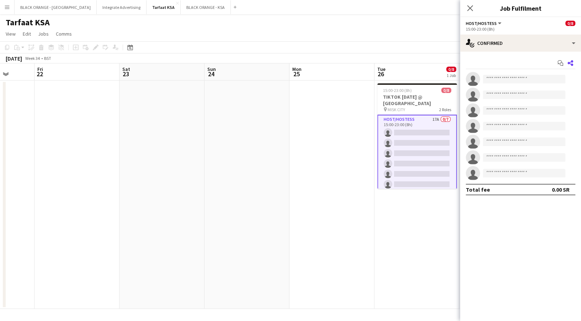
click at [573, 60] on icon at bounding box center [571, 63] width 6 height 6
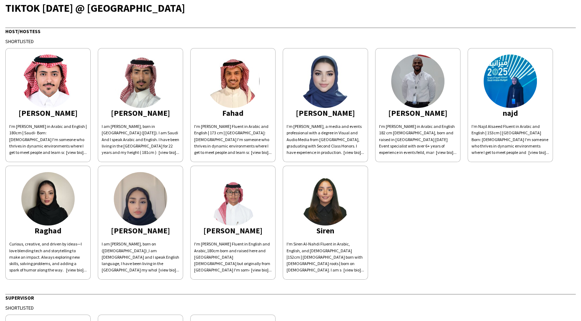
scroll to position [28, 0]
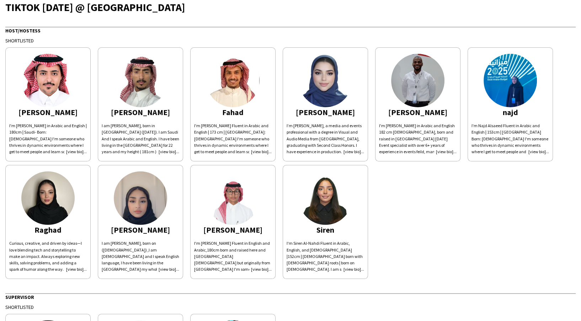
click at [67, 268] on div "Curious, creative, and driven by ideas—I love blending tech and storytelling to…" at bounding box center [48, 256] width 78 height 32
